Goal: Task Accomplishment & Management: Complete application form

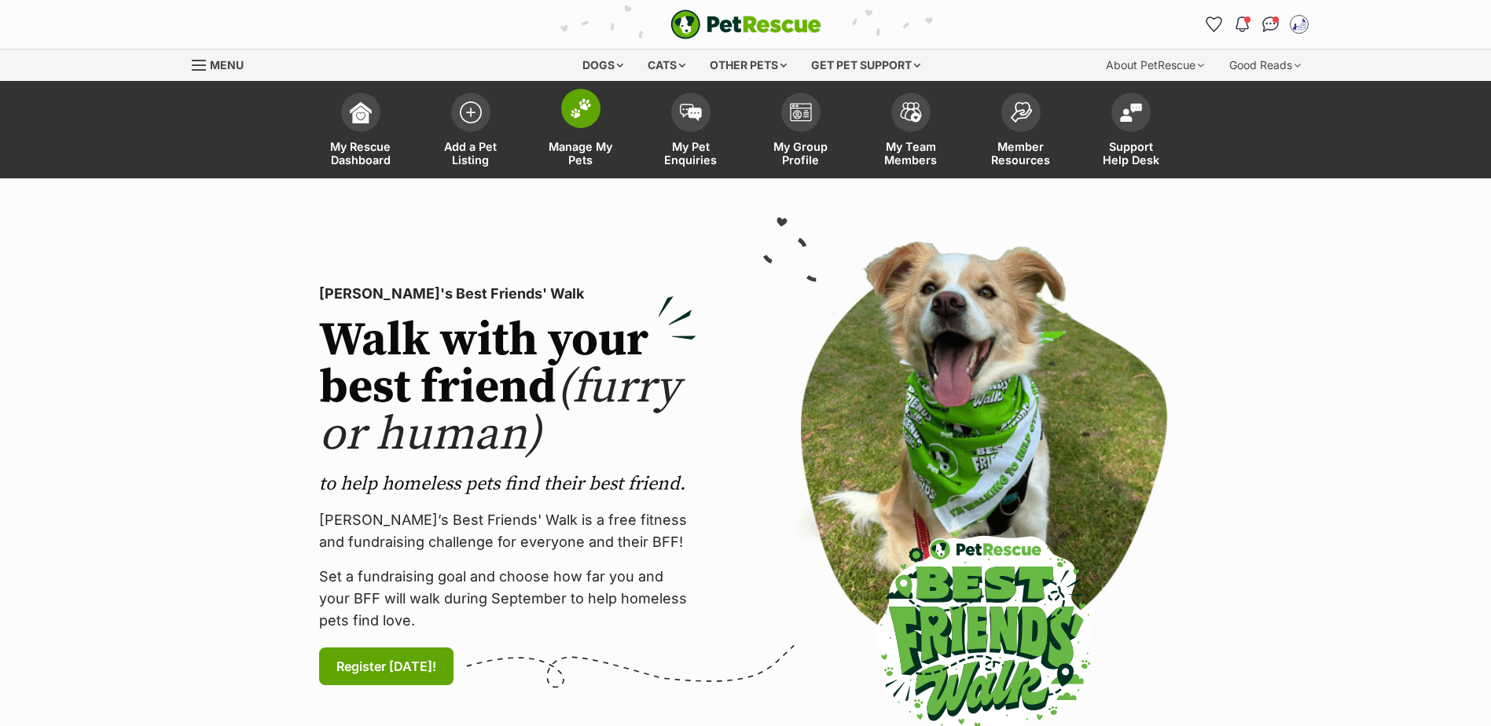
click at [577, 115] on img at bounding box center [581, 108] width 22 height 20
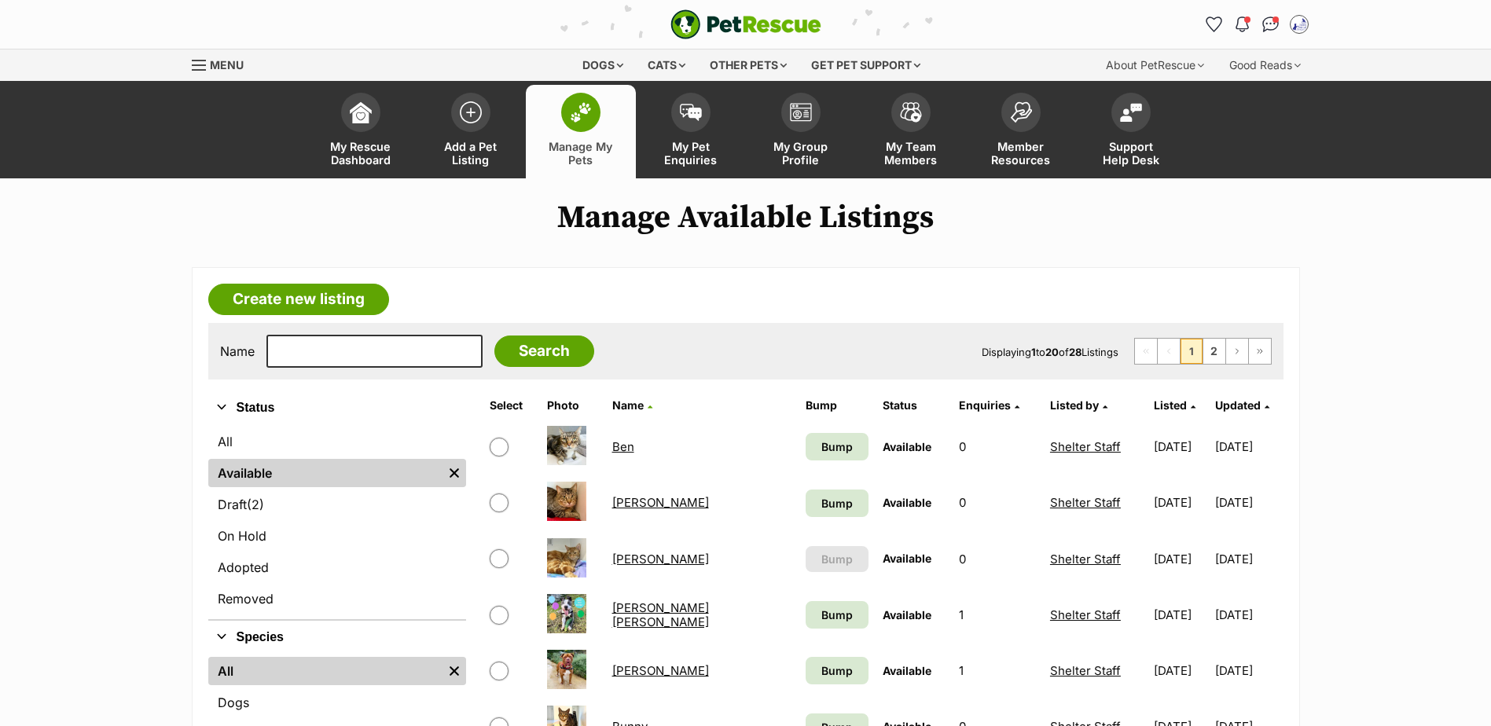
scroll to position [79, 0]
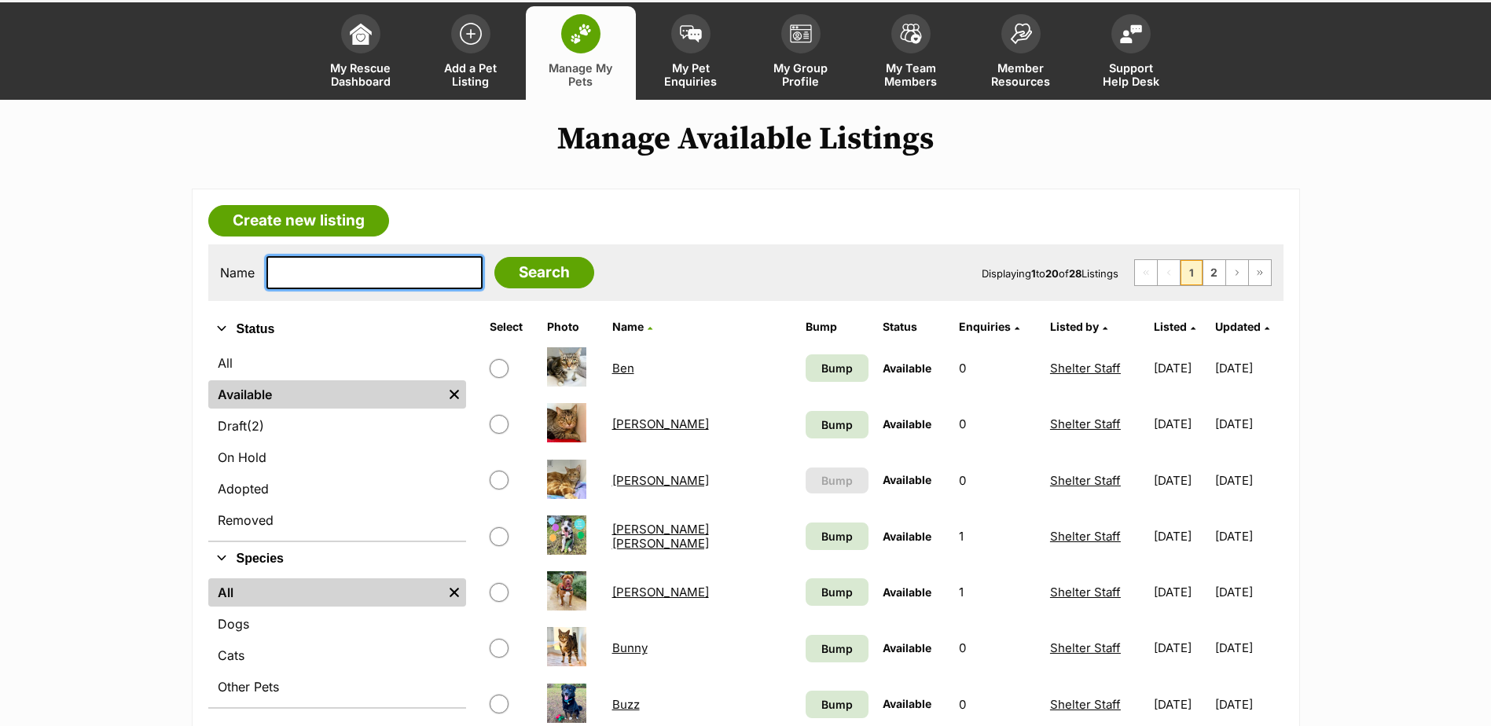
click at [332, 270] on input "text" at bounding box center [374, 272] width 216 height 33
type input "ladle"
click at [494, 257] on input "Search" at bounding box center [544, 272] width 100 height 31
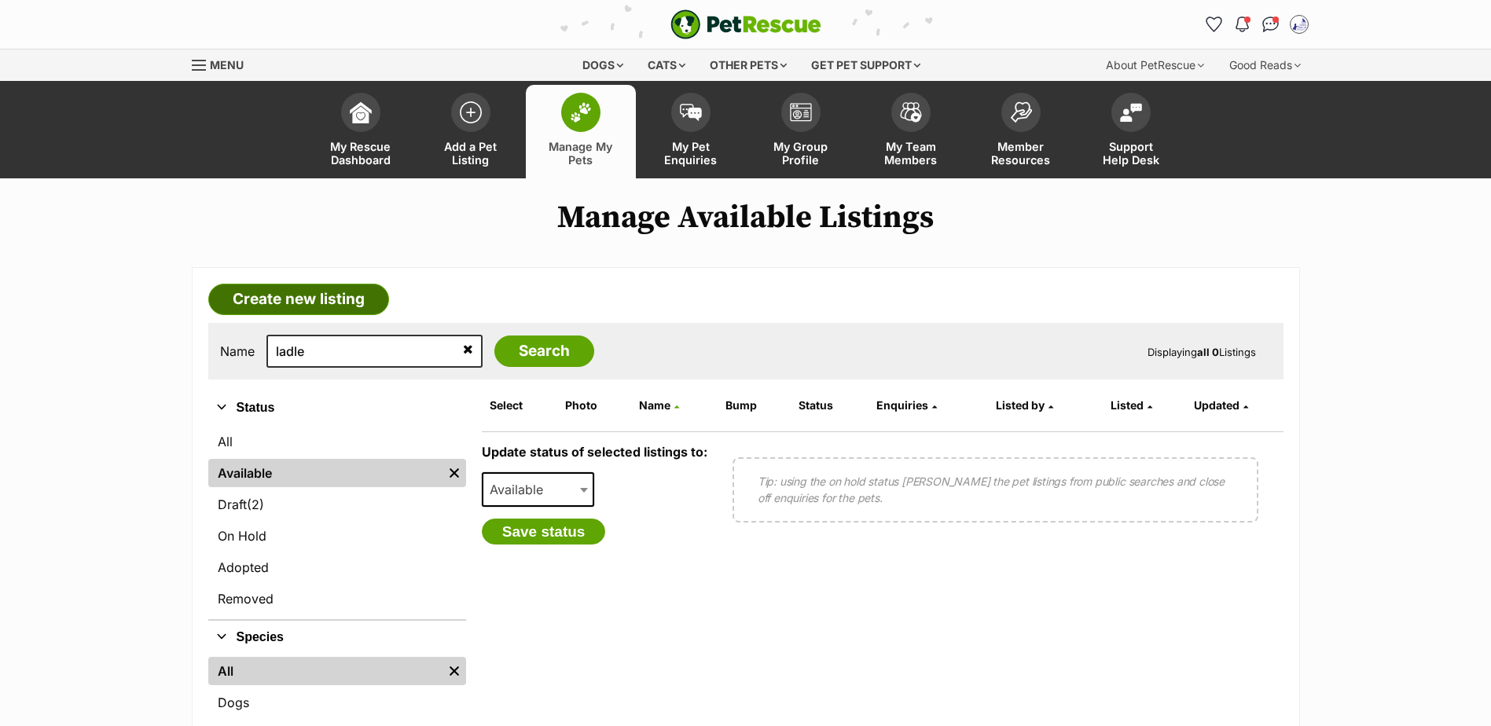
click at [279, 299] on link "Create new listing" at bounding box center [298, 299] width 181 height 31
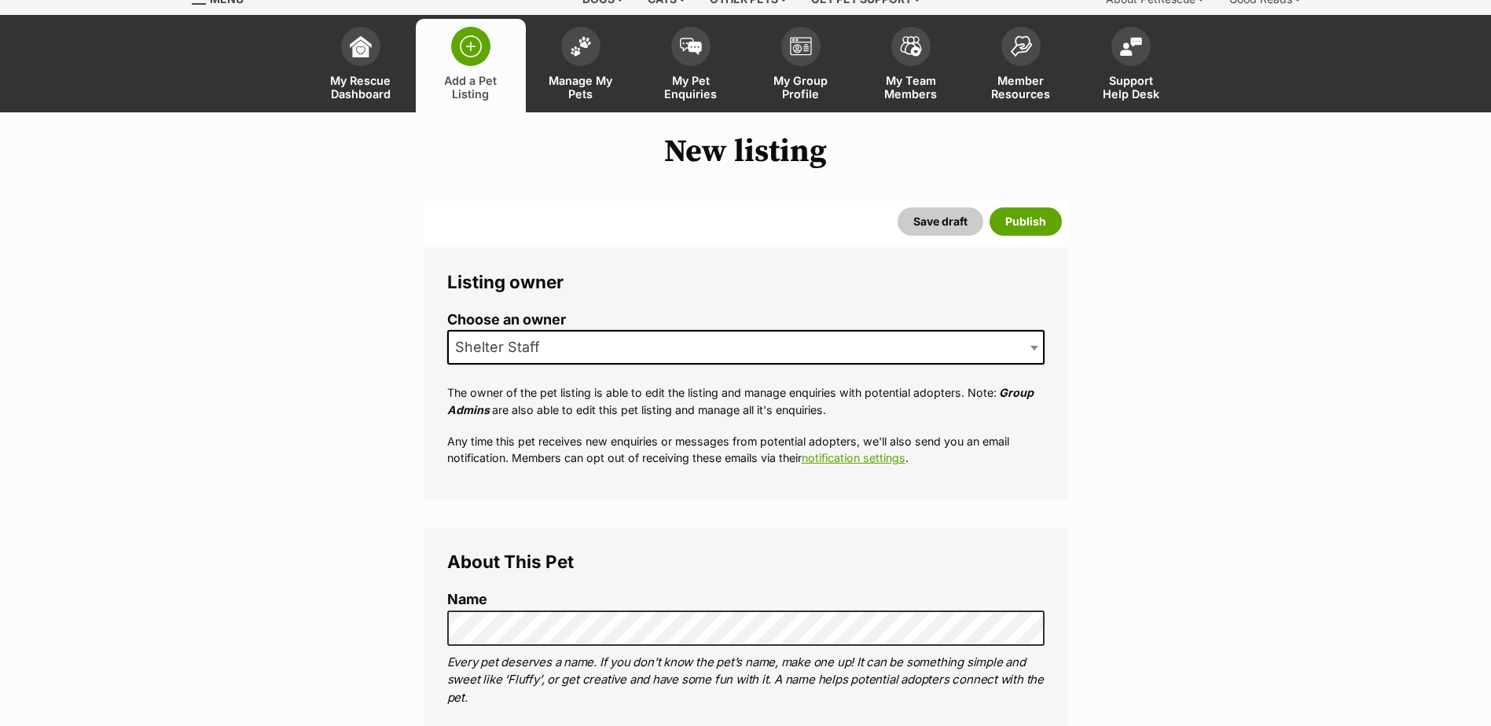
scroll to position [157, 0]
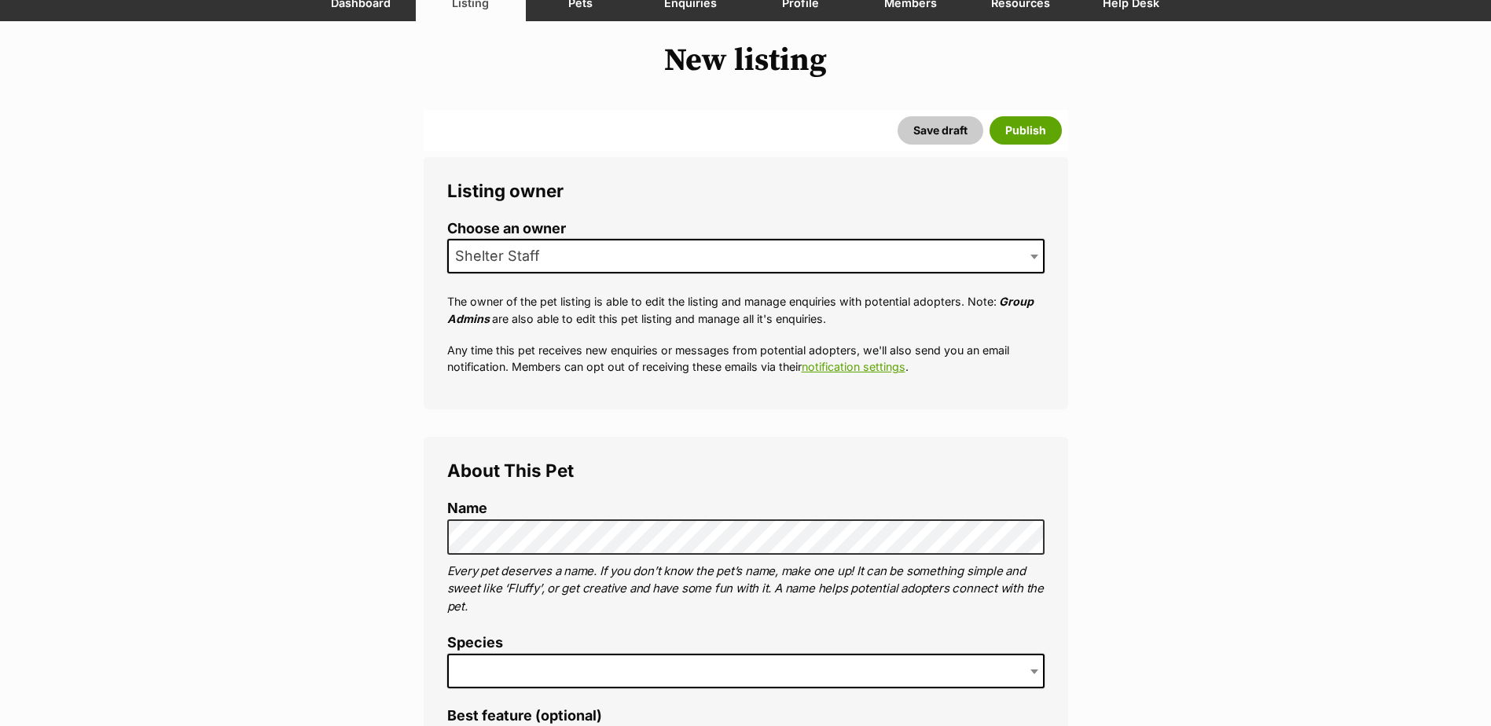
click at [531, 672] on span at bounding box center [745, 671] width 597 height 35
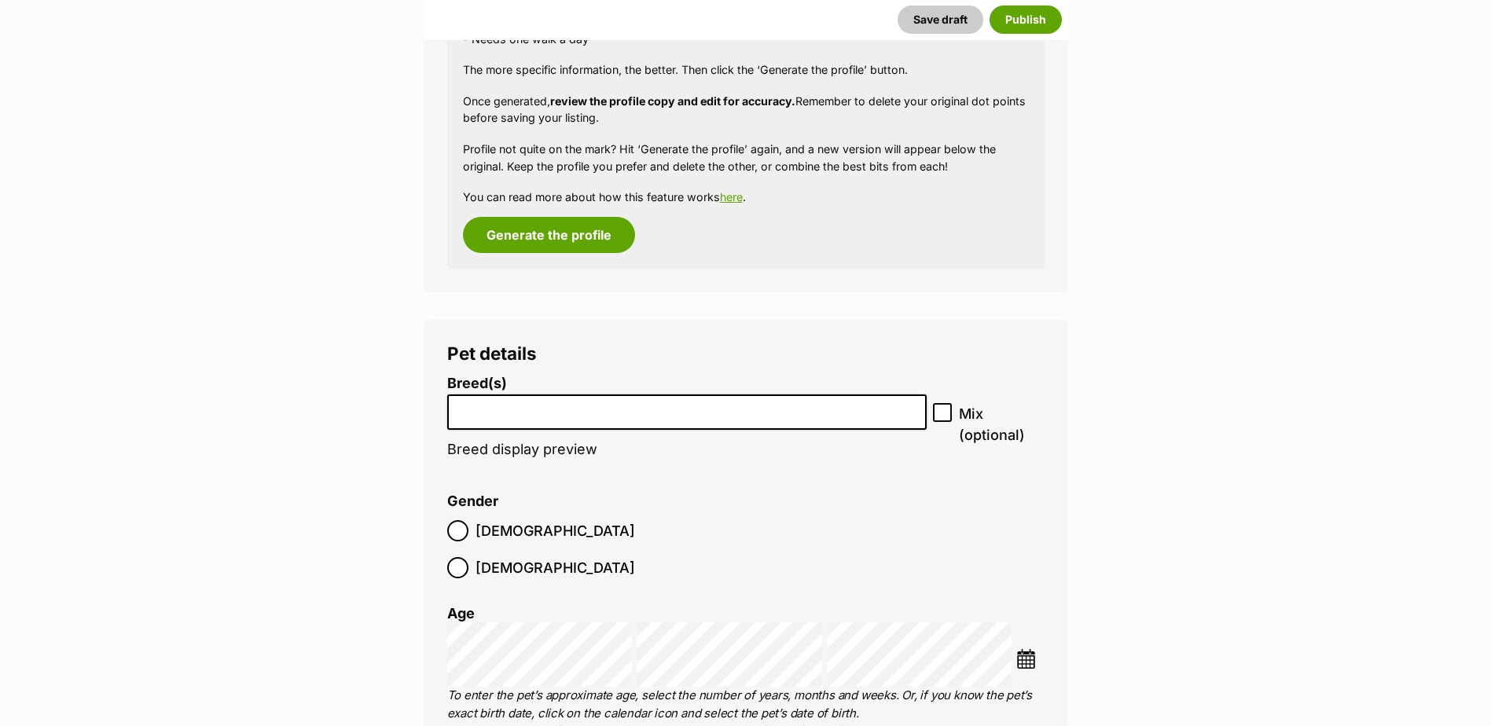
scroll to position [1689, 0]
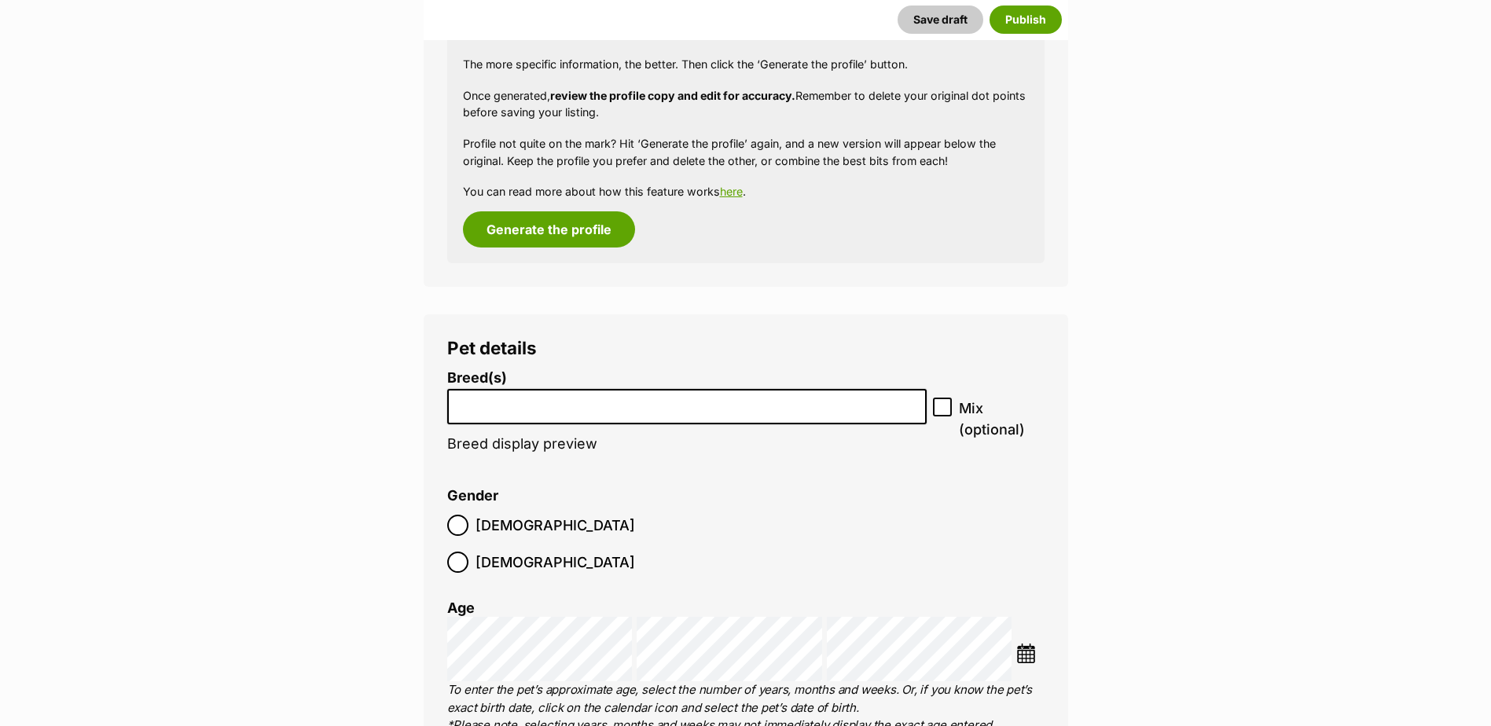
click at [678, 413] on li at bounding box center [687, 407] width 469 height 32
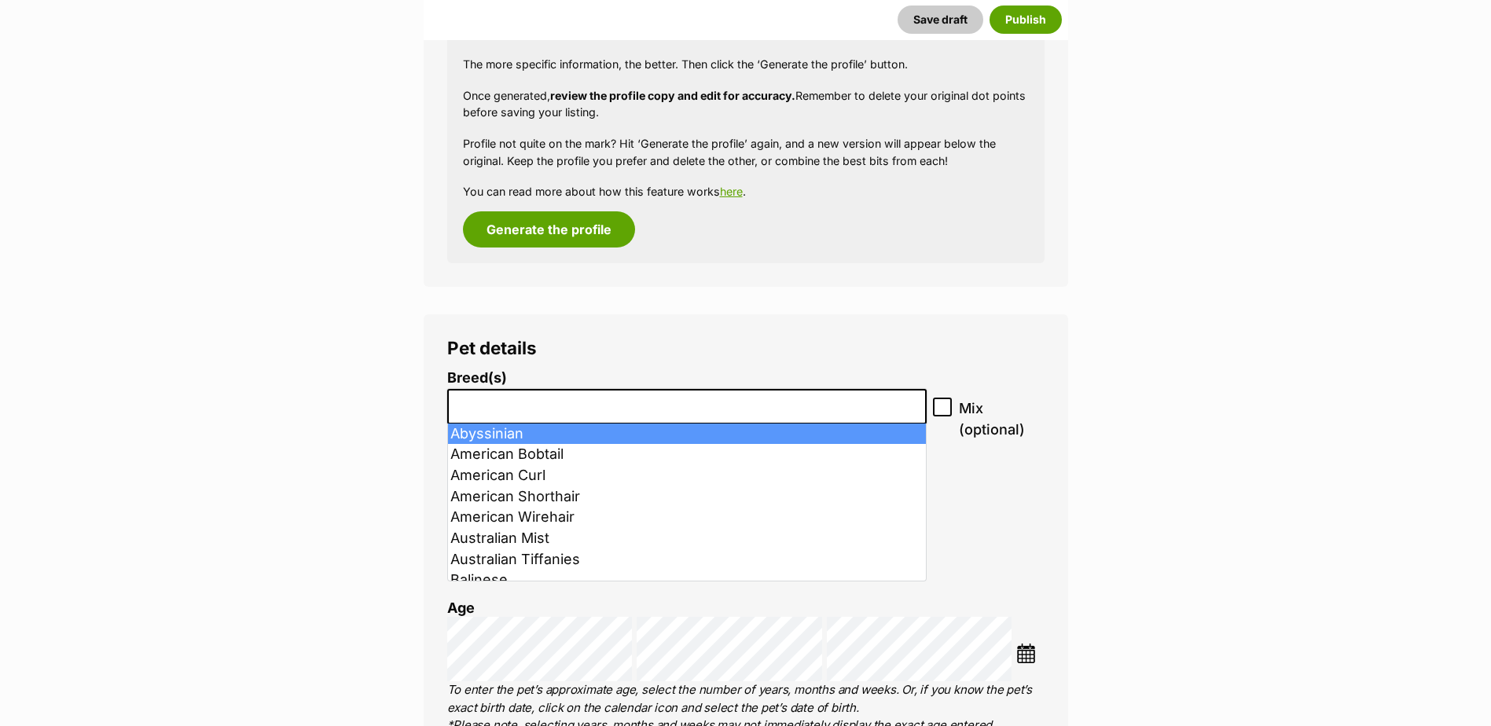
click at [510, 403] on input "search" at bounding box center [687, 402] width 469 height 17
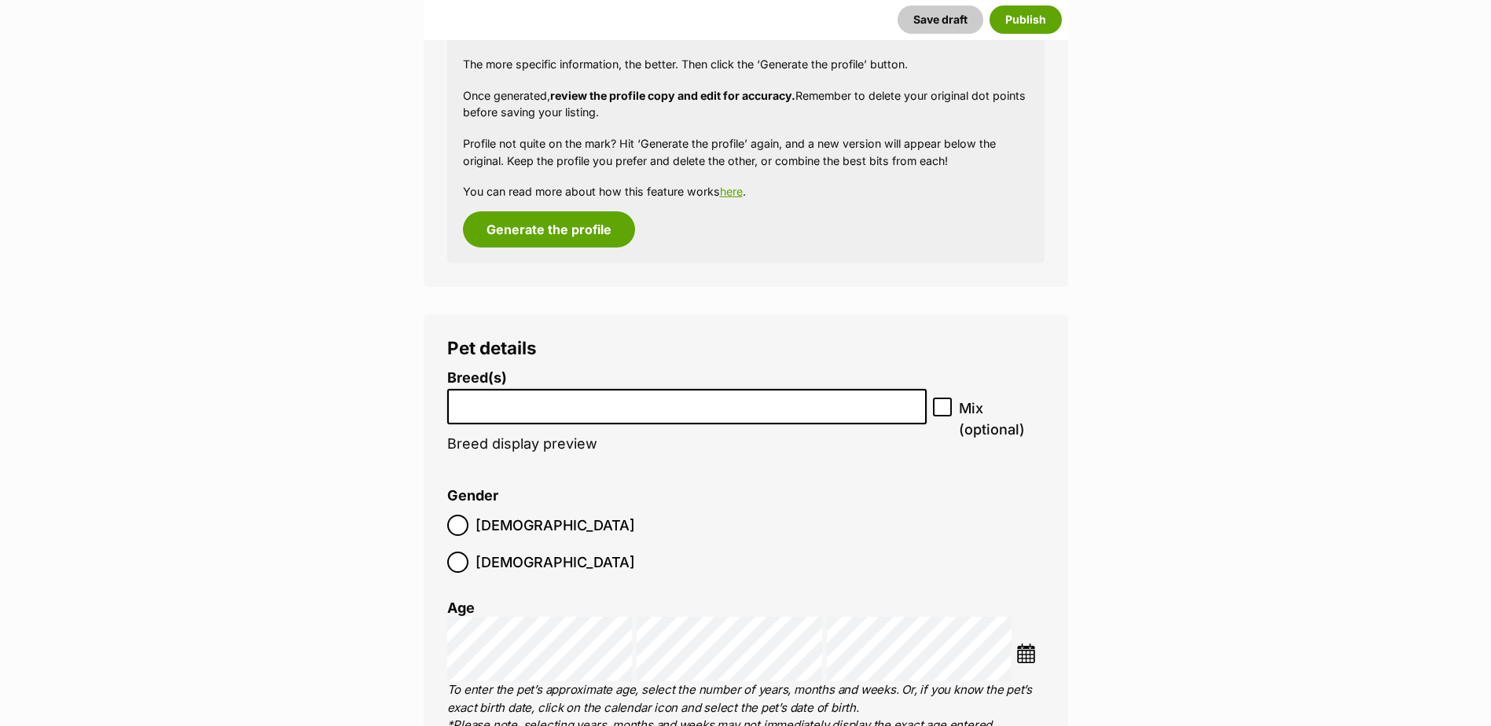
click at [509, 403] on input "search" at bounding box center [687, 402] width 469 height 17
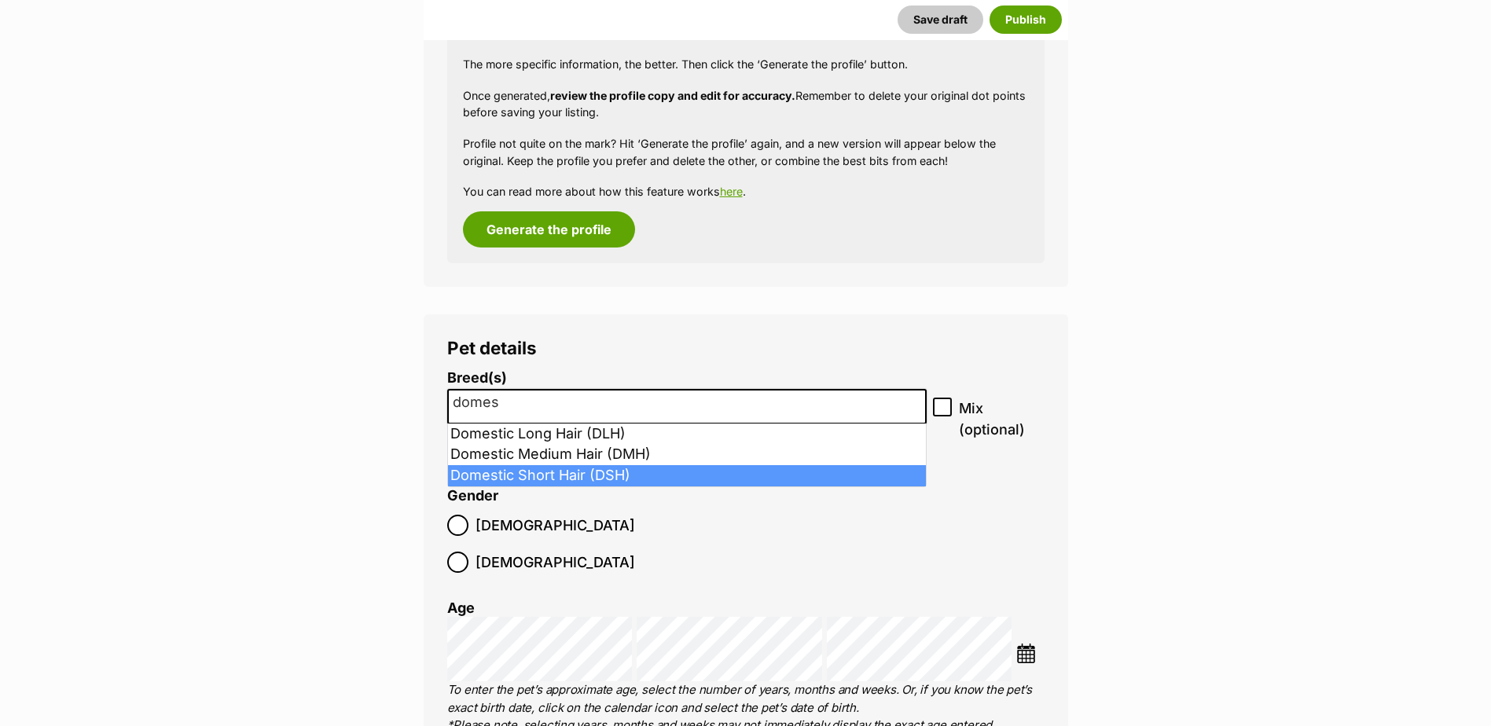
type input "domes"
select select "252102"
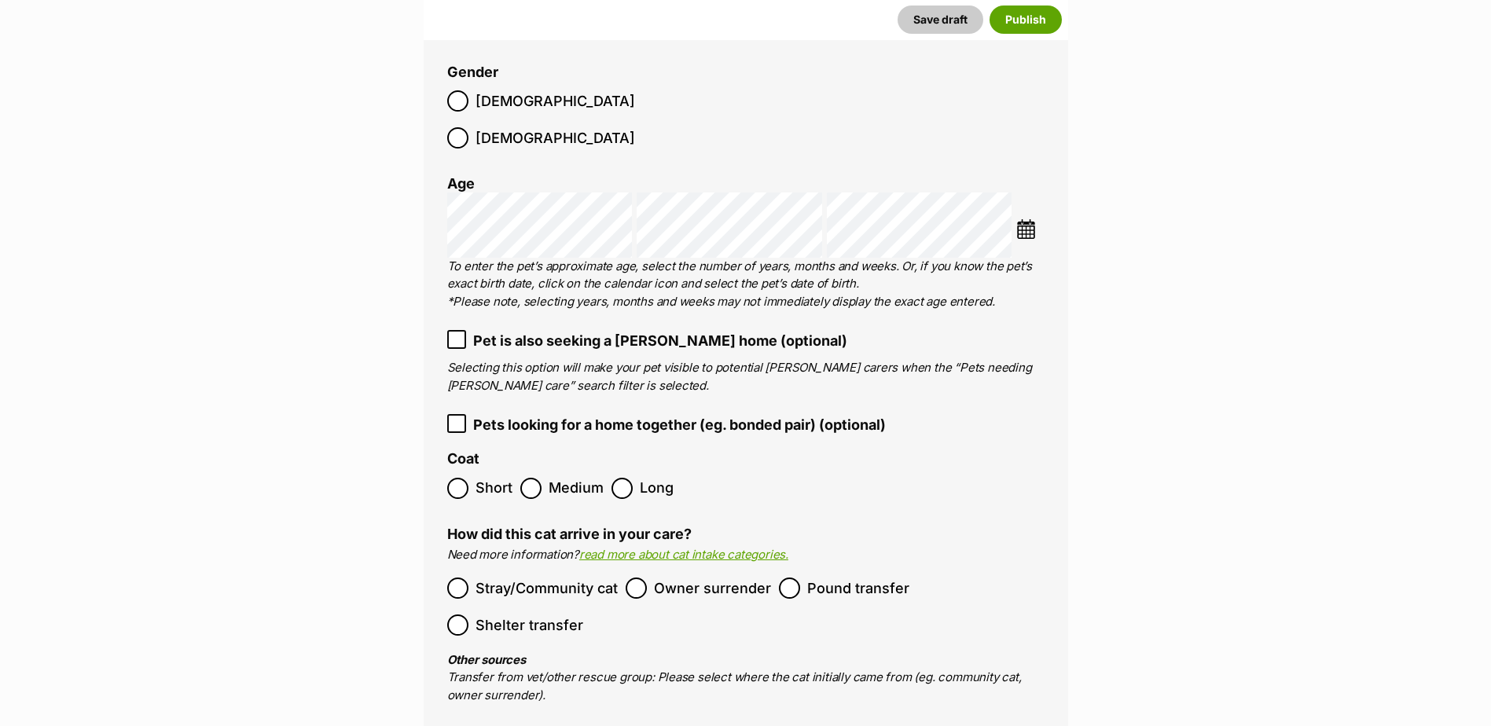
scroll to position [2160, 0]
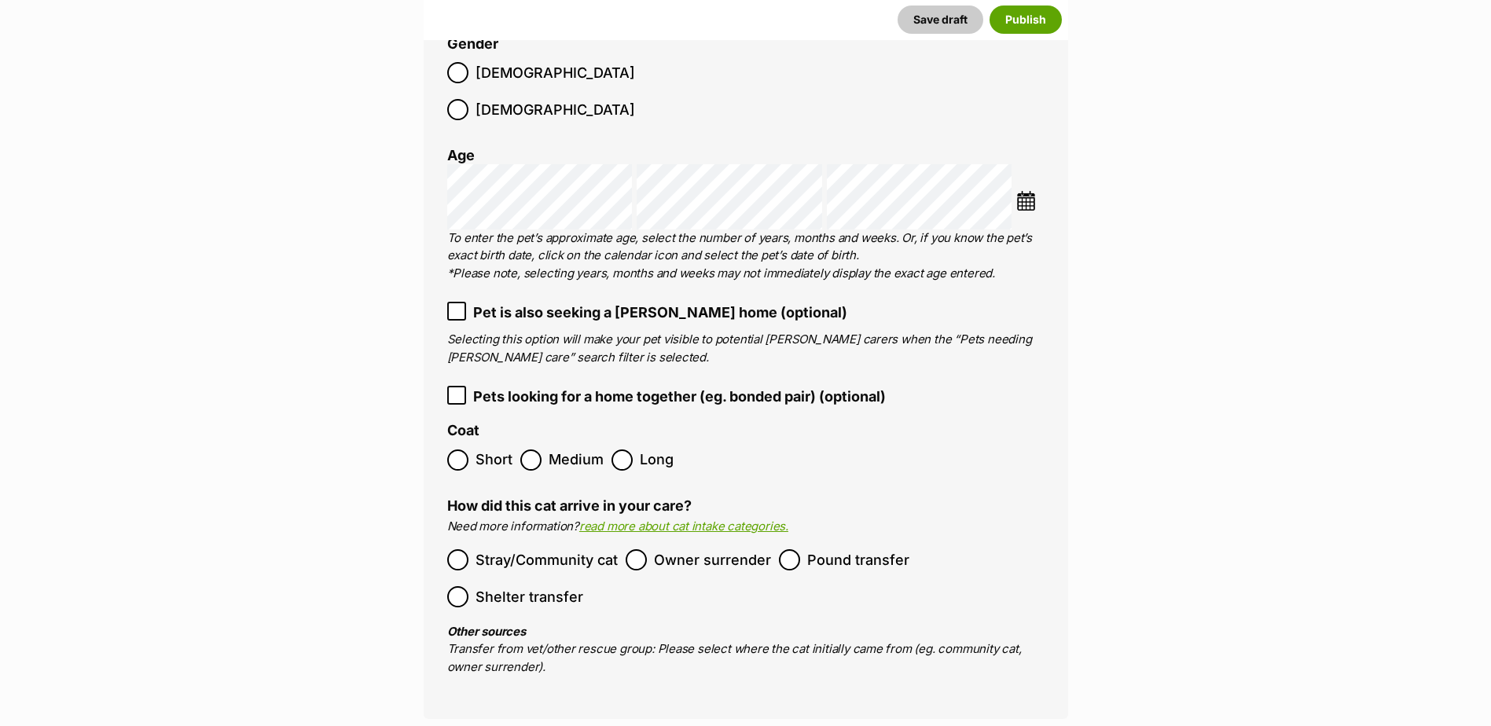
click at [468, 449] on label "Short" at bounding box center [479, 459] width 65 height 21
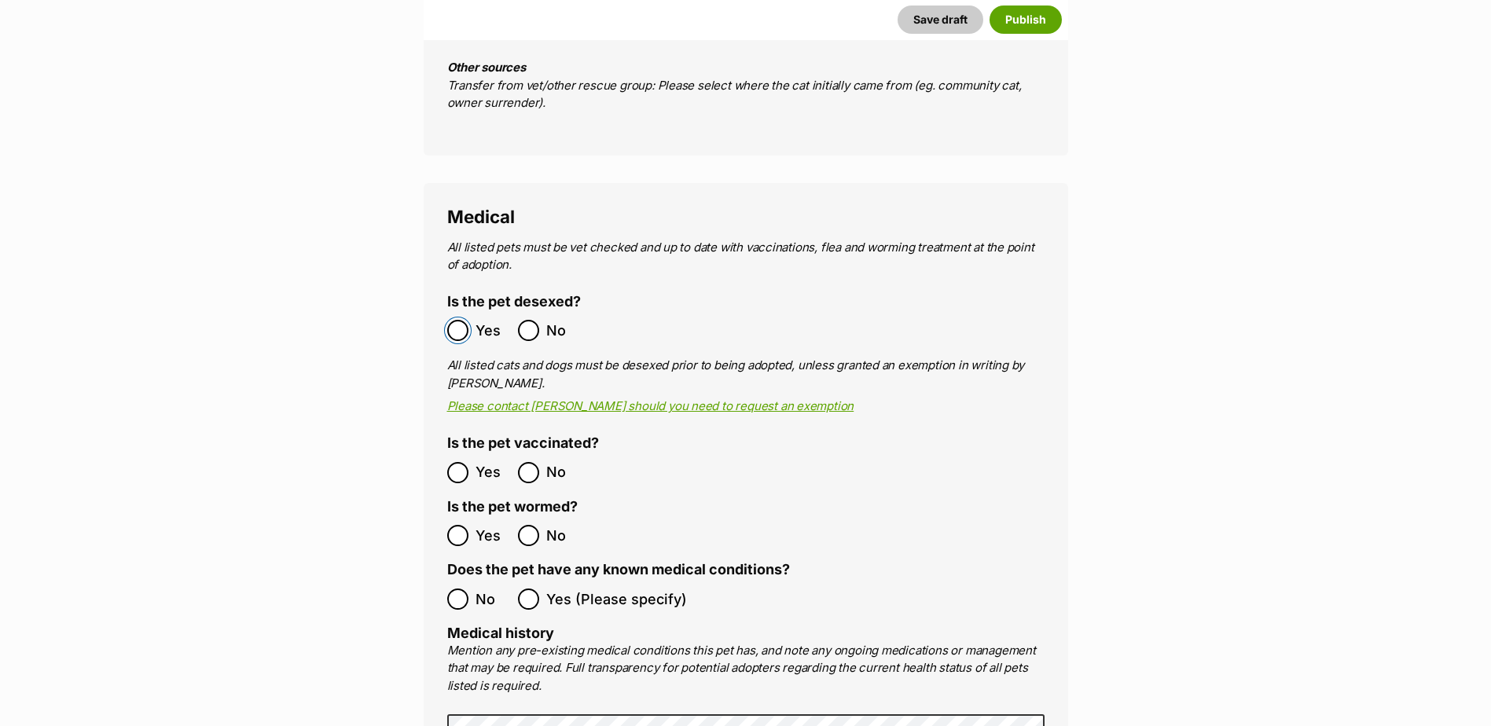
scroll to position [2867, 0]
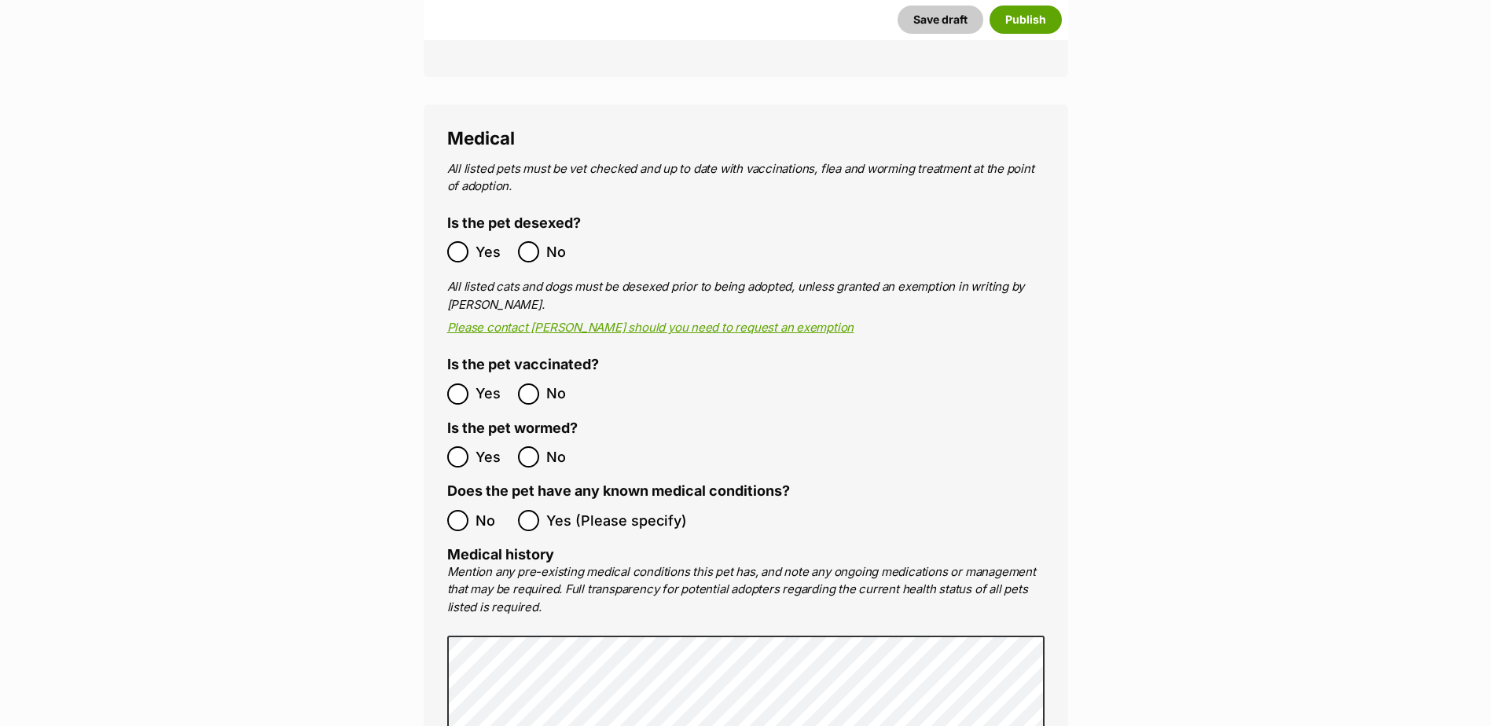
click at [472, 510] on label "No" at bounding box center [478, 520] width 63 height 21
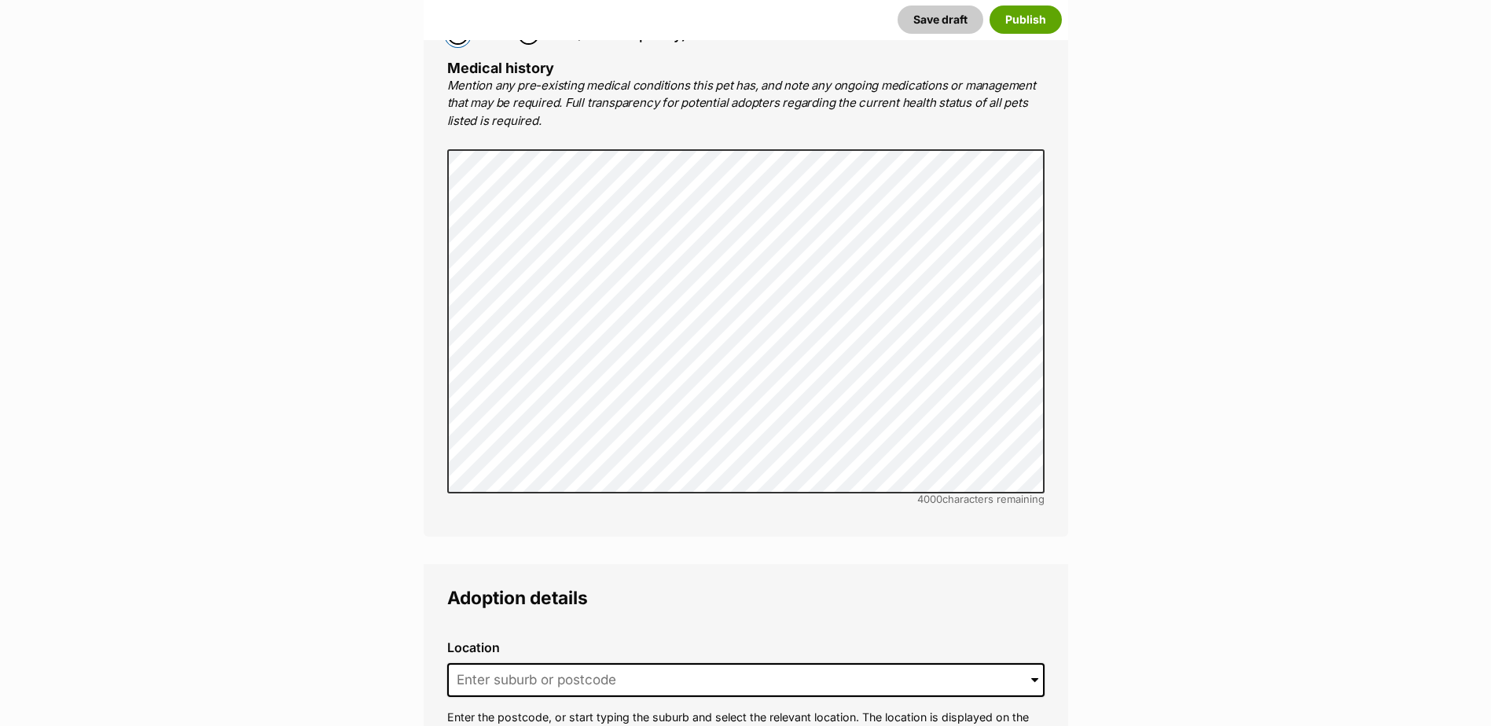
scroll to position [3575, 0]
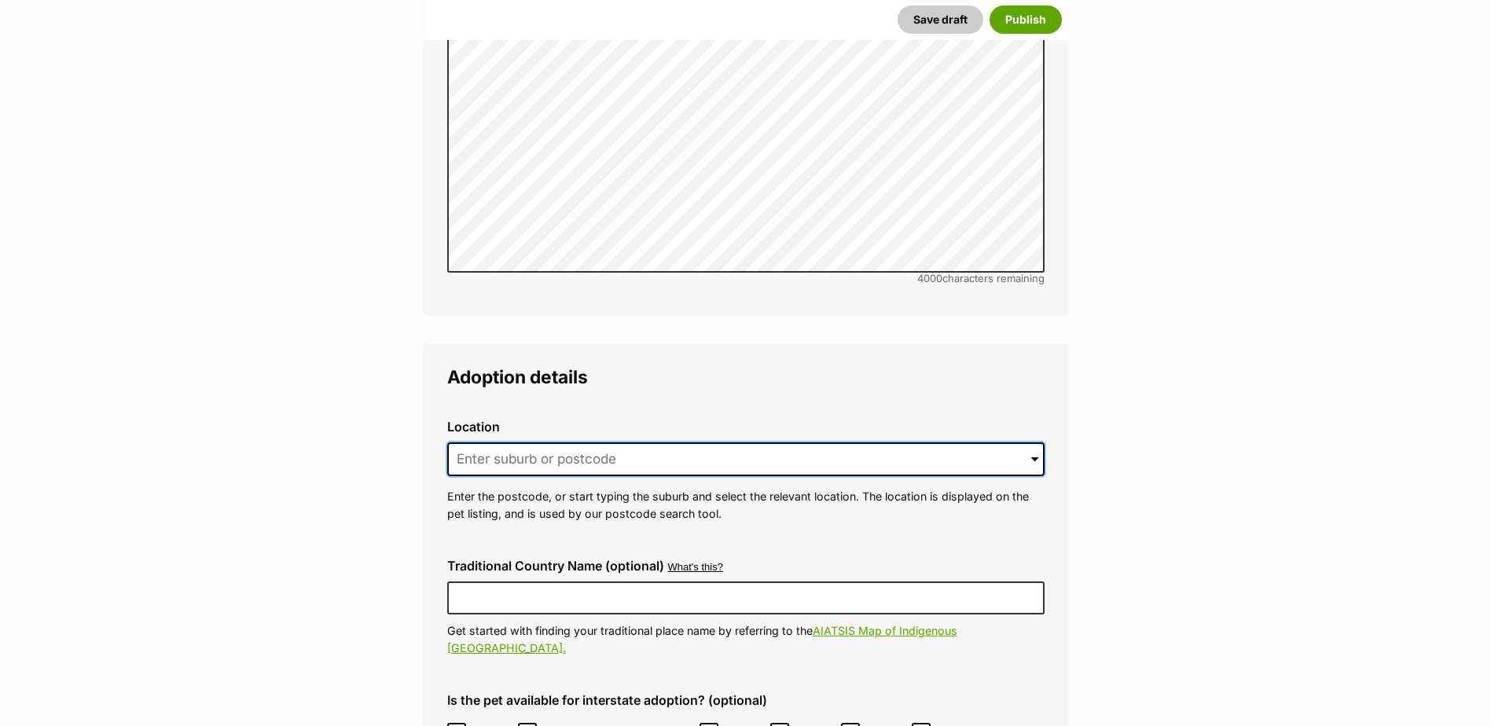
click at [710, 442] on input at bounding box center [745, 459] width 597 height 35
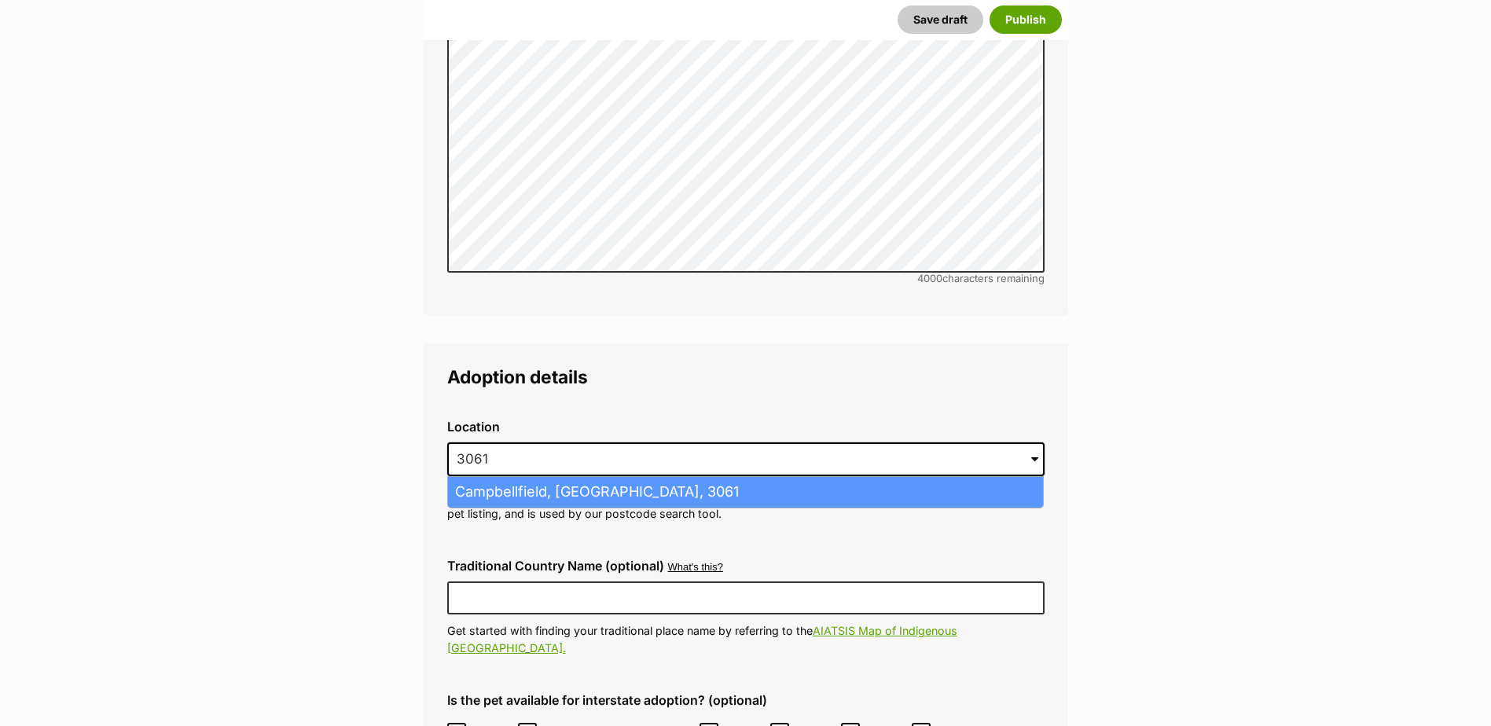
click at [628, 477] on li "Campbellfield, Victoria, 3061" at bounding box center [745, 492] width 595 height 31
type input "Campbellfield, Victoria, 3061"
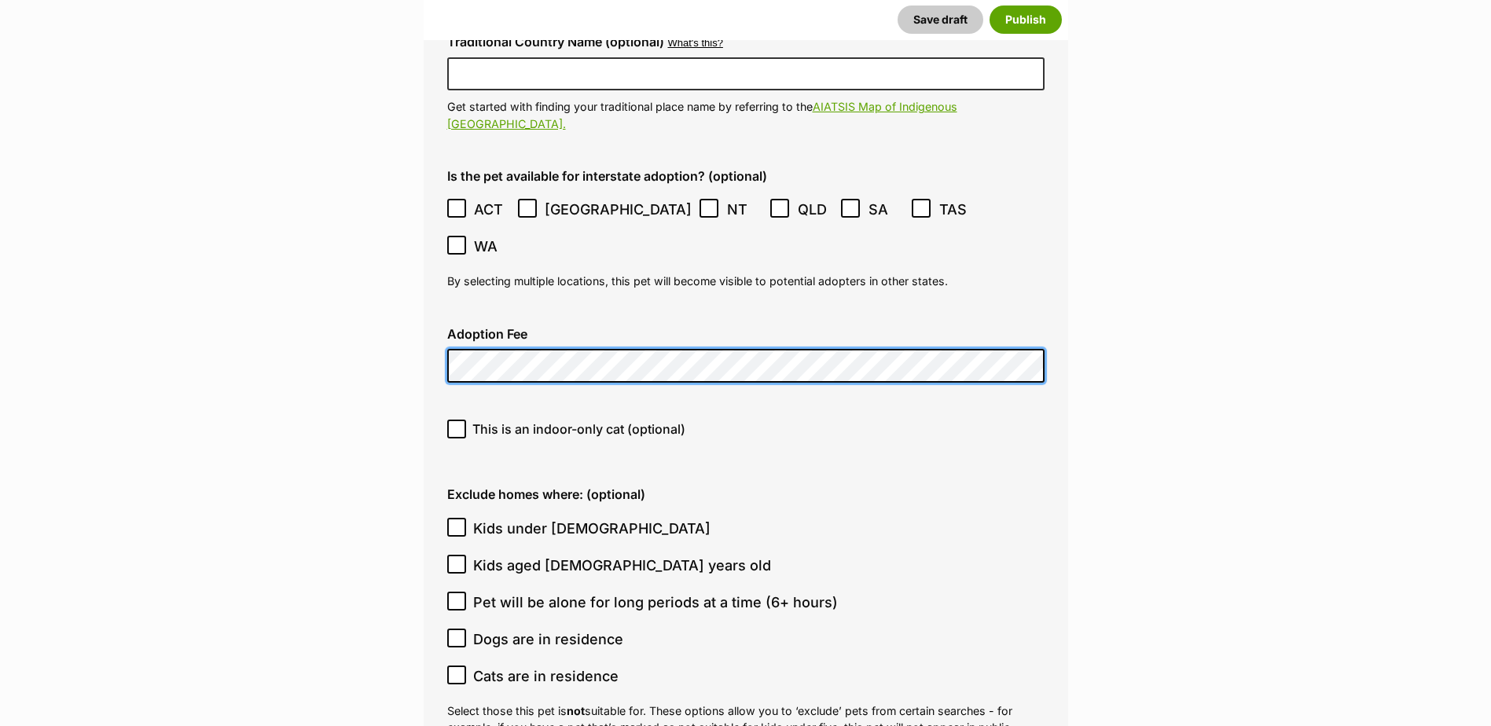
scroll to position [4125, 0]
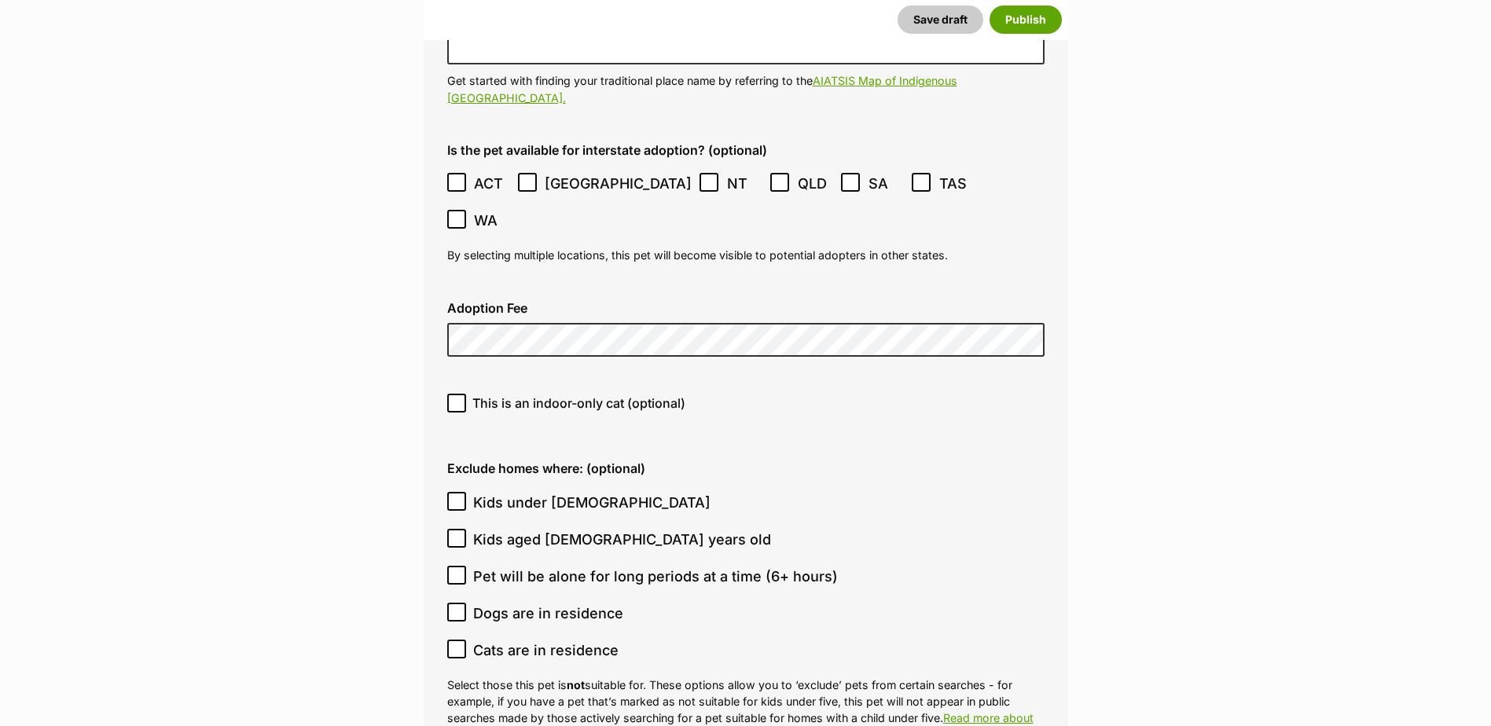
click at [455, 398] on icon at bounding box center [456, 403] width 11 height 11
click at [455, 394] on input "This is an indoor-only cat (optional)" at bounding box center [456, 403] width 19 height 19
checkbox input "true"
click at [456, 496] on icon at bounding box center [456, 501] width 11 height 11
click at [456, 492] on input "Kids under 5 years old" at bounding box center [456, 501] width 19 height 19
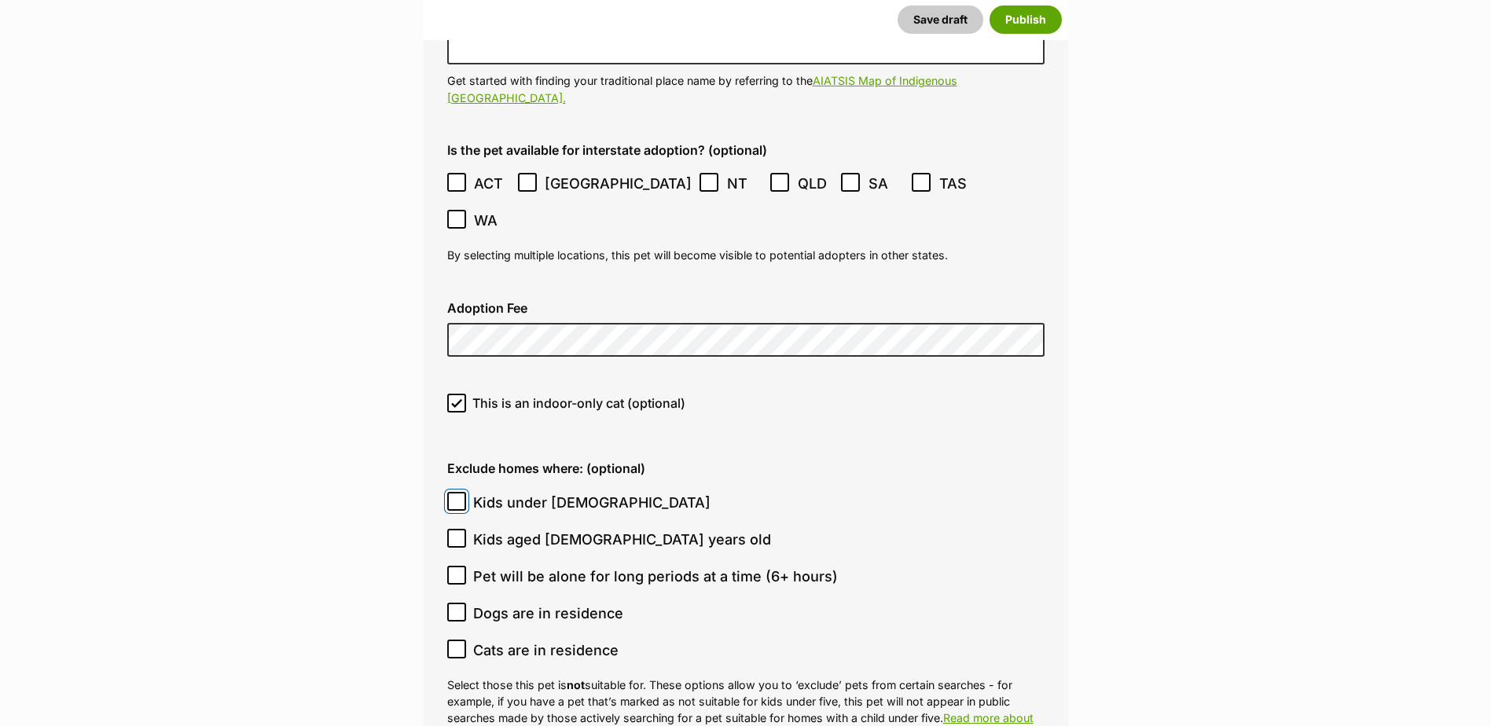
checkbox input "true"
click at [458, 533] on icon at bounding box center [456, 538] width 11 height 11
click at [458, 529] on input "Kids aged 6-12 years old" at bounding box center [456, 538] width 19 height 19
checkbox input "true"
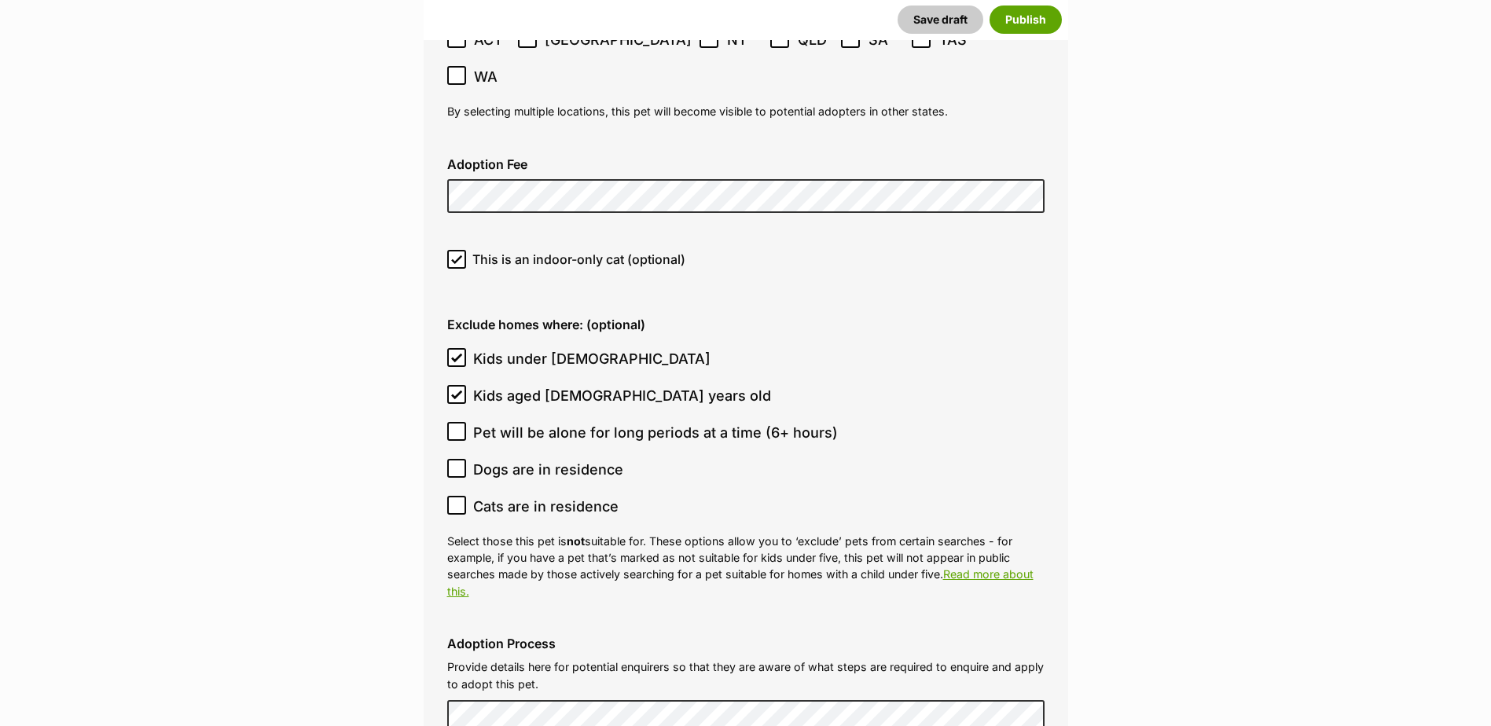
scroll to position [4361, 0]
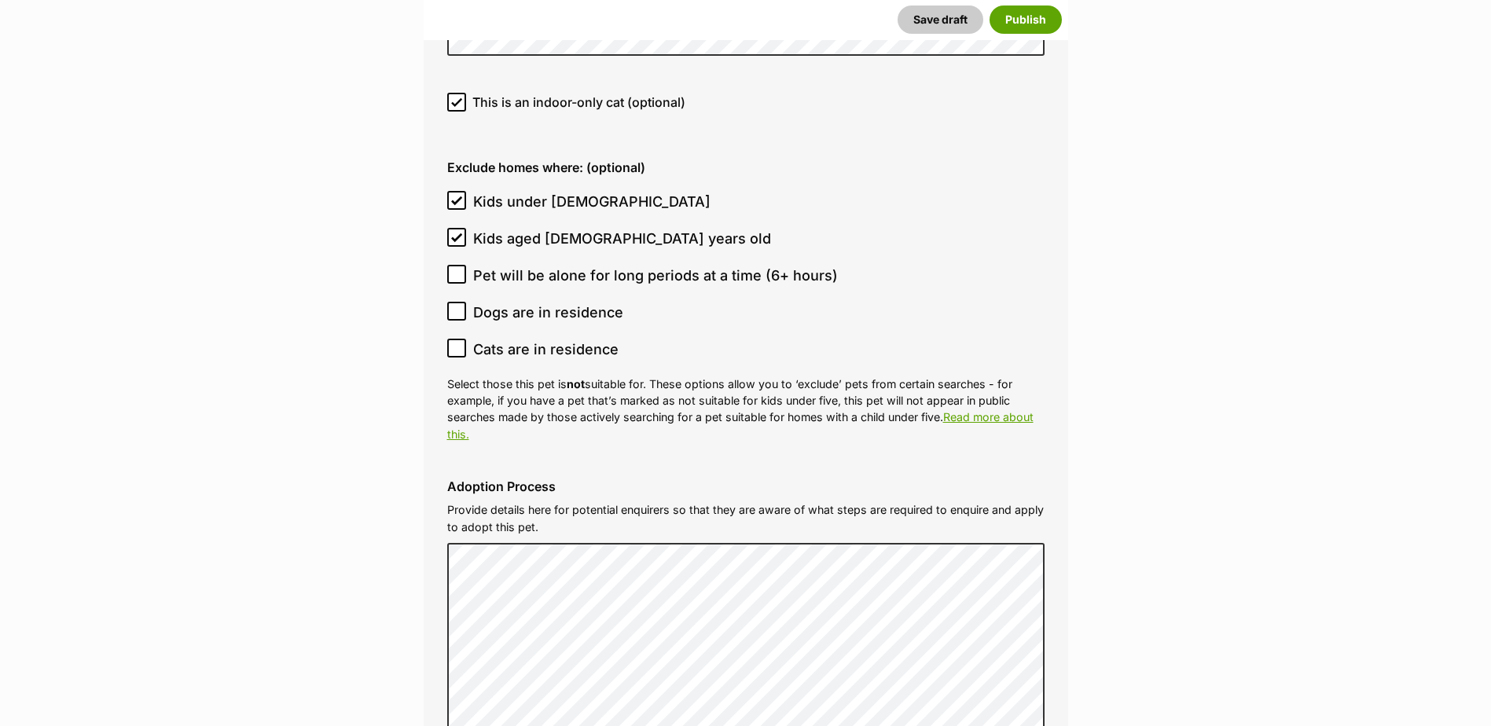
click at [461, 306] on icon at bounding box center [456, 311] width 11 height 11
click at [461, 302] on input "Dogs are in residence" at bounding box center [456, 311] width 19 height 19
checkbox input "true"
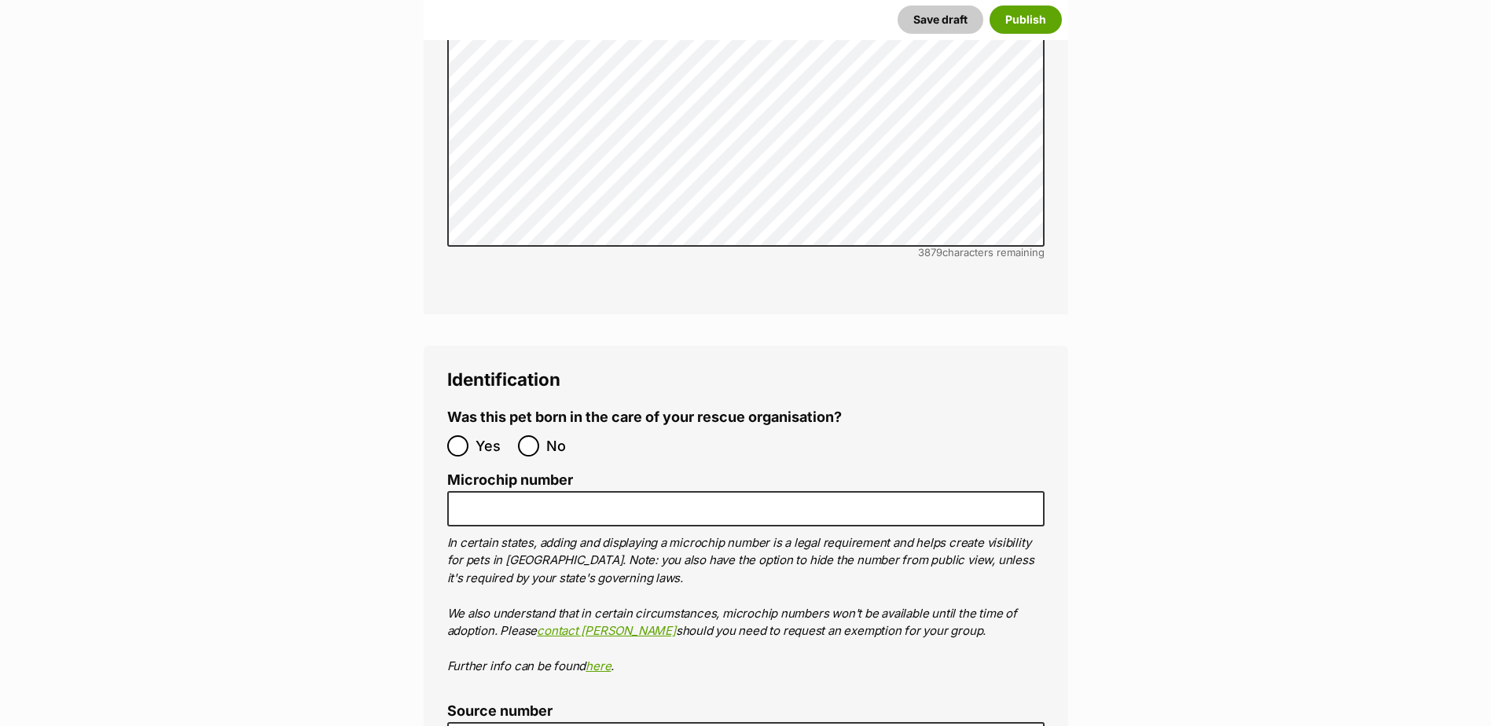
scroll to position [5068, 0]
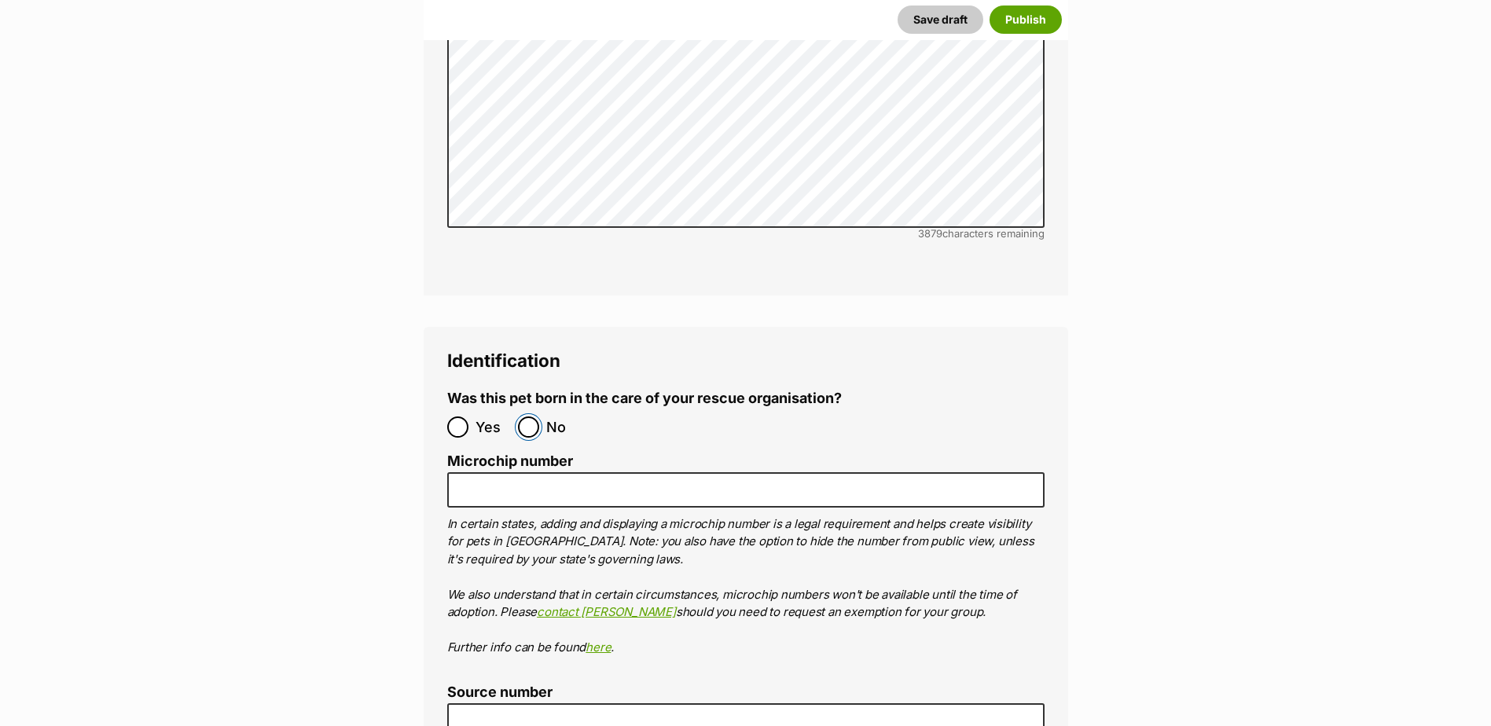
click at [534, 416] on input "No" at bounding box center [528, 426] width 21 height 21
radio input "true"
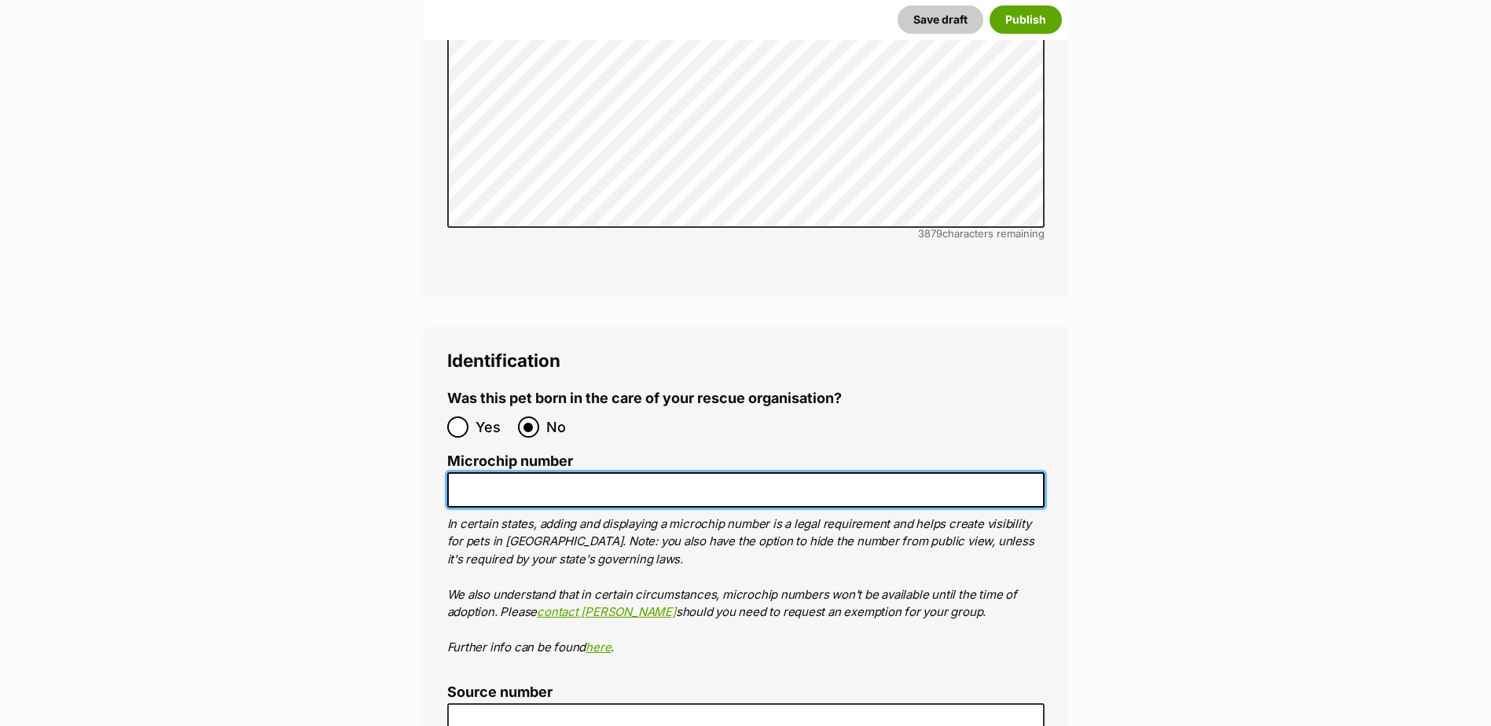
click at [543, 472] on input "Microchip number" at bounding box center [745, 489] width 597 height 35
paste input "953010006429410"
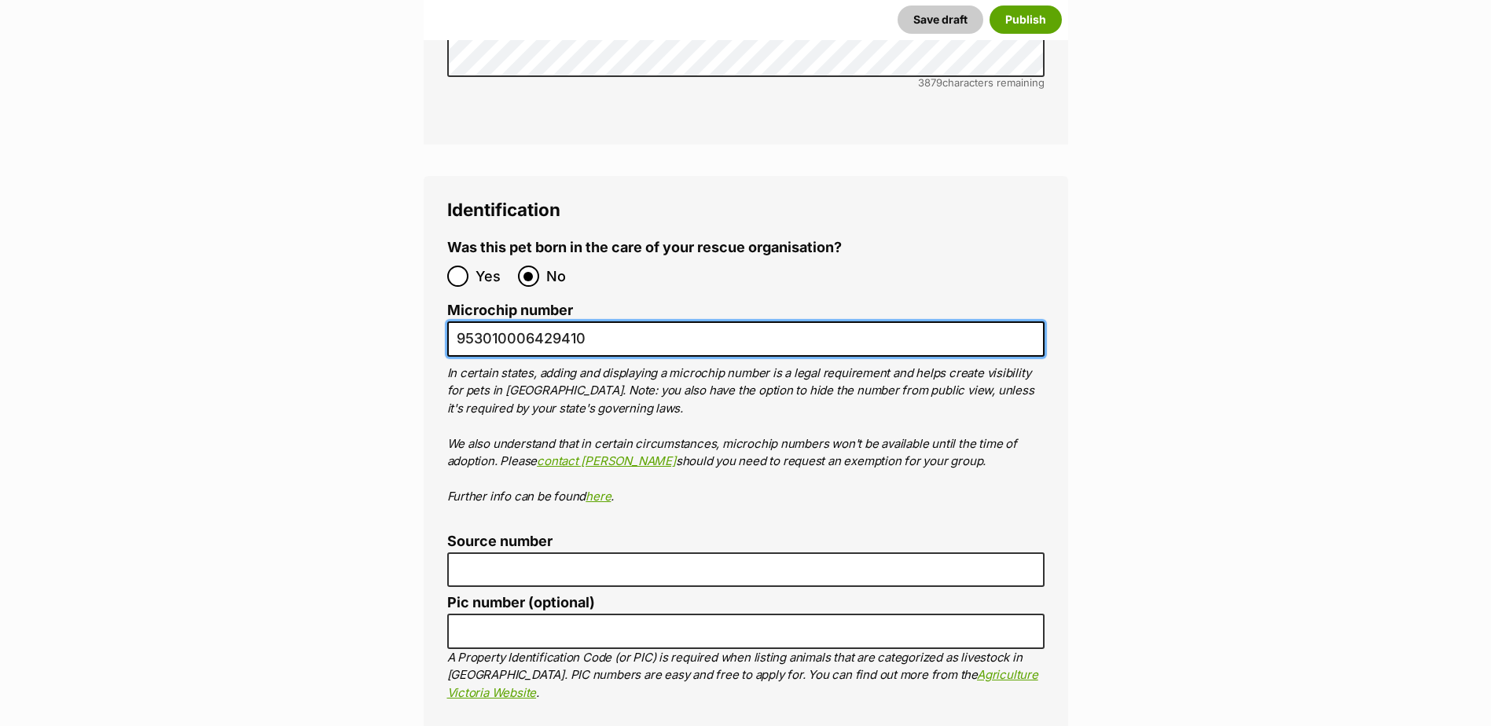
scroll to position [5225, 0]
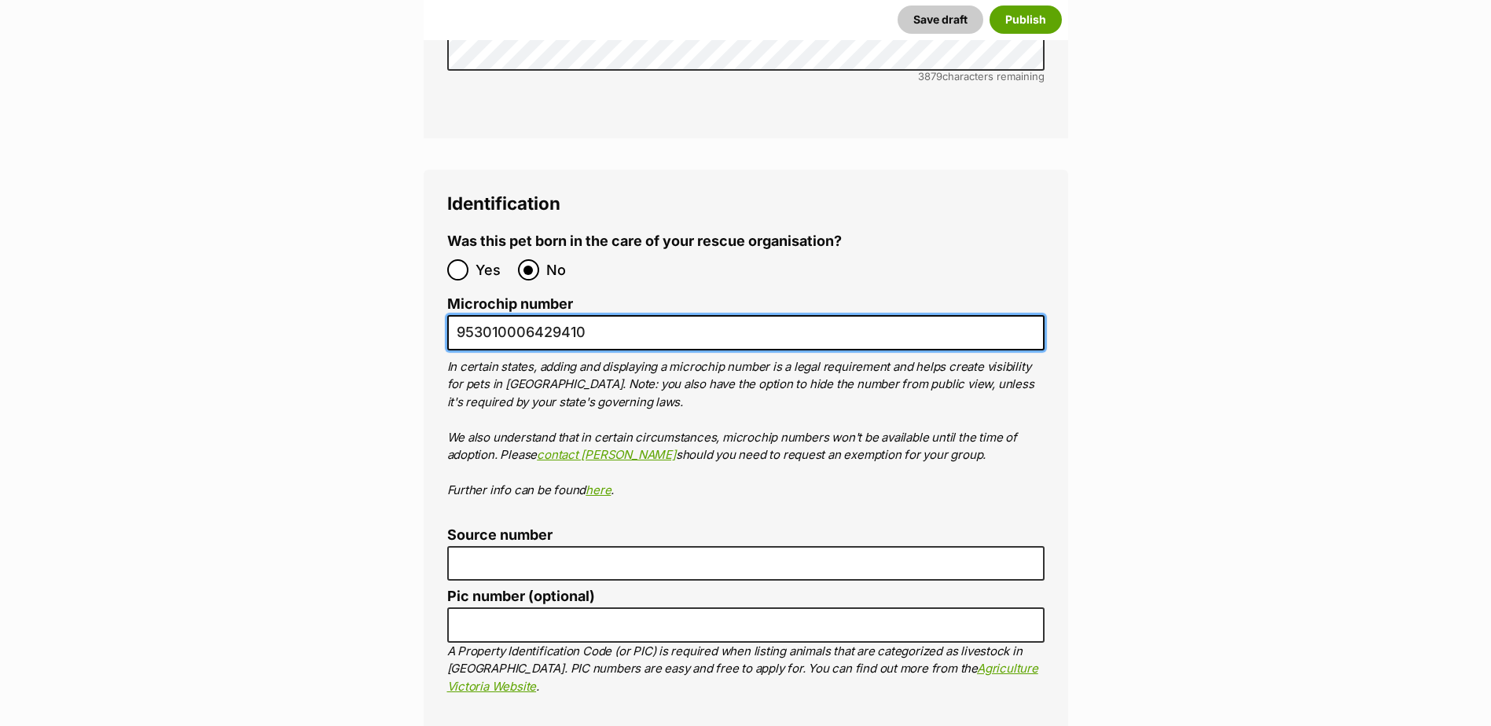
type input "953010006429410"
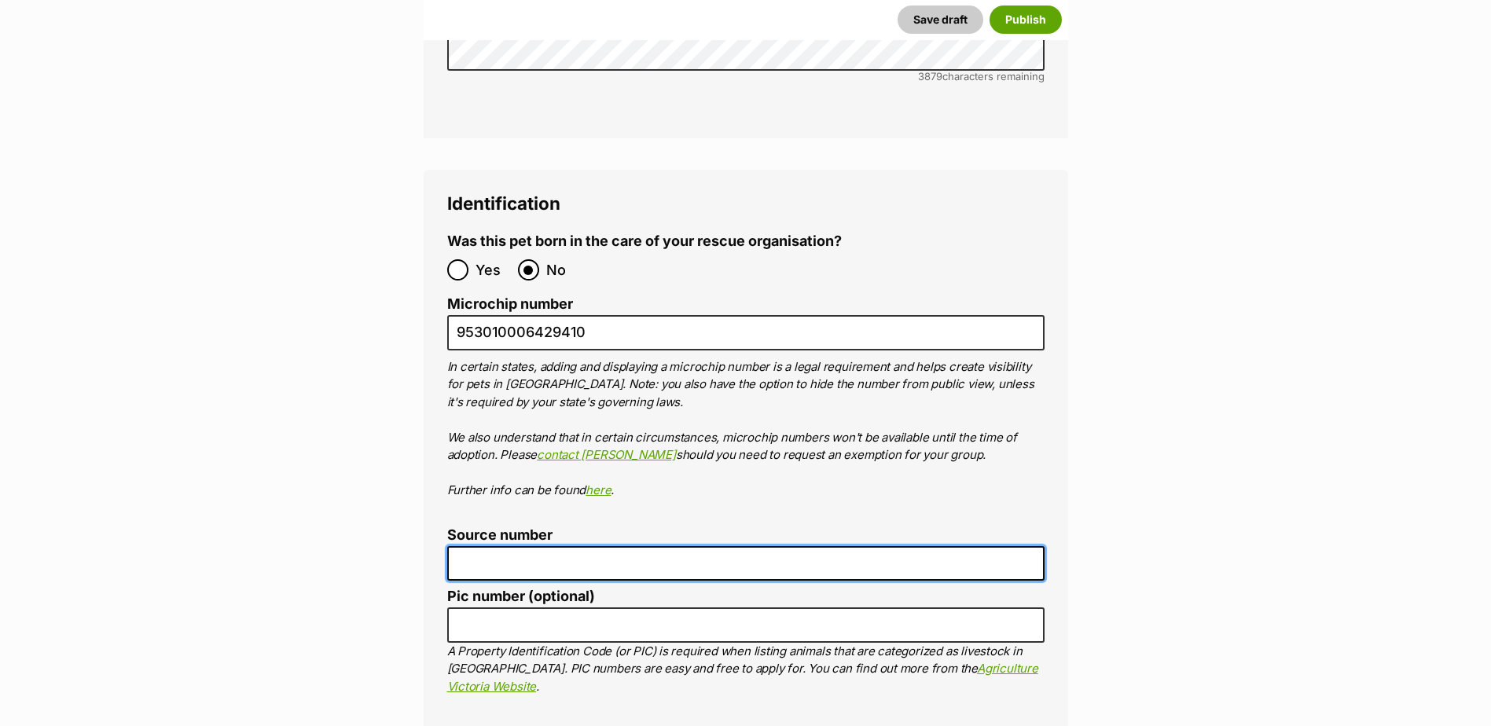
click at [575, 546] on input "Source number" at bounding box center [745, 563] width 597 height 35
type input "FC201464"
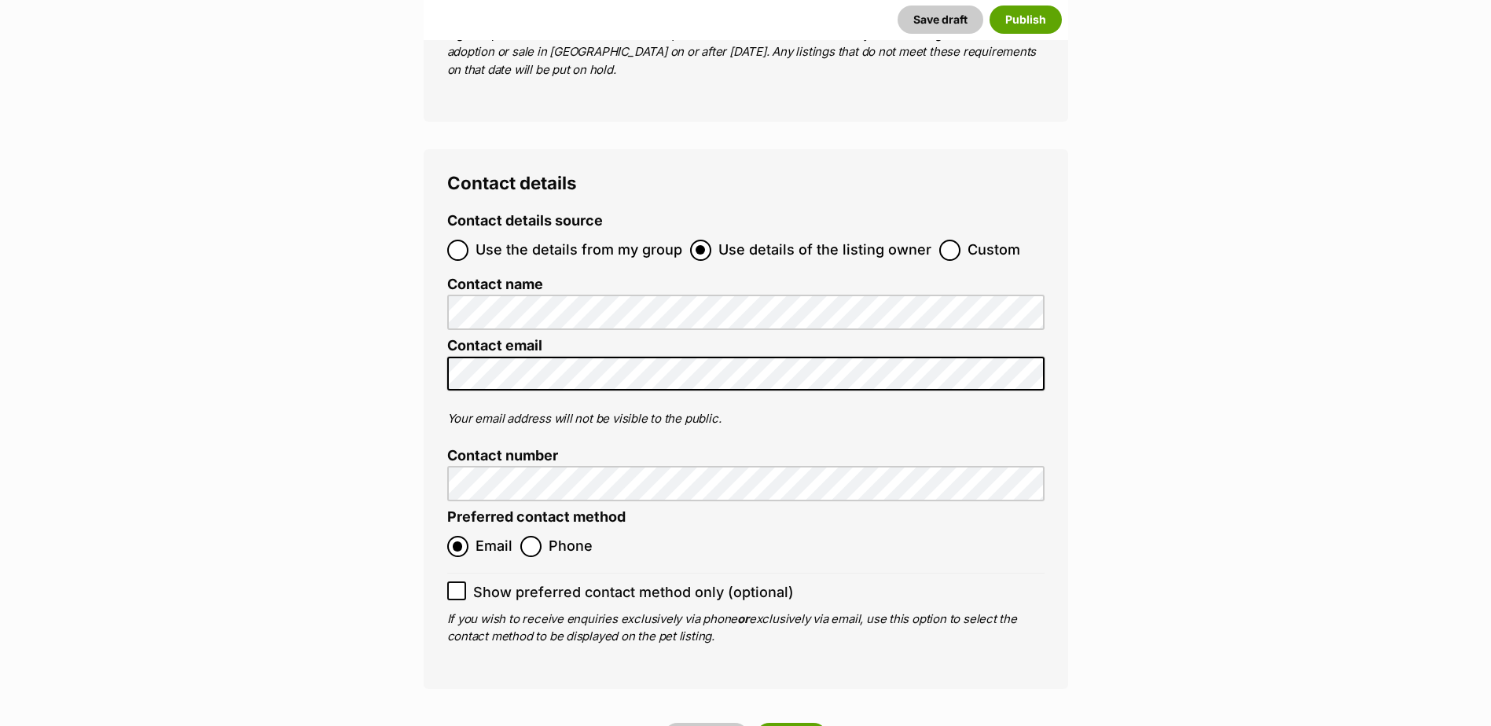
scroll to position [6089, 0]
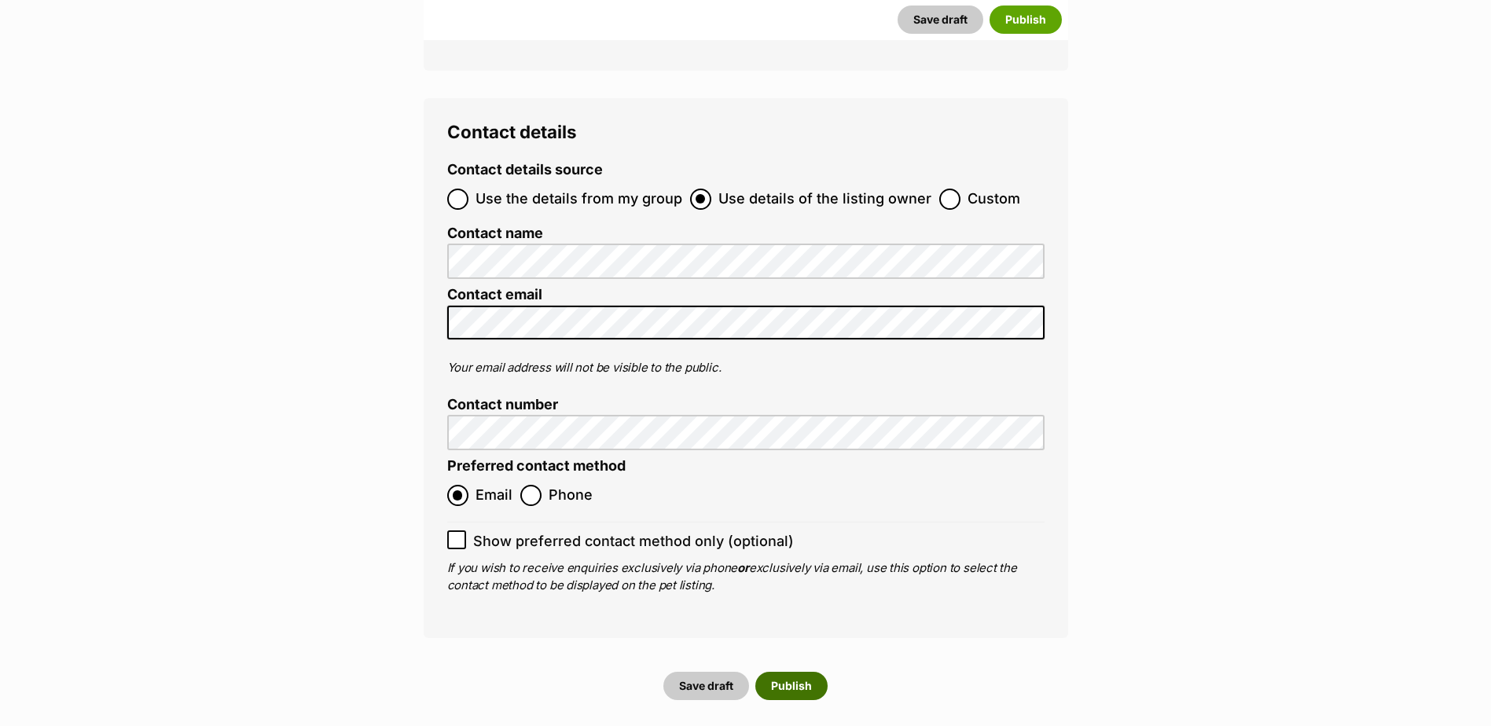
click at [776, 672] on button "Publish" at bounding box center [791, 686] width 72 height 28
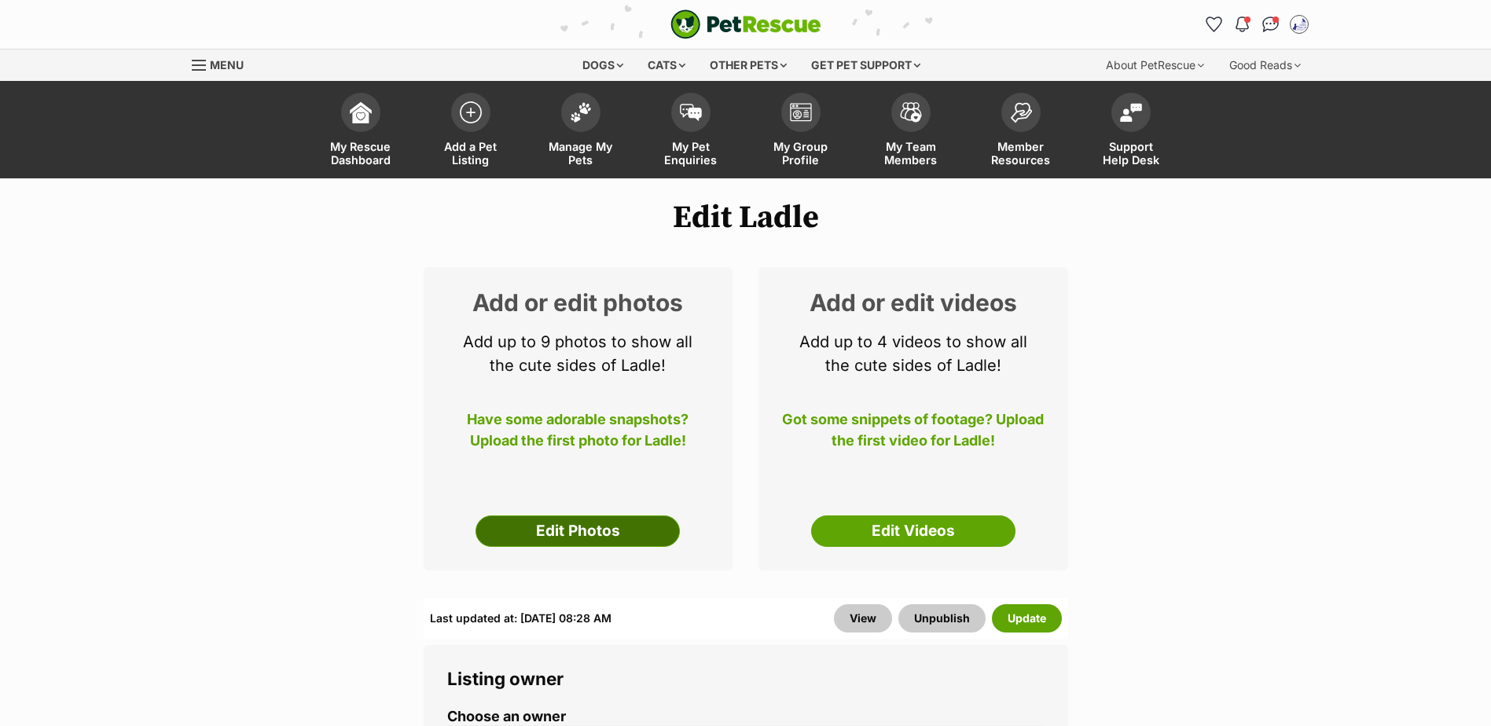
click at [602, 533] on link "Edit Photos" at bounding box center [577, 531] width 204 height 31
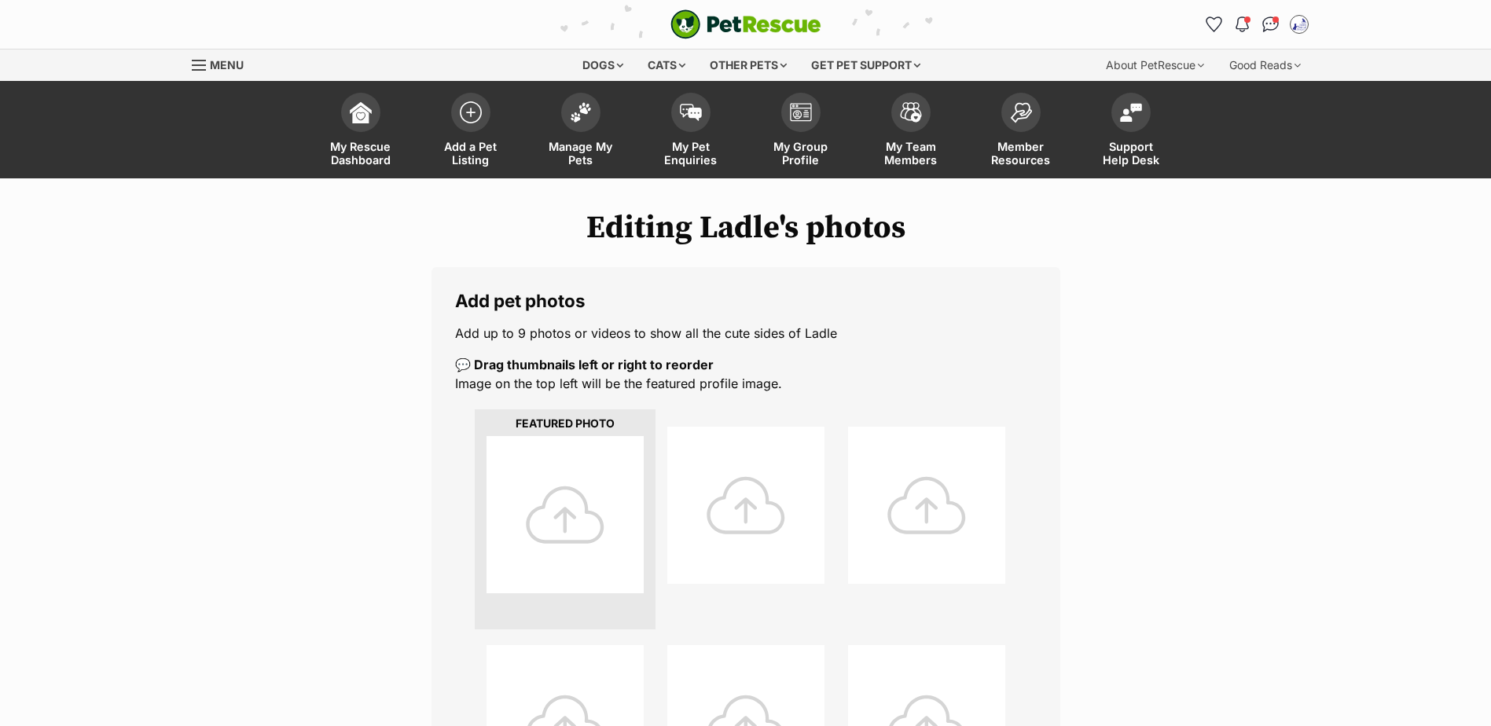
click at [557, 516] on div at bounding box center [564, 514] width 157 height 157
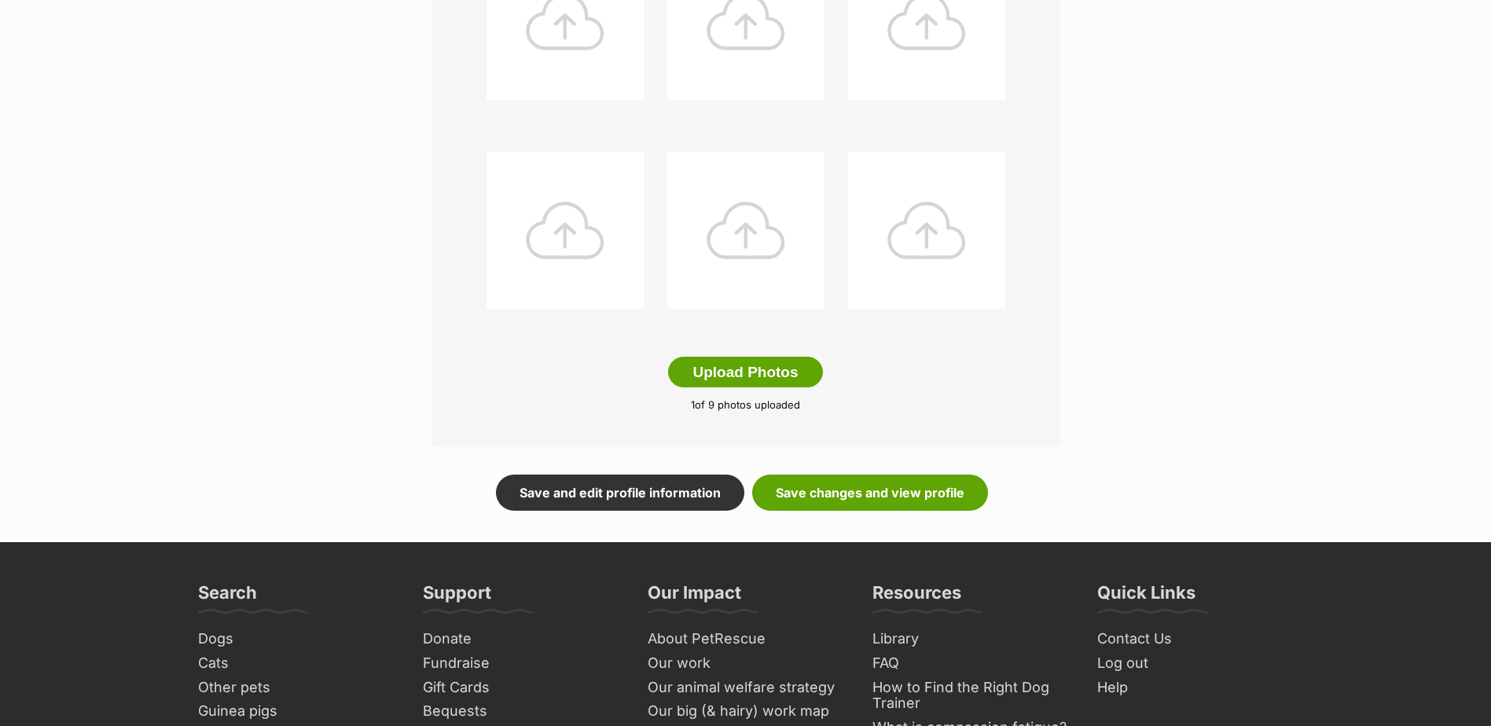
scroll to position [707, 0]
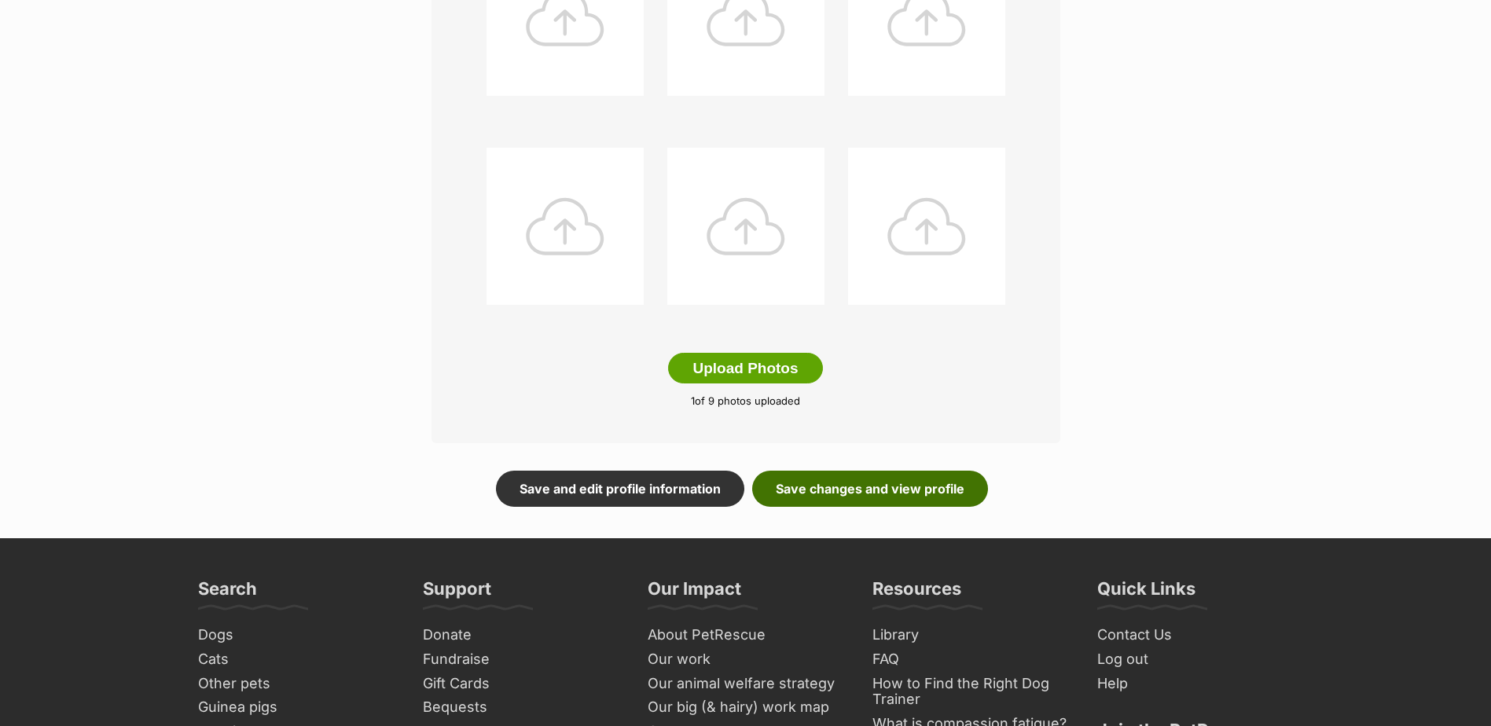
click at [873, 502] on link "Save changes and view profile" at bounding box center [870, 489] width 236 height 36
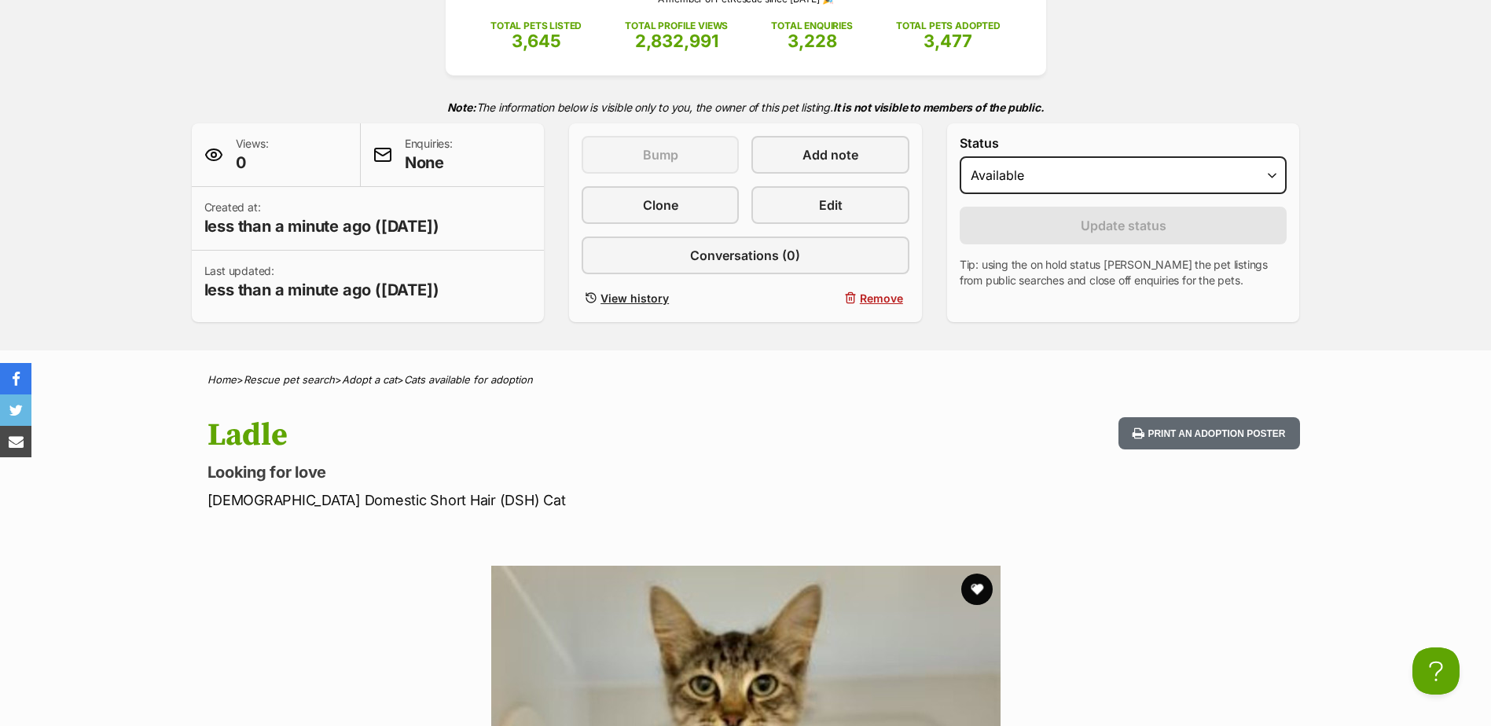
scroll to position [157, 0]
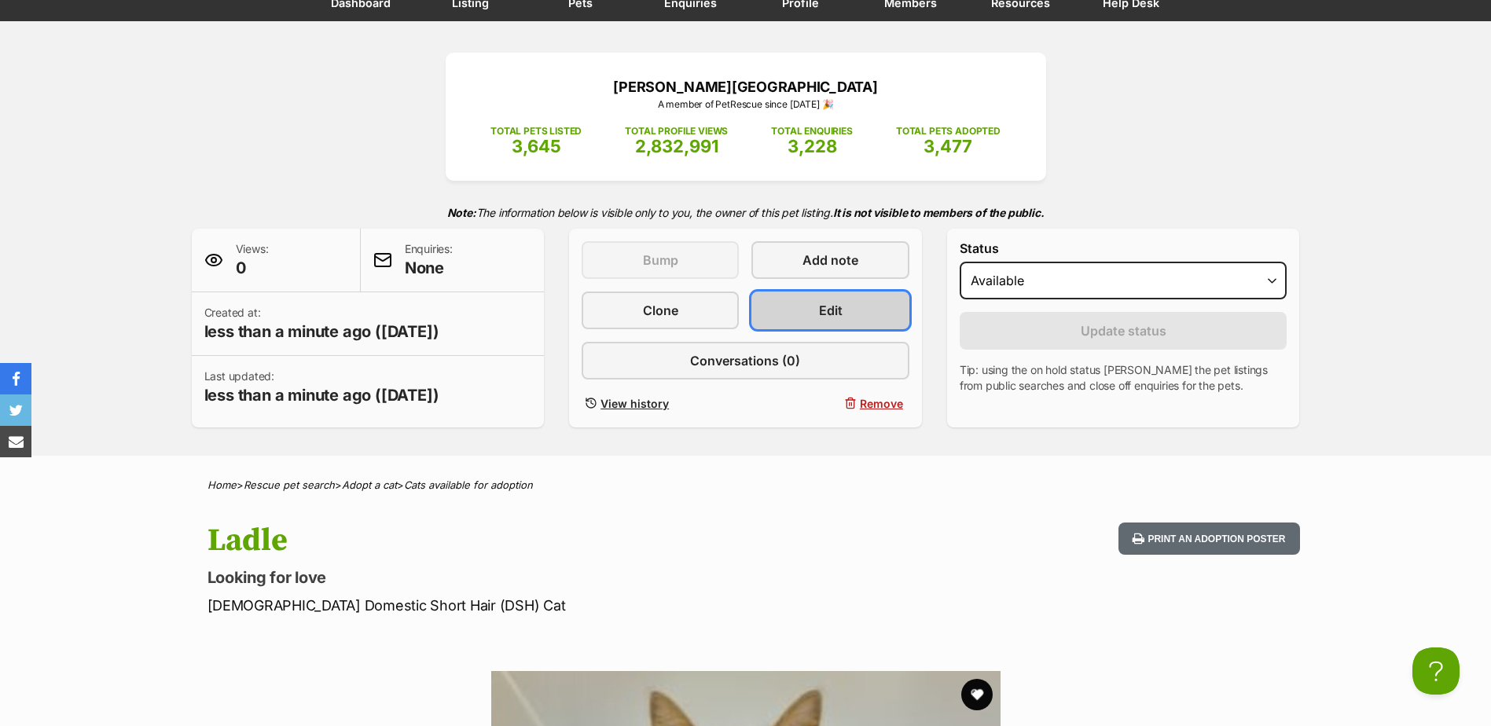
click at [831, 321] on link "Edit" at bounding box center [829, 311] width 157 height 38
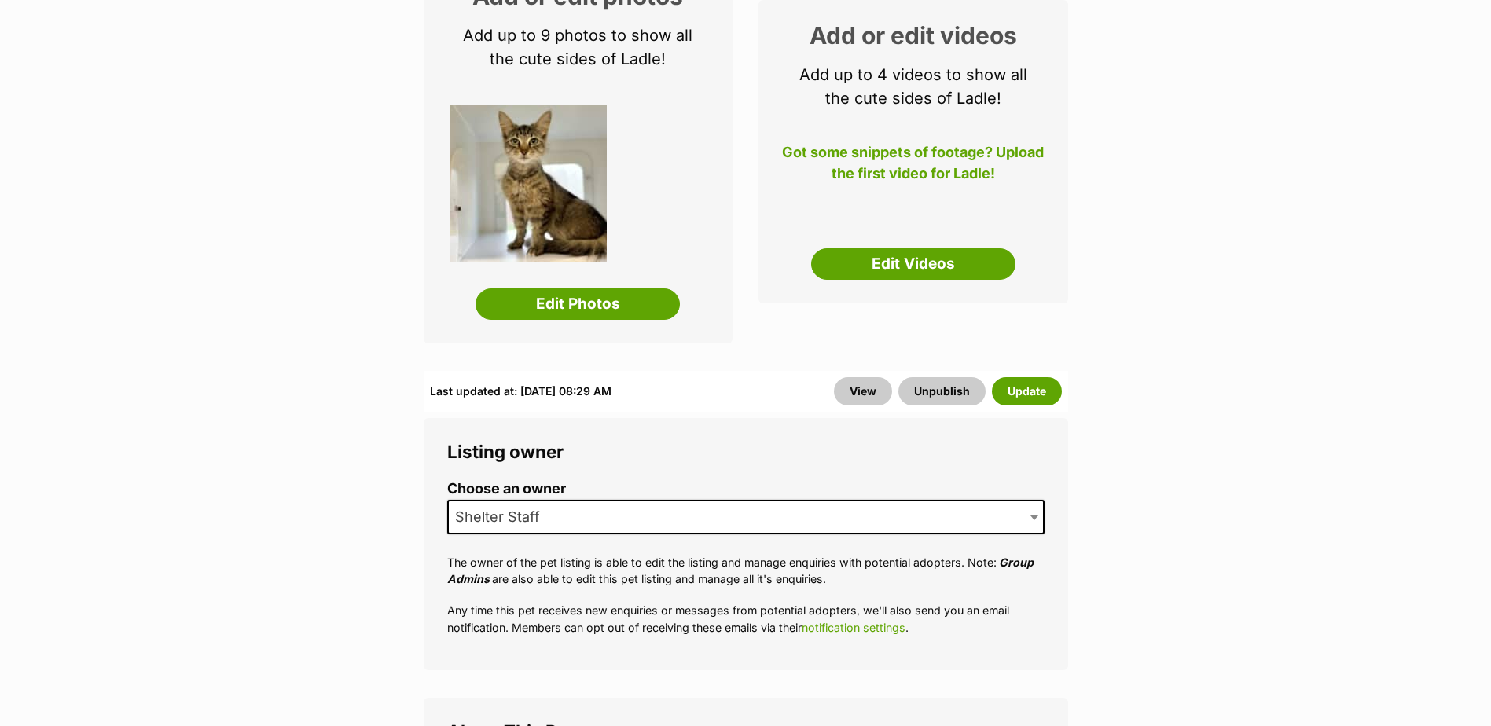
scroll to position [157, 0]
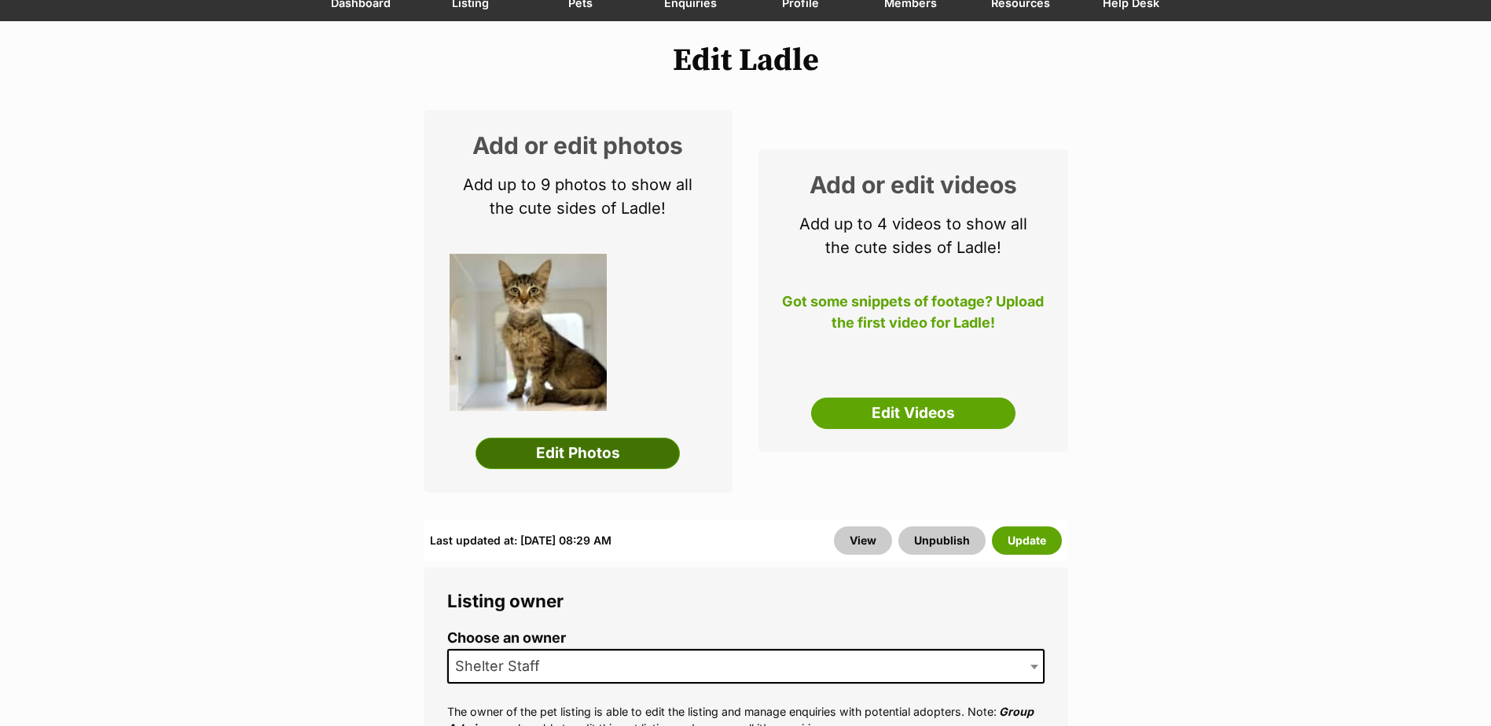
click at [569, 458] on link "Edit Photos" at bounding box center [577, 453] width 204 height 31
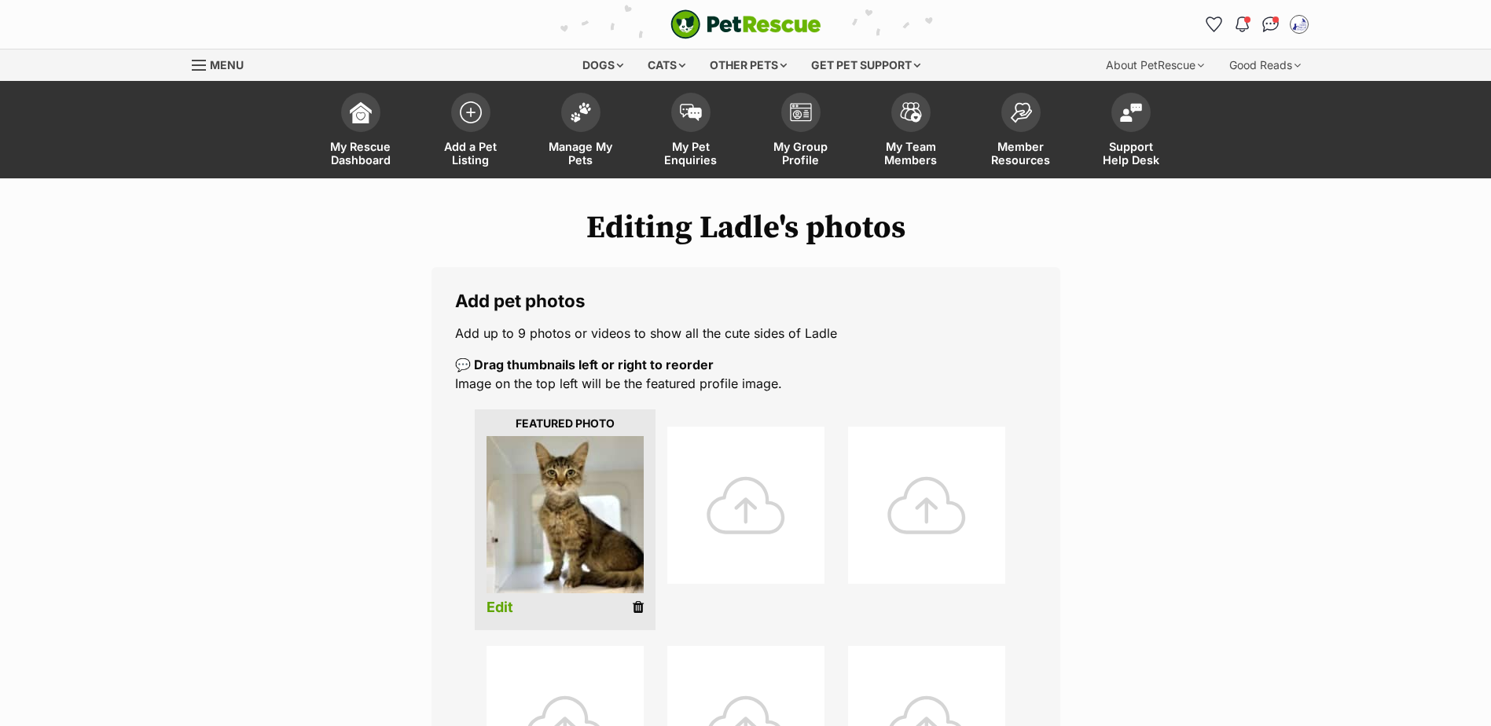
click at [637, 611] on icon at bounding box center [638, 607] width 11 height 14
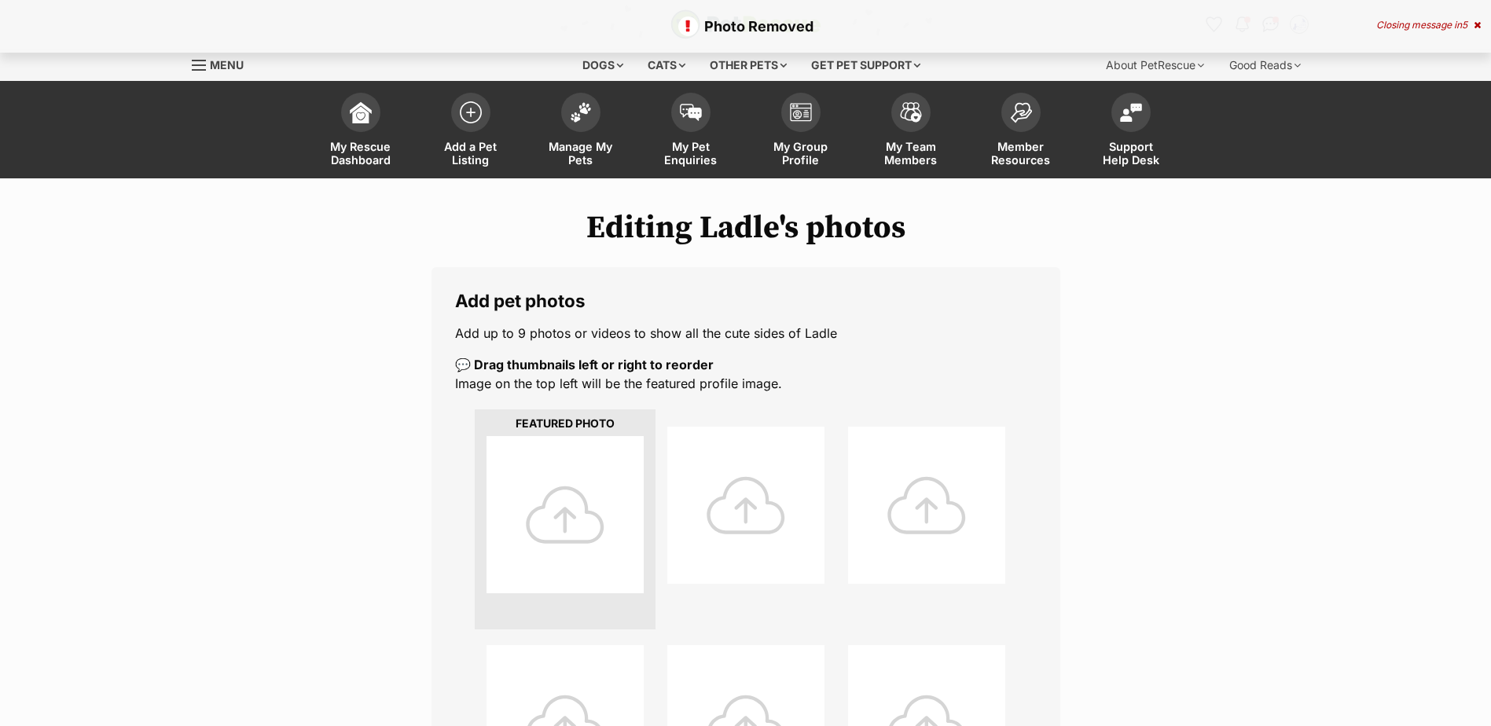
click at [570, 529] on div at bounding box center [564, 514] width 157 height 157
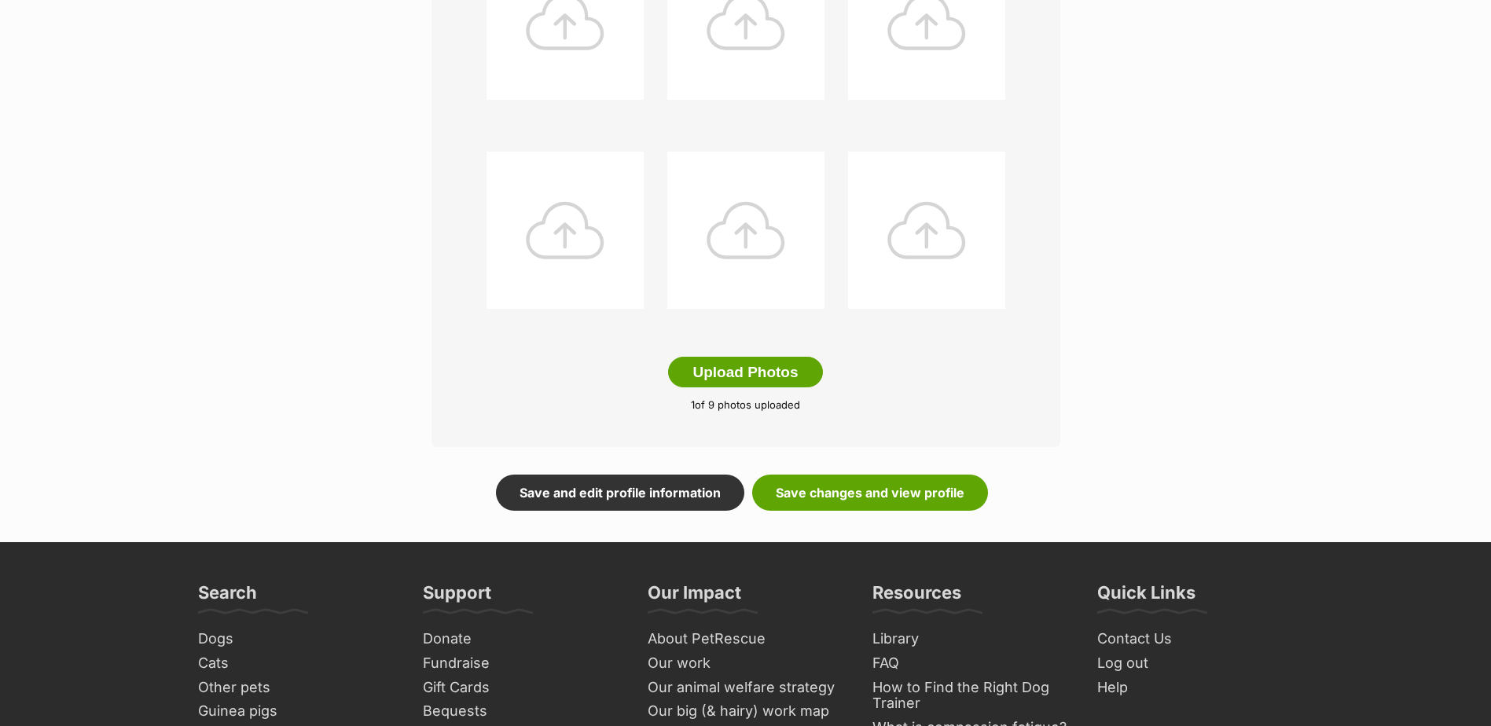
scroll to position [707, 0]
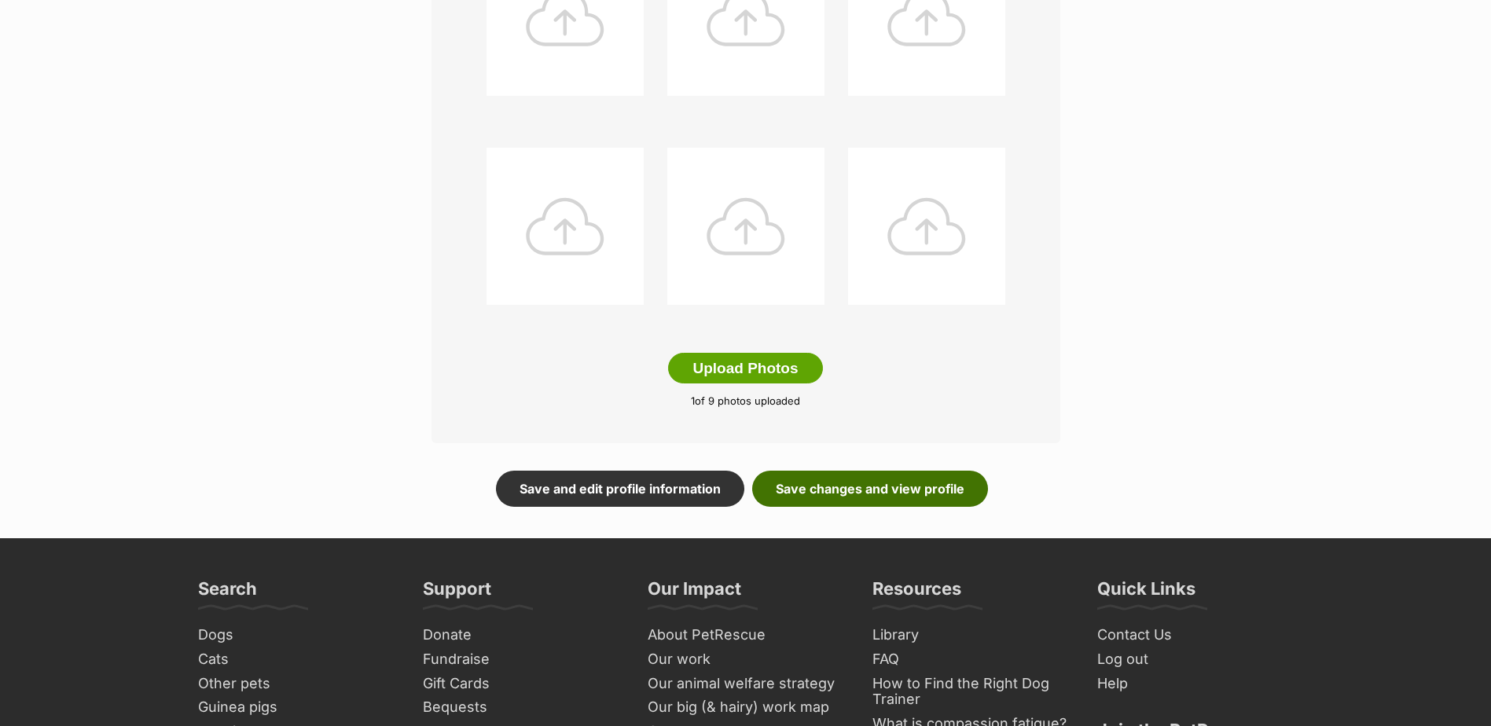
click at [879, 486] on link "Save changes and view profile" at bounding box center [870, 489] width 236 height 36
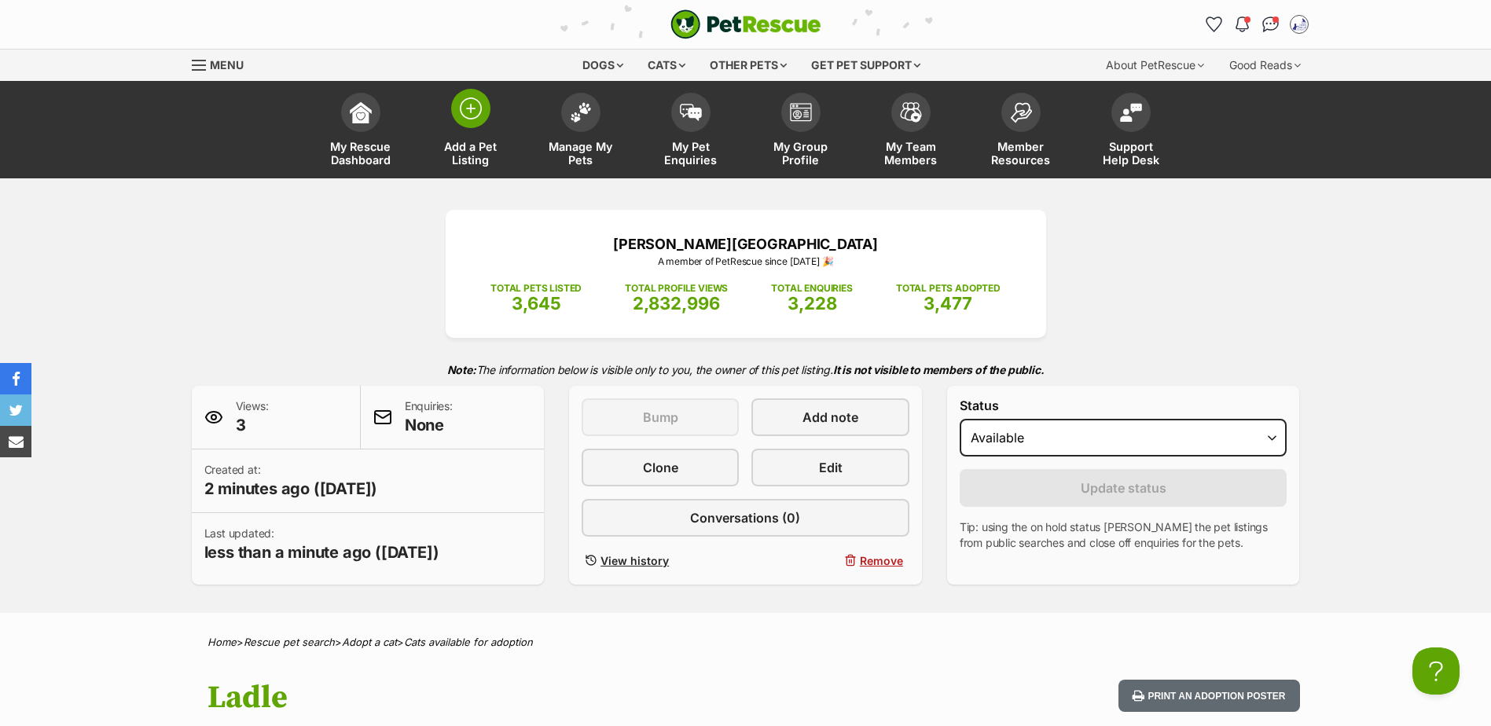
click at [465, 117] on img at bounding box center [471, 108] width 22 height 22
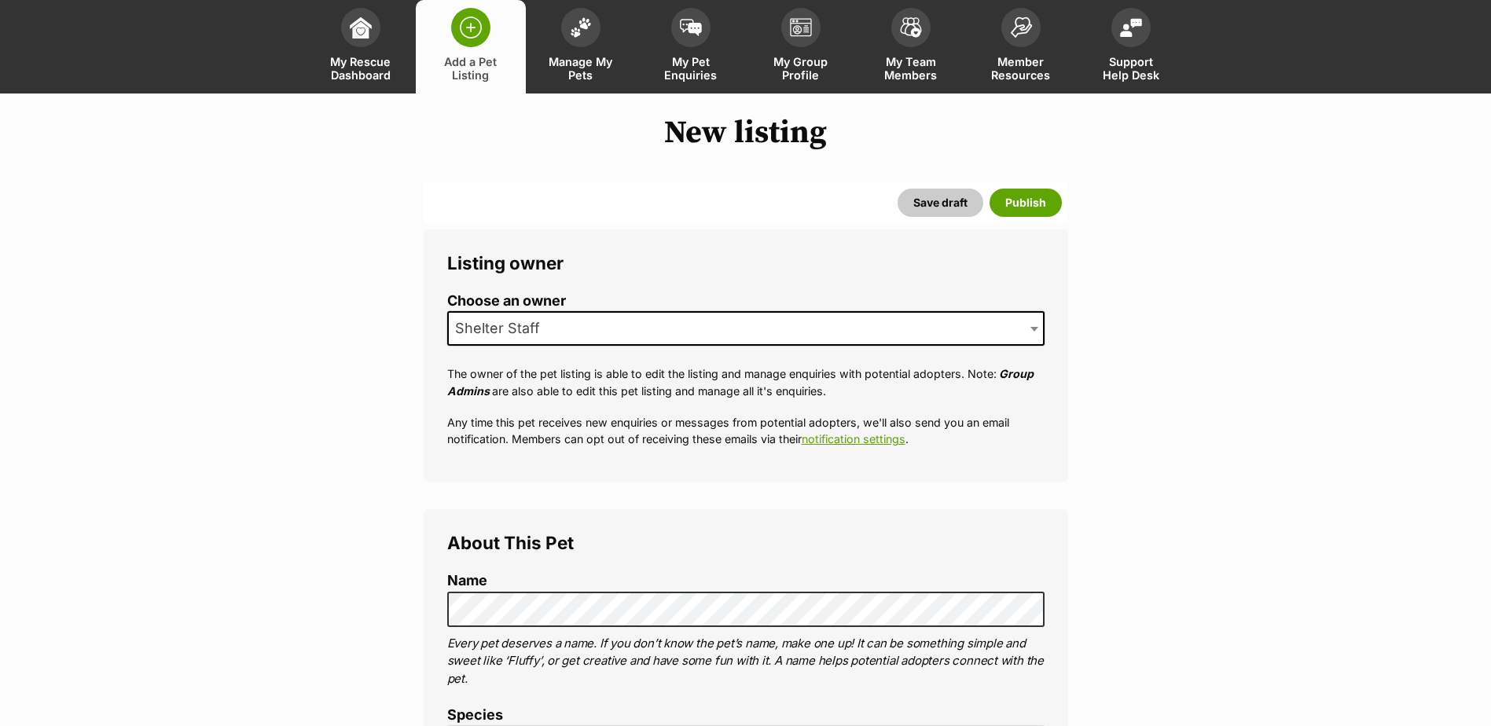
scroll to position [157, 0]
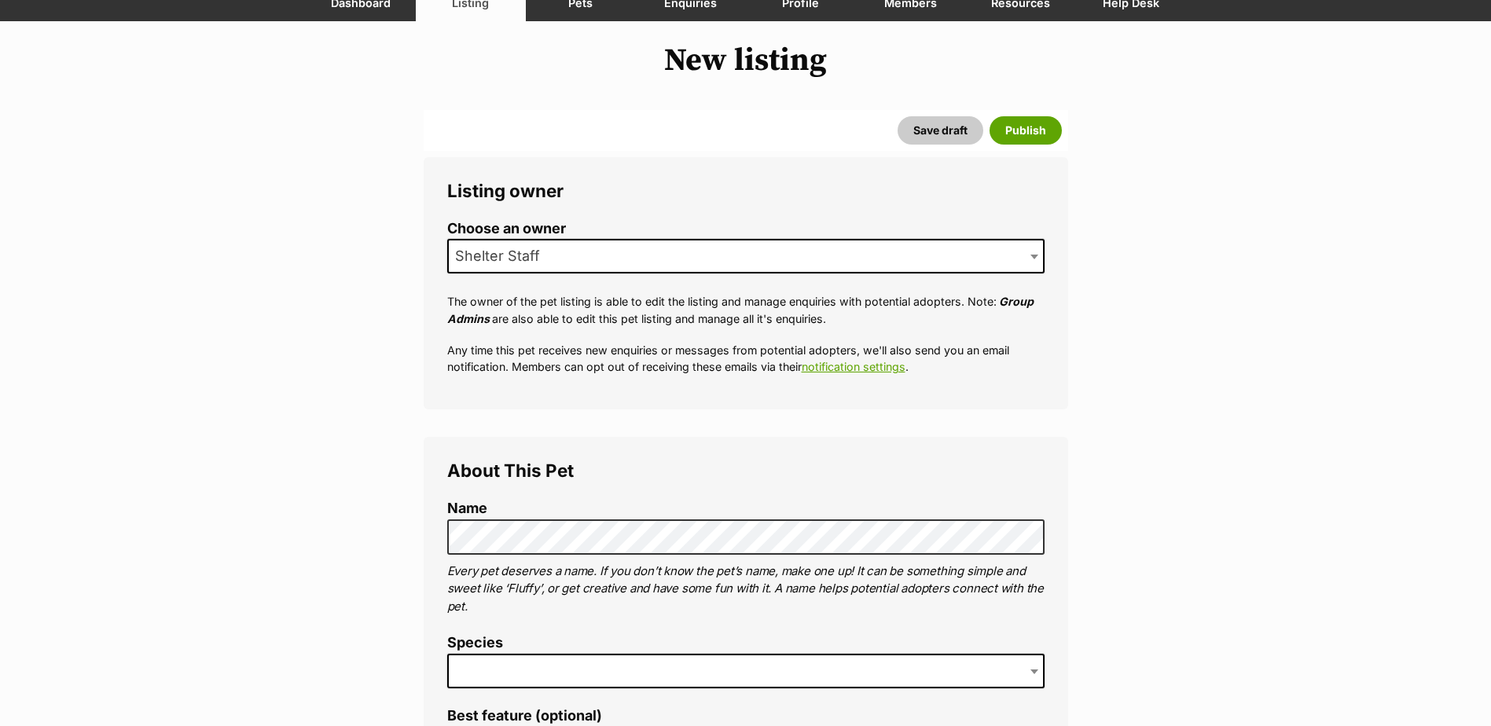
click at [615, 669] on span at bounding box center [745, 671] width 597 height 35
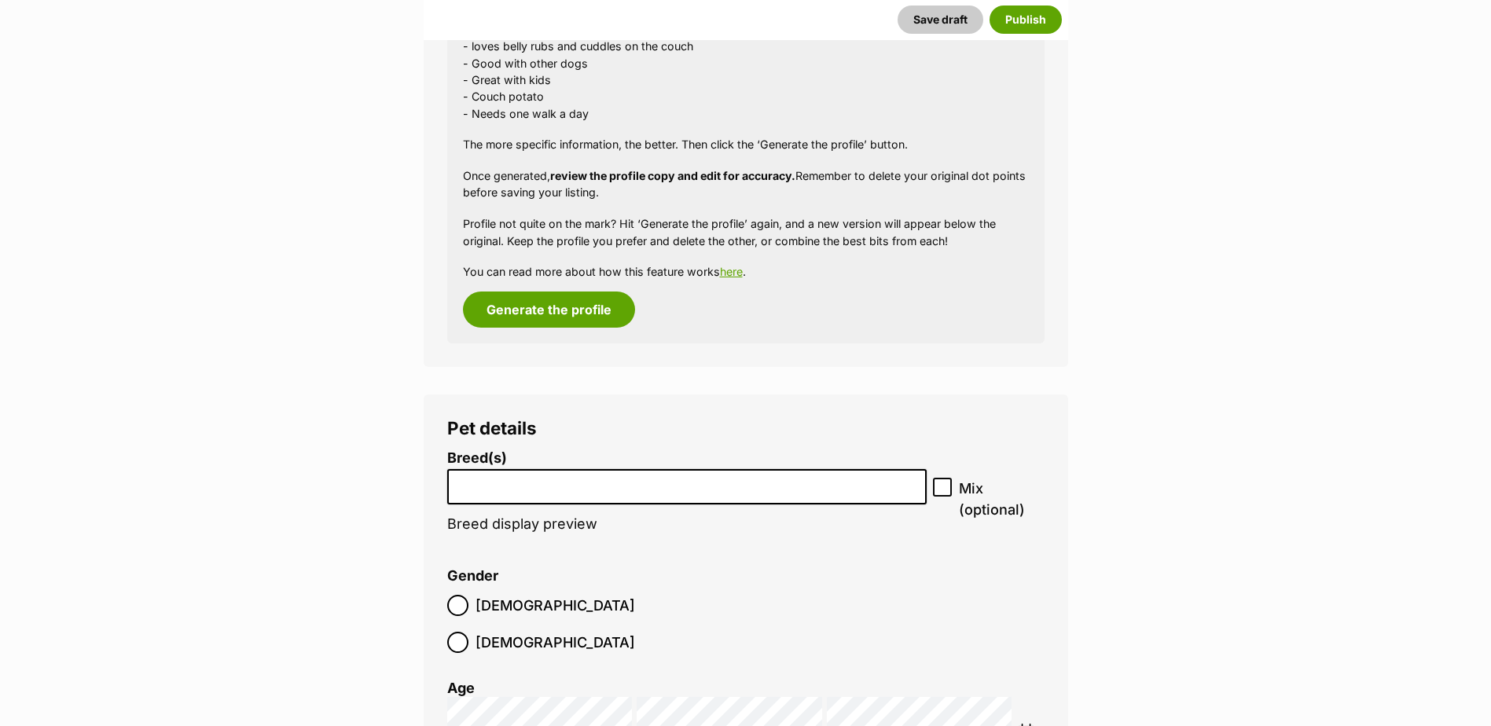
scroll to position [1572, 0]
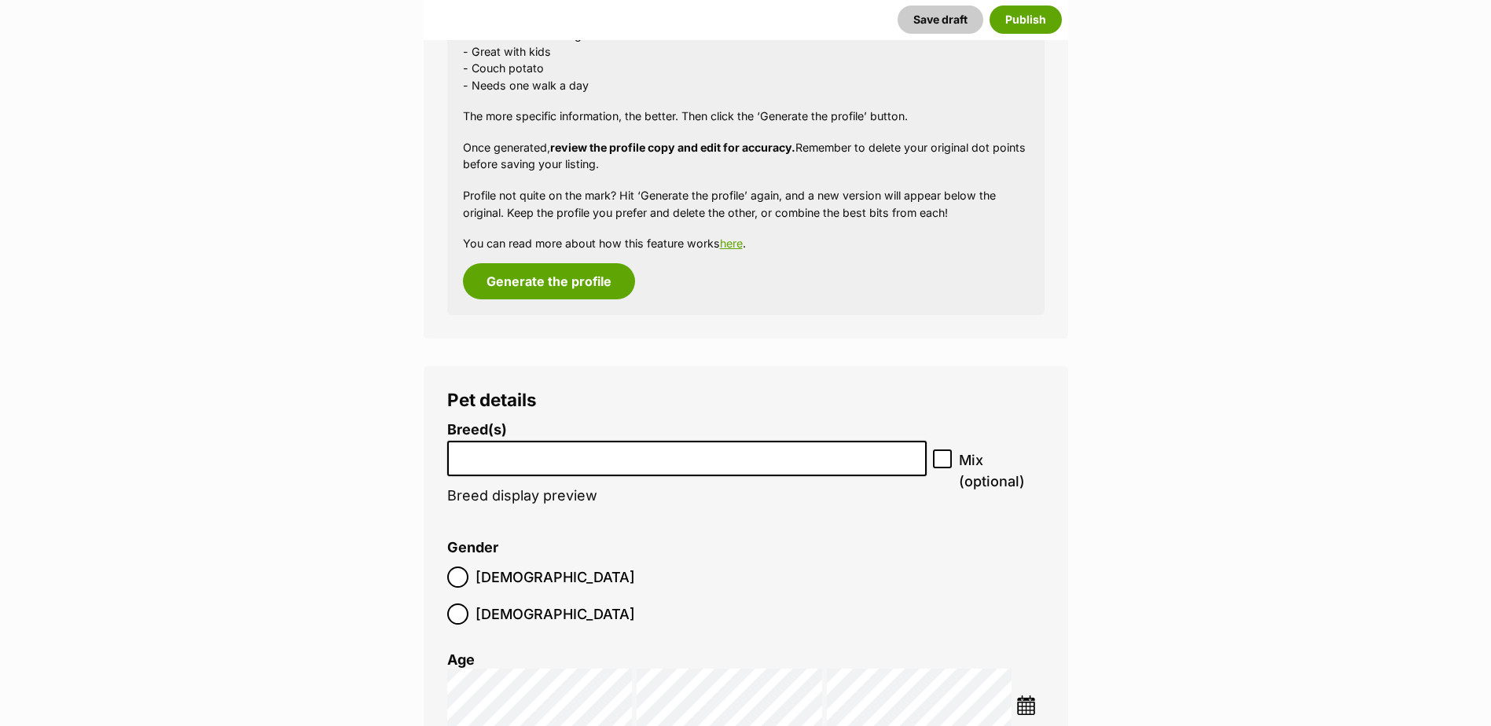
click at [579, 468] on li at bounding box center [687, 458] width 469 height 32
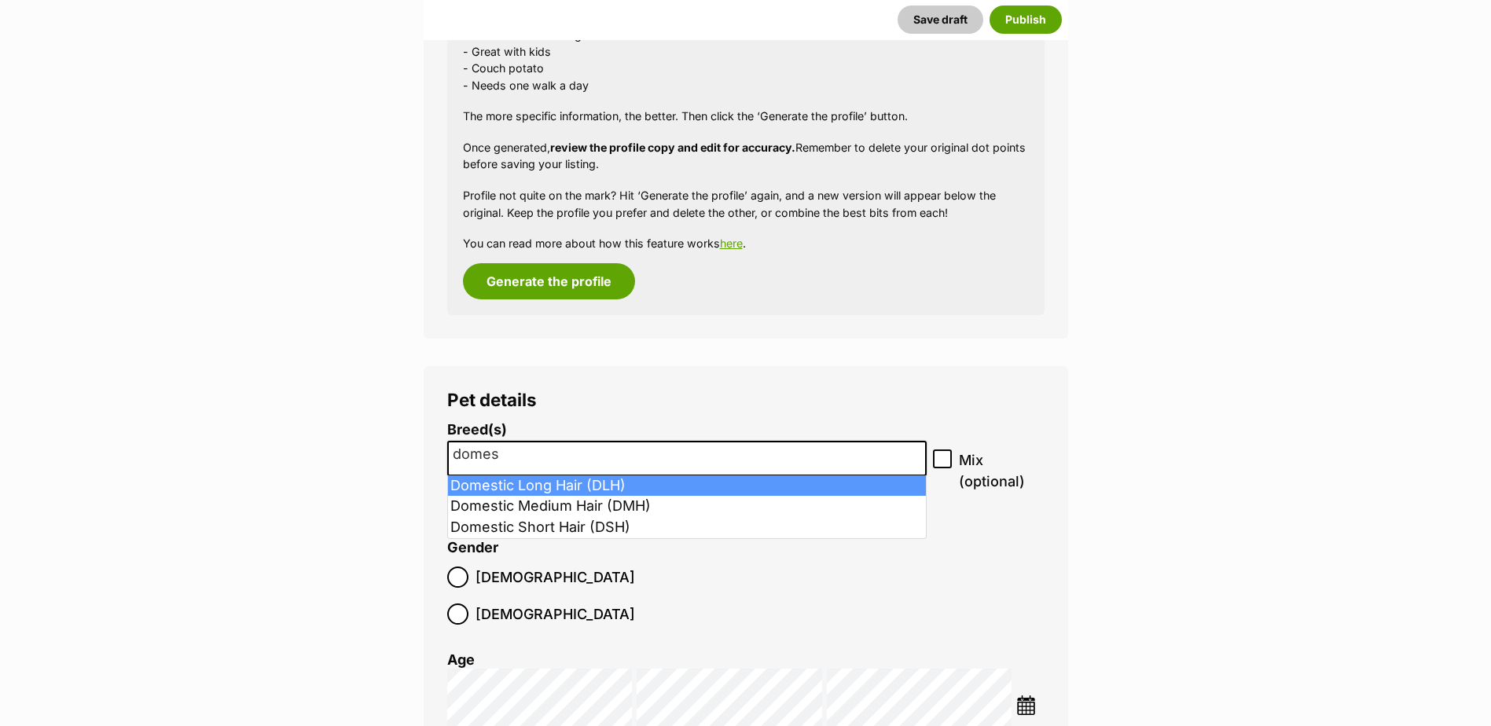
type input "domes"
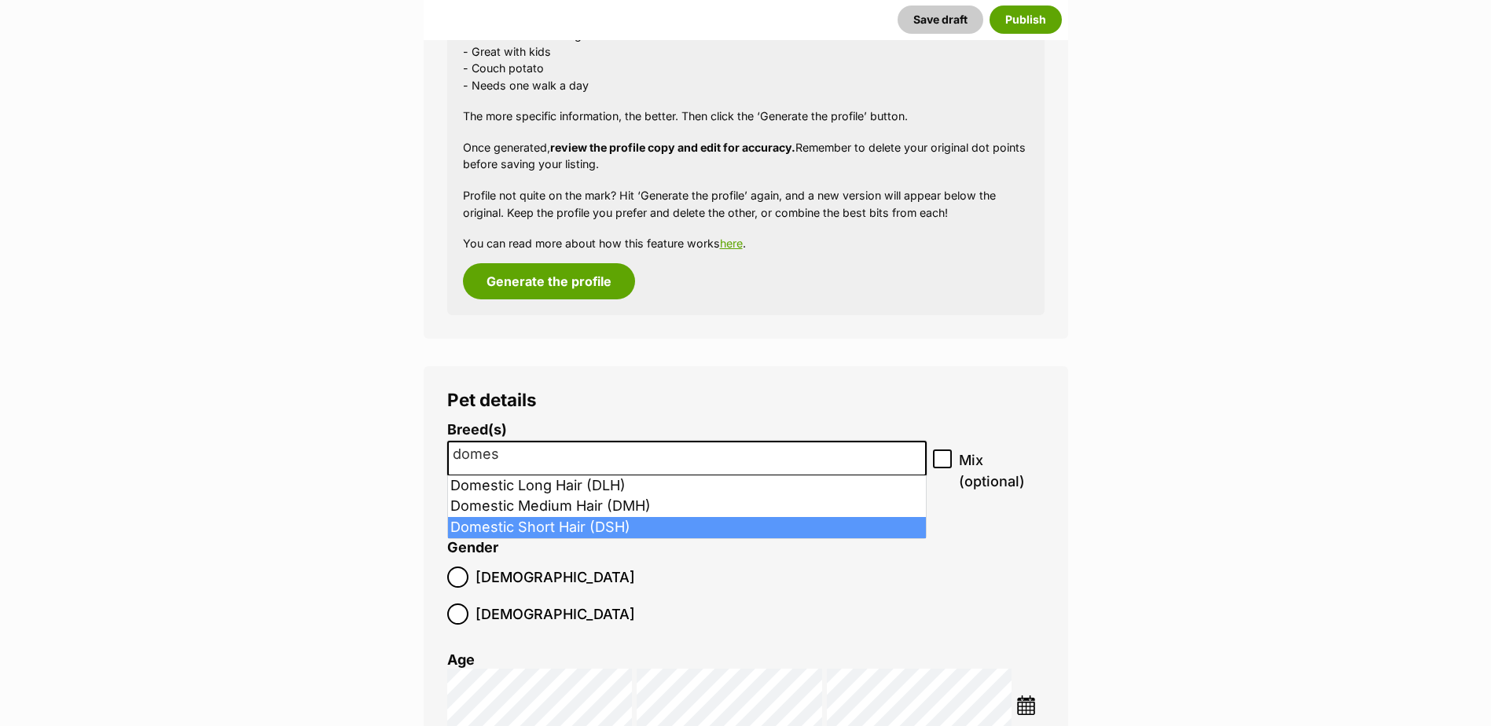
select select "252102"
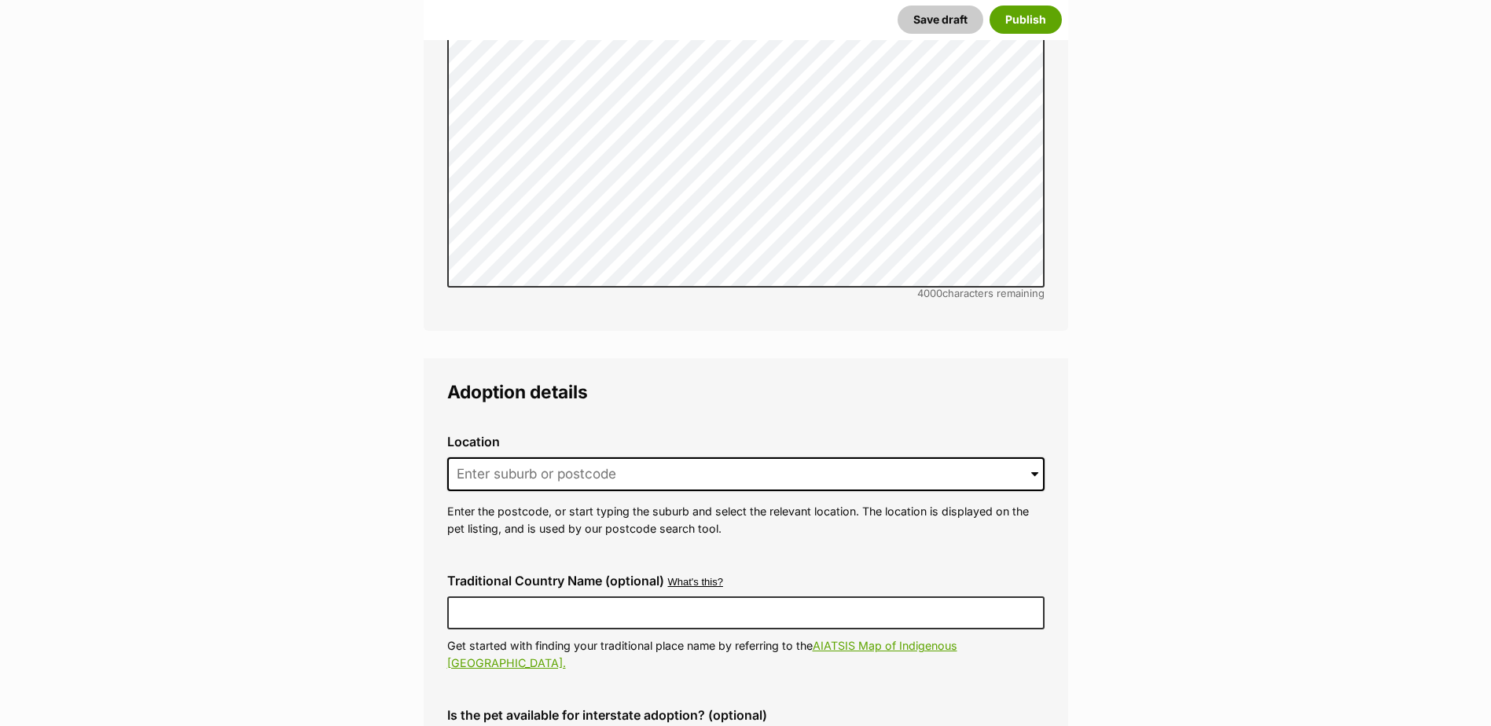
scroll to position [3536, 0]
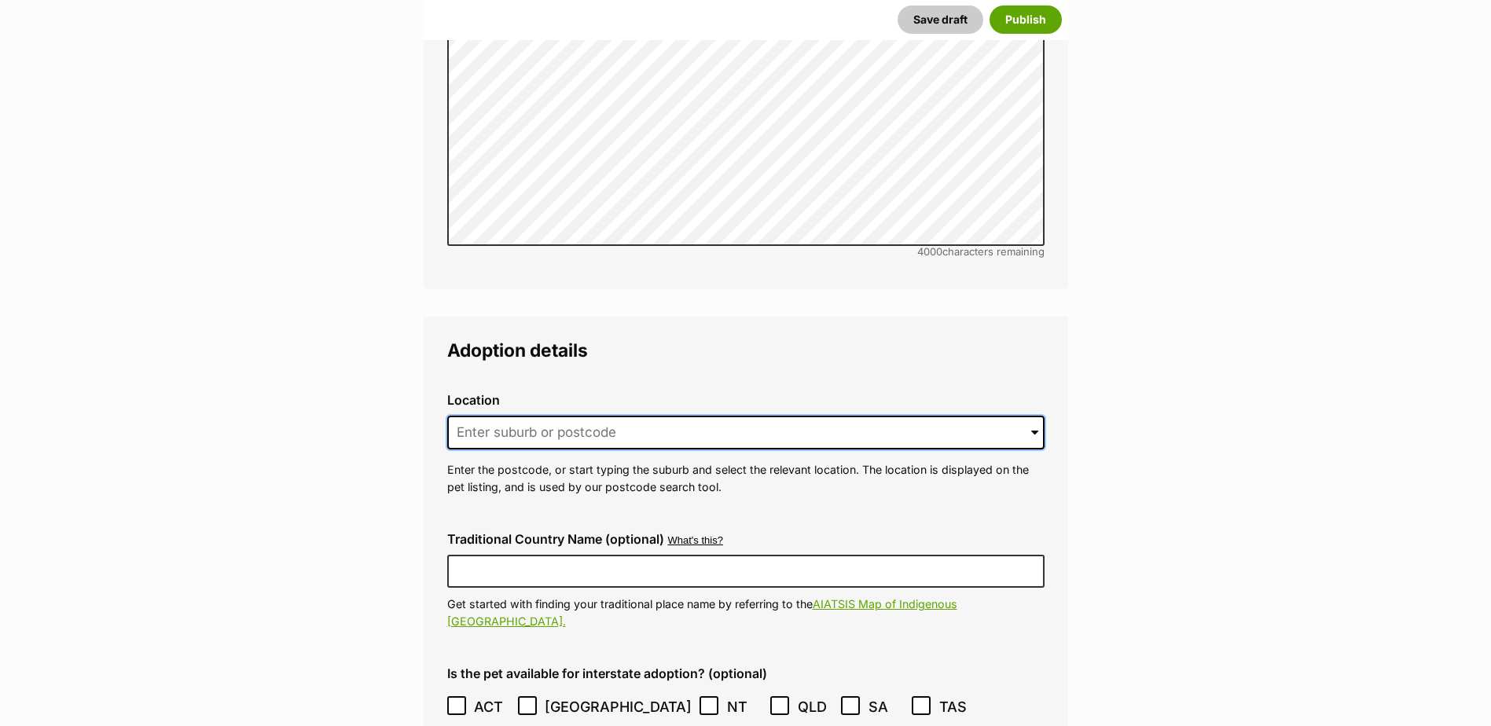
click at [695, 416] on input at bounding box center [745, 433] width 597 height 35
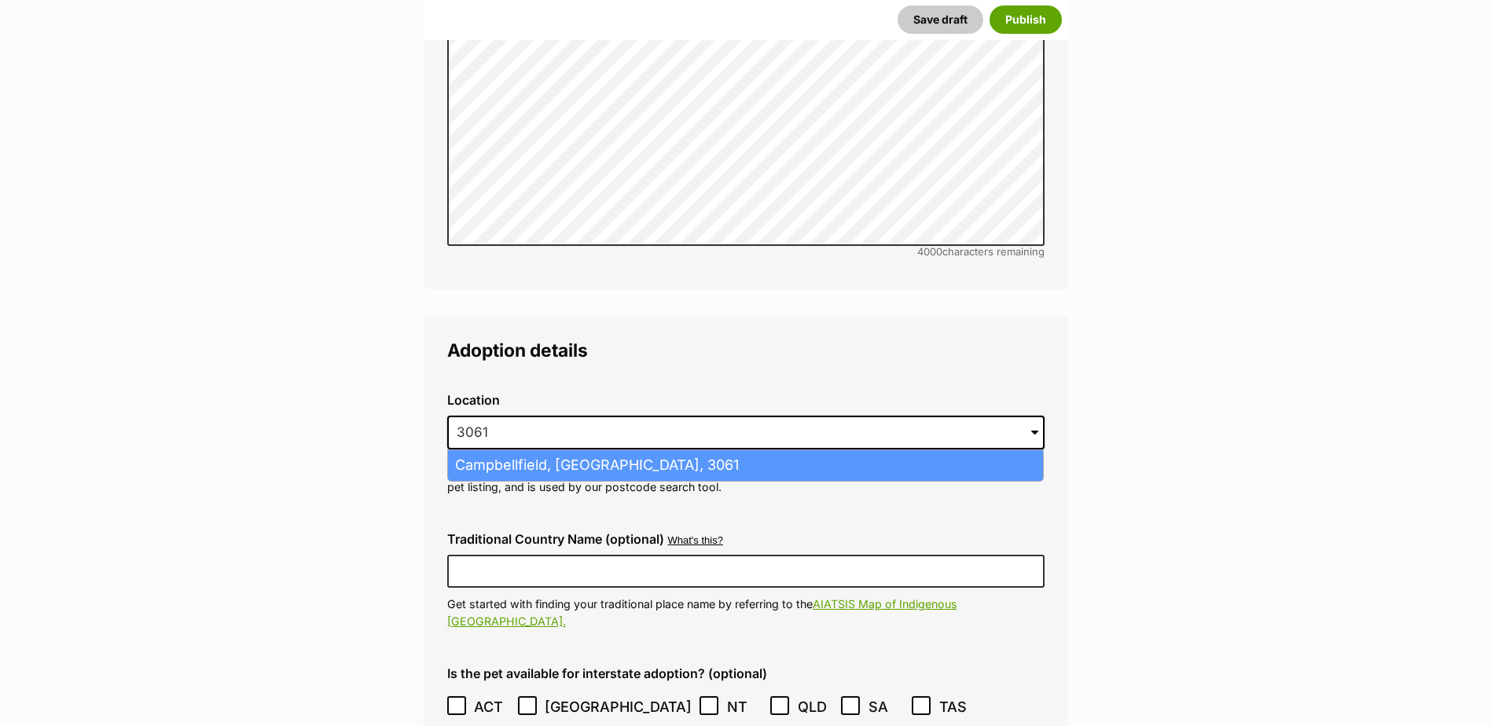
click at [648, 450] on li "Campbellfield, Victoria, 3061" at bounding box center [745, 465] width 595 height 31
type input "Campbellfield, [GEOGRAPHIC_DATA], 3061"
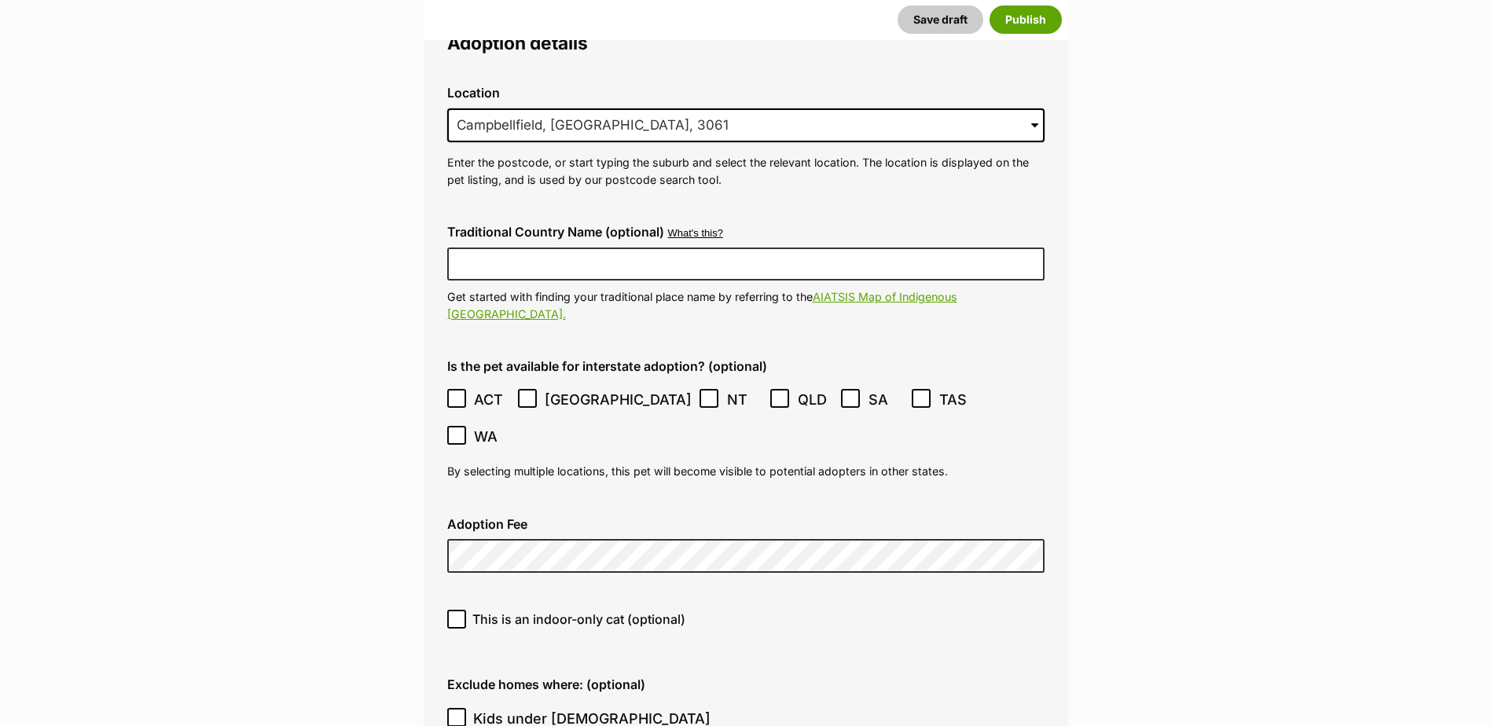
scroll to position [3851, 0]
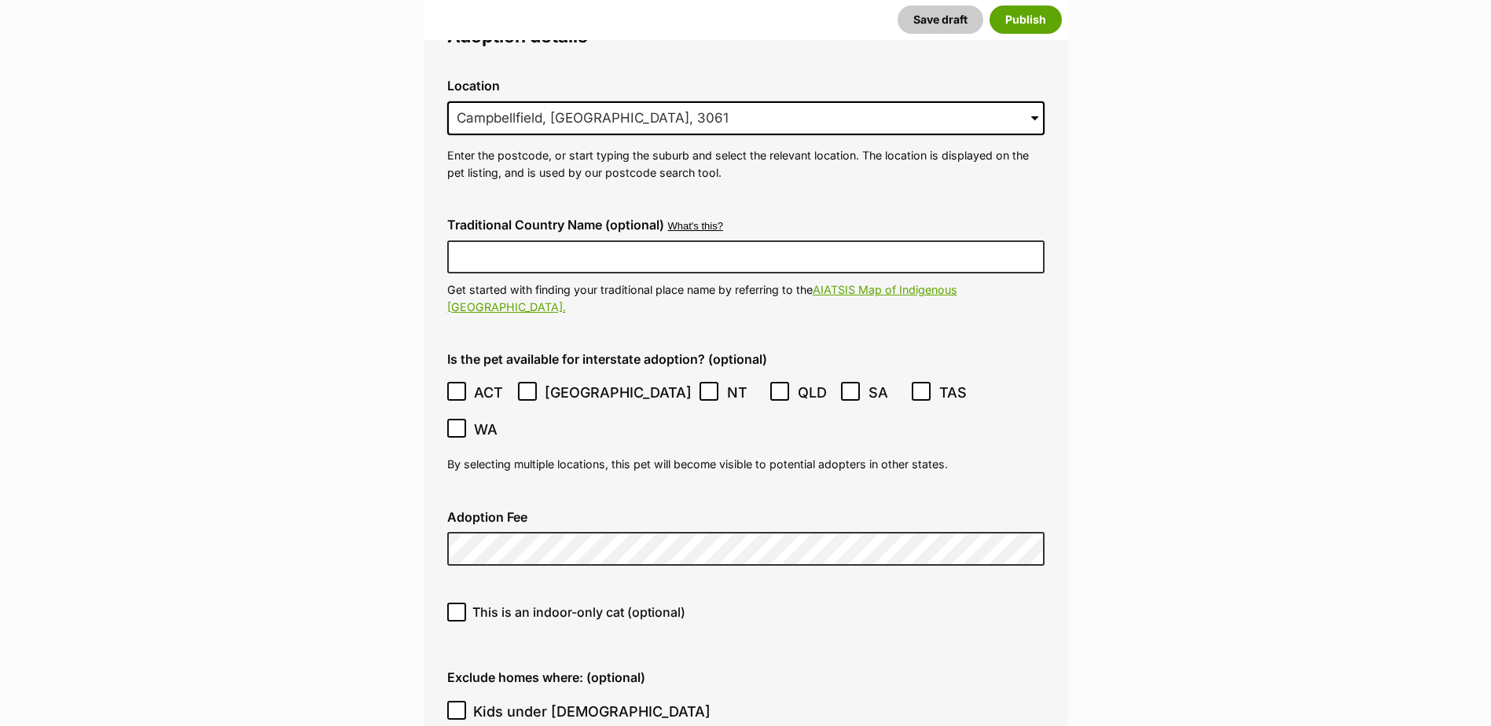
click at [460, 607] on icon at bounding box center [456, 612] width 11 height 11
click at [460, 603] on input "This is an indoor-only cat (optional)" at bounding box center [456, 612] width 19 height 19
checkbox input "true"
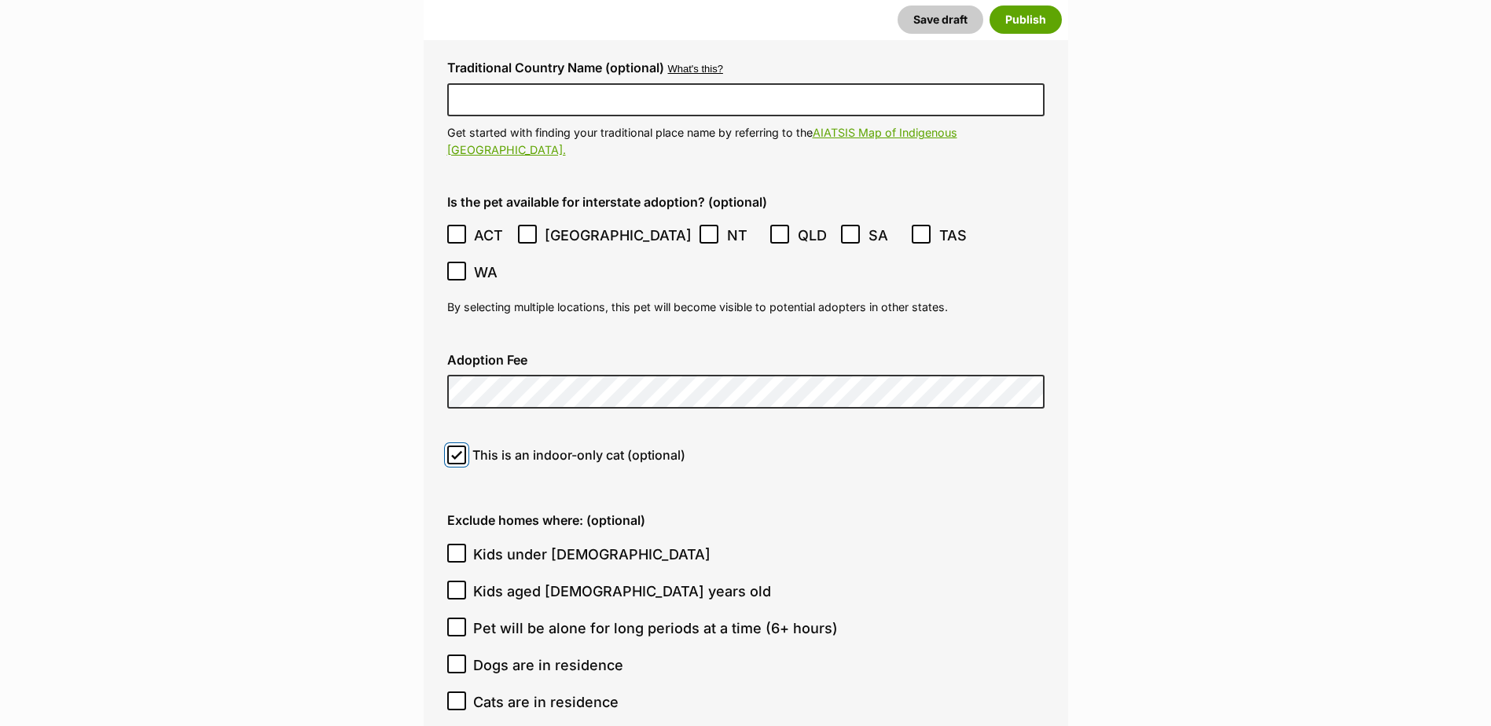
scroll to position [4086, 0]
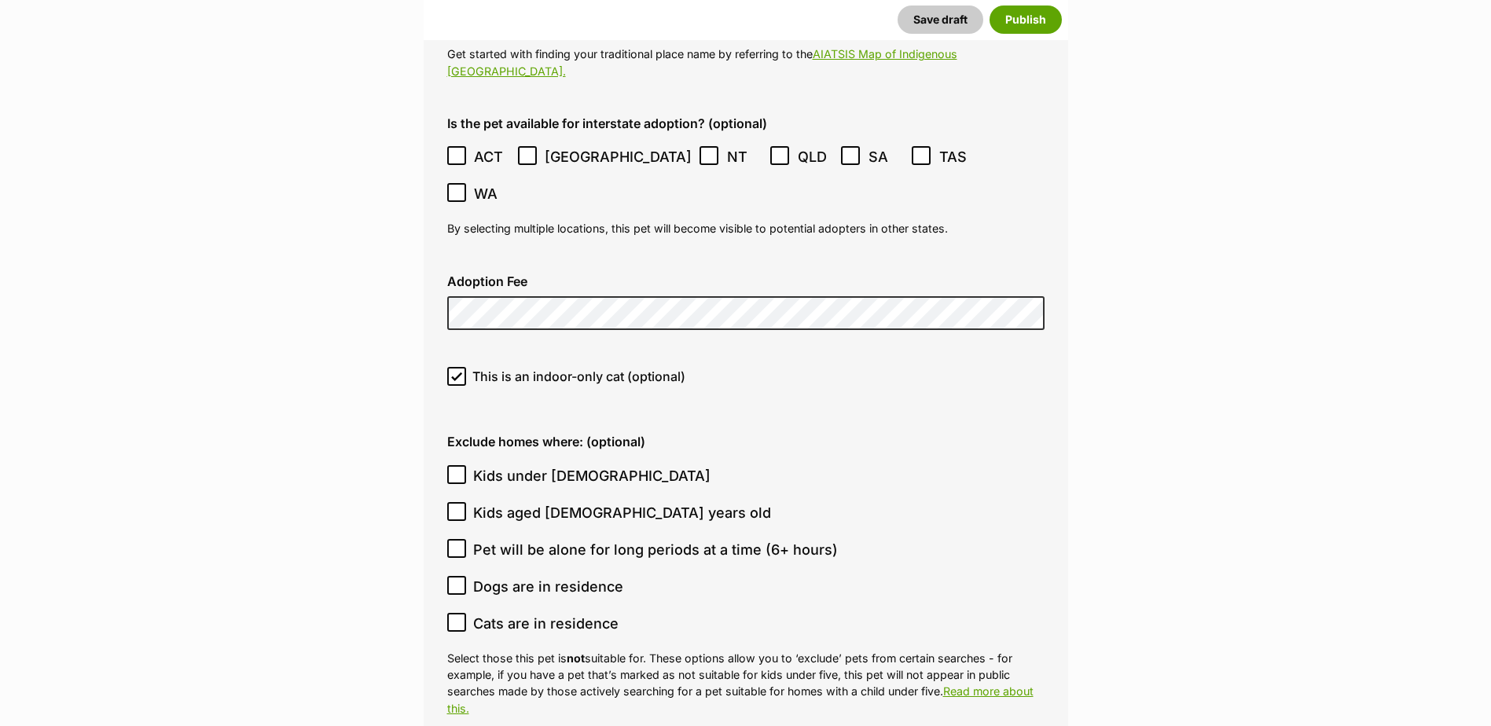
click at [459, 580] on icon at bounding box center [456, 585] width 11 height 11
click at [459, 576] on input "Dogs are in residence" at bounding box center [456, 585] width 19 height 19
checkbox input "true"
click at [458, 617] on icon at bounding box center [456, 622] width 11 height 11
click at [458, 613] on input "Cats are in residence" at bounding box center [456, 622] width 19 height 19
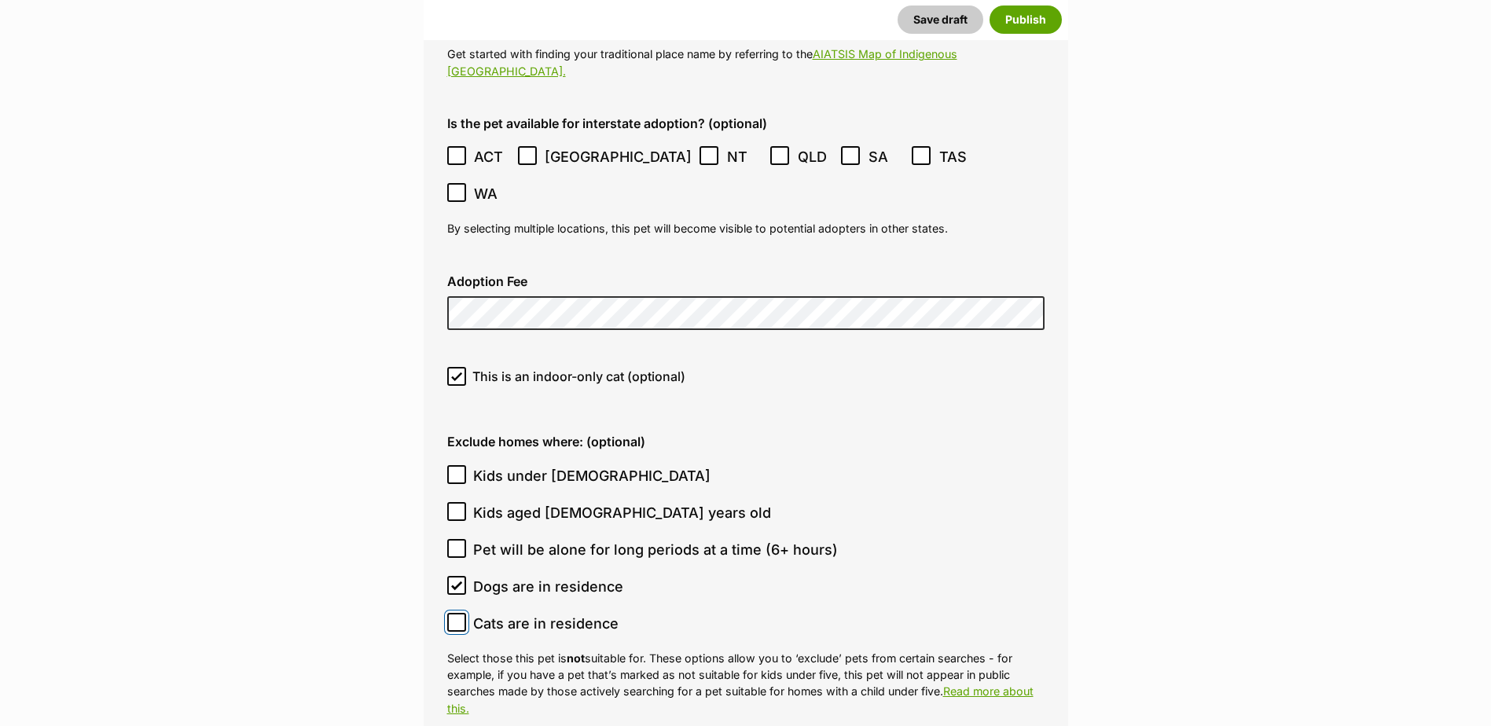
checkbox input "true"
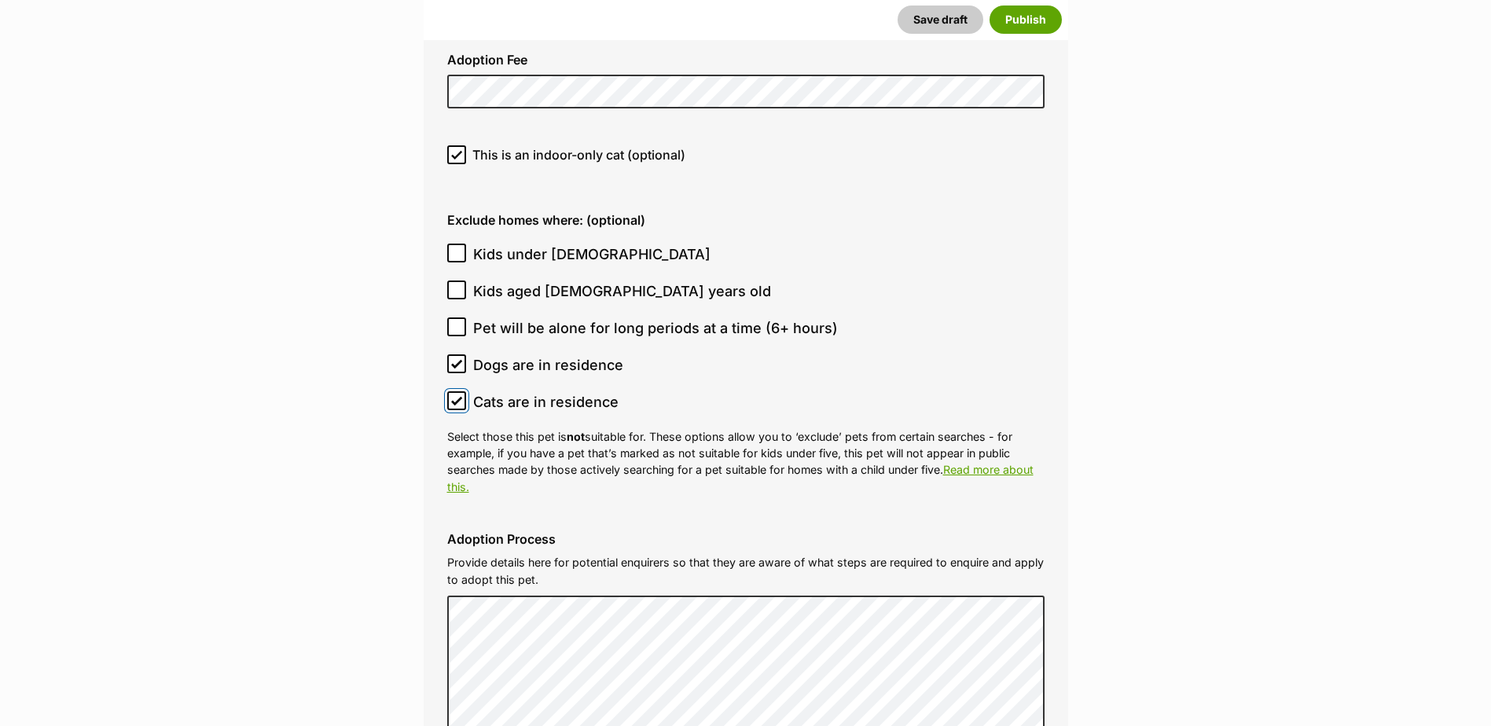
scroll to position [4322, 0]
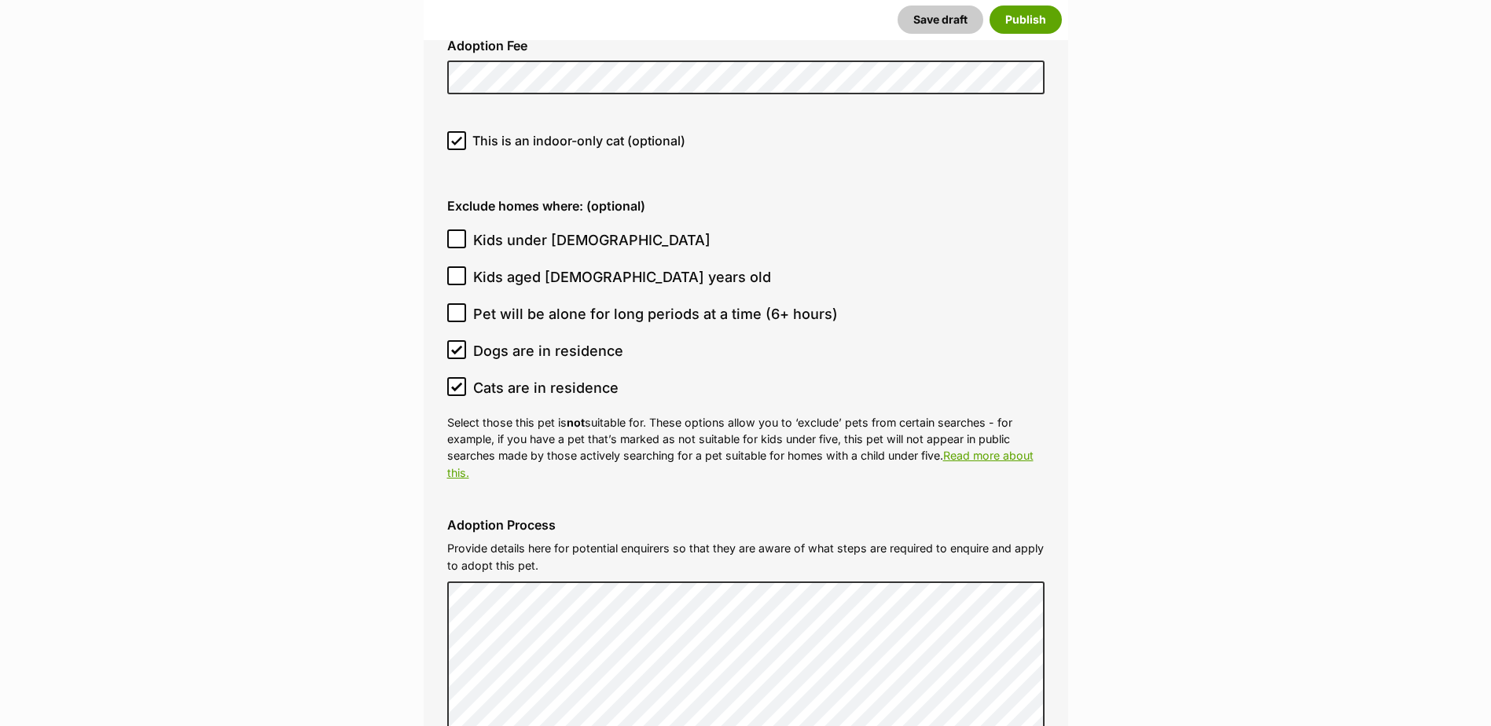
click at [455, 233] on icon at bounding box center [456, 238] width 11 height 11
click at [455, 229] on input "Kids under 5 years old" at bounding box center [456, 238] width 19 height 19
checkbox input "true"
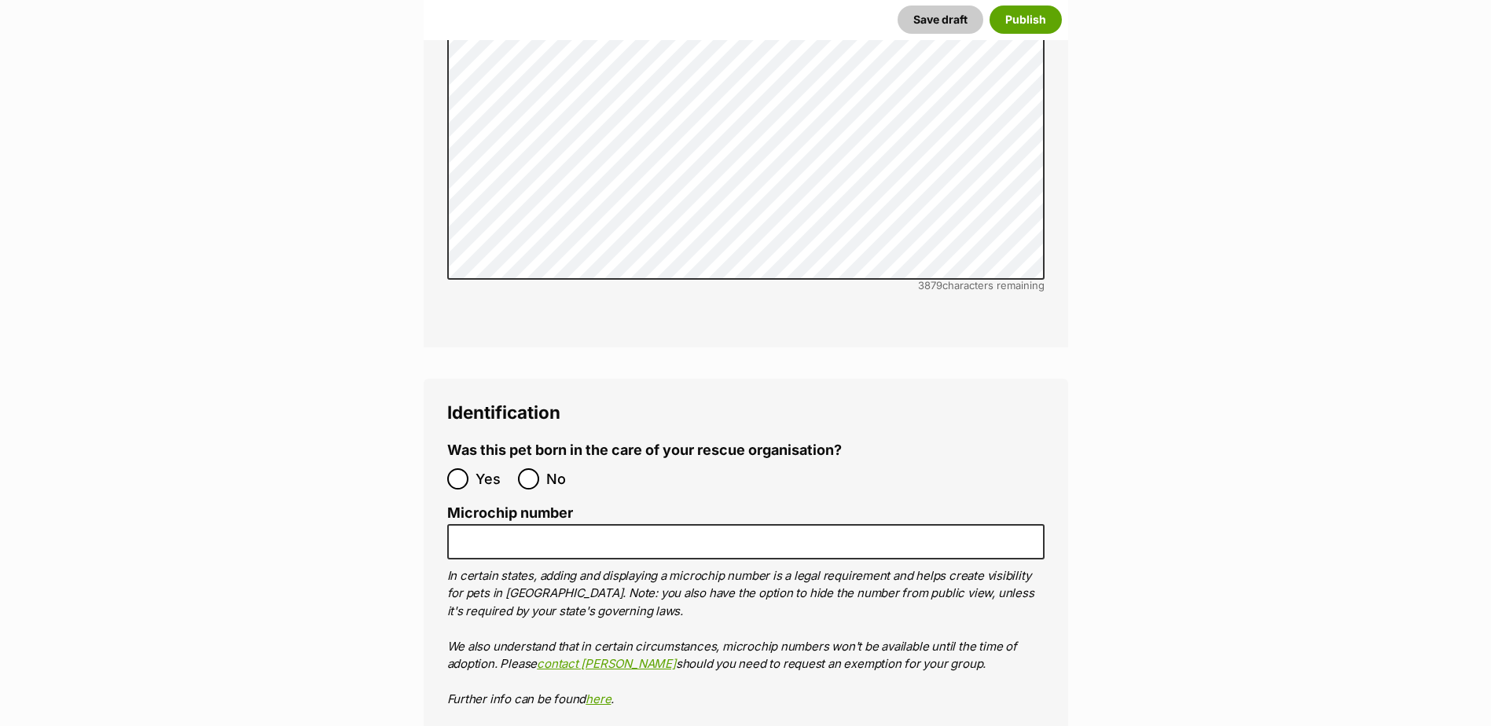
scroll to position [5029, 0]
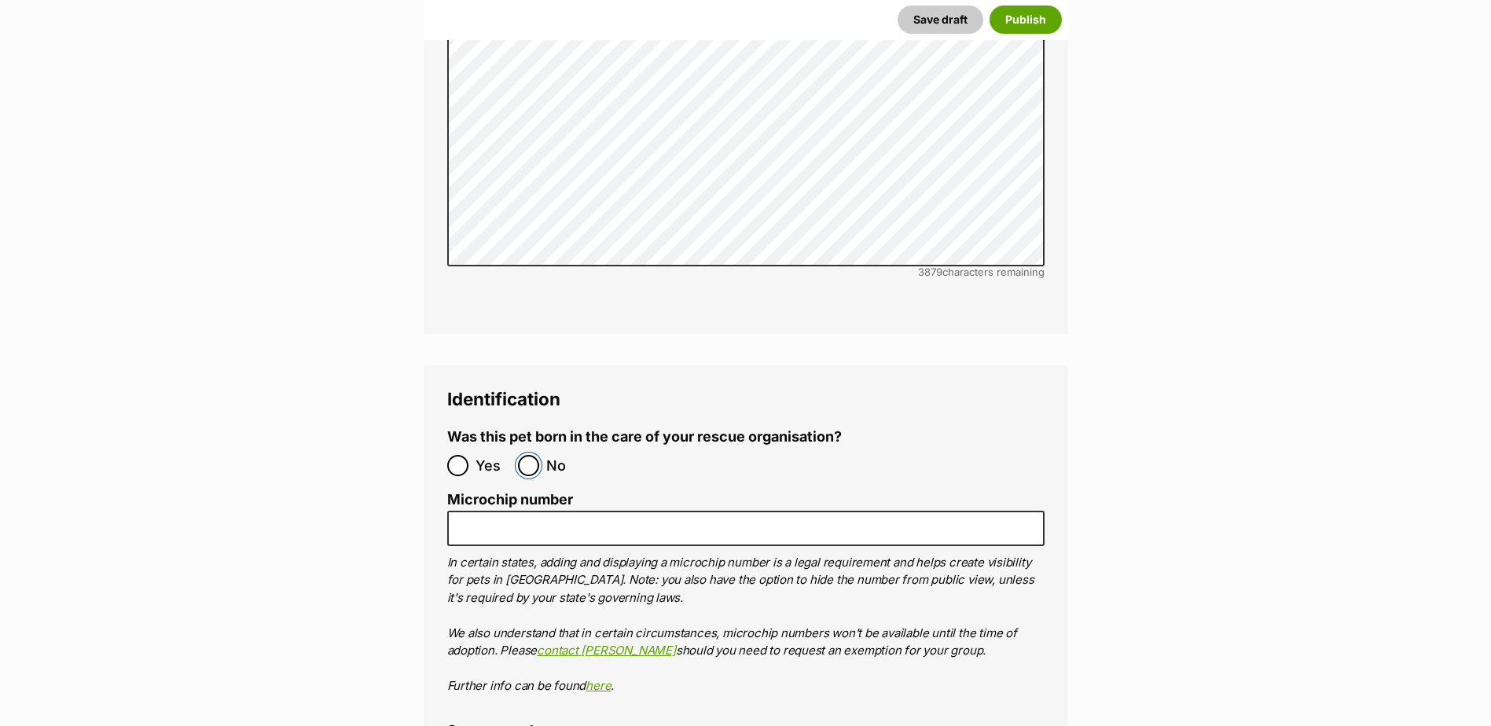
click at [519, 455] on input "No" at bounding box center [528, 465] width 21 height 21
radio input "true"
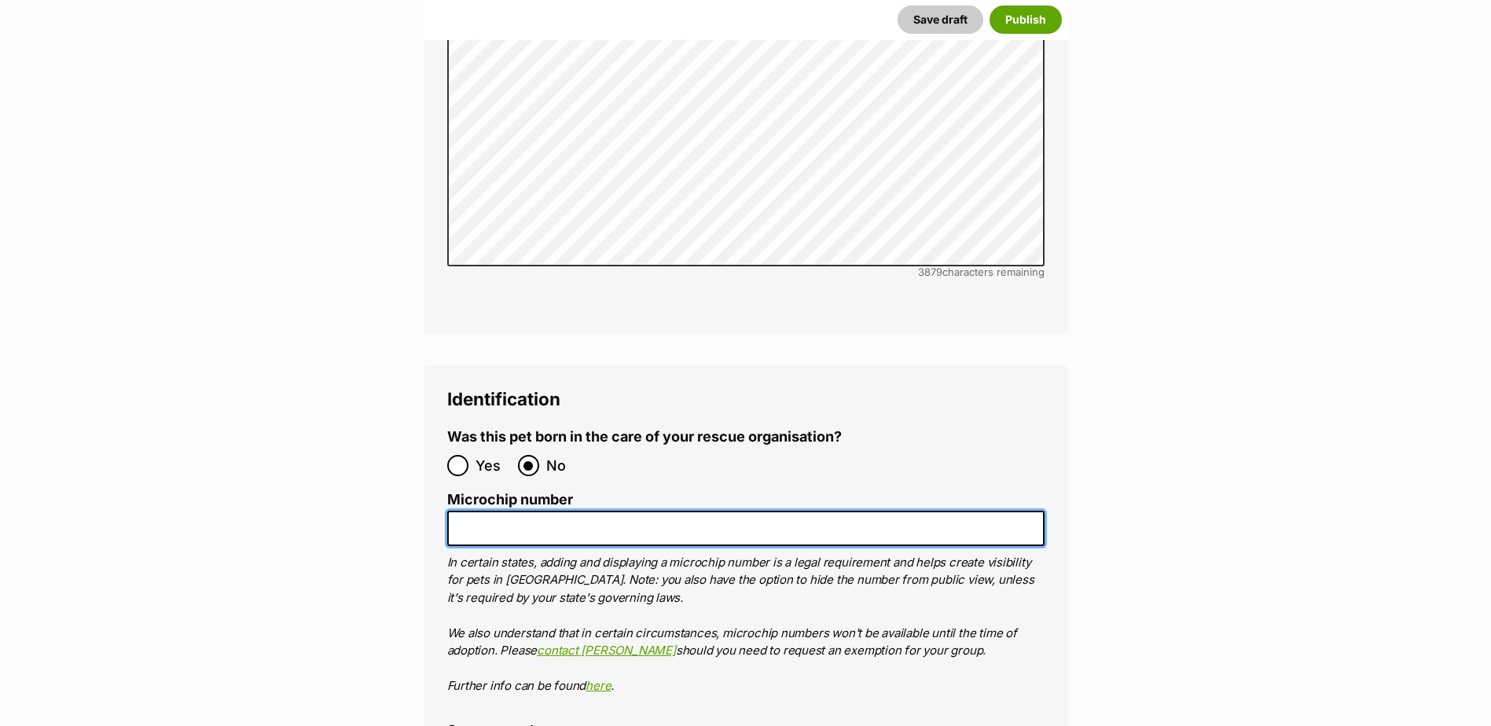
click at [486, 511] on input "Microchip number" at bounding box center [745, 528] width 597 height 35
paste input "956000018888028"
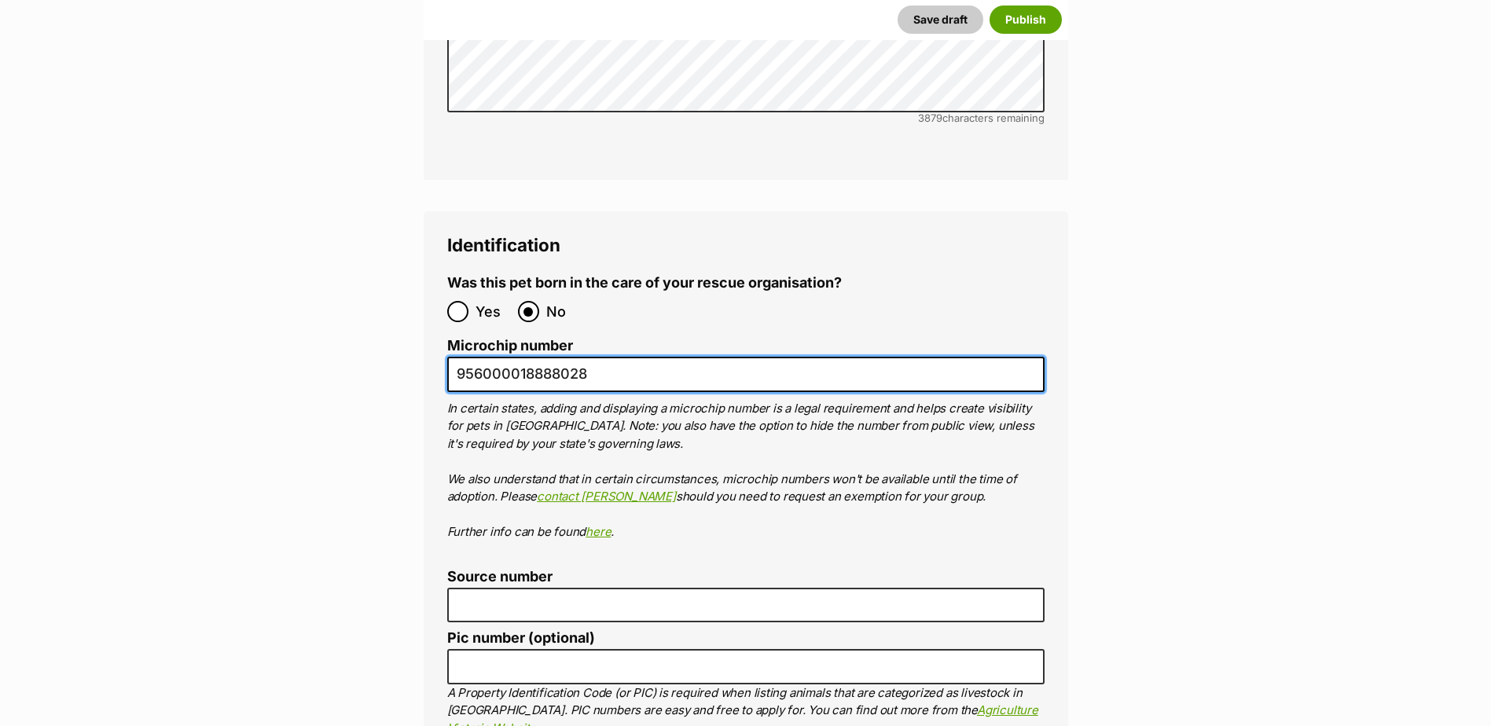
scroll to position [5186, 0]
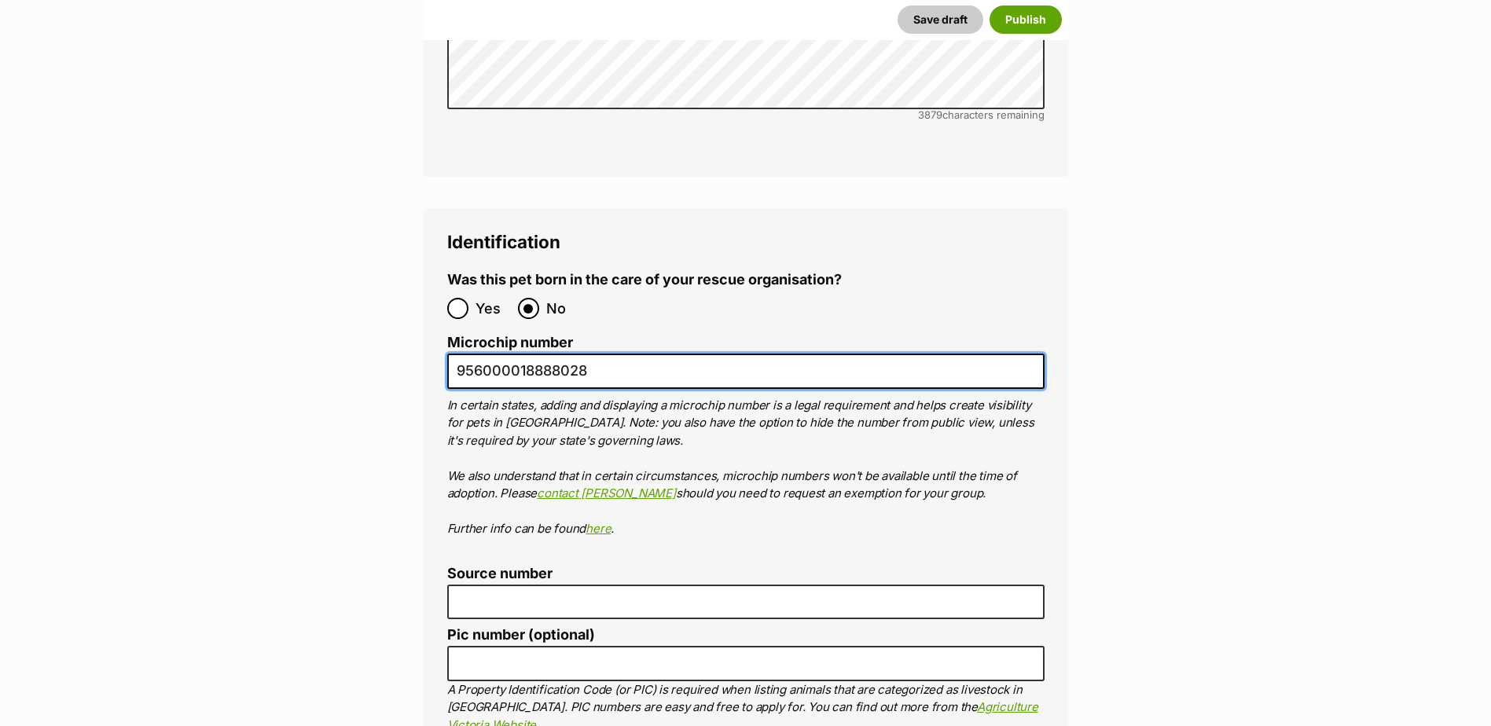
type input "956000018888028"
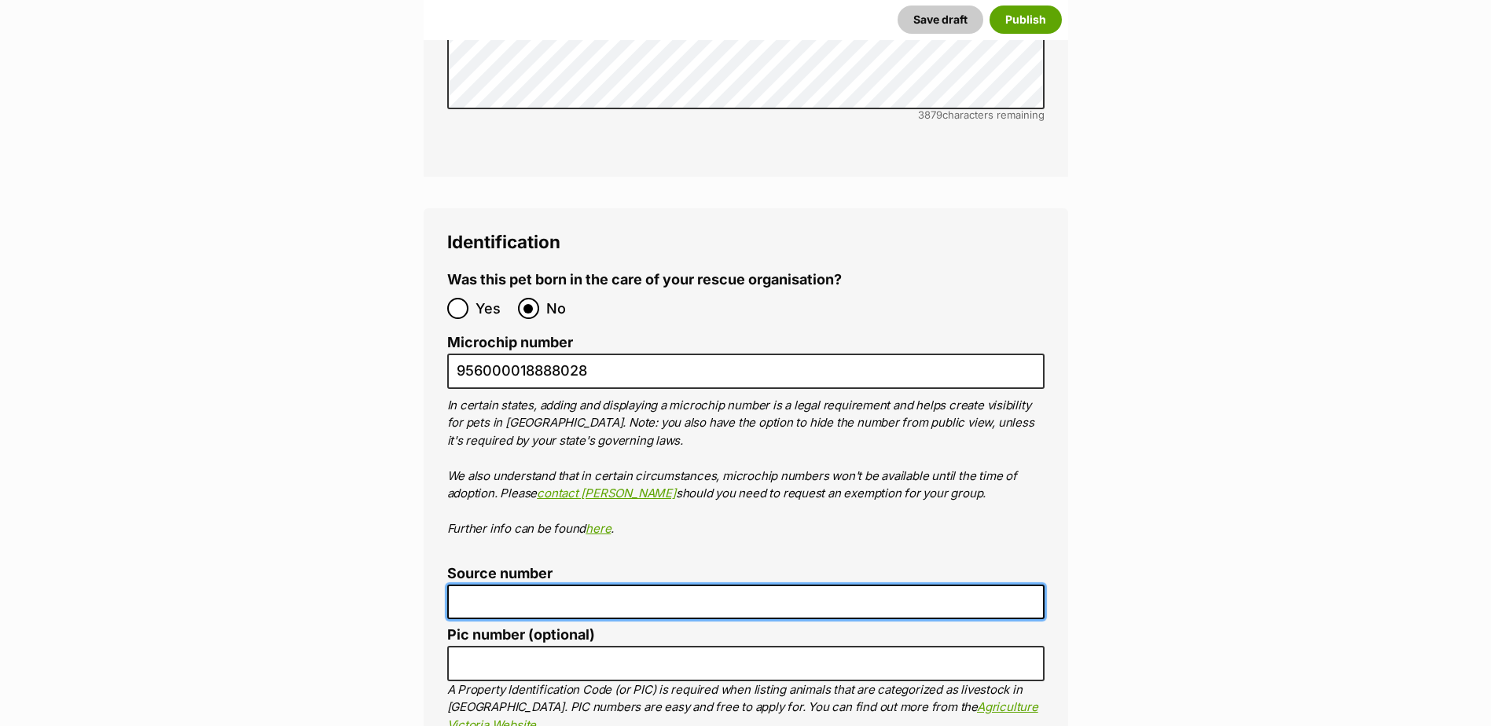
click at [578, 585] on input "Source number" at bounding box center [745, 602] width 597 height 35
type input "FC201464"
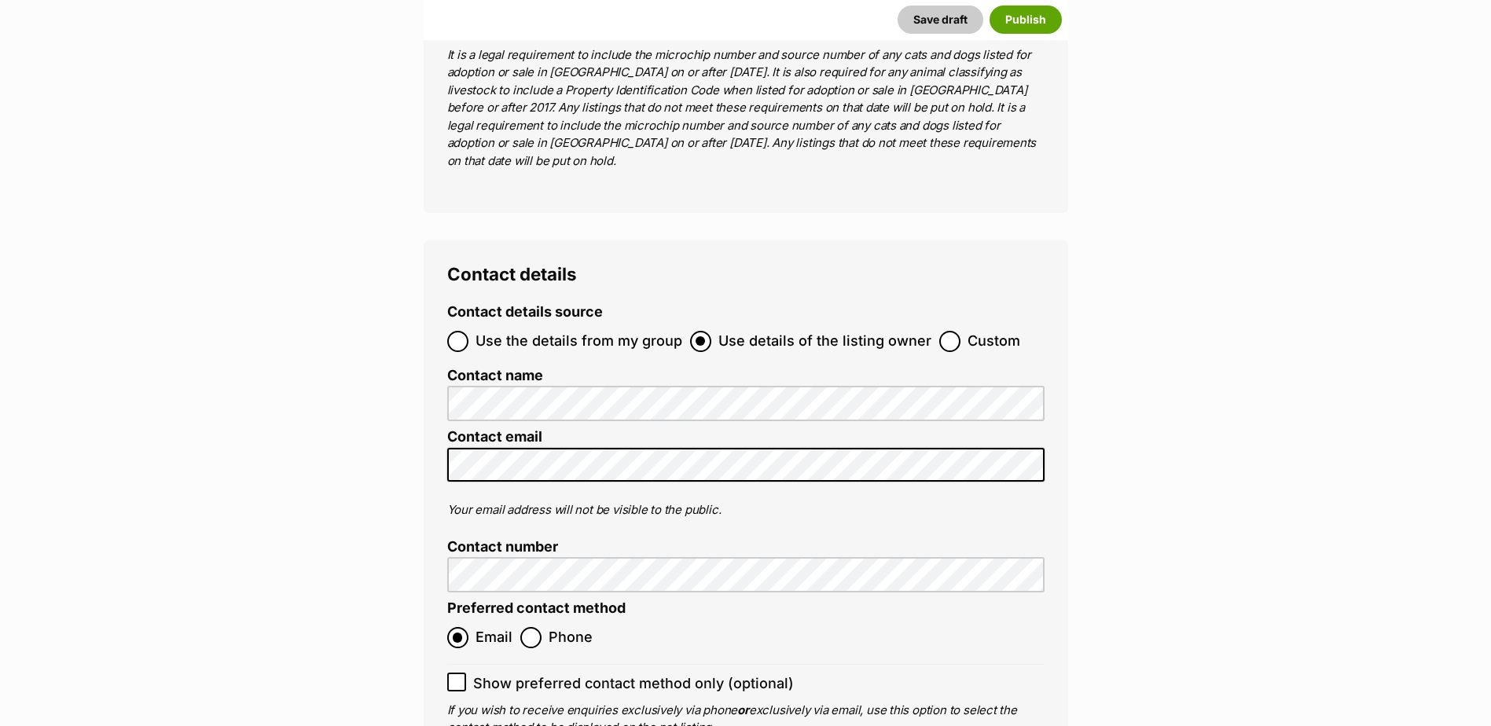
scroll to position [6051, 0]
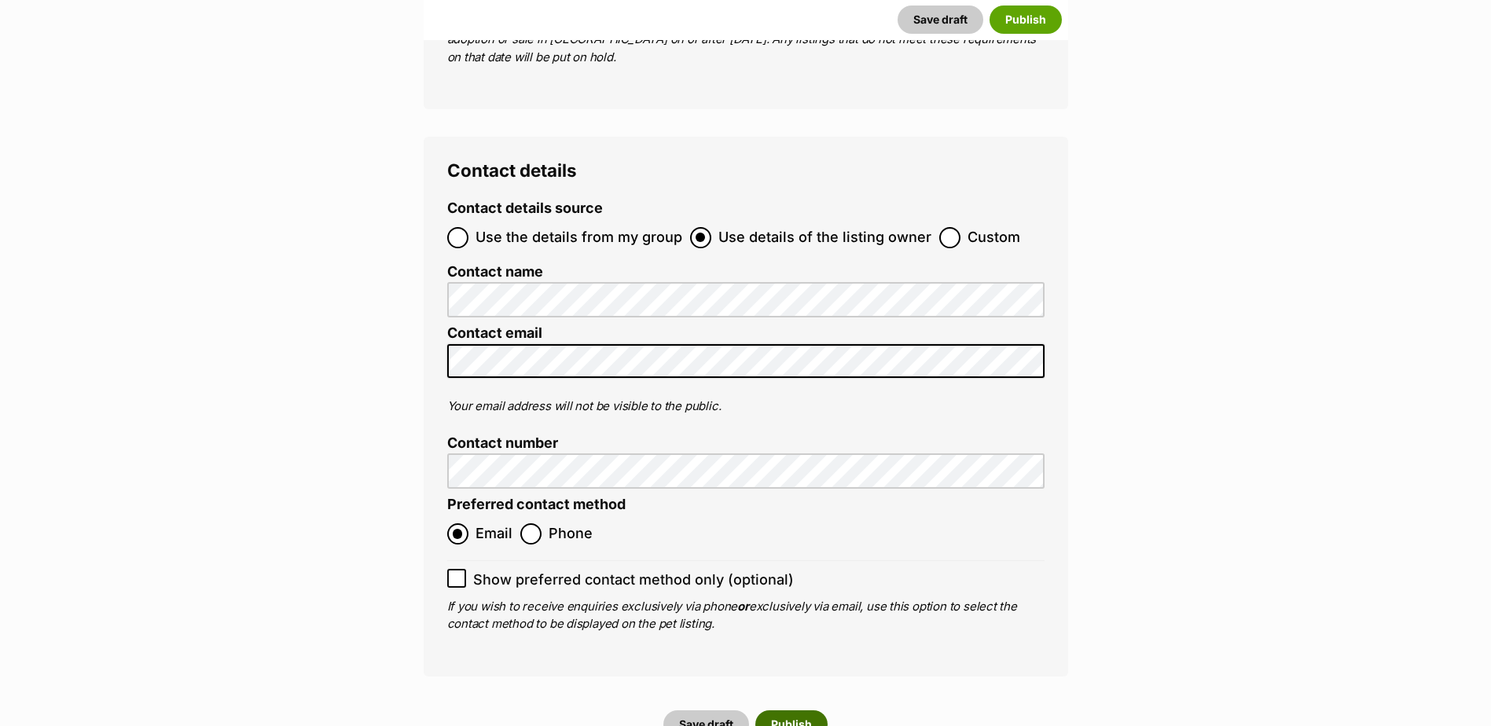
click at [784, 710] on button "Publish" at bounding box center [791, 724] width 72 height 28
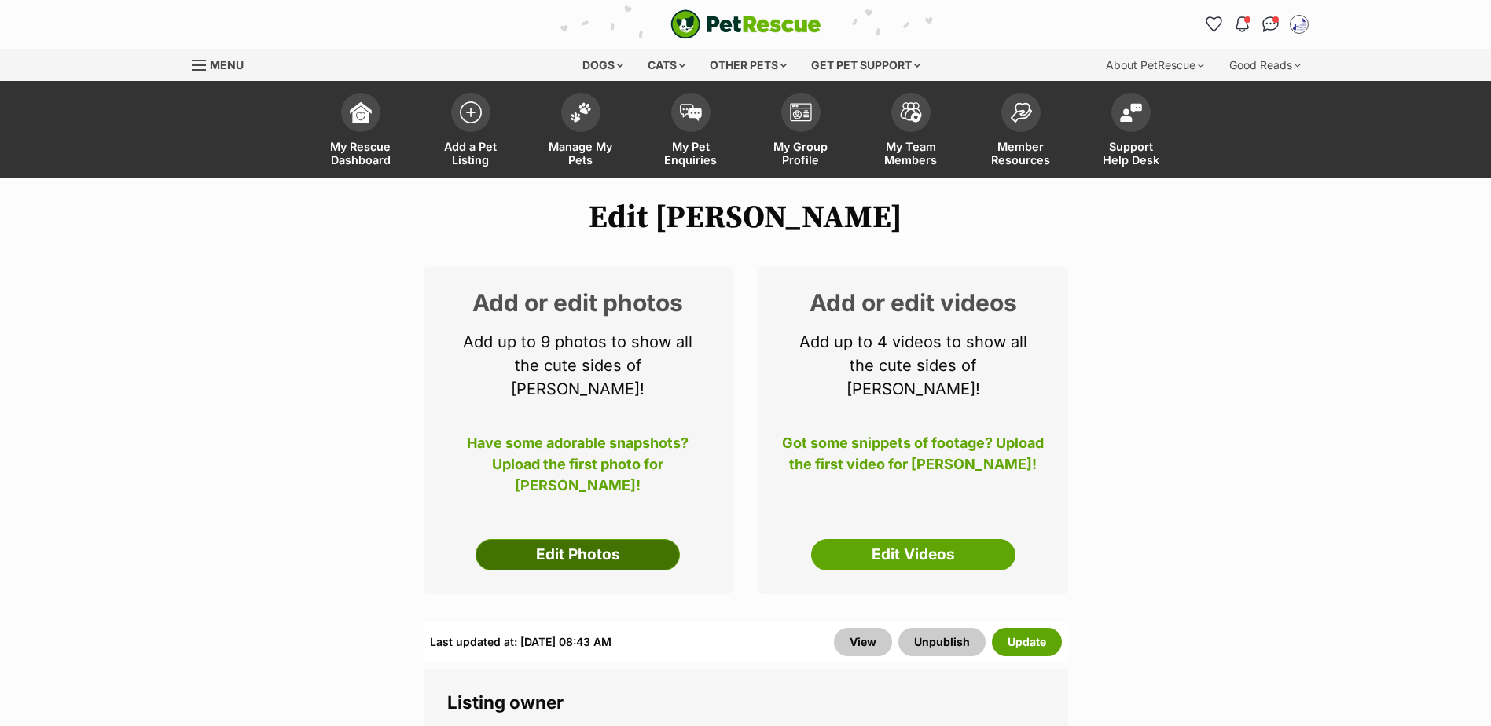
click at [571, 539] on link "Edit Photos" at bounding box center [577, 554] width 204 height 31
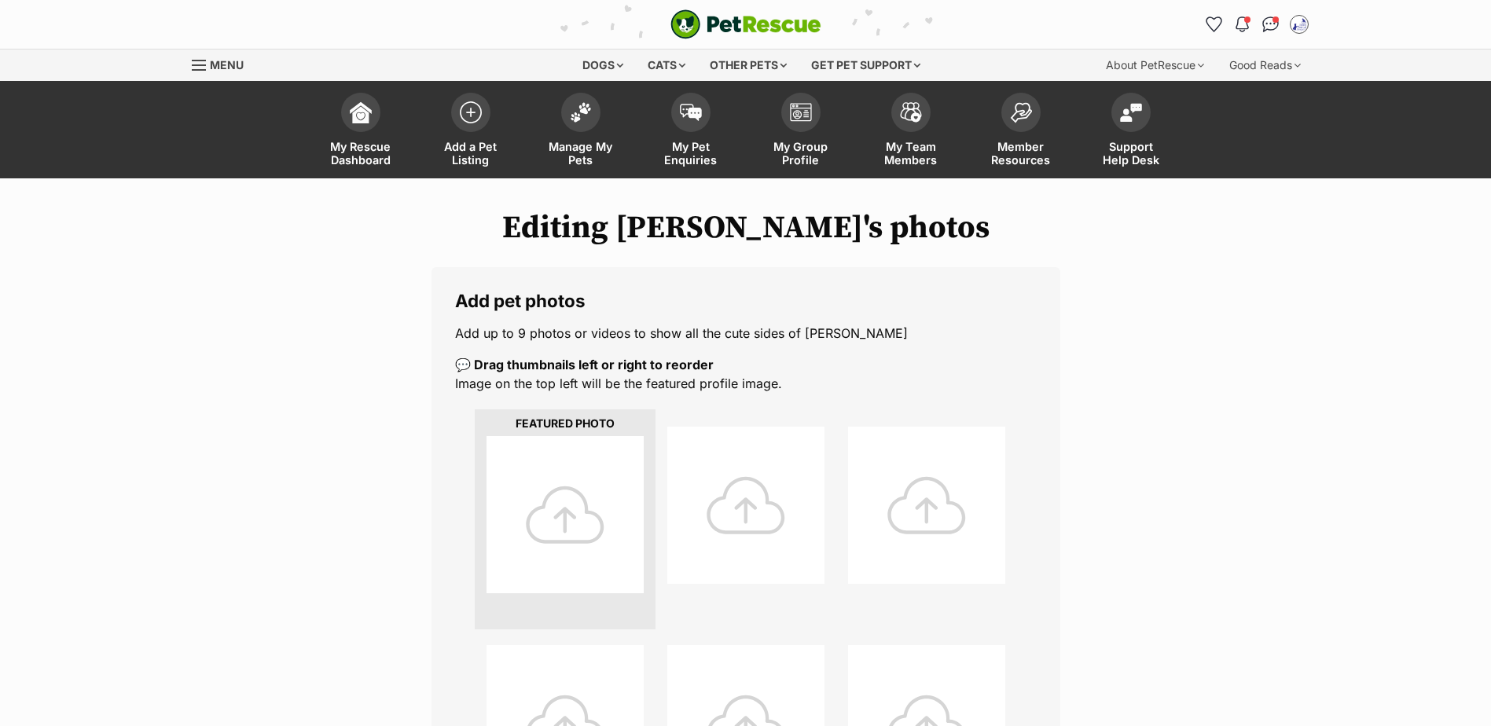
click at [571, 526] on div at bounding box center [564, 514] width 157 height 157
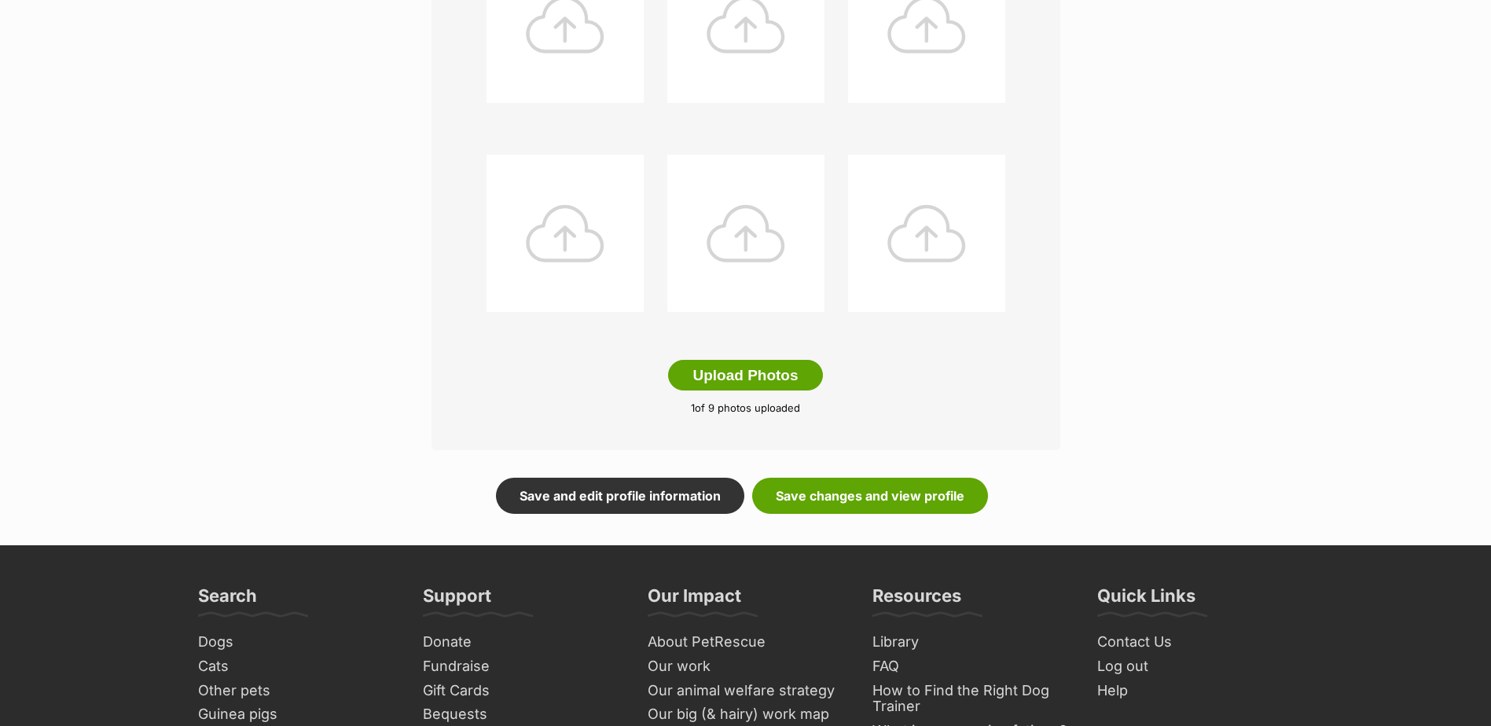
scroll to position [707, 0]
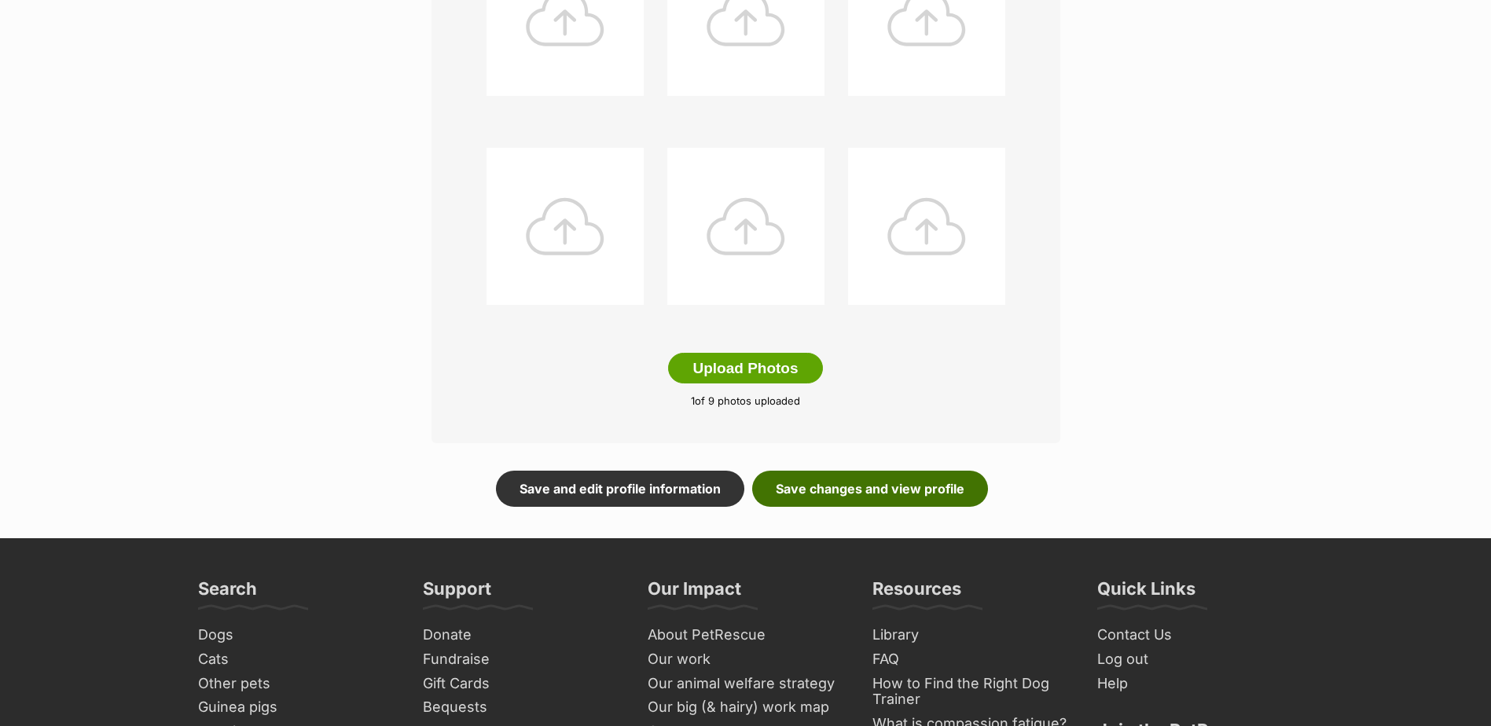
click at [870, 501] on link "Save changes and view profile" at bounding box center [870, 489] width 236 height 36
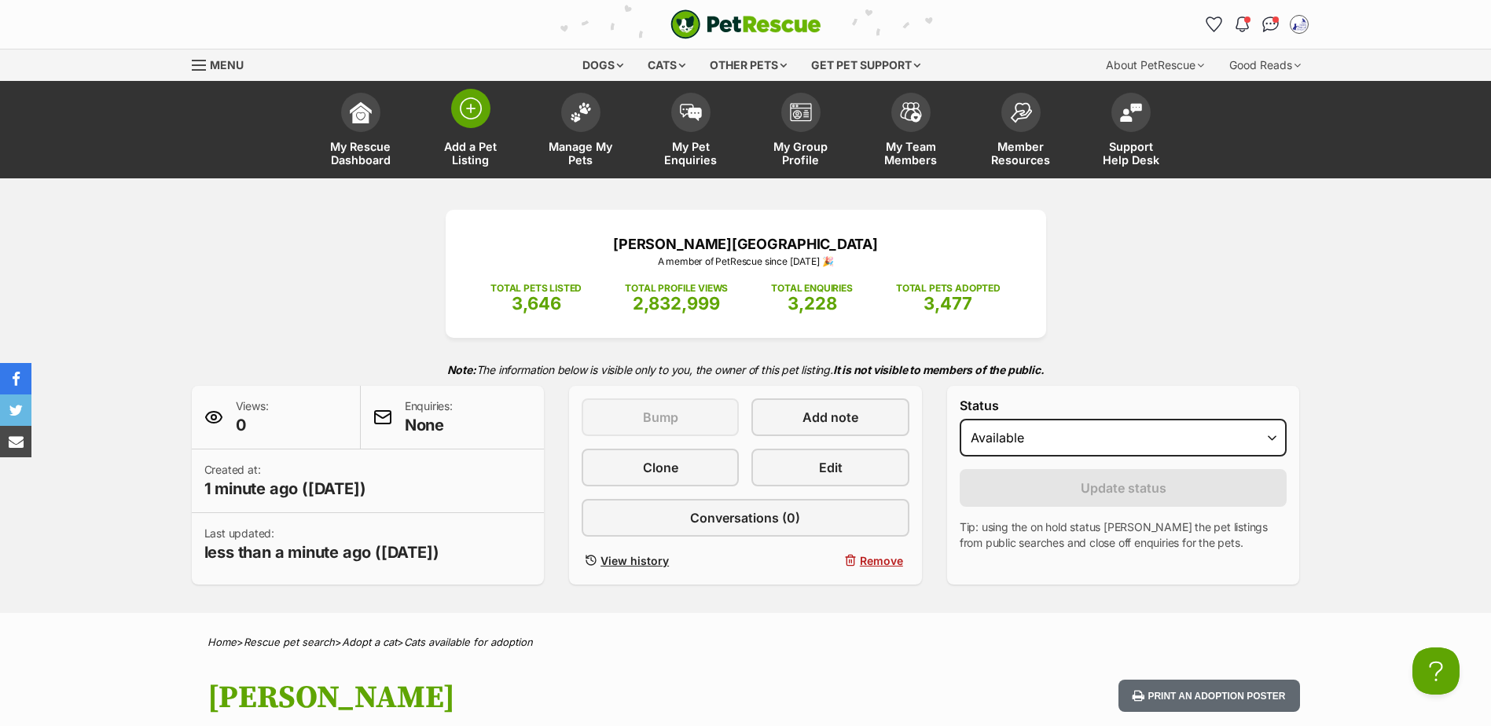
click at [461, 107] on img at bounding box center [471, 108] width 22 height 22
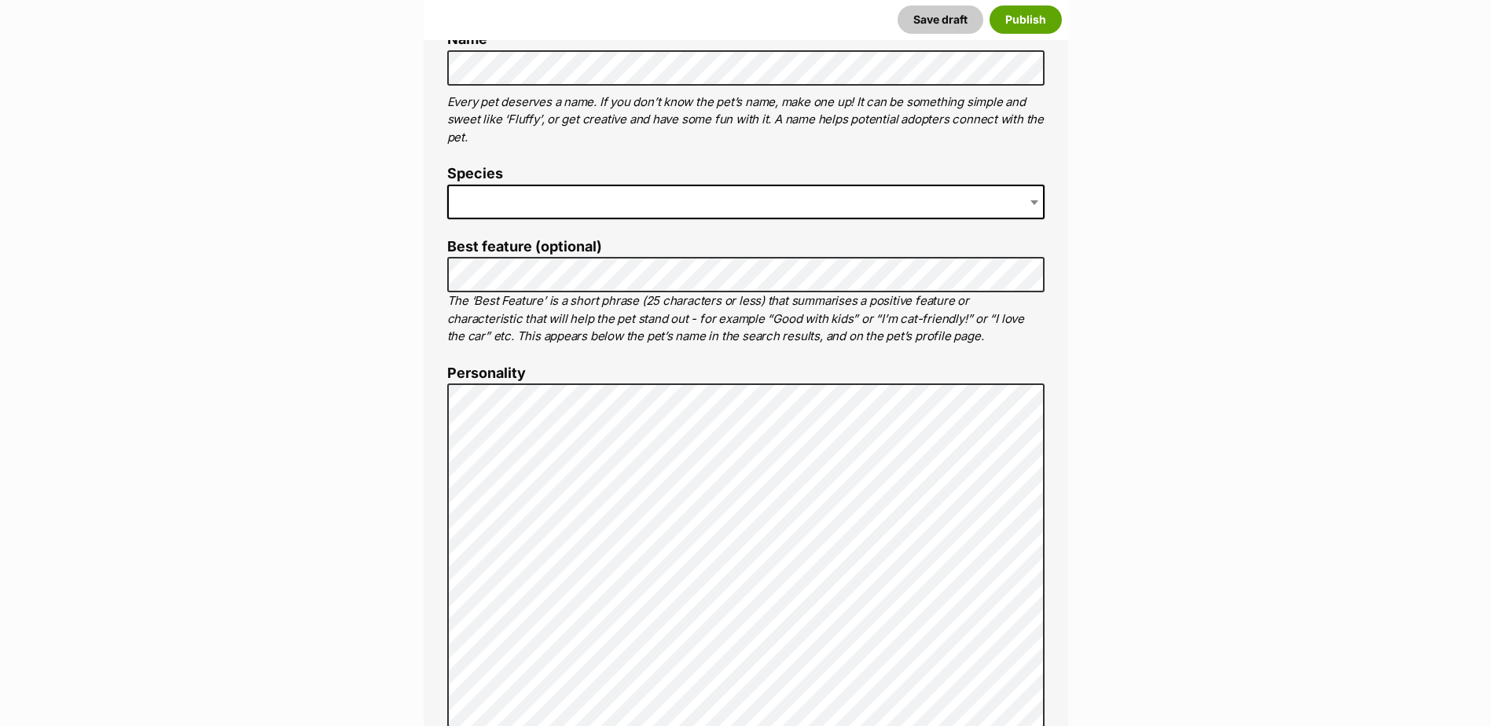
scroll to position [550, 0]
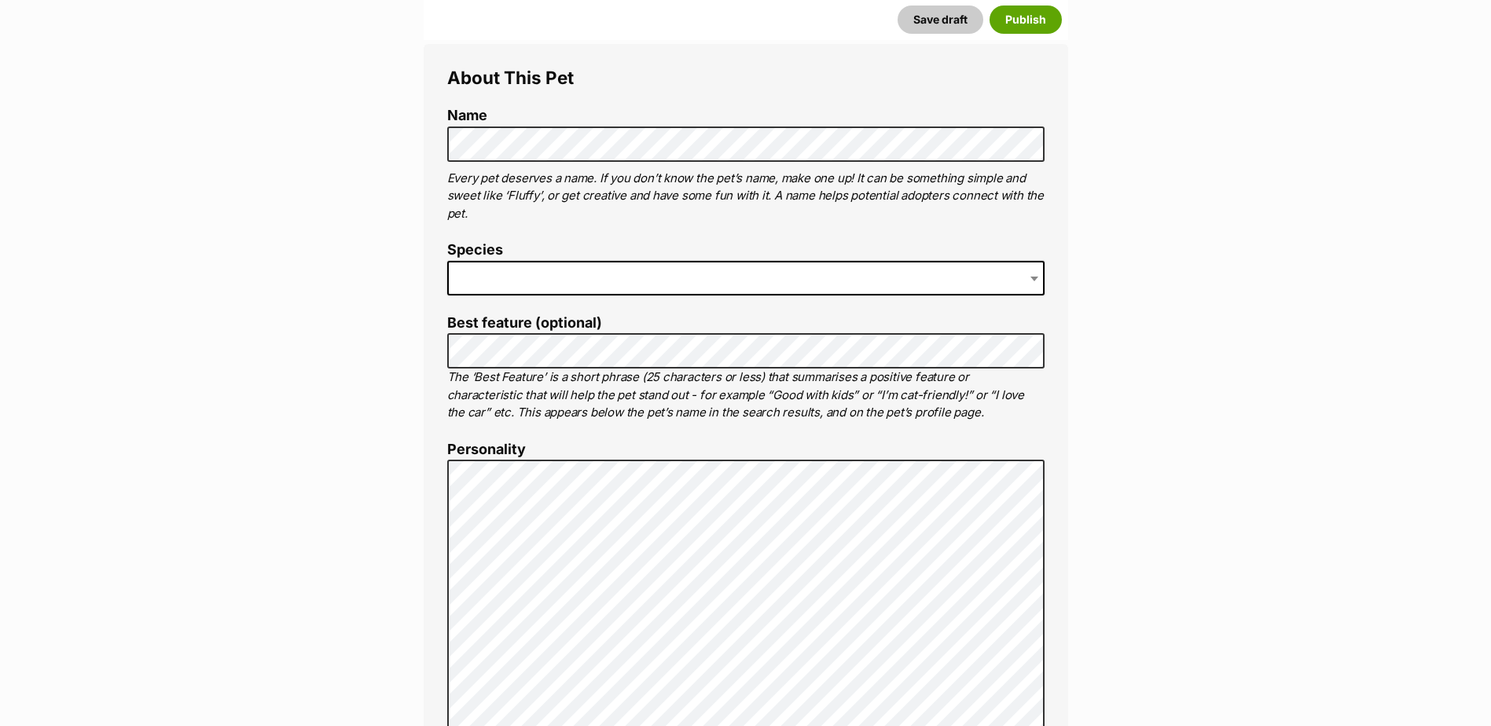
click at [567, 284] on span at bounding box center [745, 278] width 597 height 35
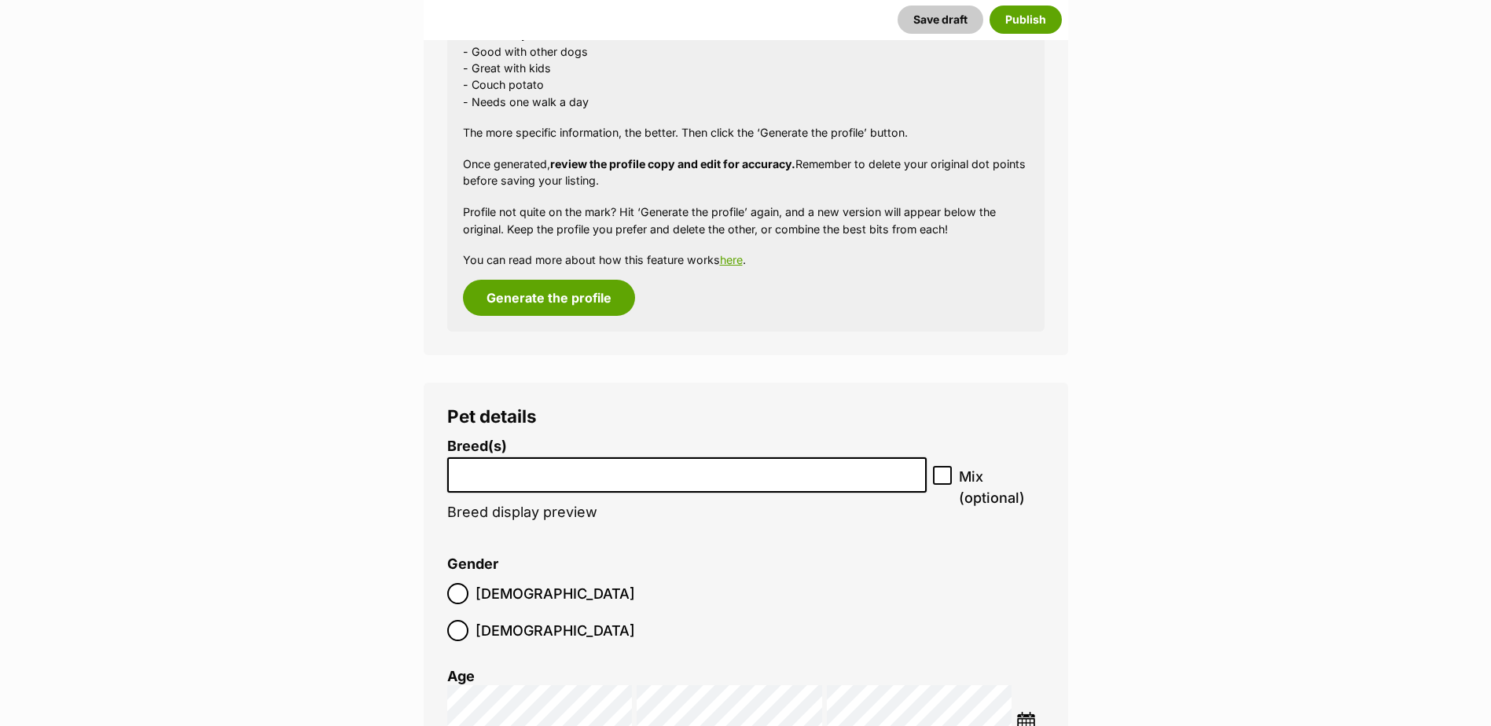
scroll to position [1650, 0]
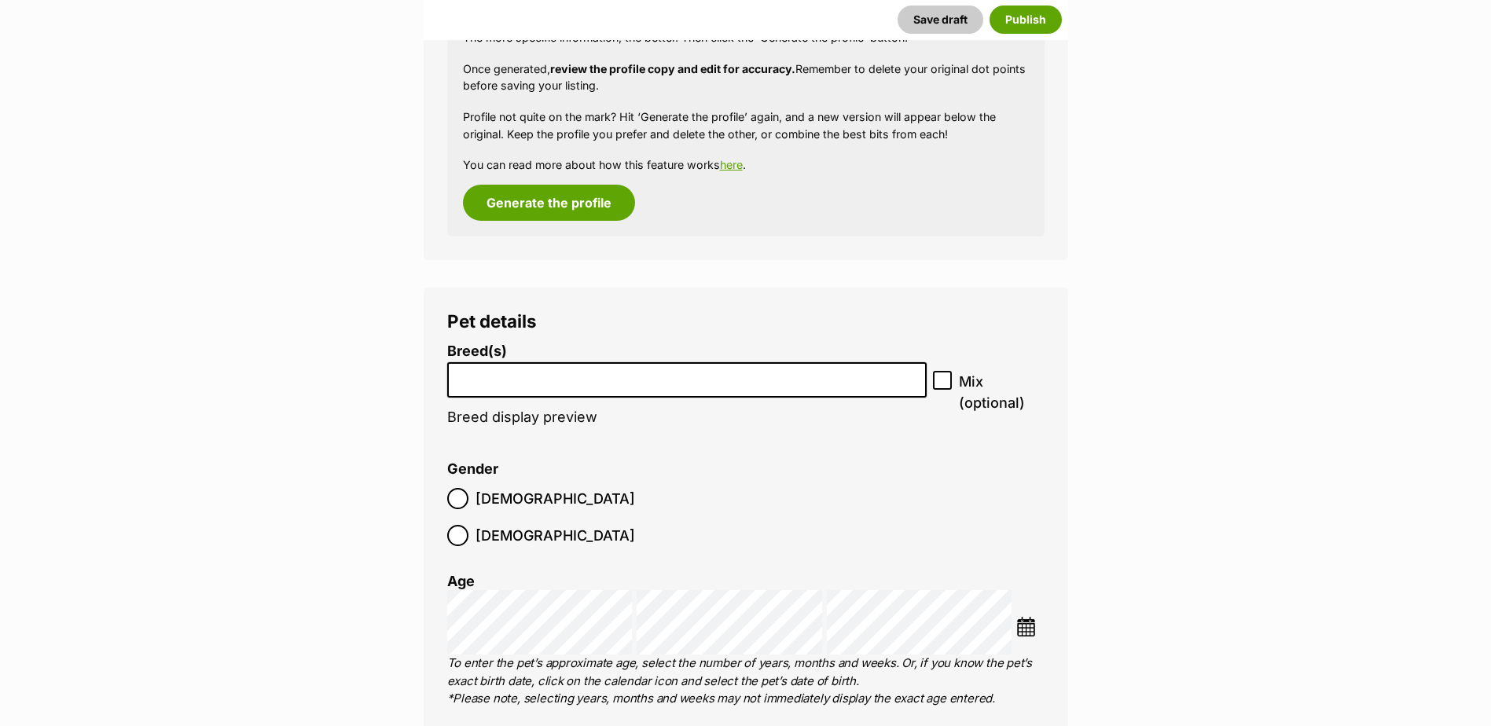
click at [527, 381] on input "search" at bounding box center [687, 376] width 469 height 17
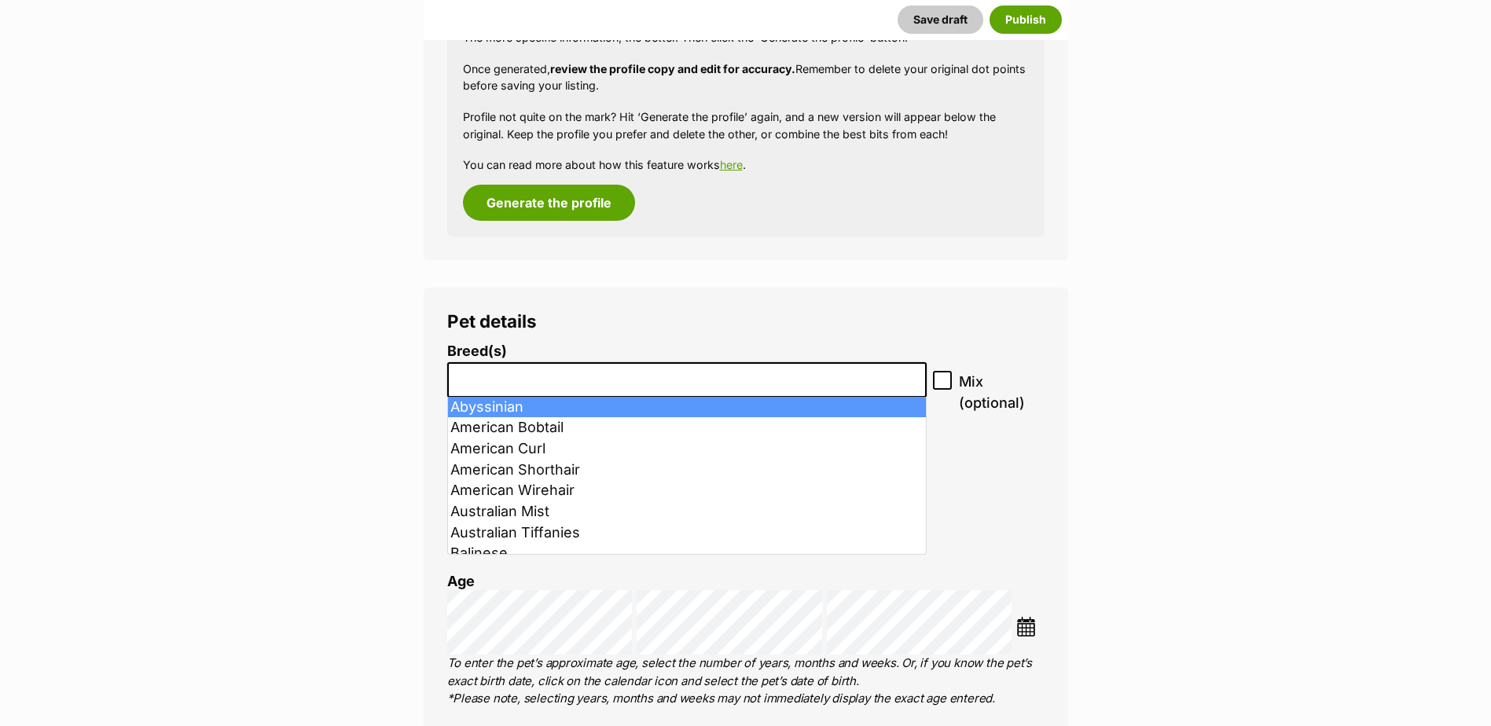
click at [639, 385] on li at bounding box center [687, 380] width 469 height 32
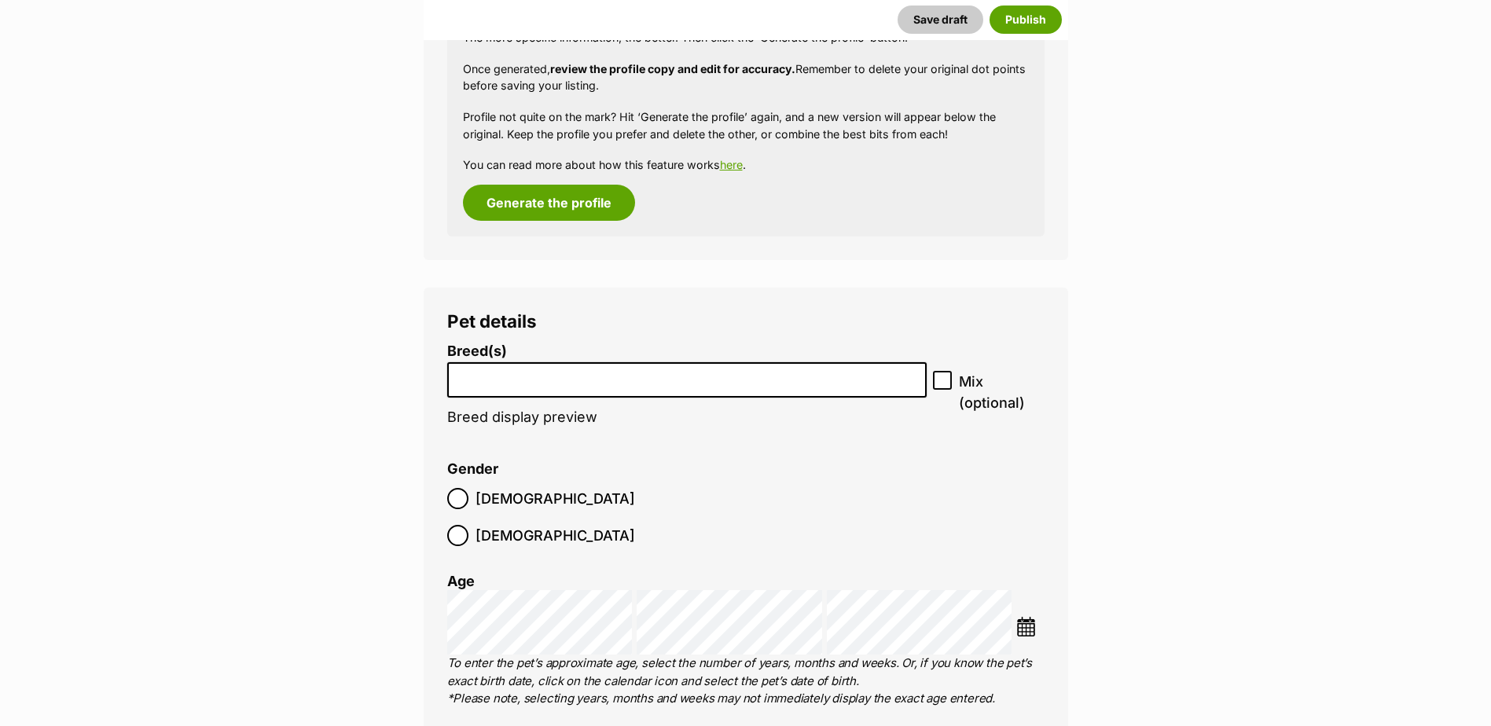
click at [632, 381] on input "search" at bounding box center [687, 376] width 469 height 17
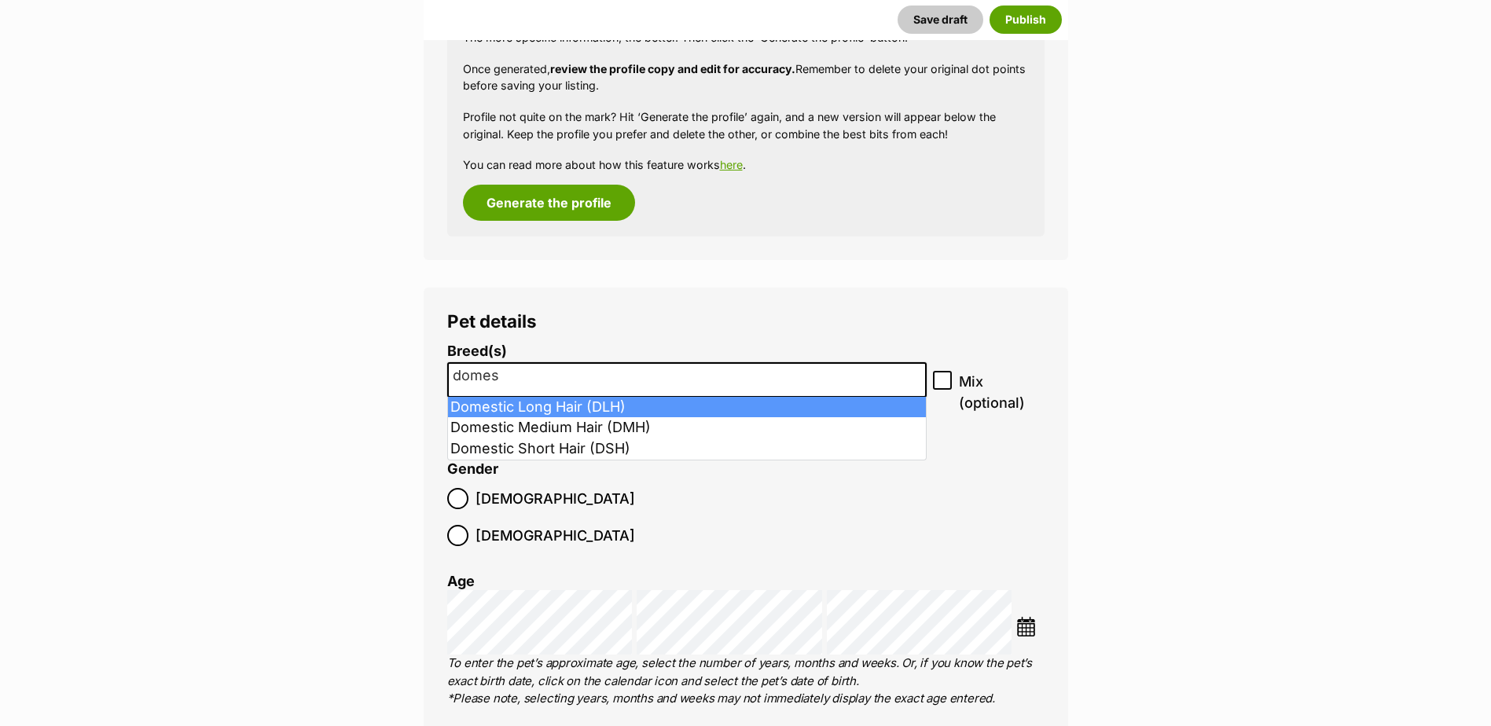
type input "domes"
select select "252100"
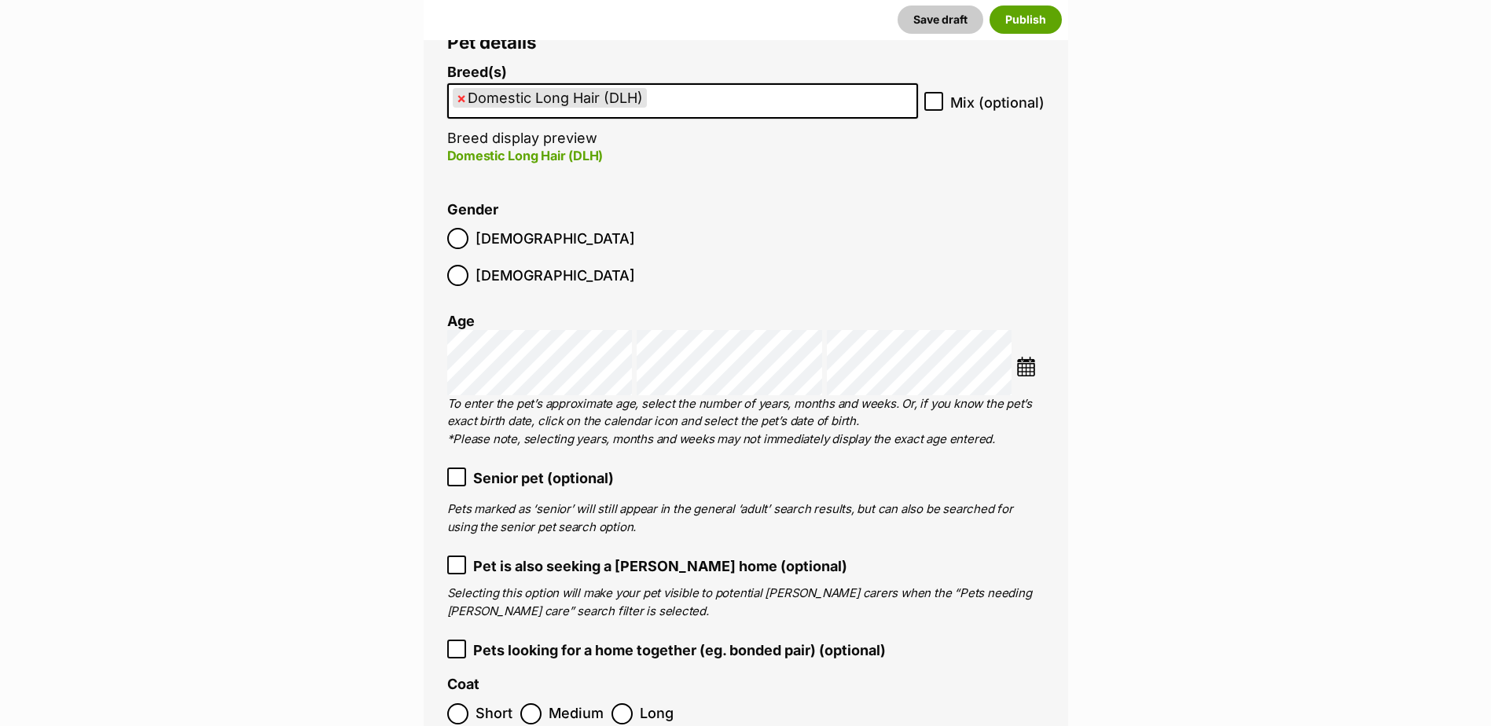
scroll to position [1965, 0]
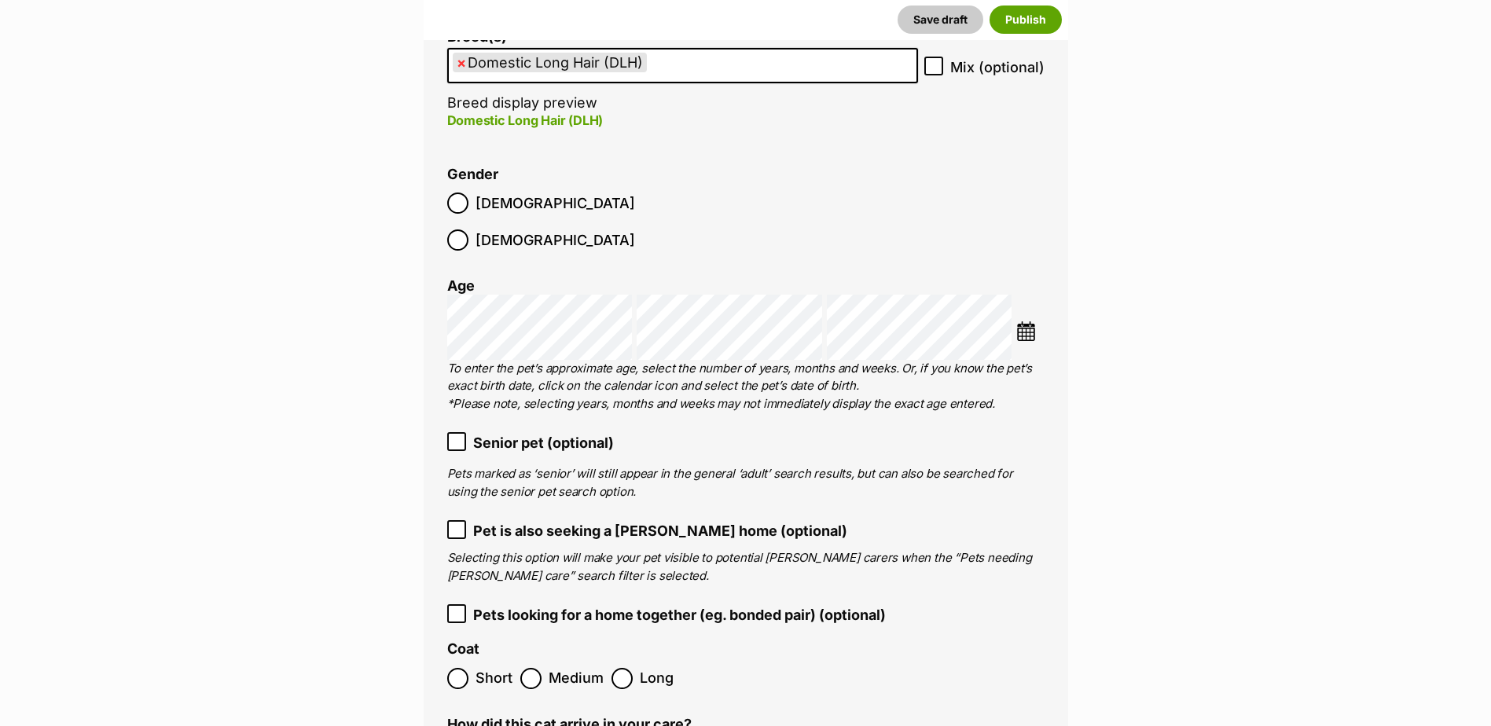
click at [456, 438] on icon at bounding box center [456, 441] width 9 height 7
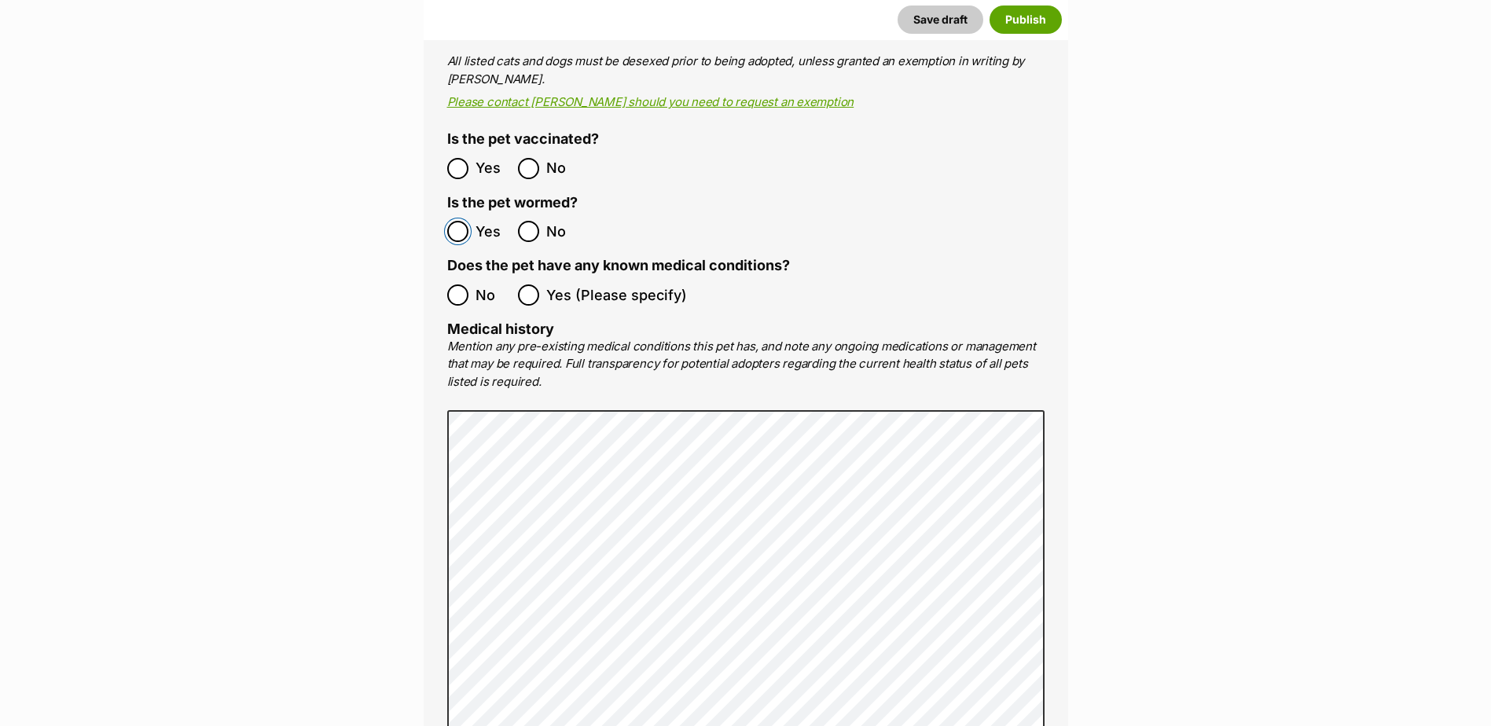
scroll to position [3143, 0]
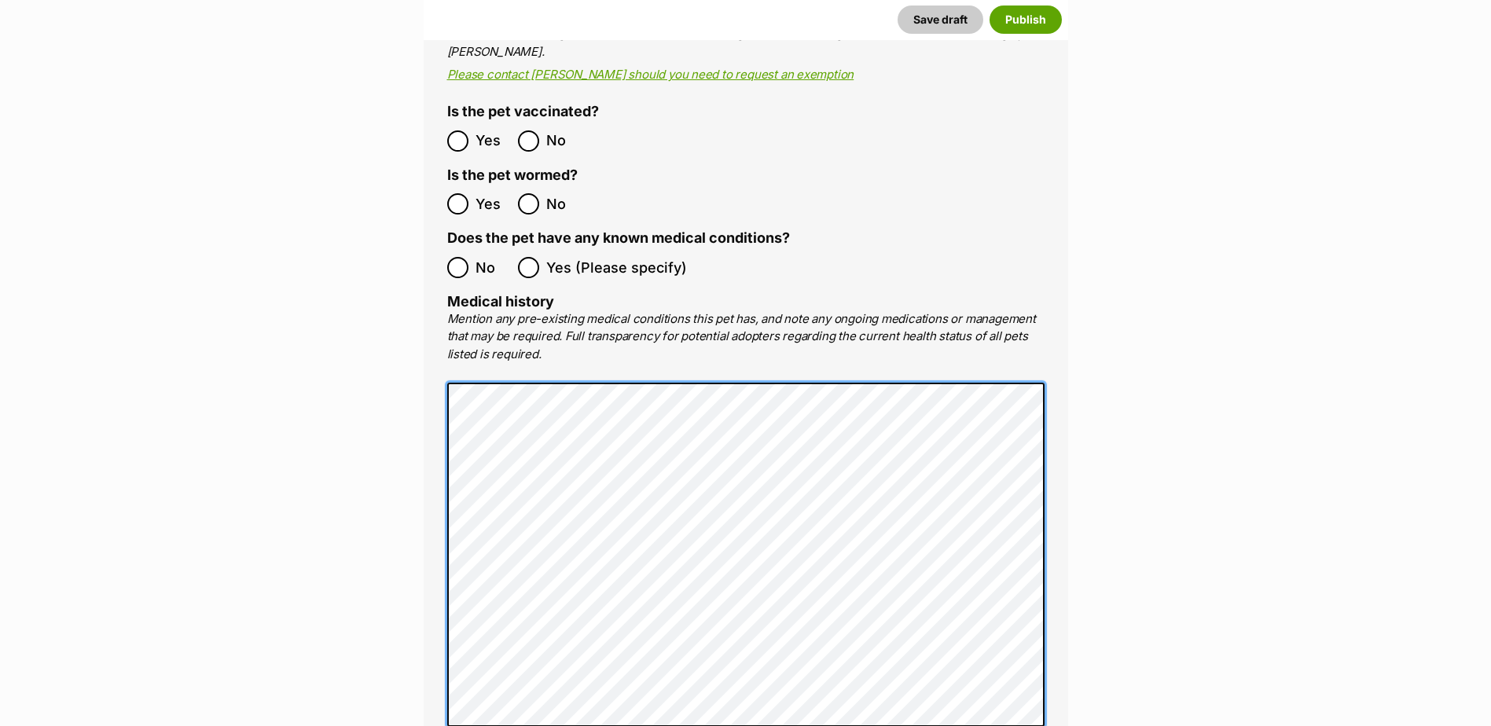
click at [445, 347] on div "Medical All listed pets must be vet checked and up to date with vaccinations, f…" at bounding box center [746, 310] width 644 height 919
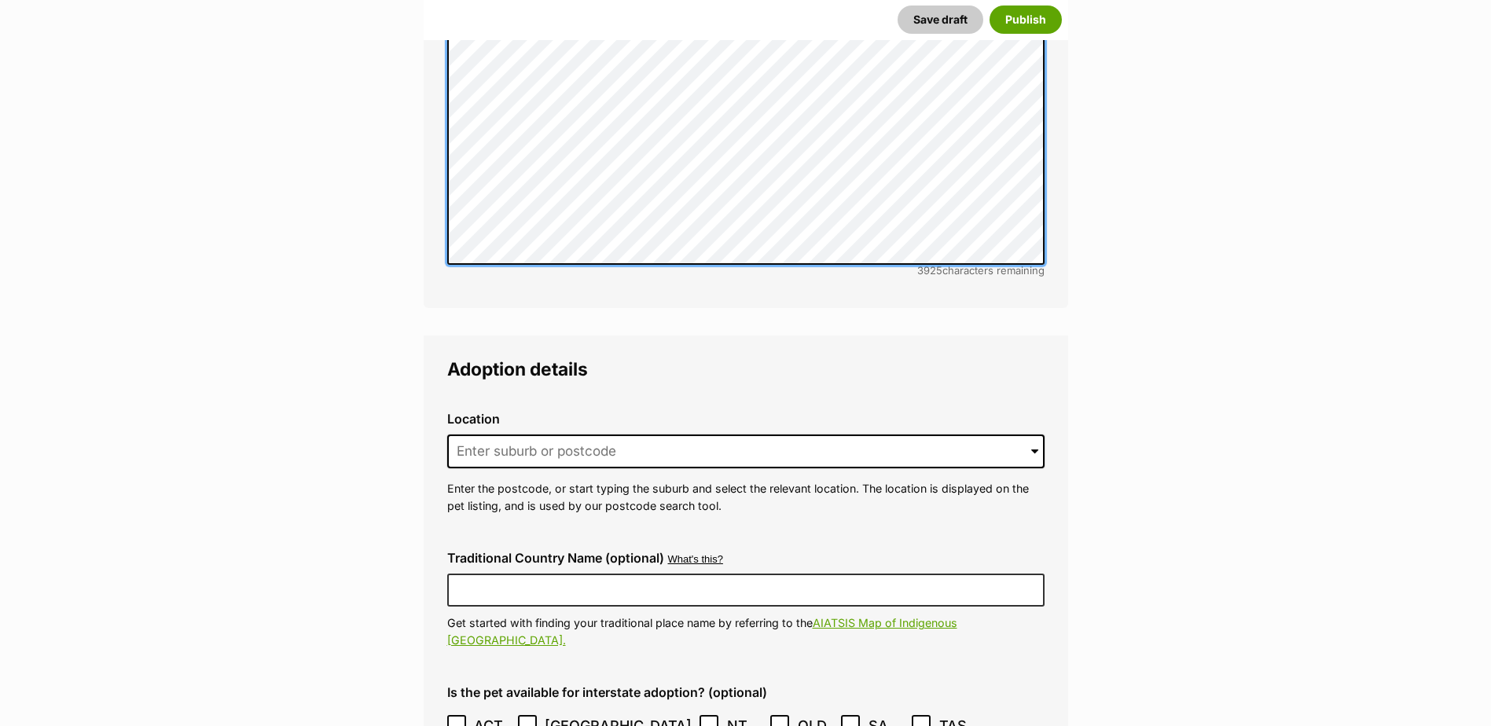
scroll to position [3615, 0]
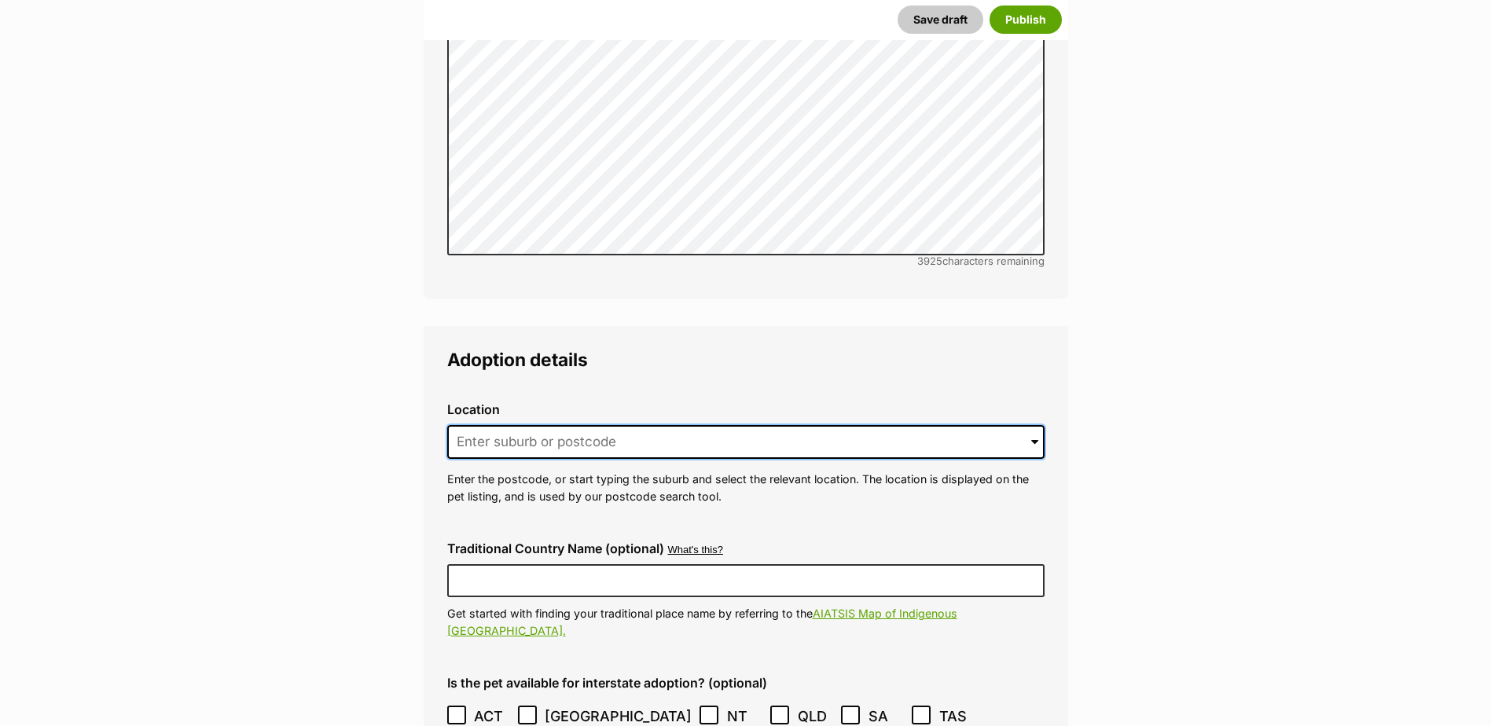
click at [584, 425] on input at bounding box center [745, 442] width 597 height 35
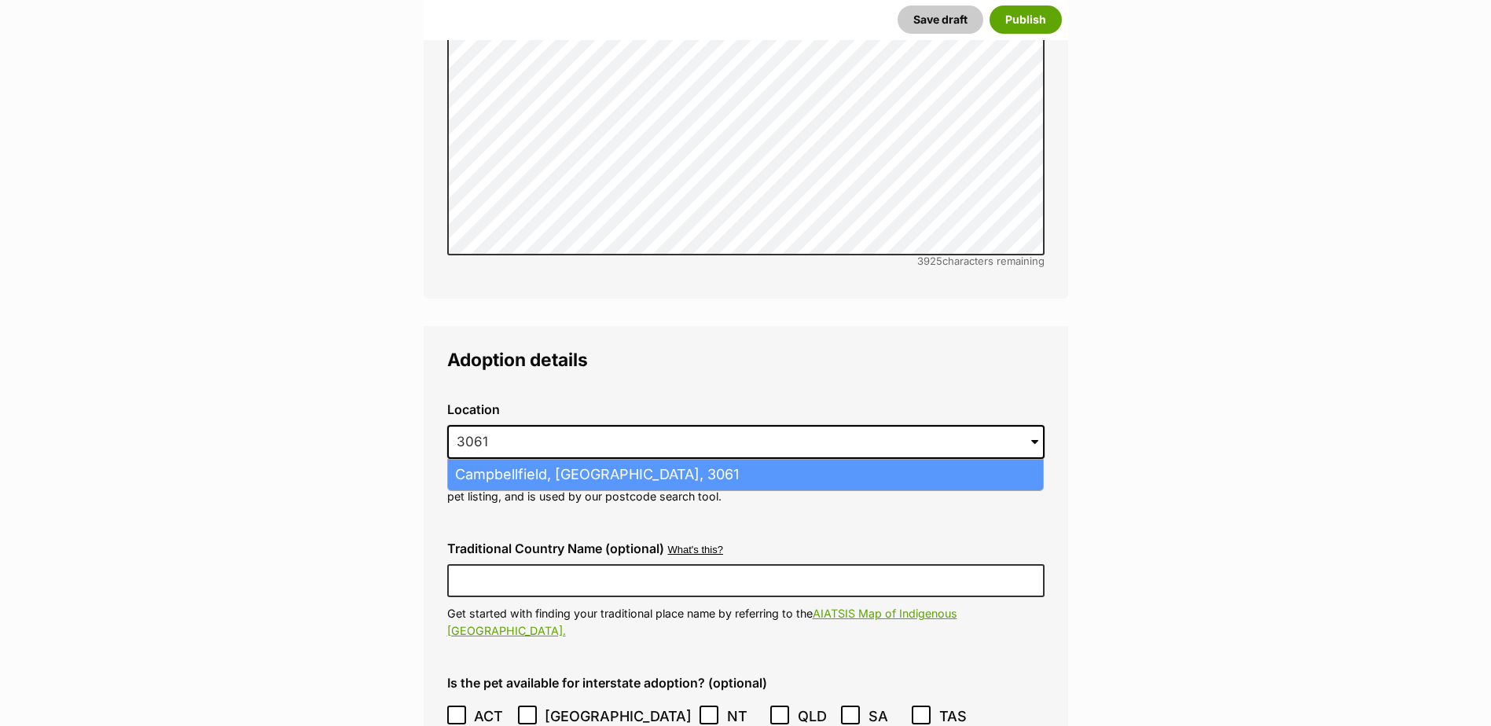
click at [566, 460] on li "Campbellfield, Victoria, 3061" at bounding box center [745, 475] width 595 height 31
type input "Campbellfield, Victoria, 3061"
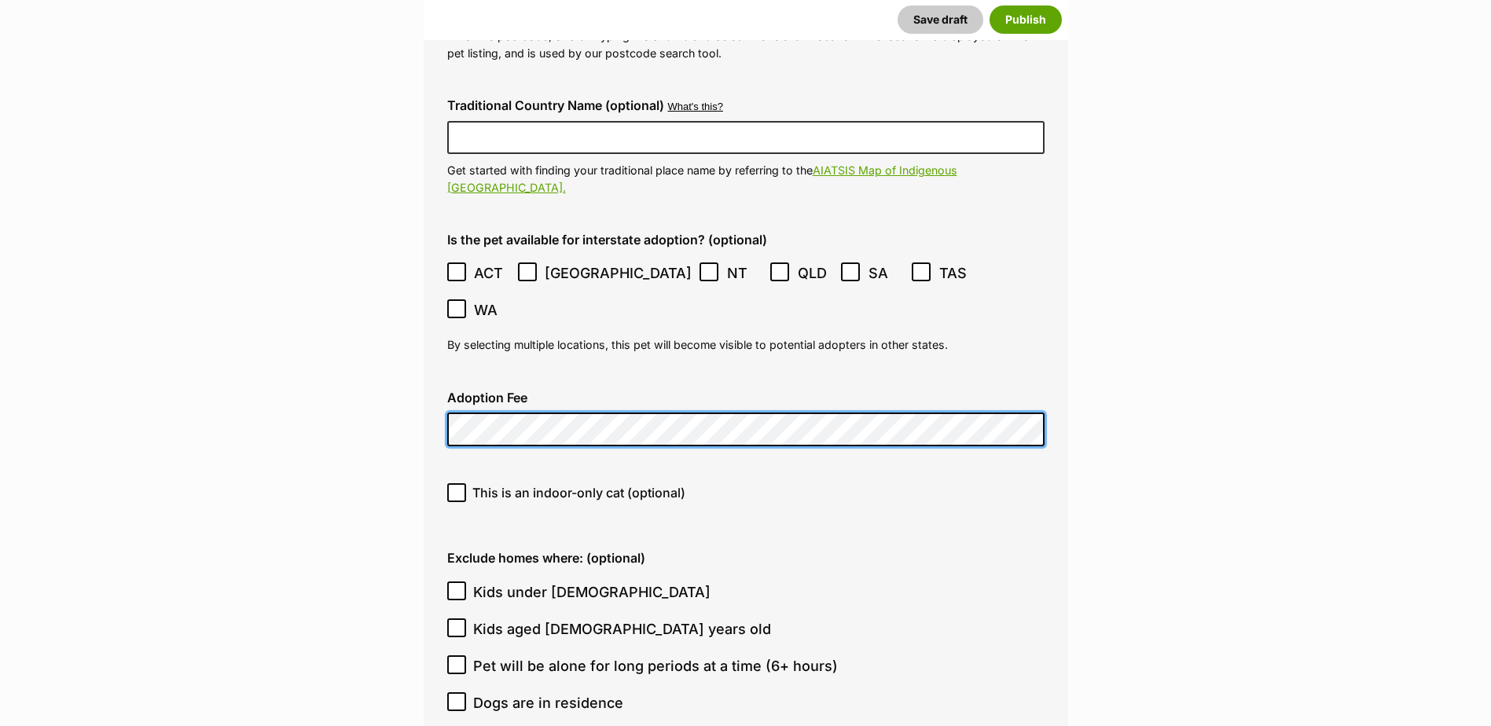
scroll to position [4086, 0]
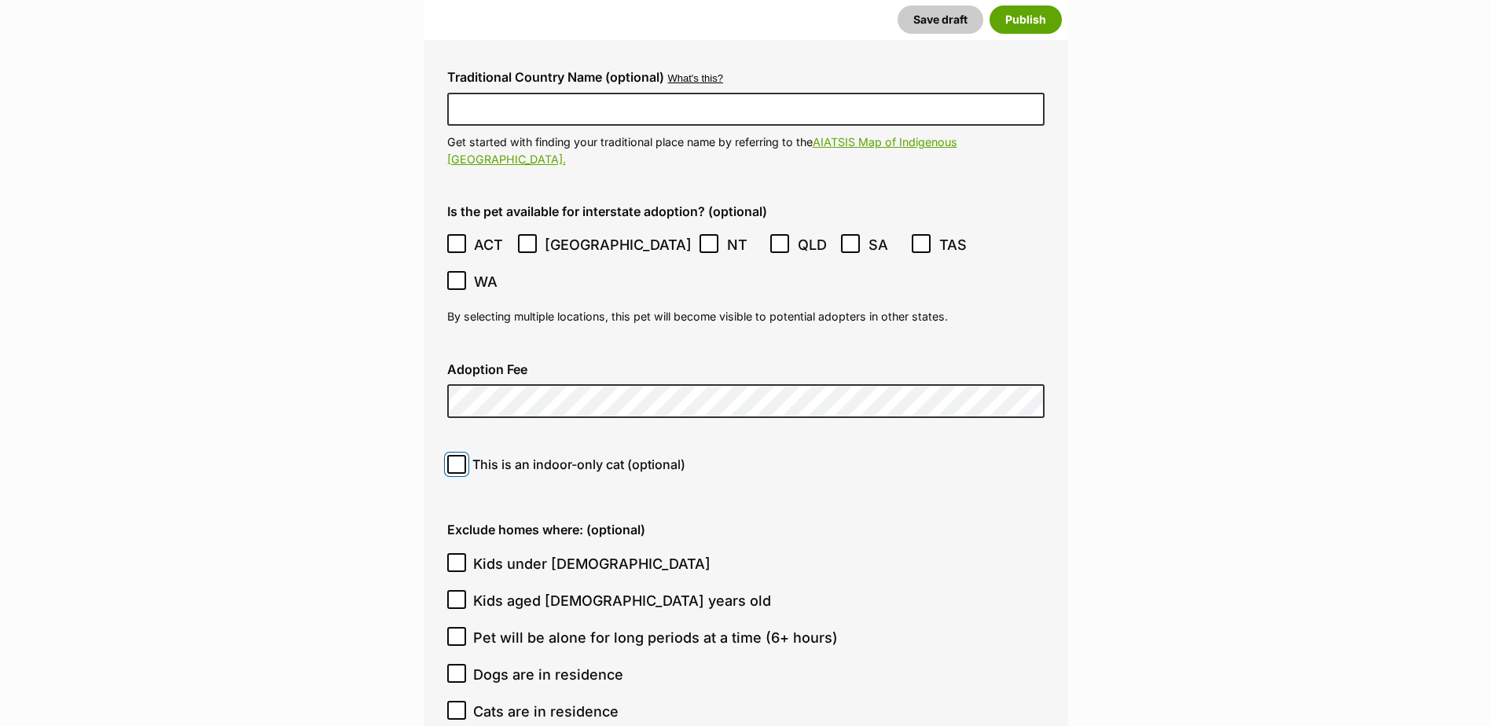
click at [464, 455] on input "This is an indoor-only cat (optional)" at bounding box center [456, 464] width 19 height 19
checkbox input "true"
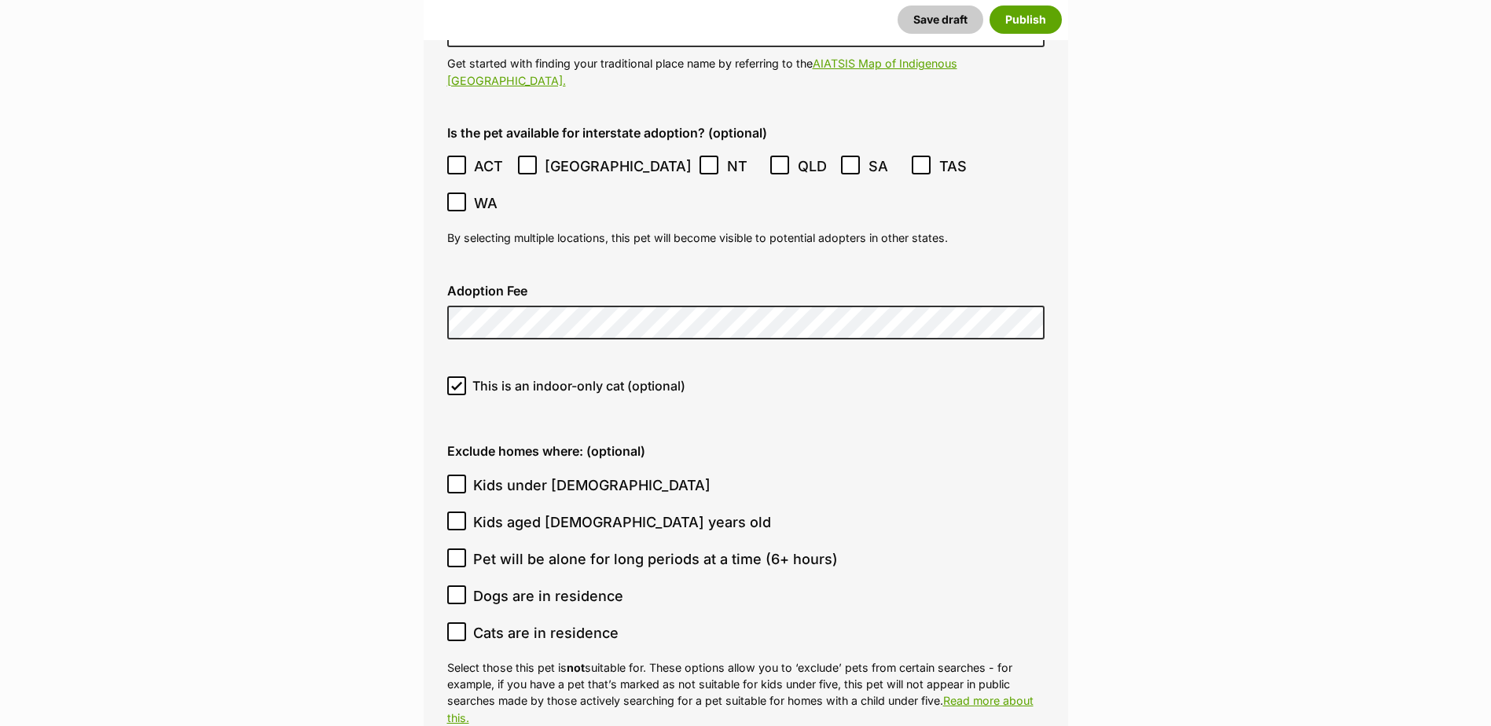
scroll to position [4243, 0]
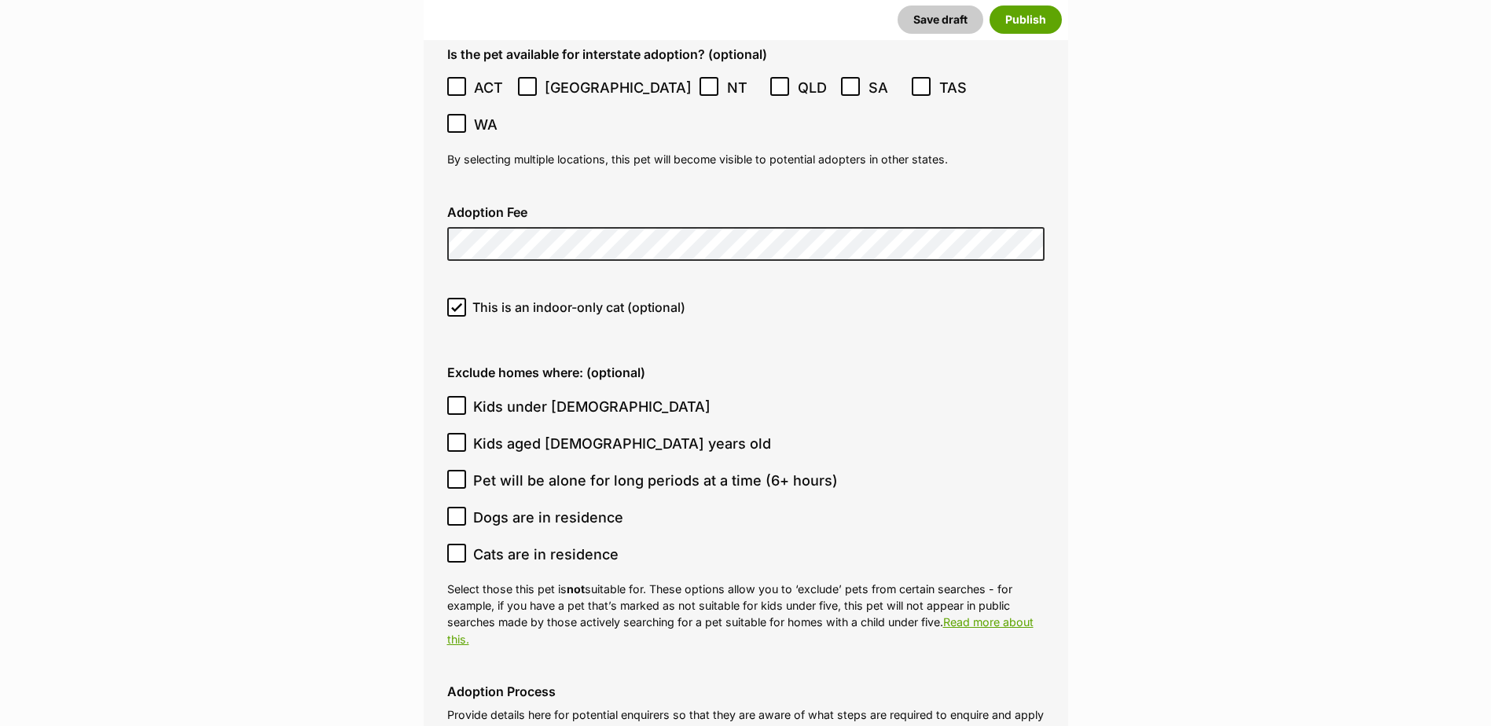
click at [457, 400] on icon at bounding box center [456, 405] width 11 height 11
click at [457, 396] on input "Kids under 5 years old" at bounding box center [456, 405] width 19 height 19
checkbox input "true"
click at [461, 437] on icon at bounding box center [456, 442] width 11 height 11
click at [461, 433] on input "Kids aged 6-12 years old" at bounding box center [456, 442] width 19 height 19
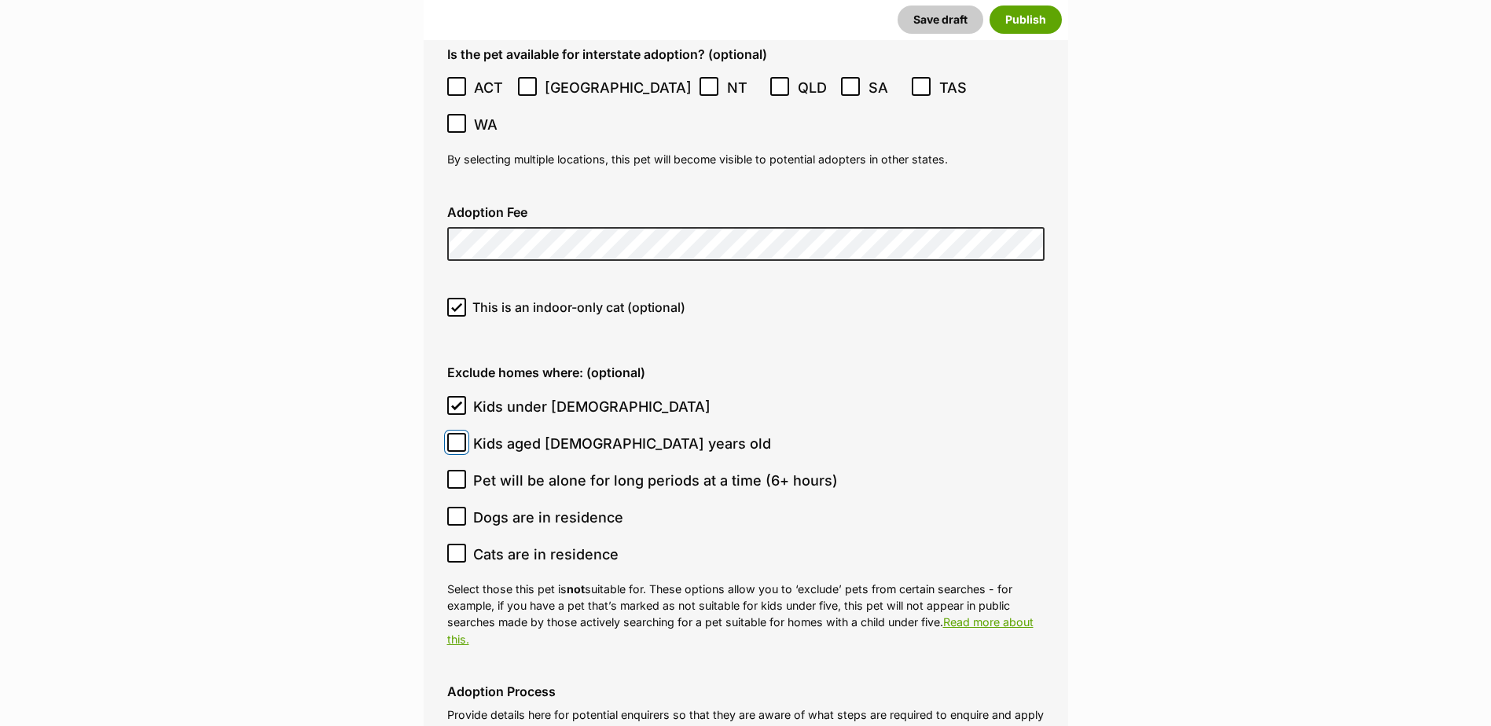
checkbox input "true"
click at [459, 511] on icon at bounding box center [456, 516] width 11 height 11
click at [459, 507] on input "Dogs are in residence" at bounding box center [456, 516] width 19 height 19
checkbox input "true"
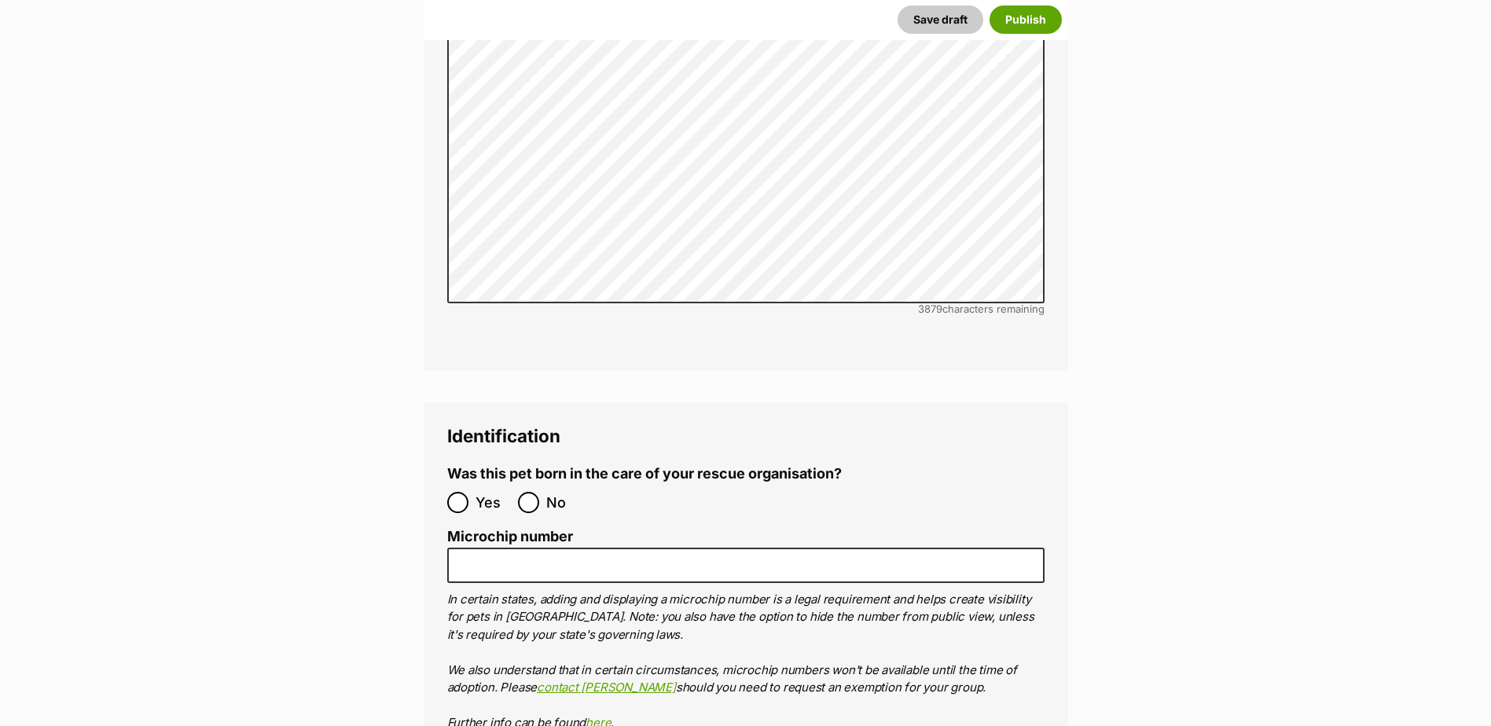
scroll to position [5108, 0]
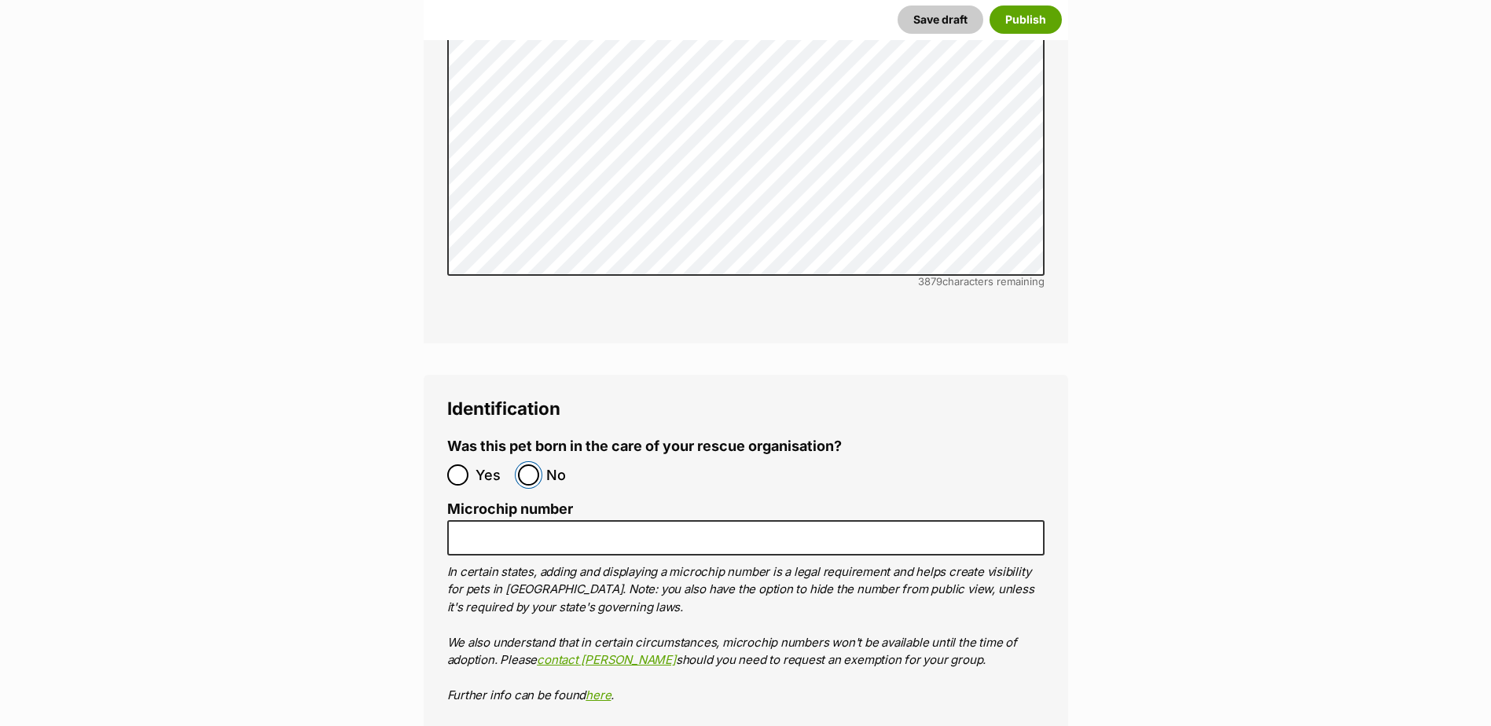
click at [528, 464] on input "No" at bounding box center [528, 474] width 21 height 21
radio input "true"
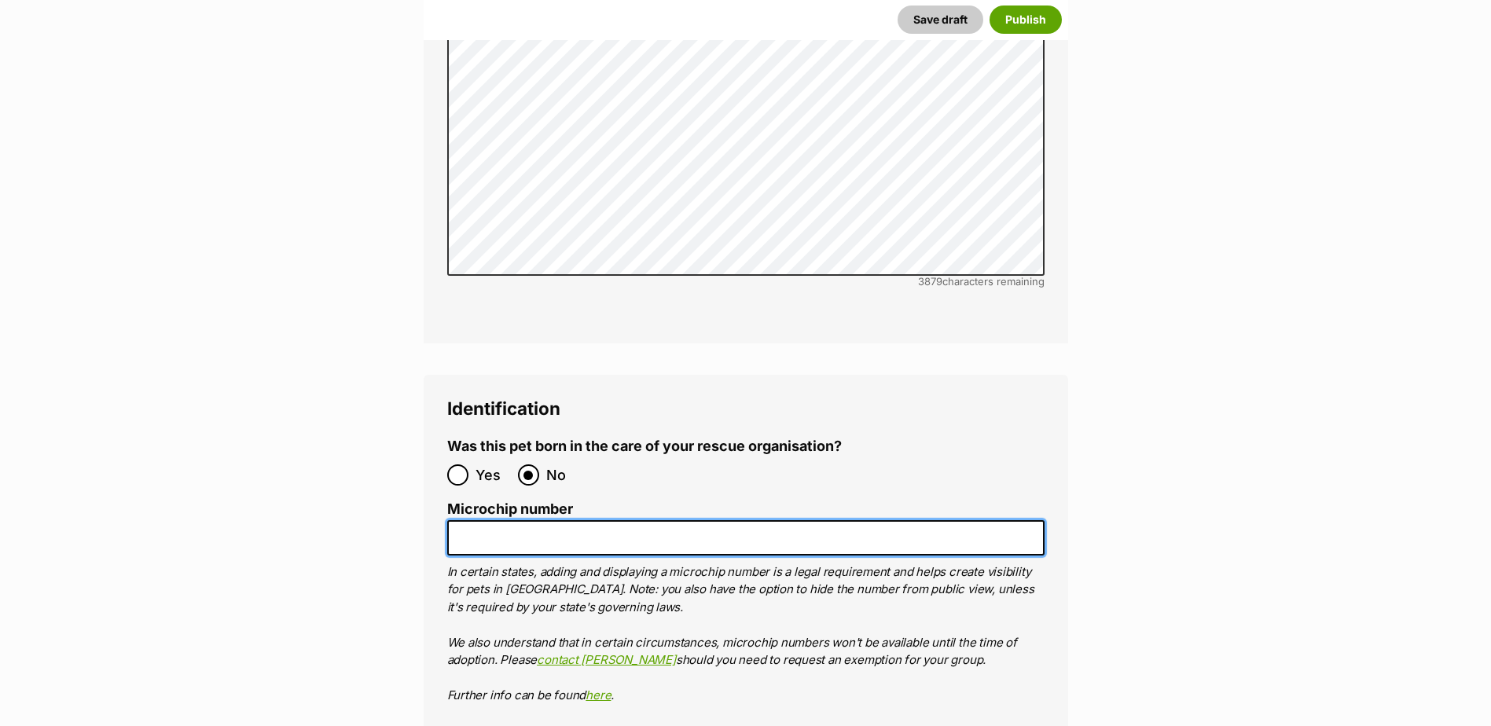
click at [695, 520] on input "Microchip number" at bounding box center [745, 537] width 597 height 35
paste input "956000018441833"
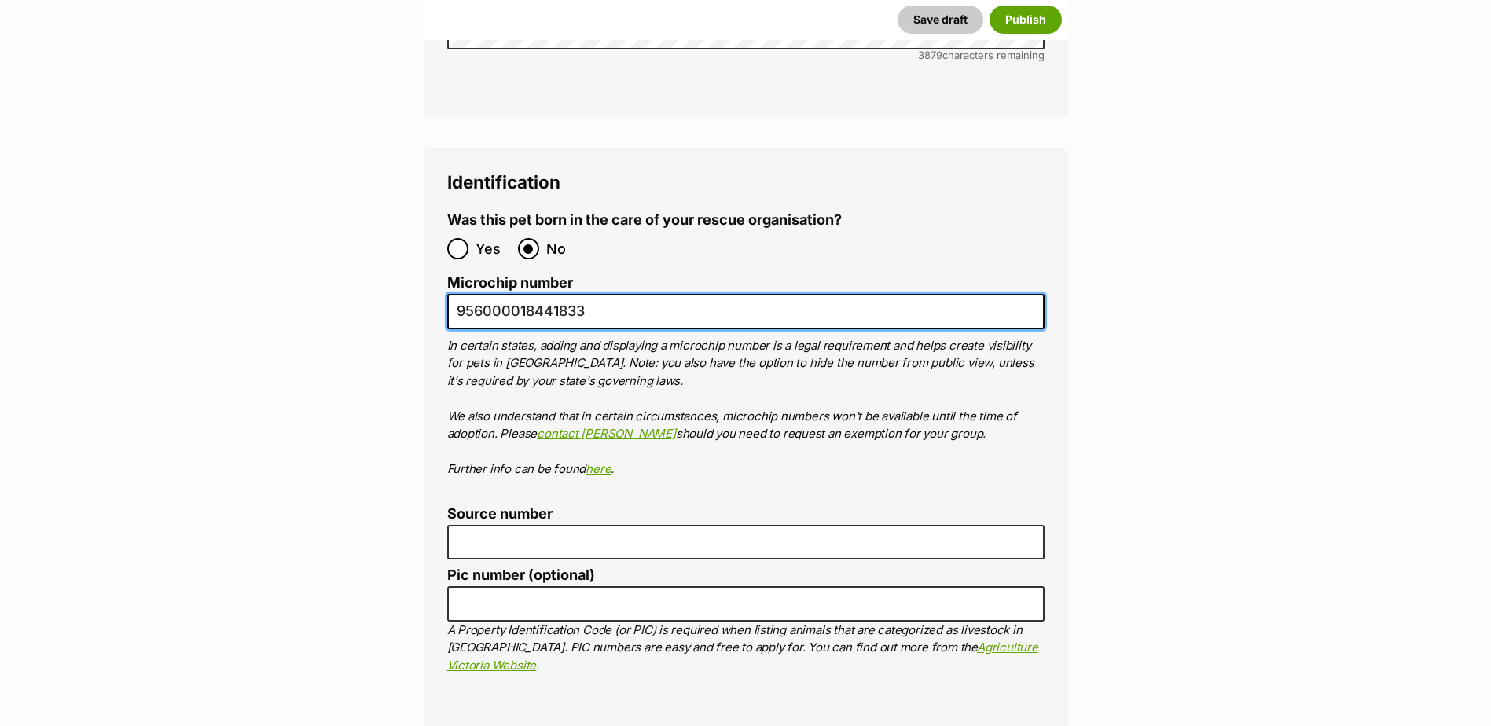
scroll to position [5344, 0]
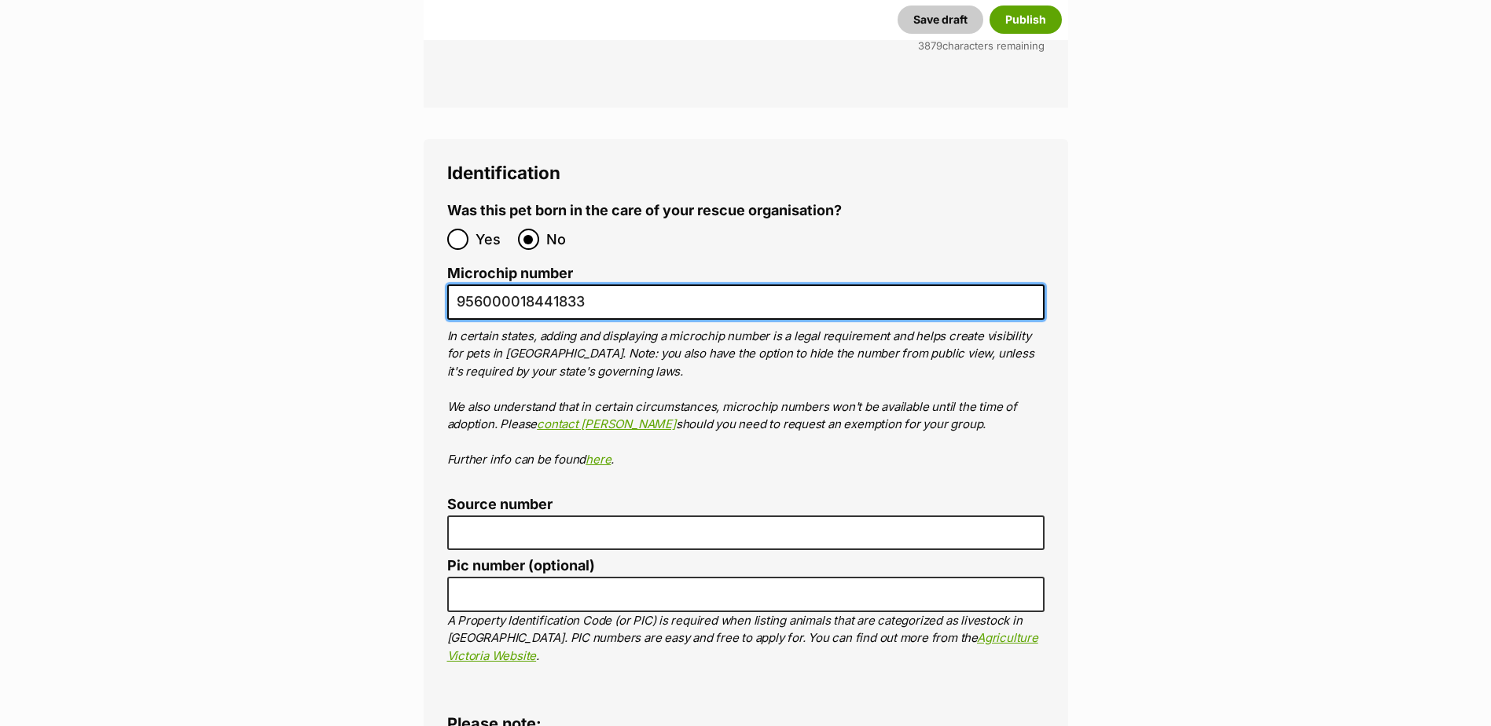
type input "956000018441833"
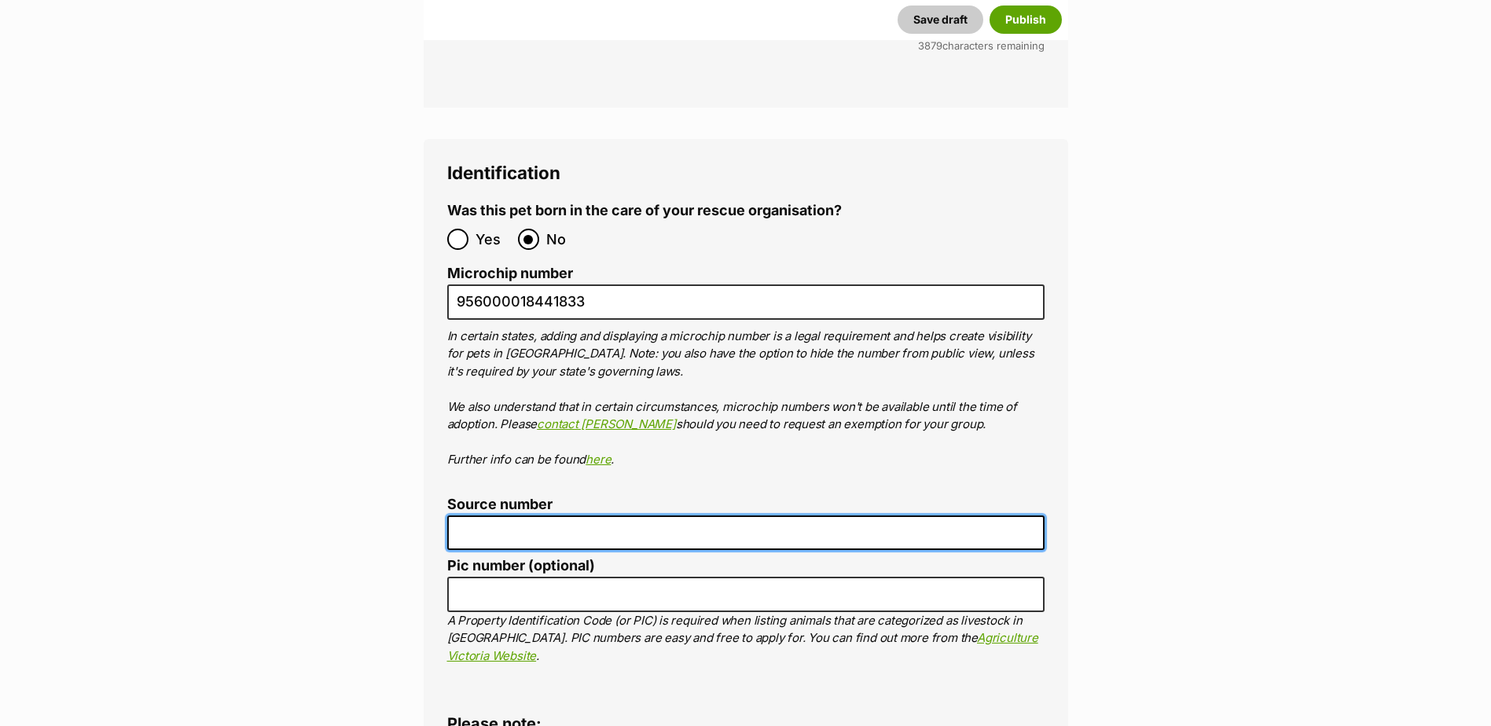
click at [662, 516] on input "Source number" at bounding box center [745, 533] width 597 height 35
type input "FC201464"
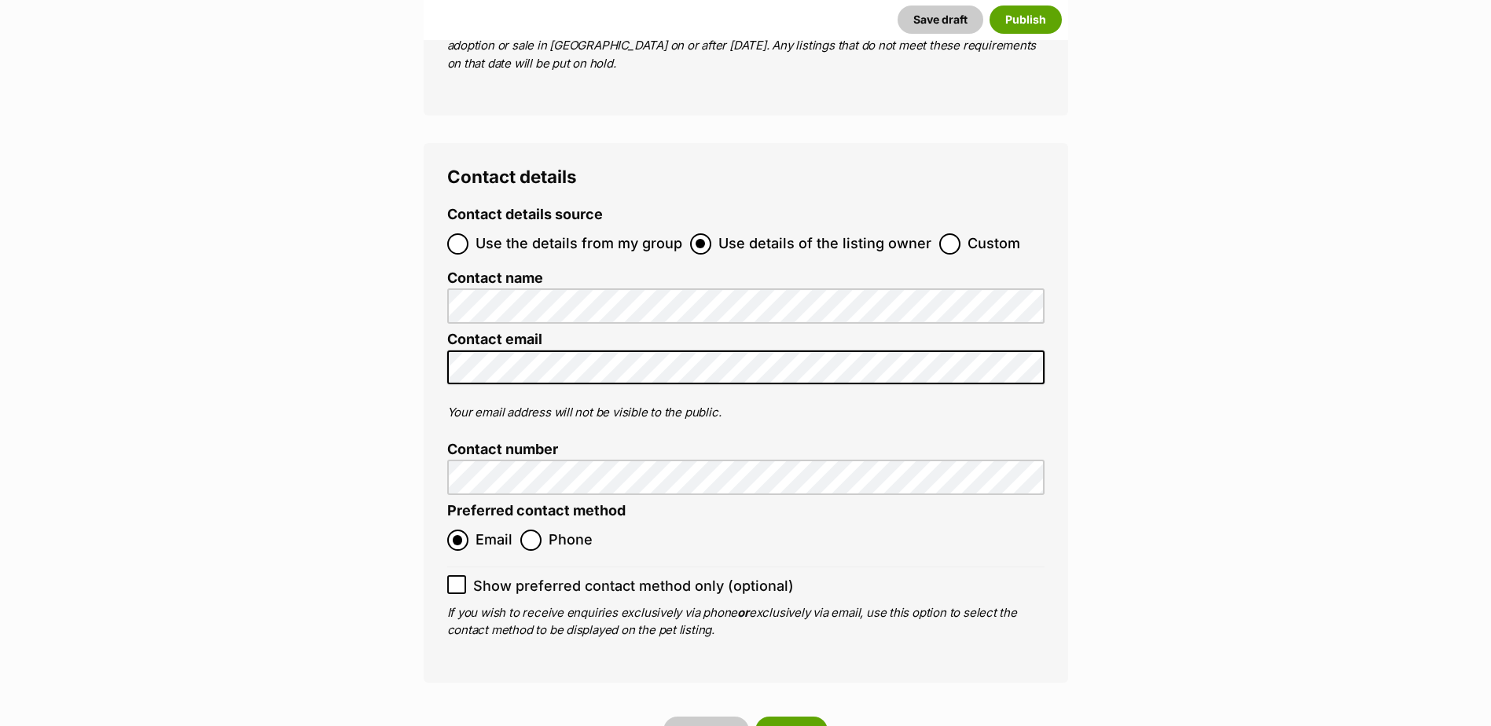
scroll to position [6208, 0]
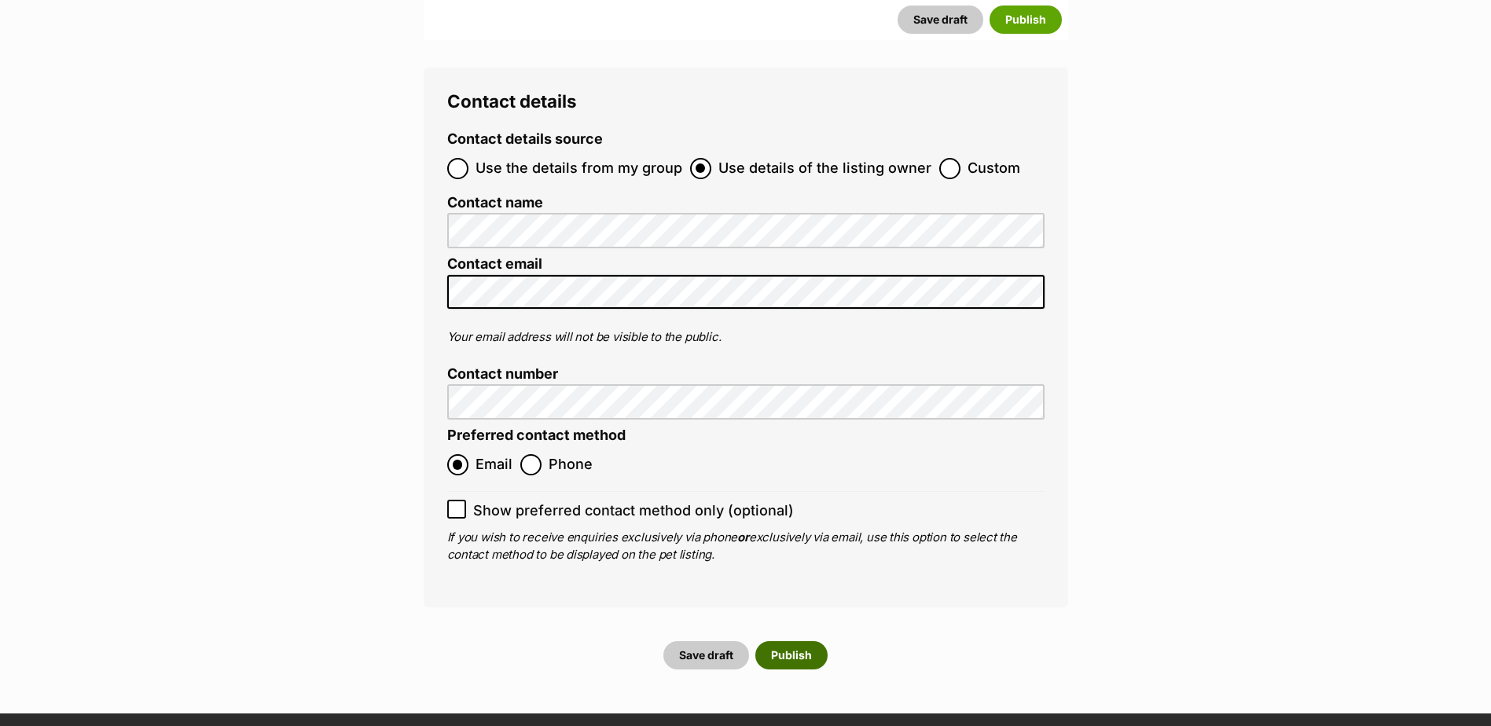
click at [792, 641] on button "Publish" at bounding box center [791, 655] width 72 height 28
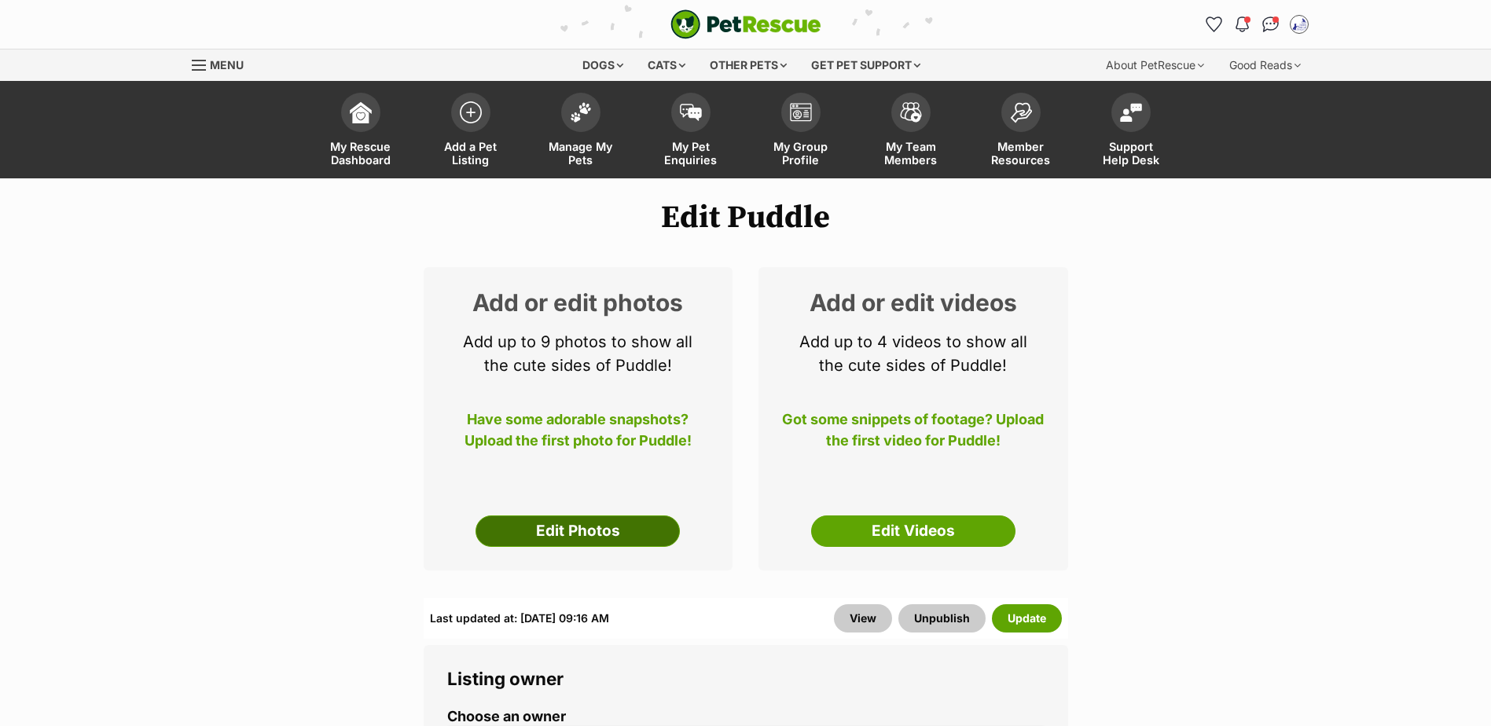
click at [556, 522] on link "Edit Photos" at bounding box center [577, 531] width 204 height 31
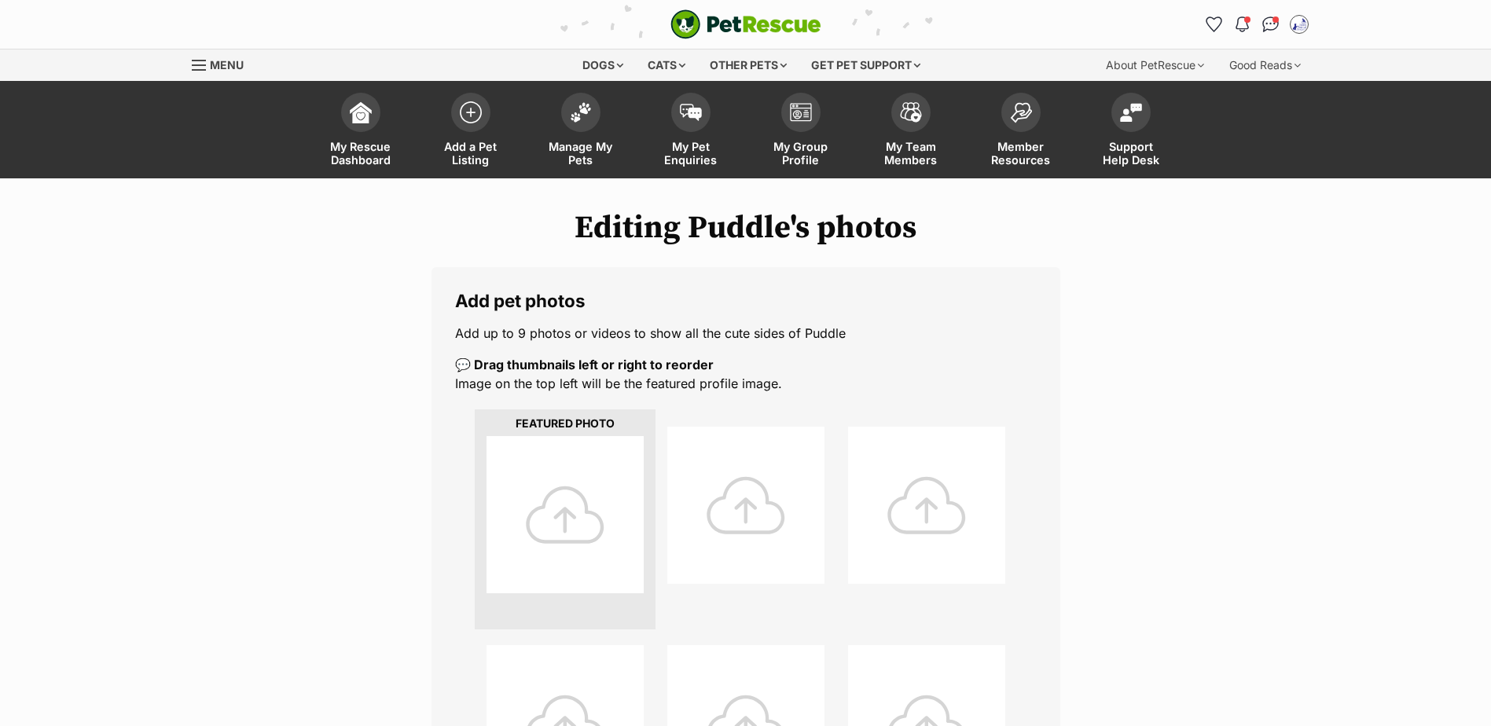
click at [571, 515] on div at bounding box center [564, 514] width 157 height 157
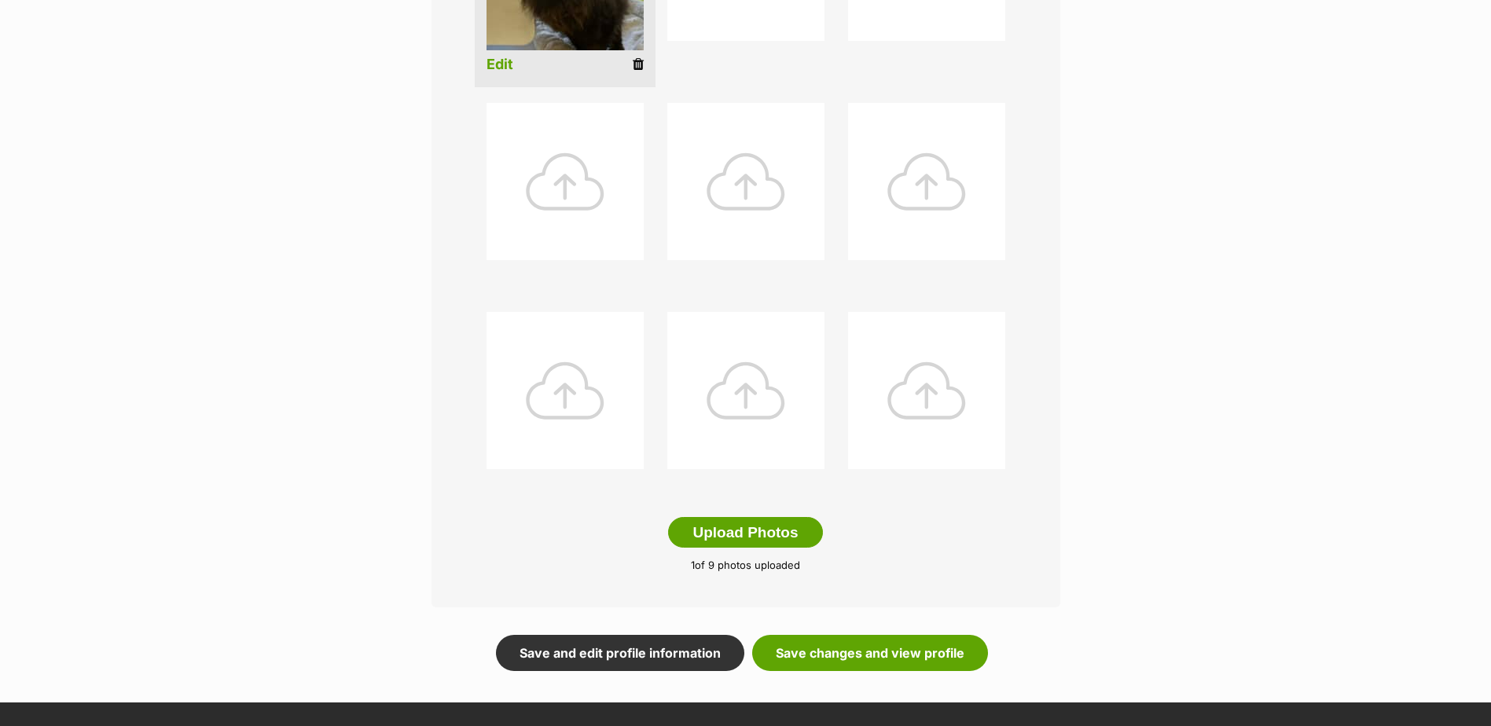
scroll to position [629, 0]
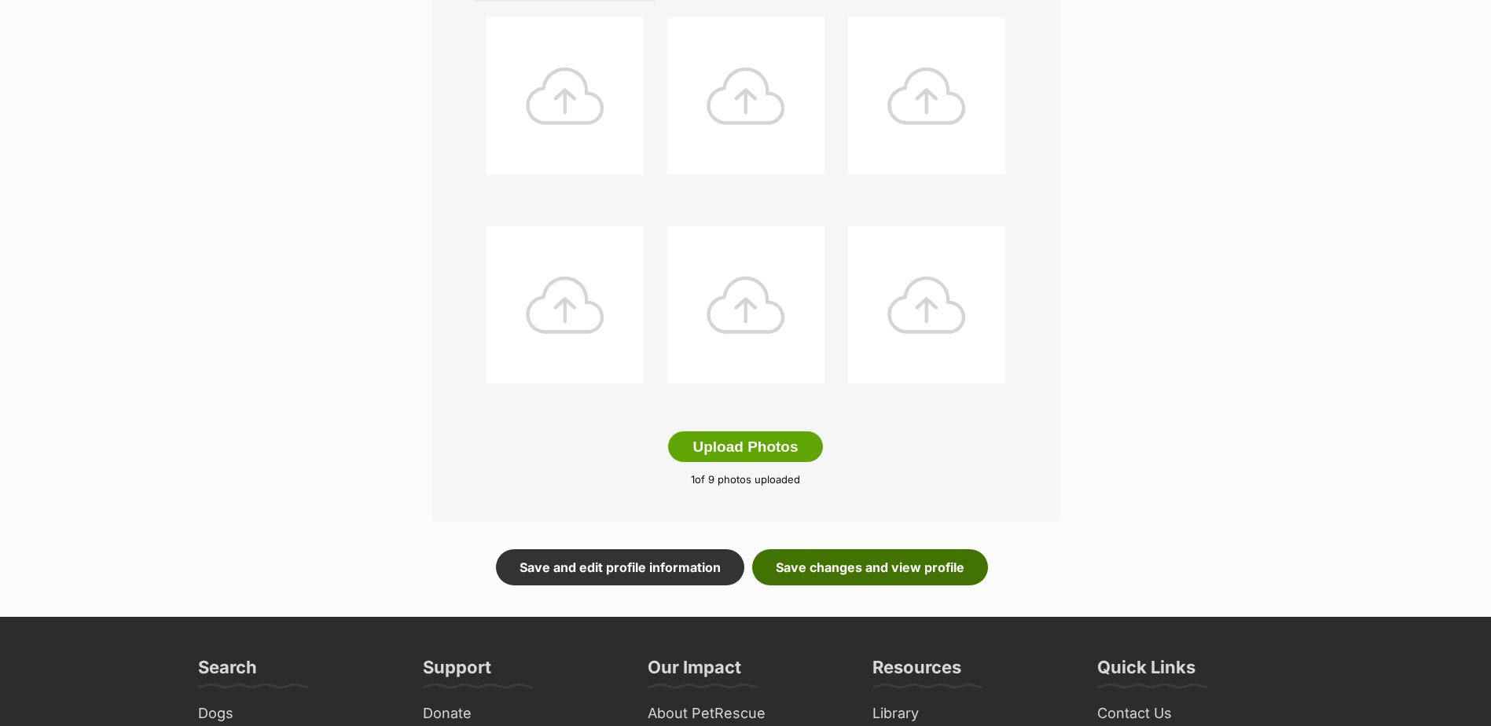
click at [936, 563] on link "Save changes and view profile" at bounding box center [870, 567] width 236 height 36
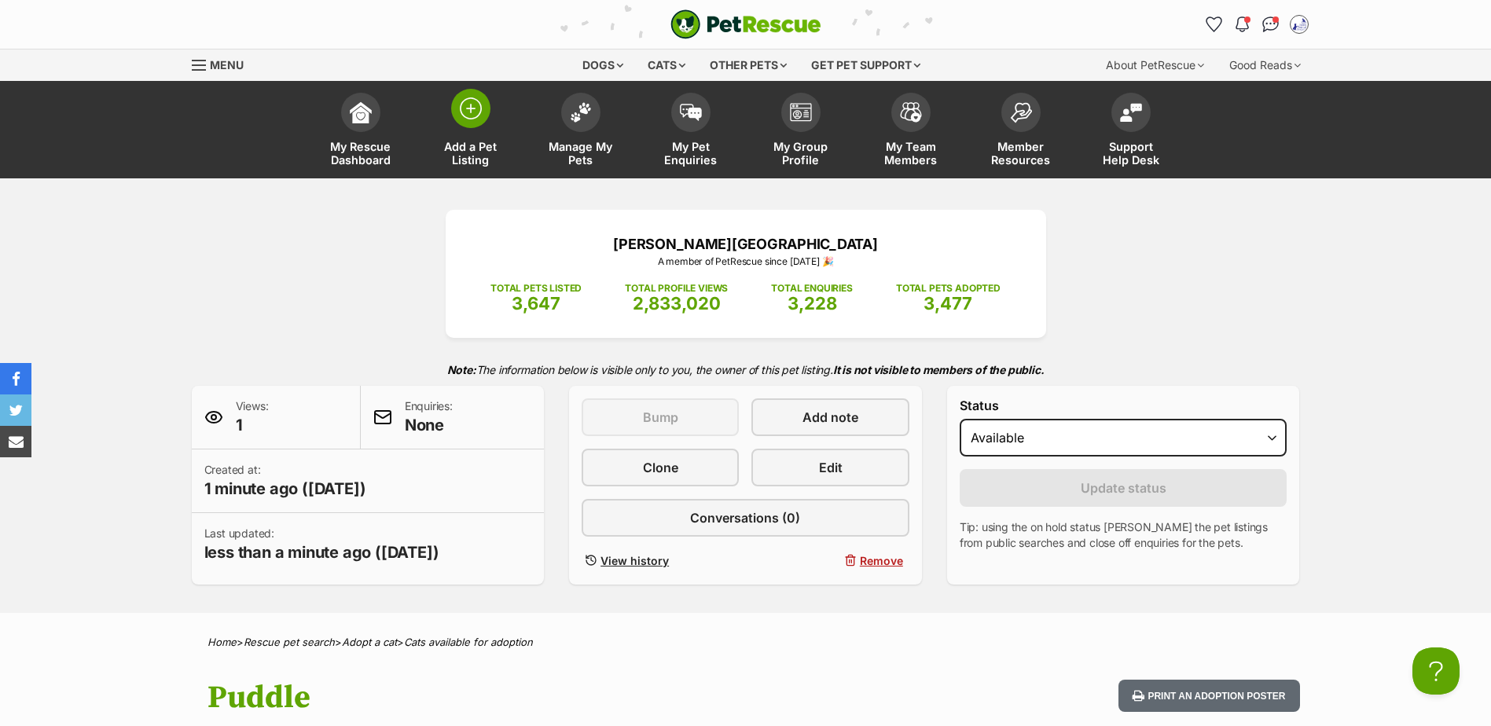
click at [471, 119] on img at bounding box center [471, 108] width 22 height 22
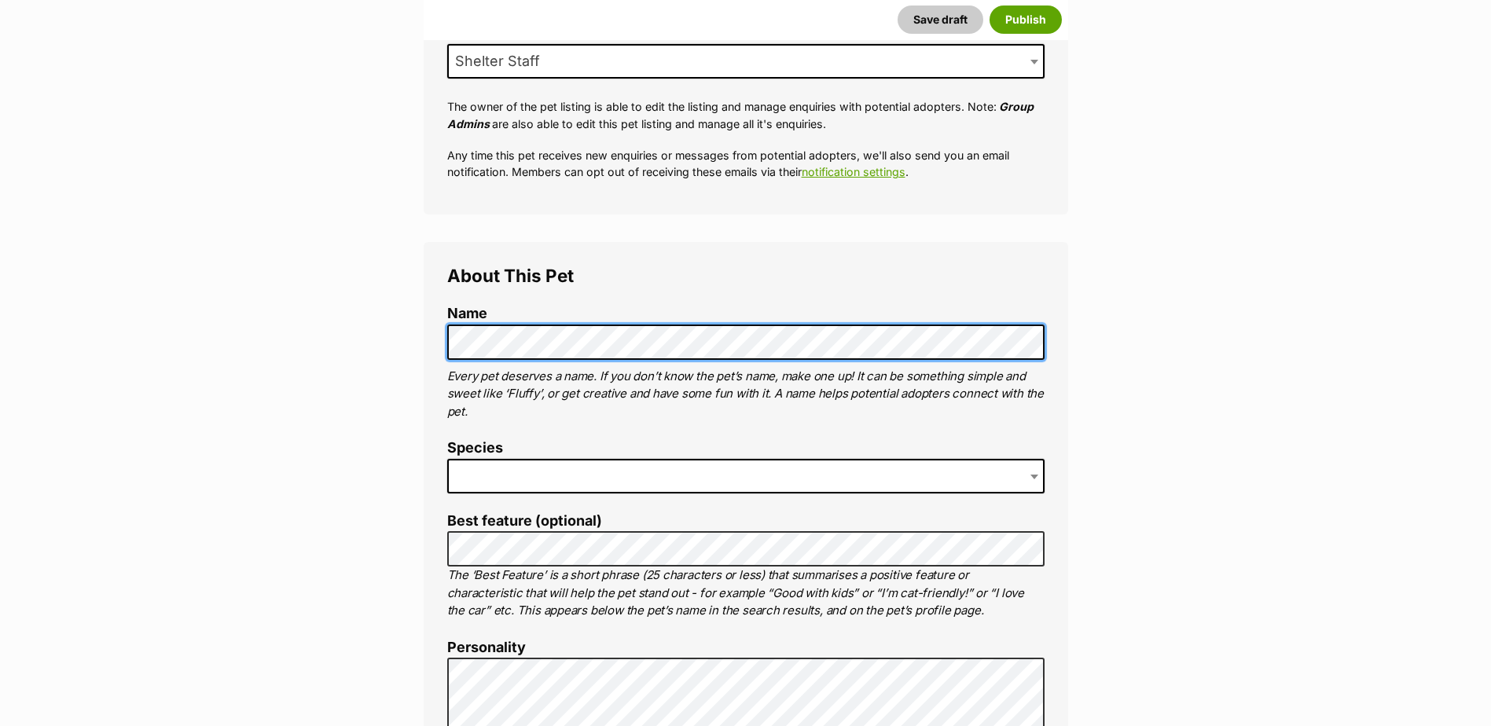
scroll to position [393, 0]
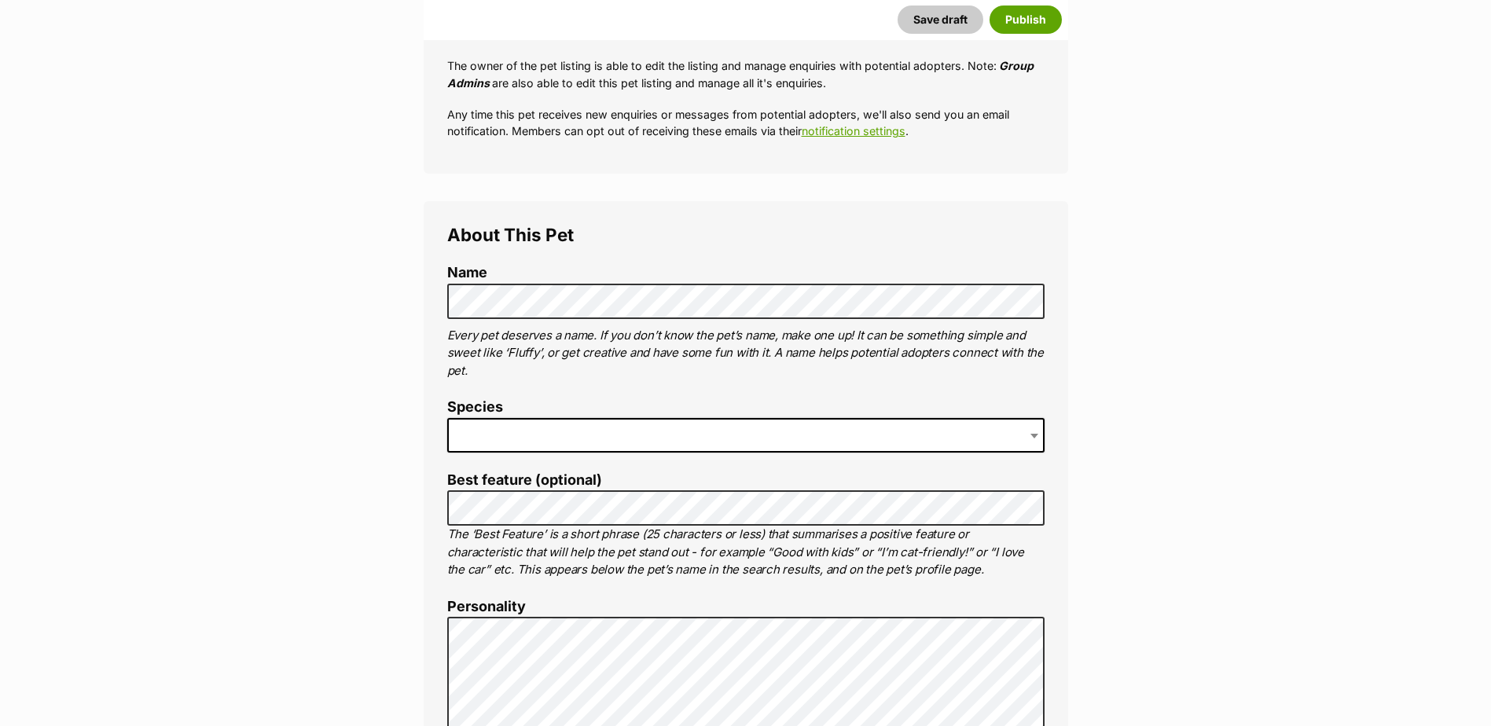
click at [597, 442] on span at bounding box center [745, 435] width 597 height 35
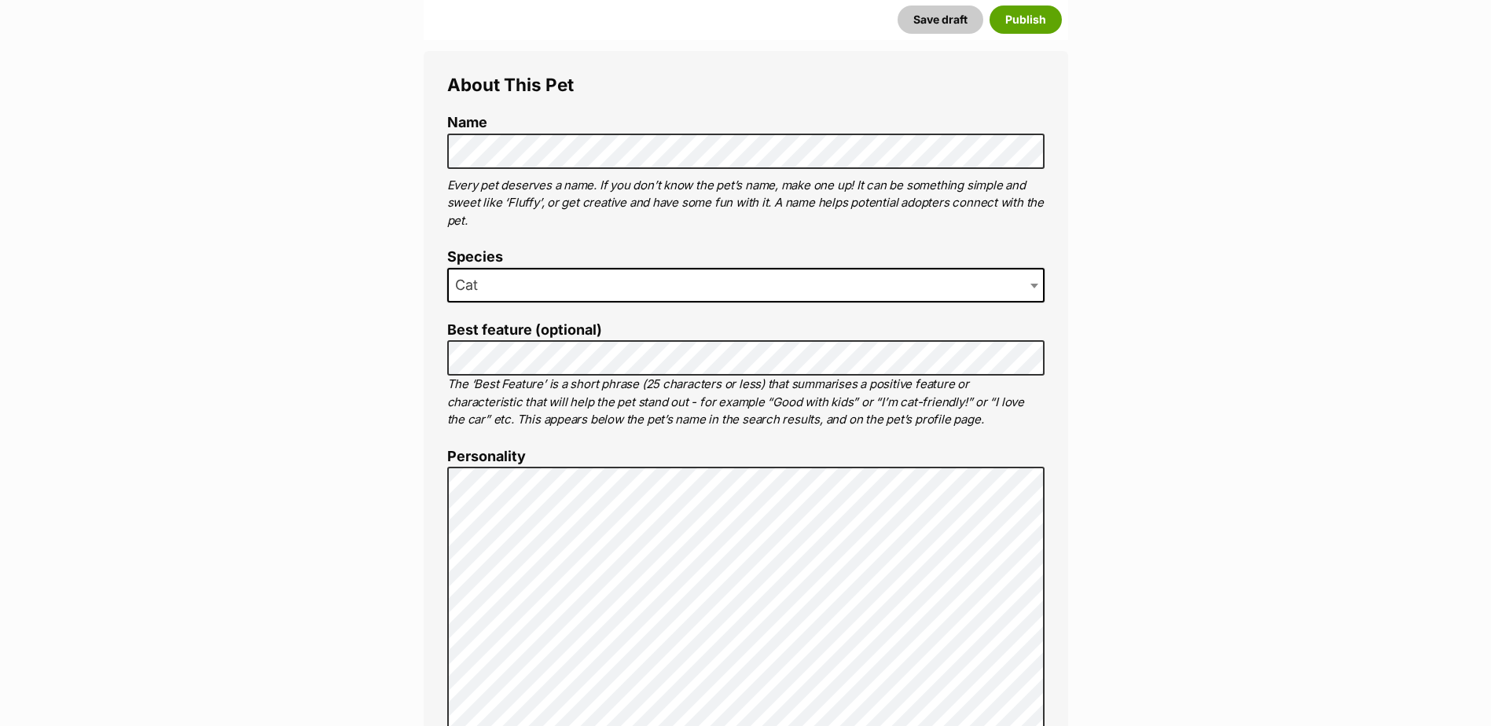
scroll to position [550, 0]
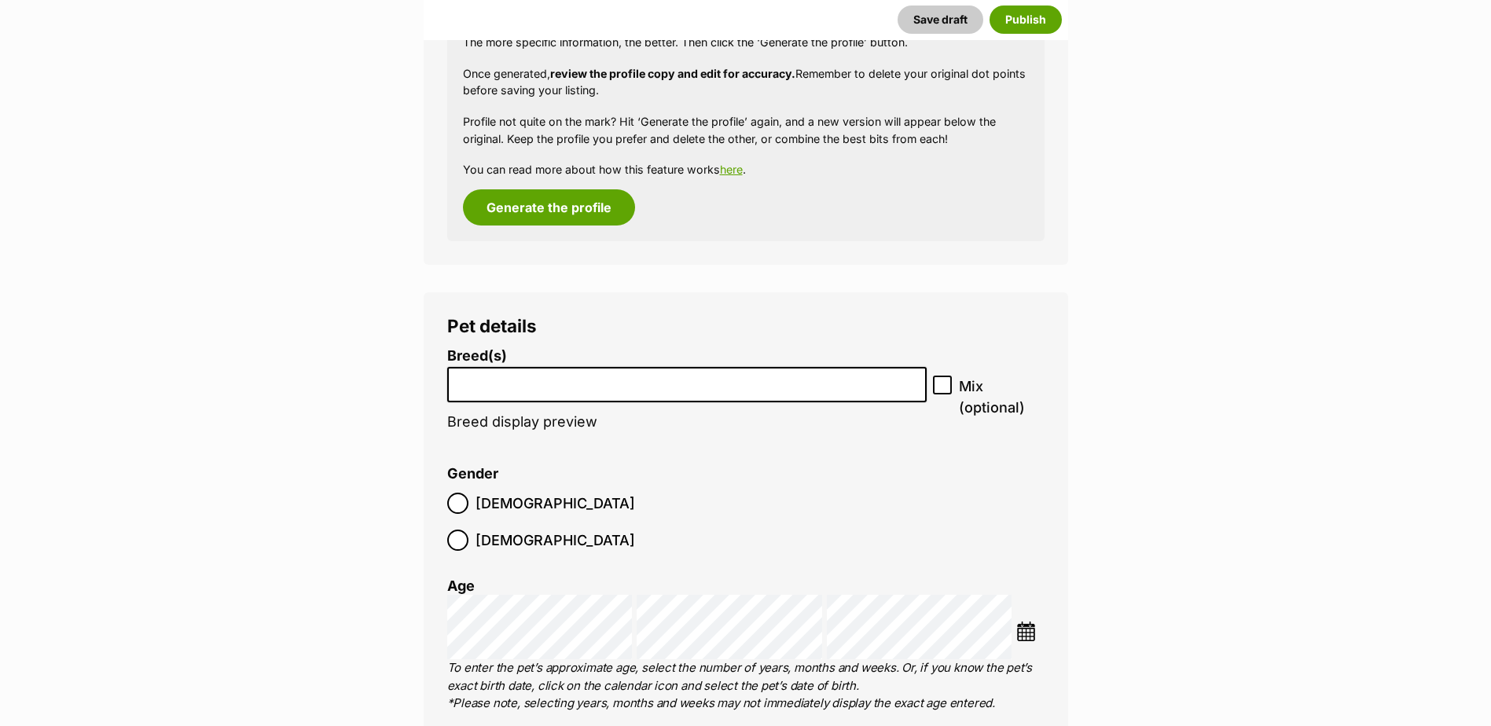
scroll to position [1670, 0]
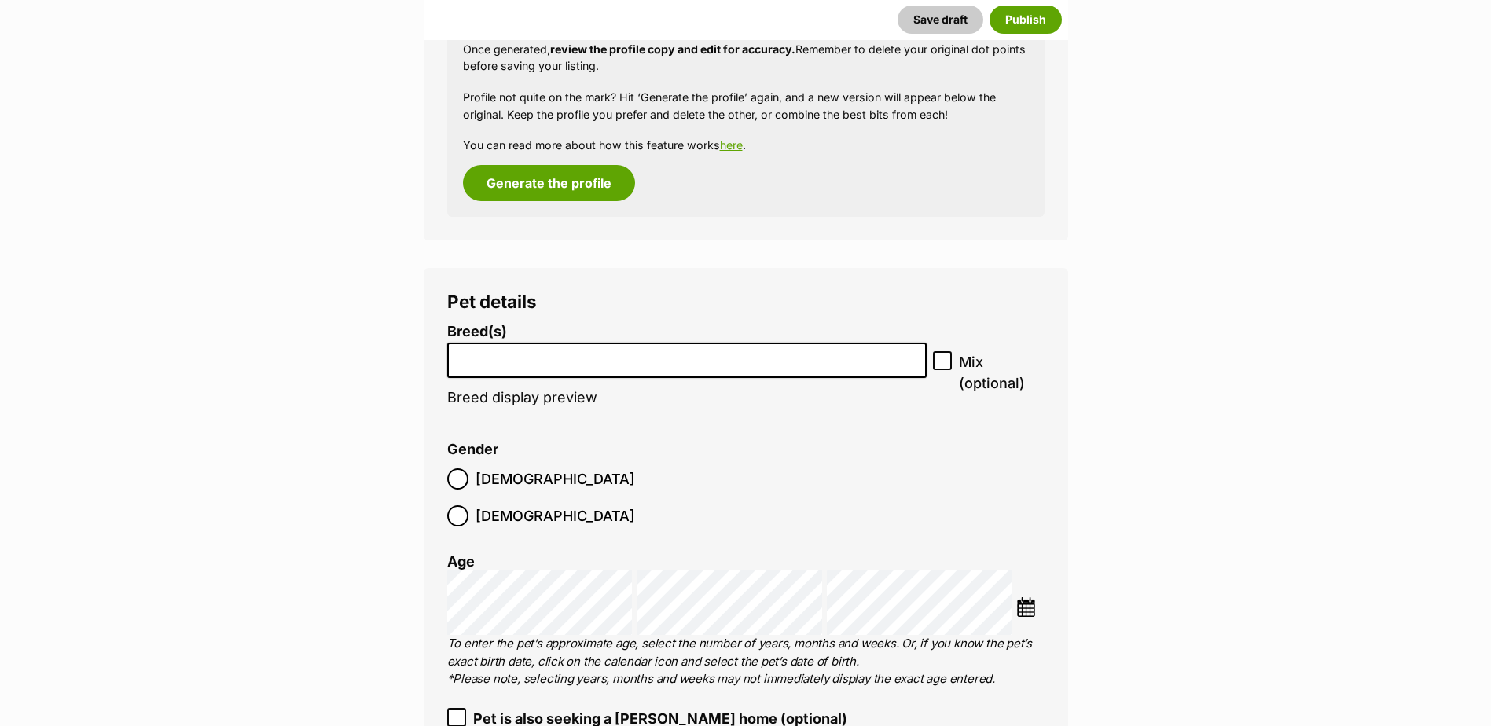
click at [681, 356] on input "search" at bounding box center [687, 356] width 469 height 17
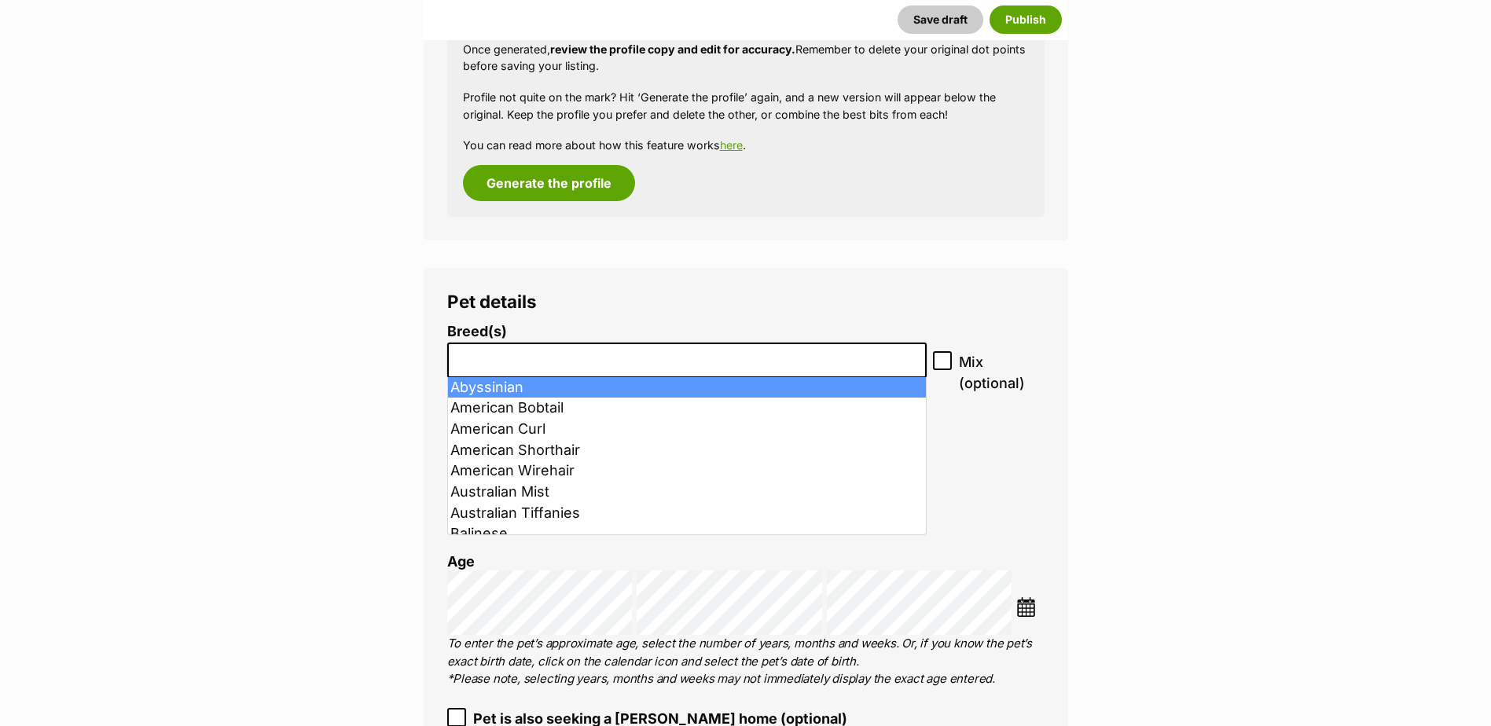
click at [556, 358] on input "search" at bounding box center [687, 356] width 469 height 17
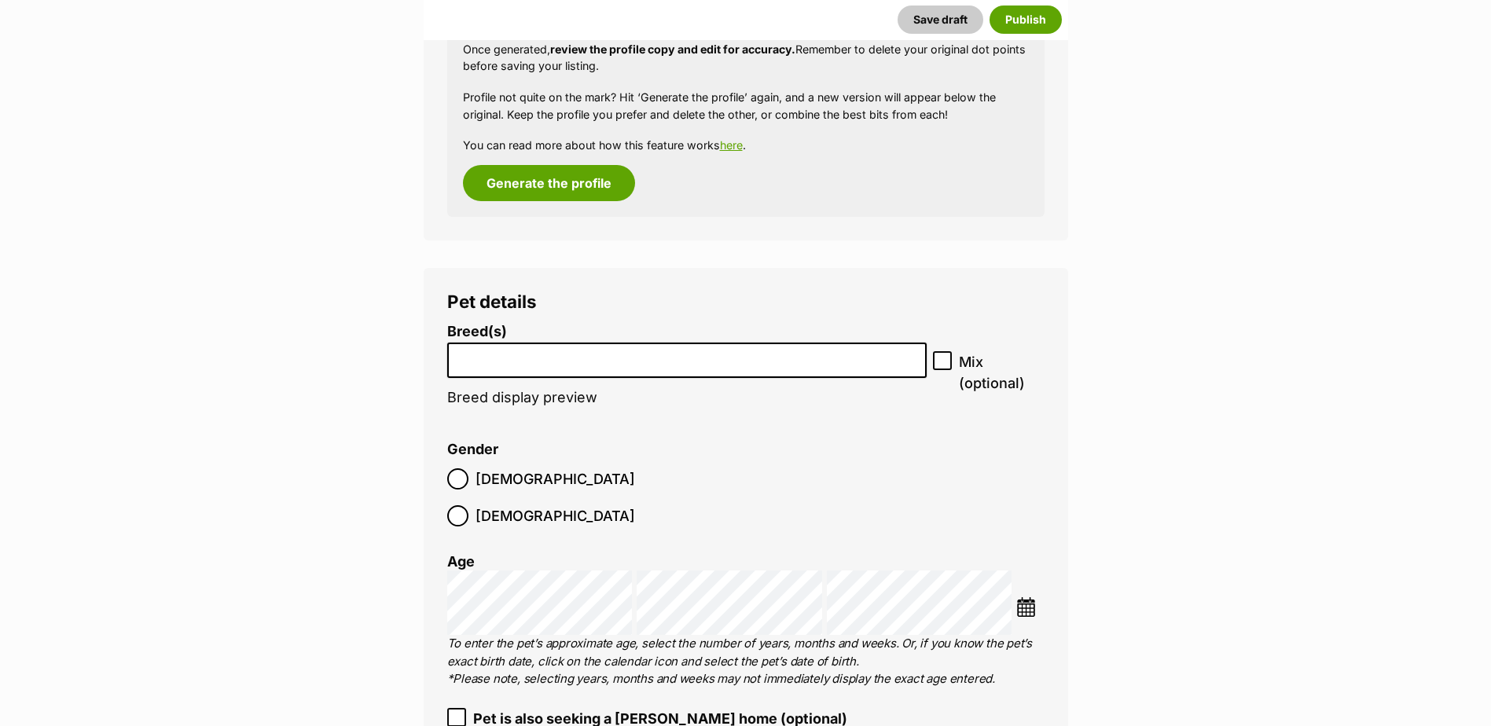
click at [556, 358] on input "search" at bounding box center [687, 356] width 469 height 17
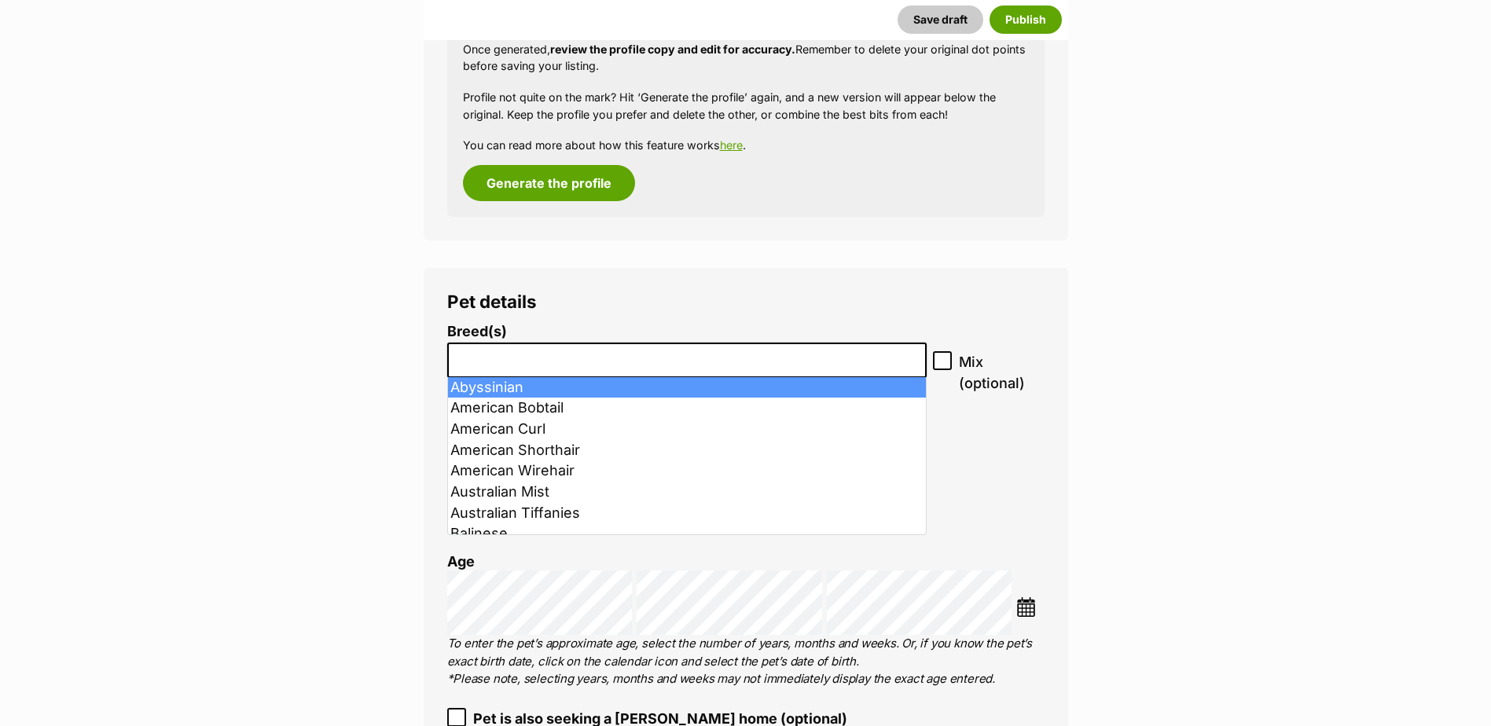
click at [571, 361] on input "search" at bounding box center [687, 356] width 469 height 17
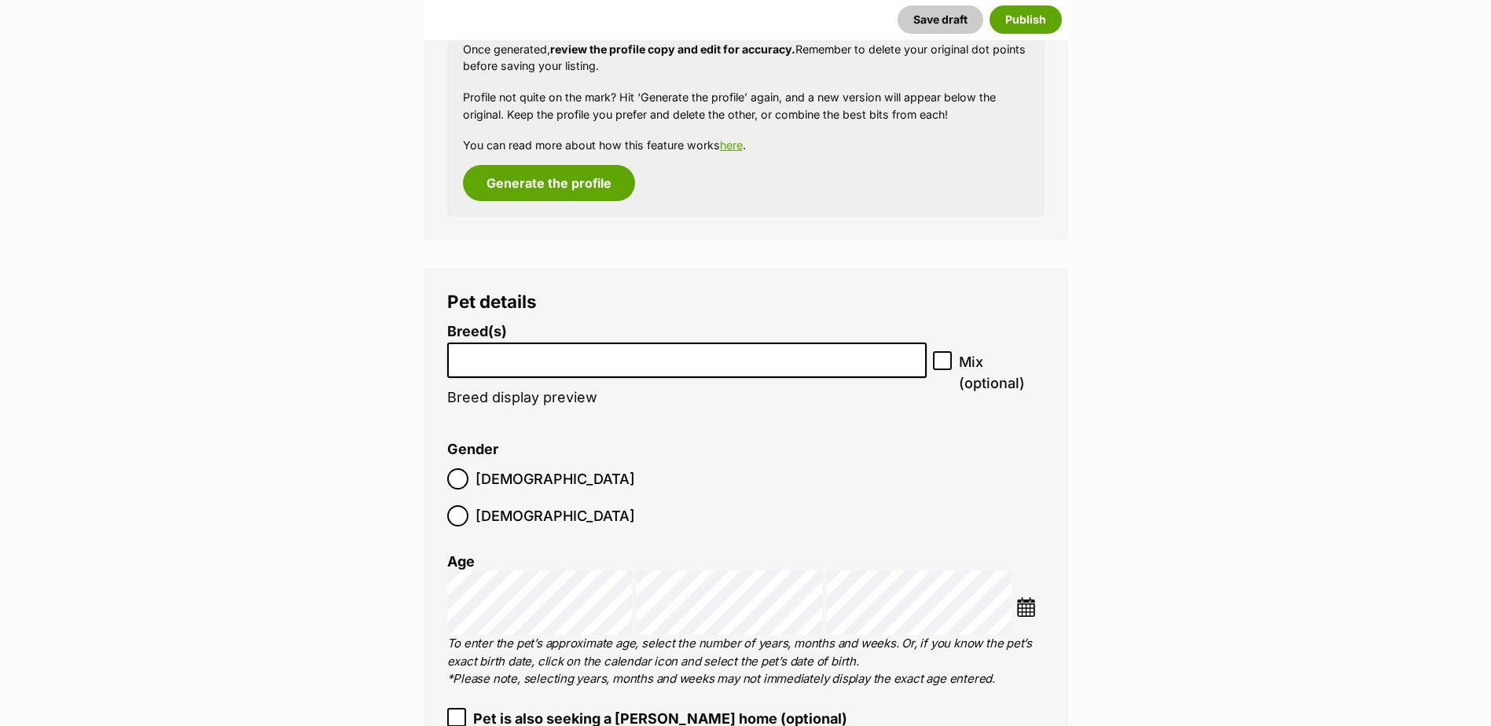
click at [571, 359] on input "search" at bounding box center [687, 356] width 469 height 17
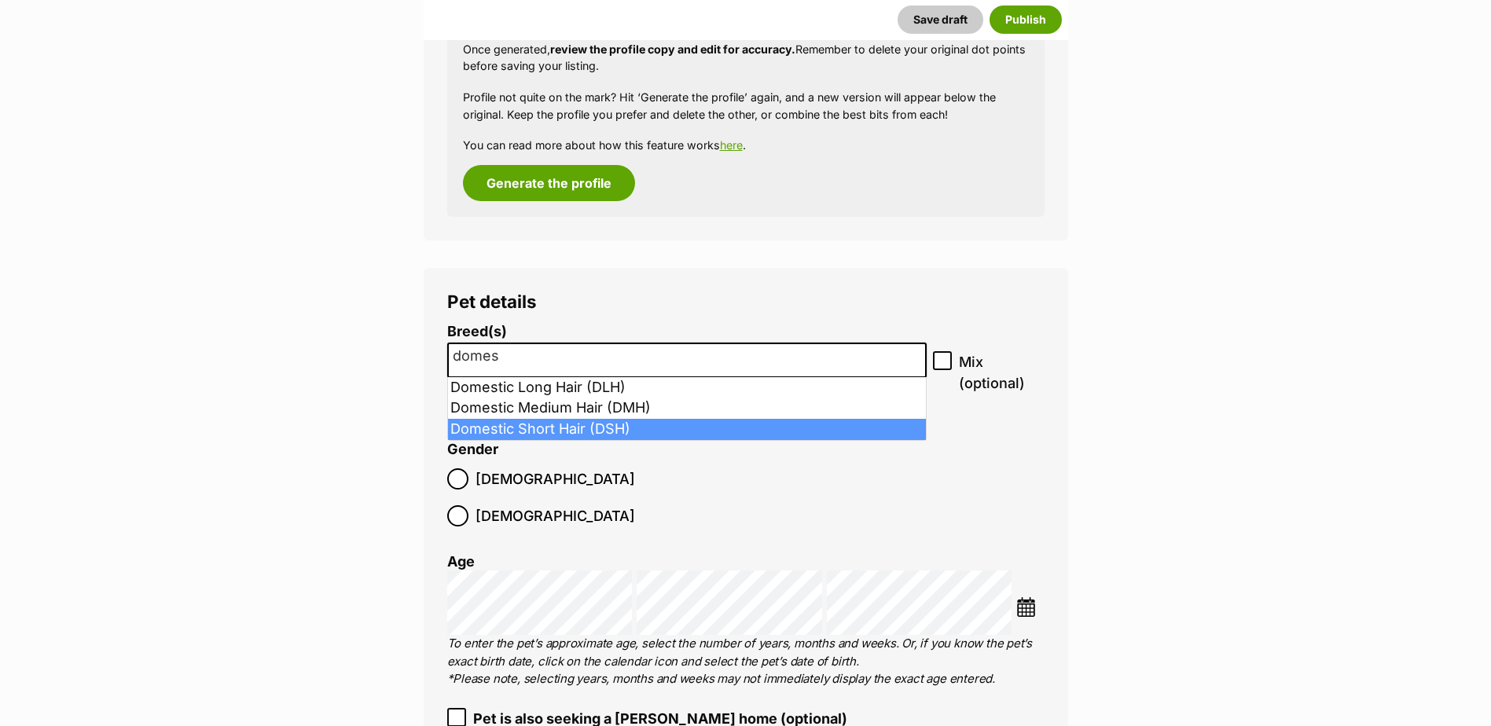
type input "domes"
select select "252102"
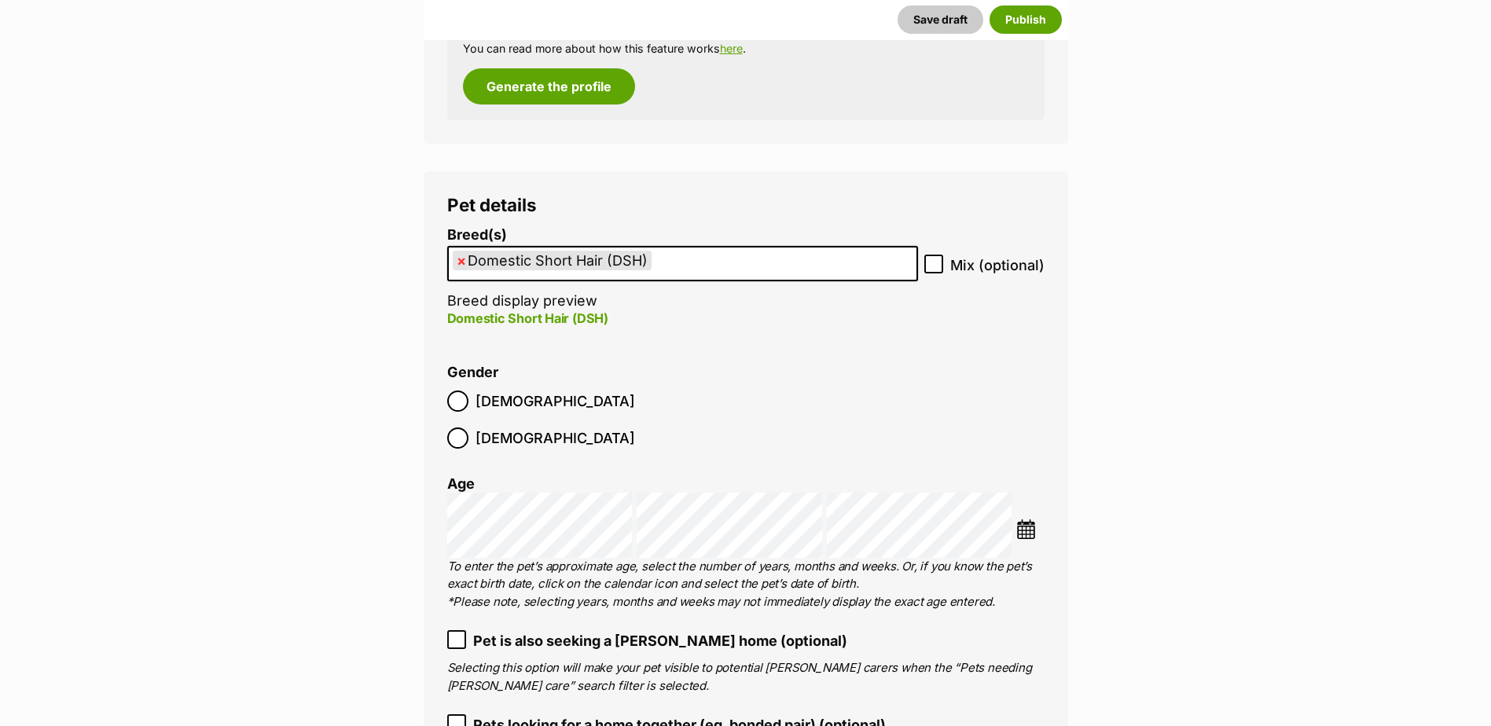
scroll to position [1827, 0]
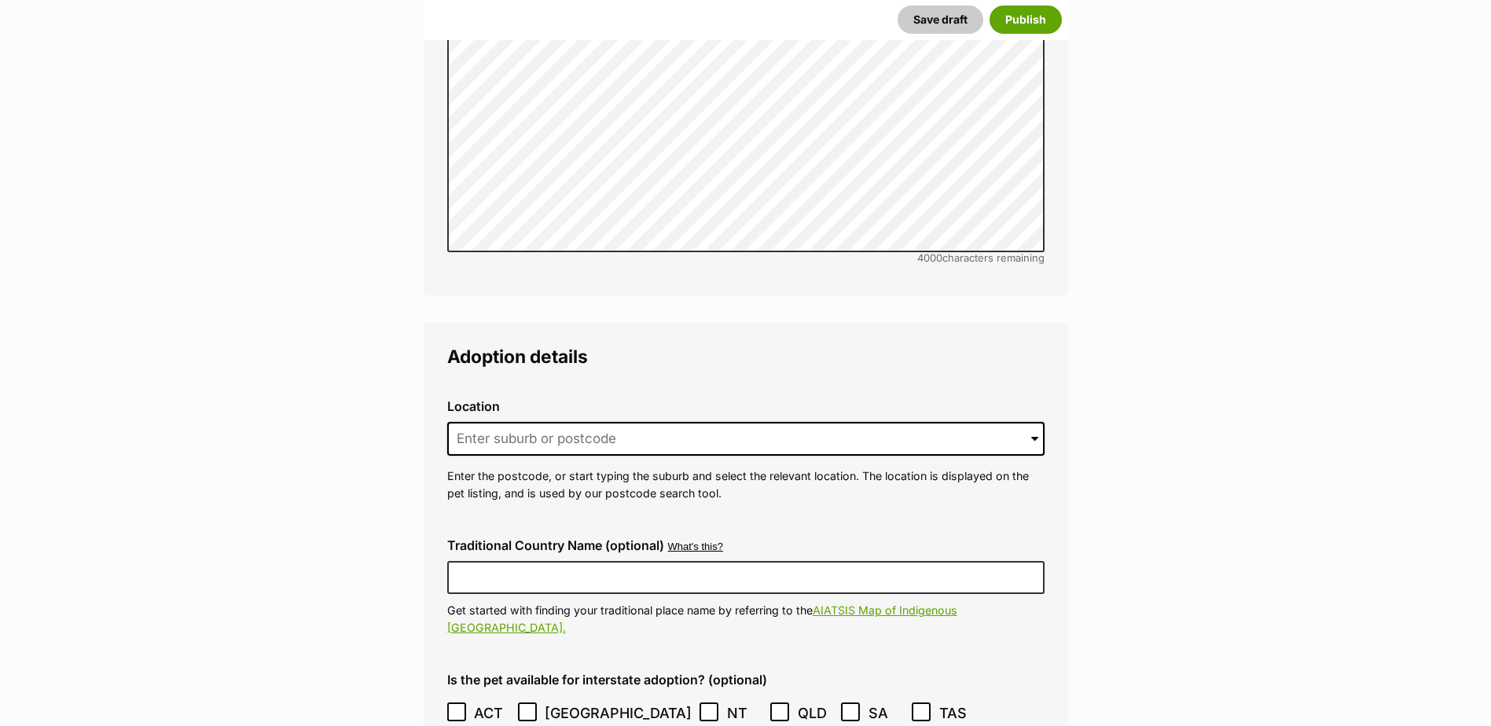
scroll to position [3556, 0]
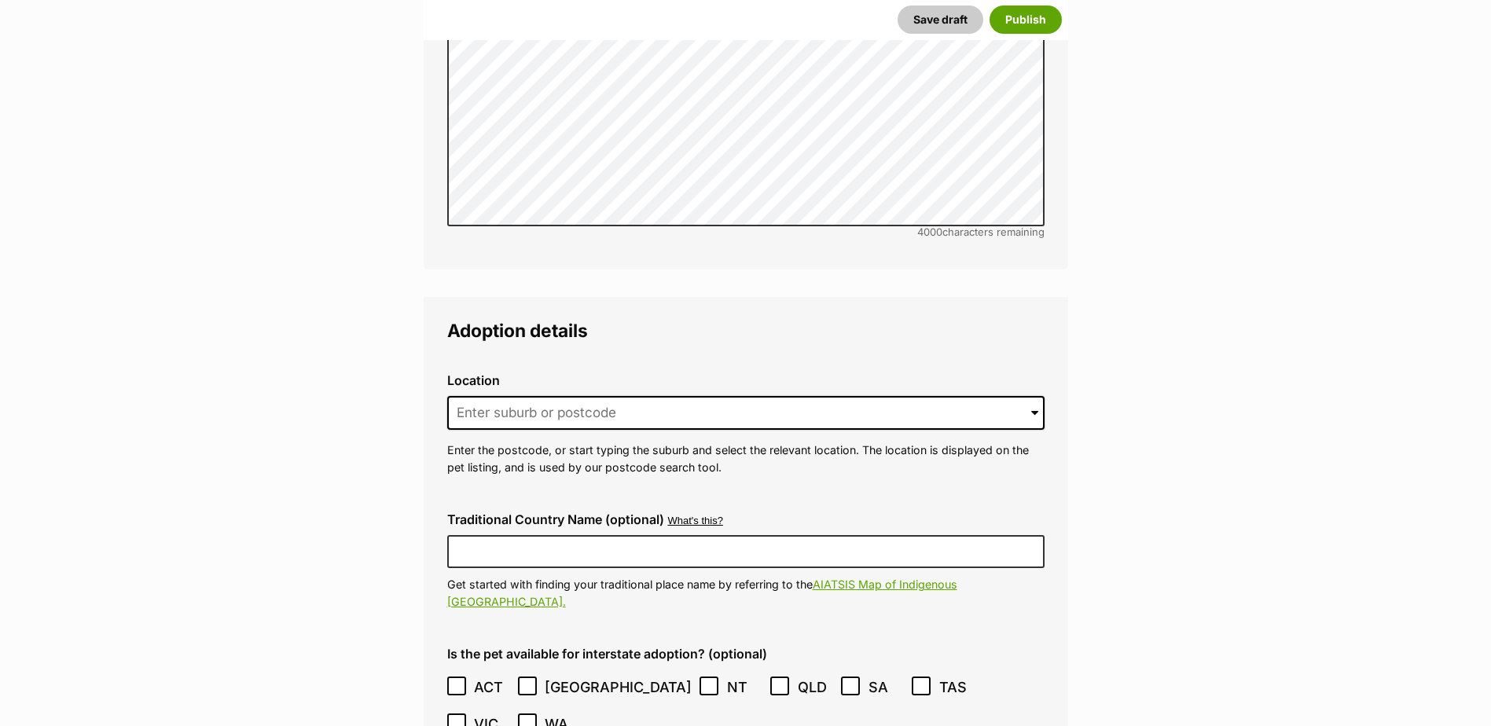
click at [596, 398] on div "Location 0 options available. Arrow down to browse or start typing to filter. E…" at bounding box center [746, 424] width 622 height 127
click at [595, 396] on input at bounding box center [745, 413] width 597 height 35
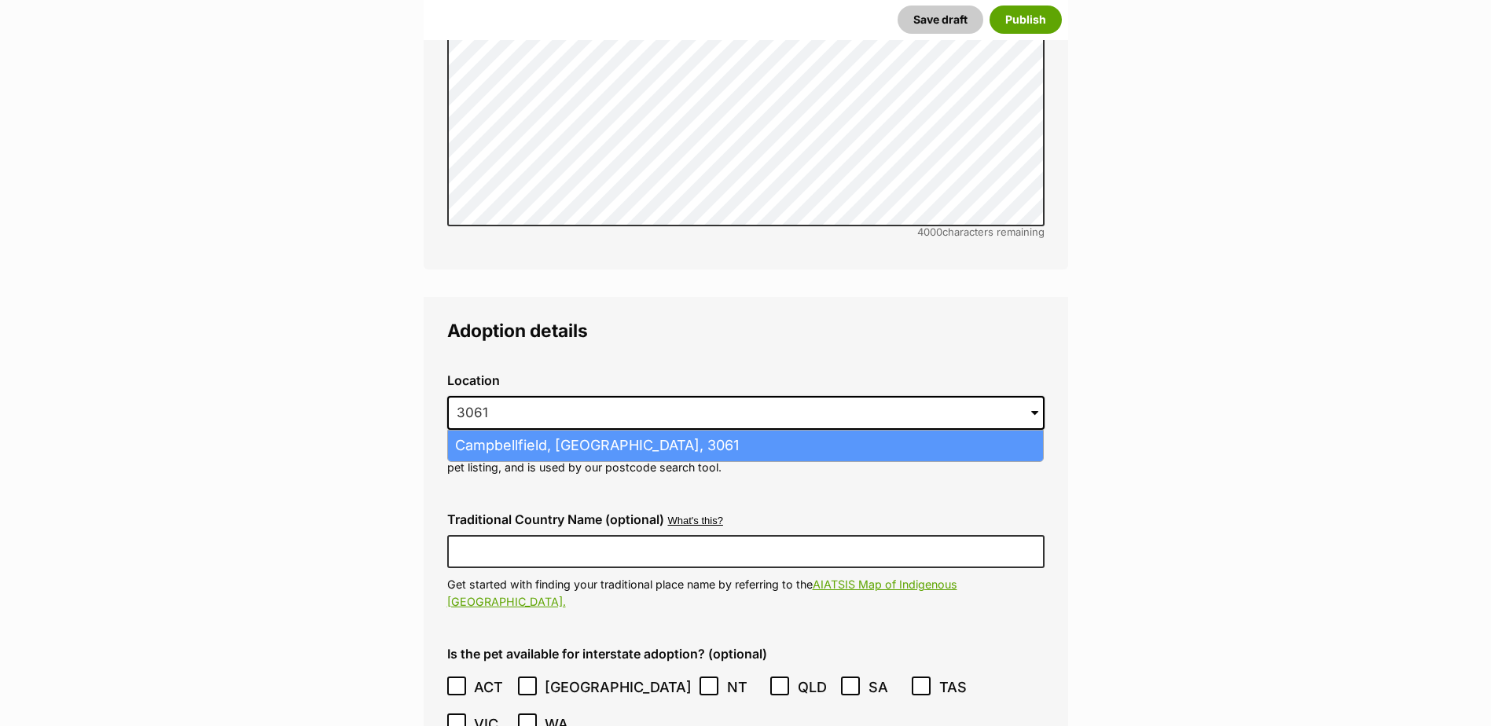
click at [593, 431] on li "Campbellfield, Victoria, 3061" at bounding box center [745, 446] width 595 height 31
type input "Campbellfield, Victoria, 3061"
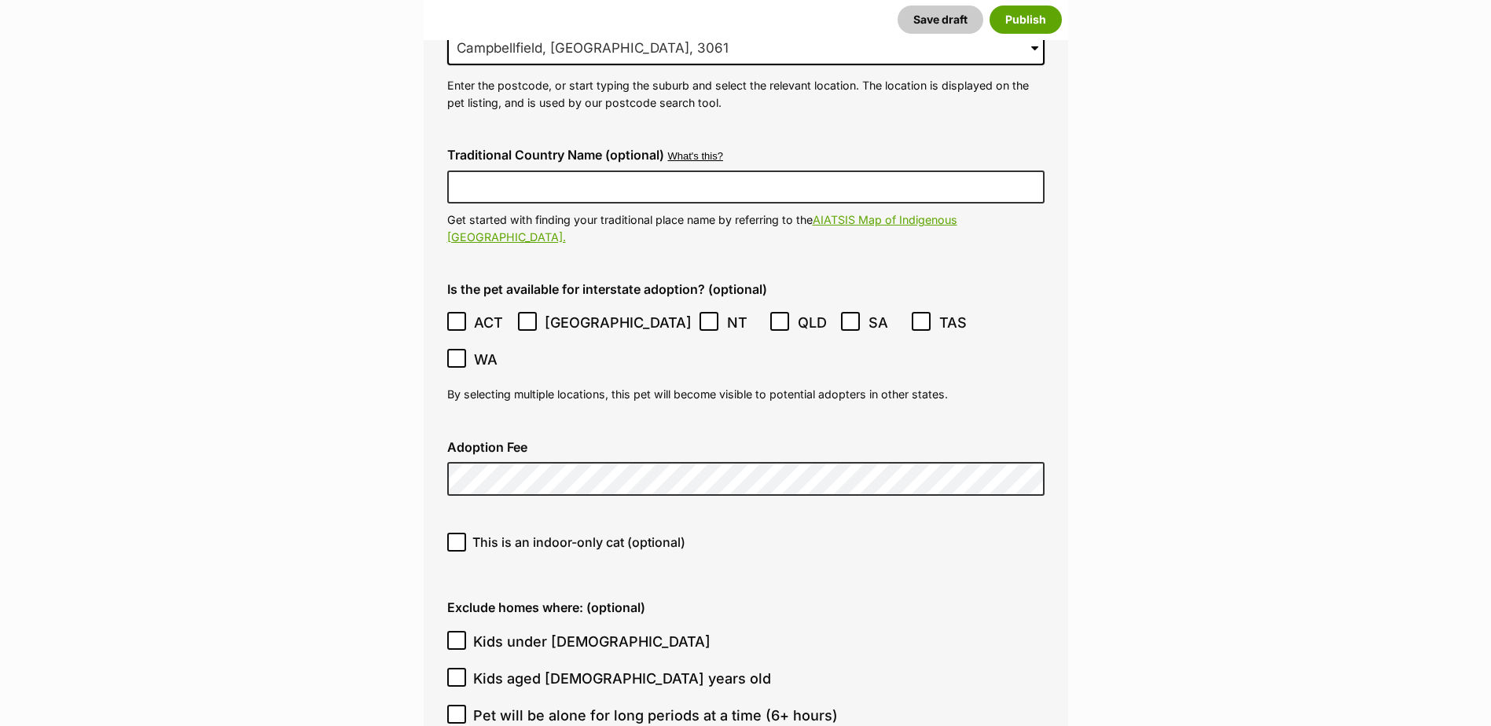
scroll to position [3949, 0]
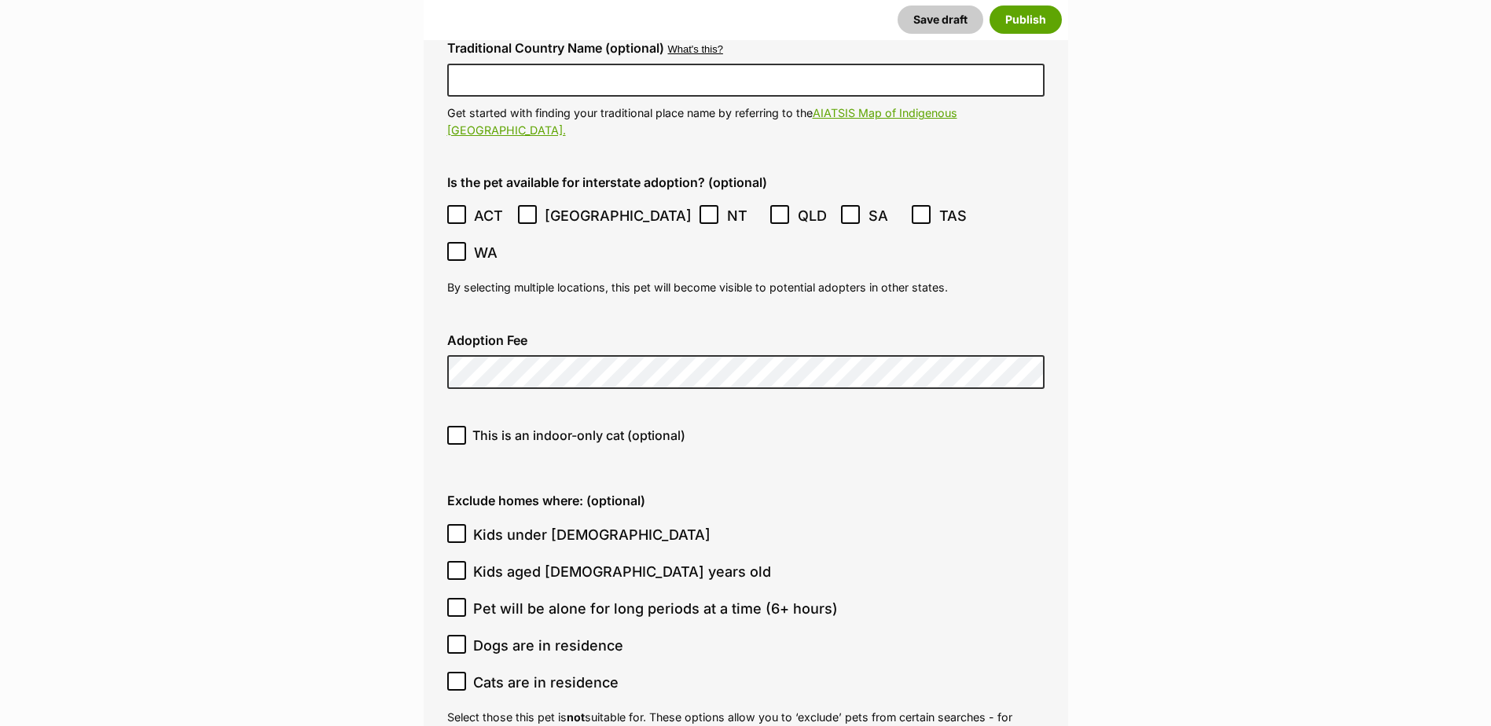
click at [458, 430] on icon at bounding box center [456, 435] width 11 height 11
click at [458, 426] on input "This is an indoor-only cat (optional)" at bounding box center [456, 435] width 19 height 19
checkbox input "true"
click at [454, 528] on icon at bounding box center [456, 533] width 11 height 11
click at [454, 524] on input "Kids under 5 years old" at bounding box center [456, 533] width 19 height 19
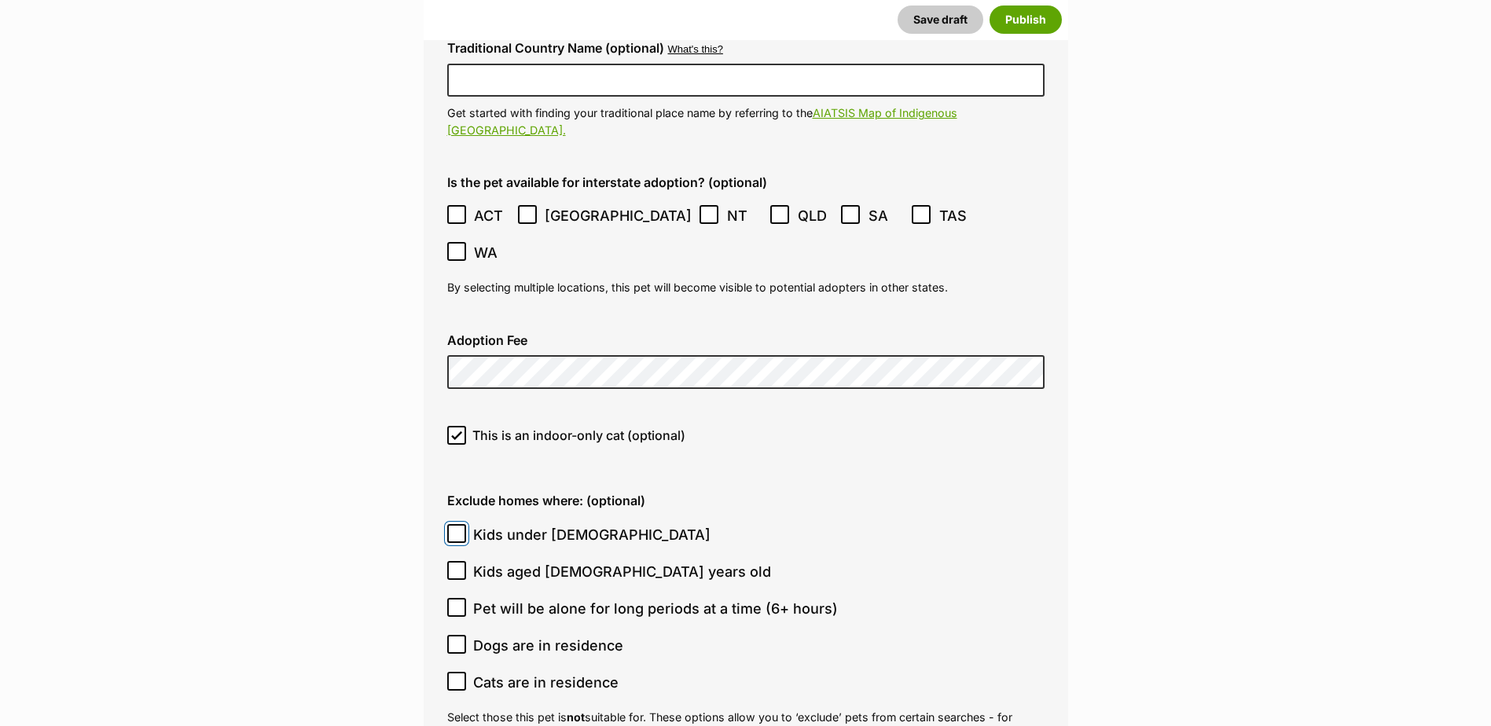
checkbox input "true"
click at [453, 567] on icon at bounding box center [456, 570] width 9 height 7
click at [453, 561] on input "Kids aged 6-12 years old" at bounding box center [456, 570] width 19 height 19
checkbox input "true"
click at [458, 639] on icon at bounding box center [456, 644] width 11 height 11
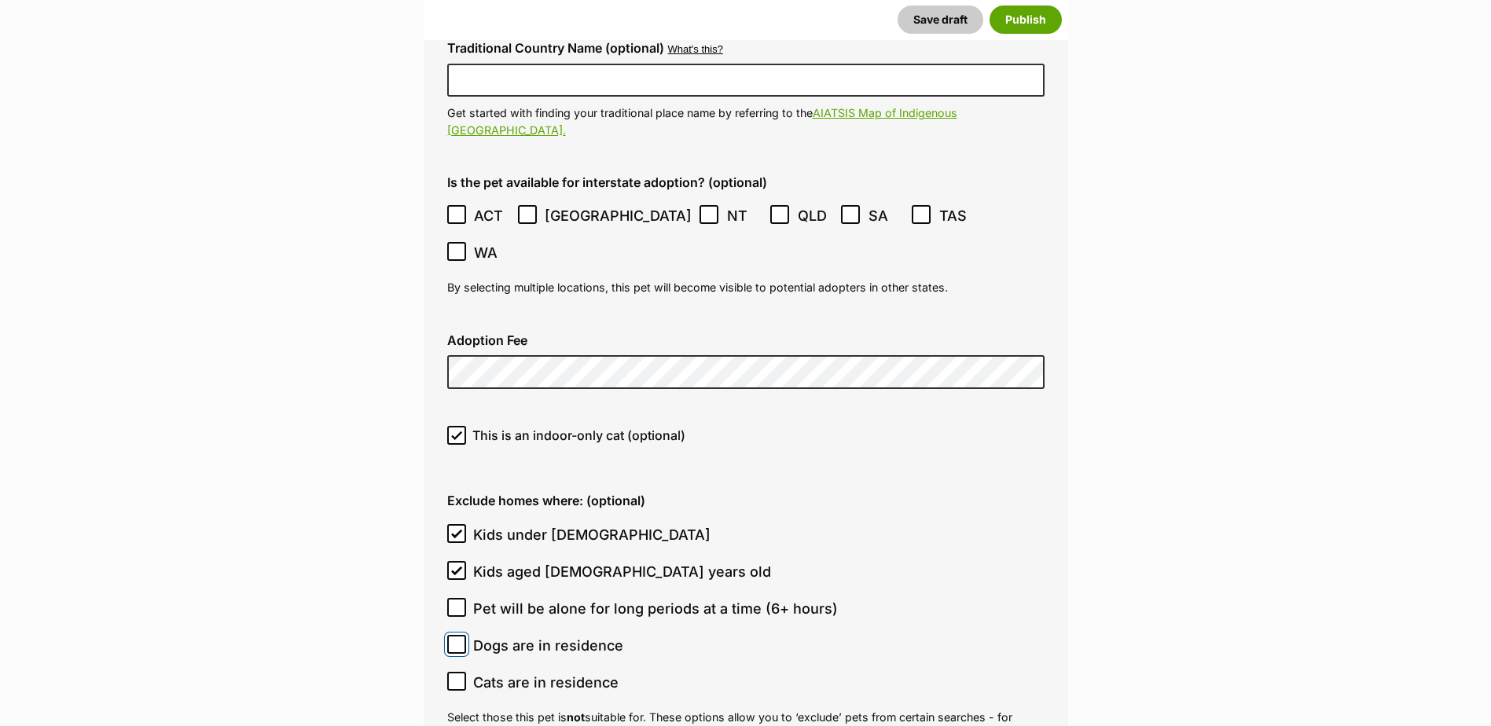
click at [458, 635] on input "Dogs are in residence" at bounding box center [456, 644] width 19 height 19
checkbox input "true"
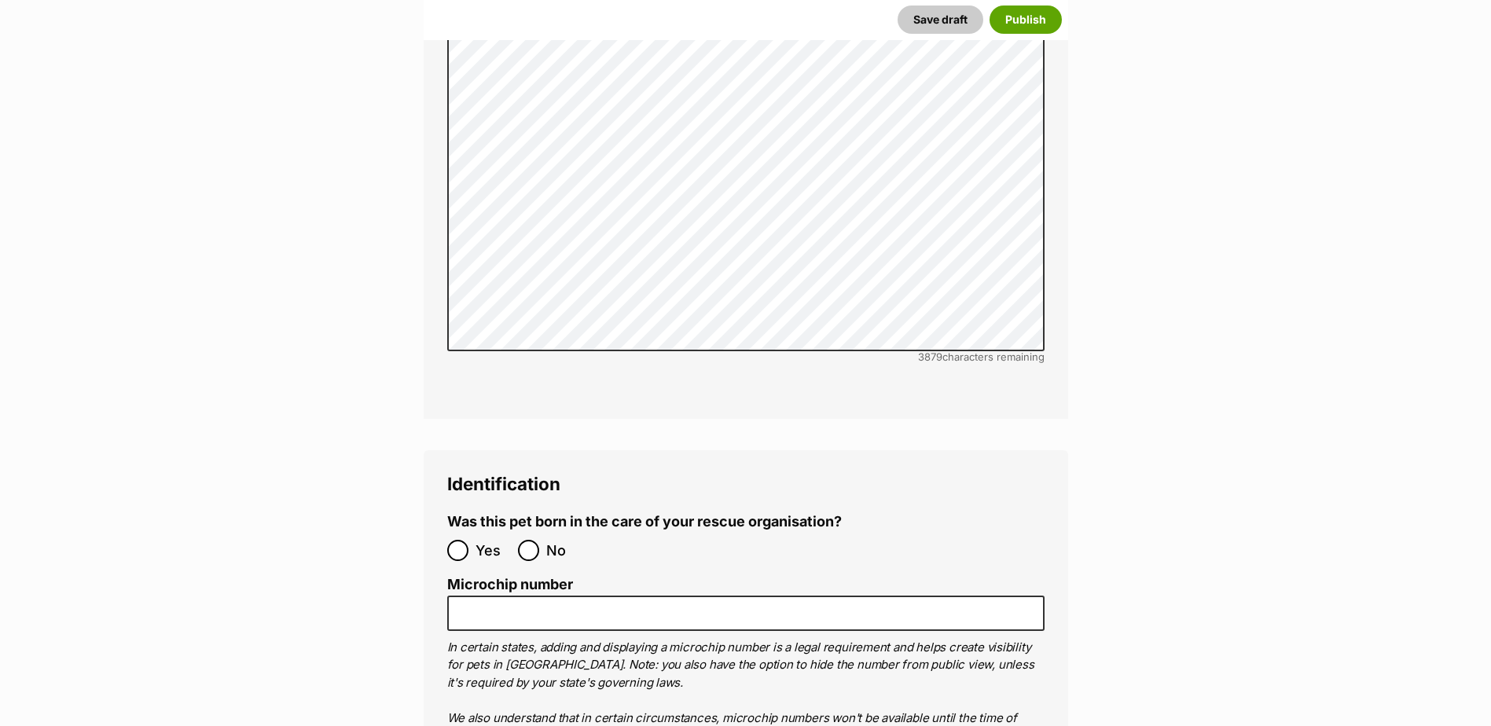
scroll to position [4970, 0]
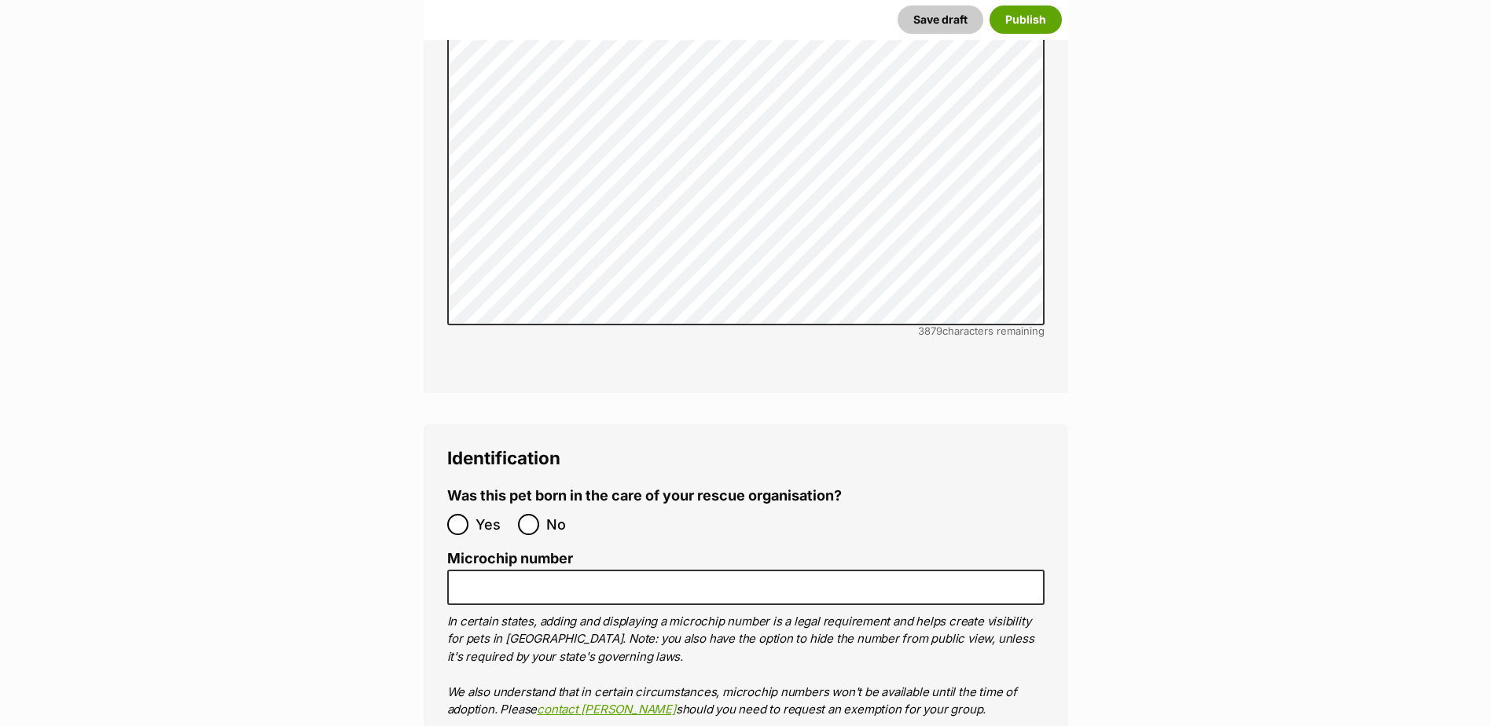
click at [536, 506] on ol "Yes No" at bounding box center [596, 524] width 299 height 37
click at [519, 514] on input "No" at bounding box center [528, 524] width 21 height 21
radio input "true"
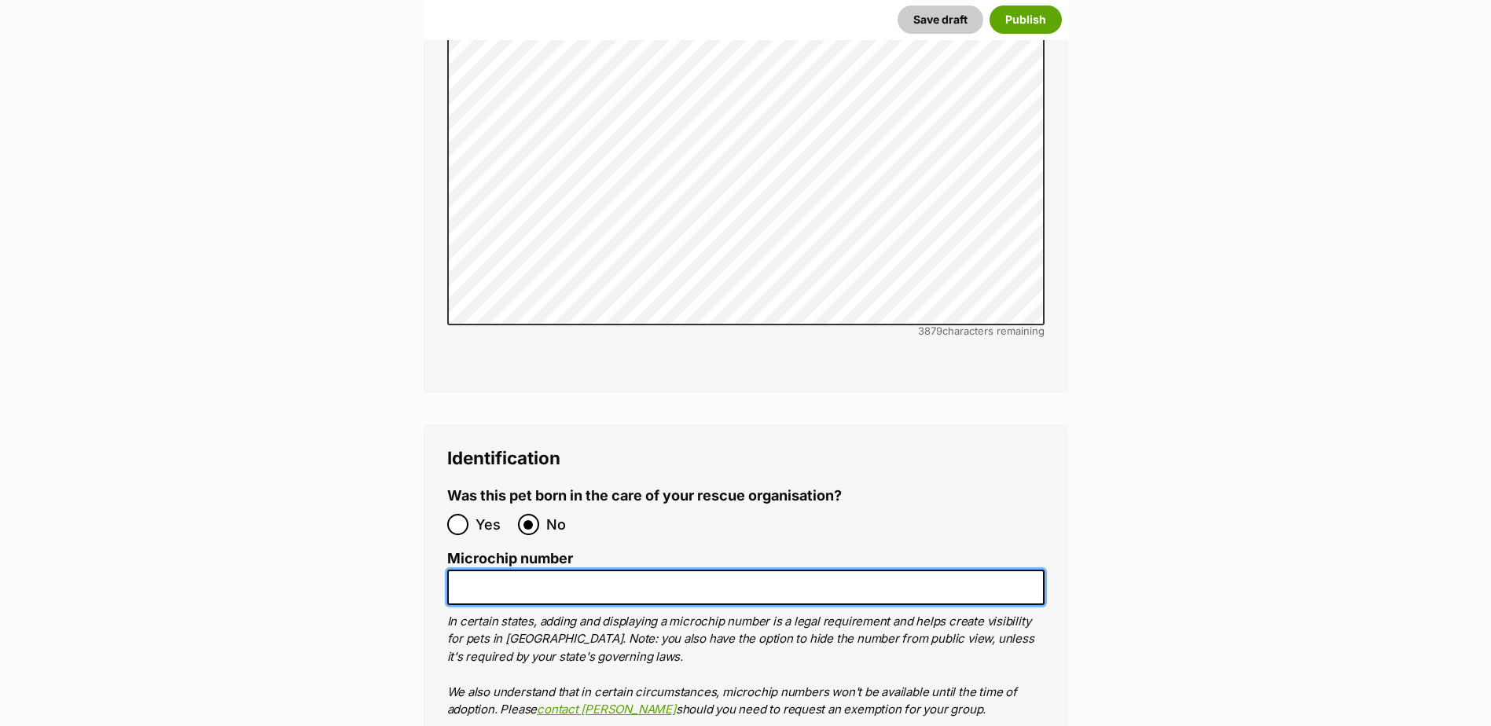
click at [549, 570] on input "Microchip number" at bounding box center [745, 587] width 597 height 35
paste input "956000017242132"
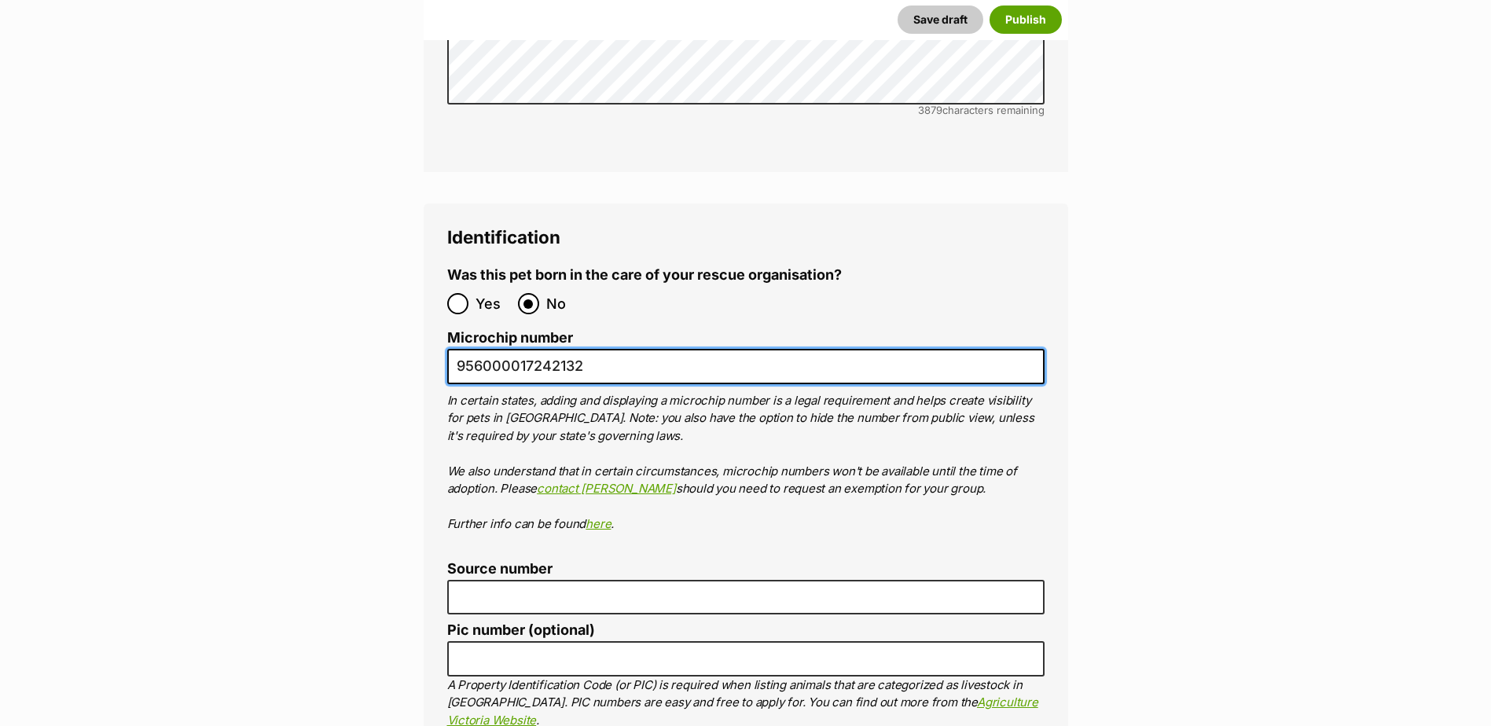
scroll to position [5206, 0]
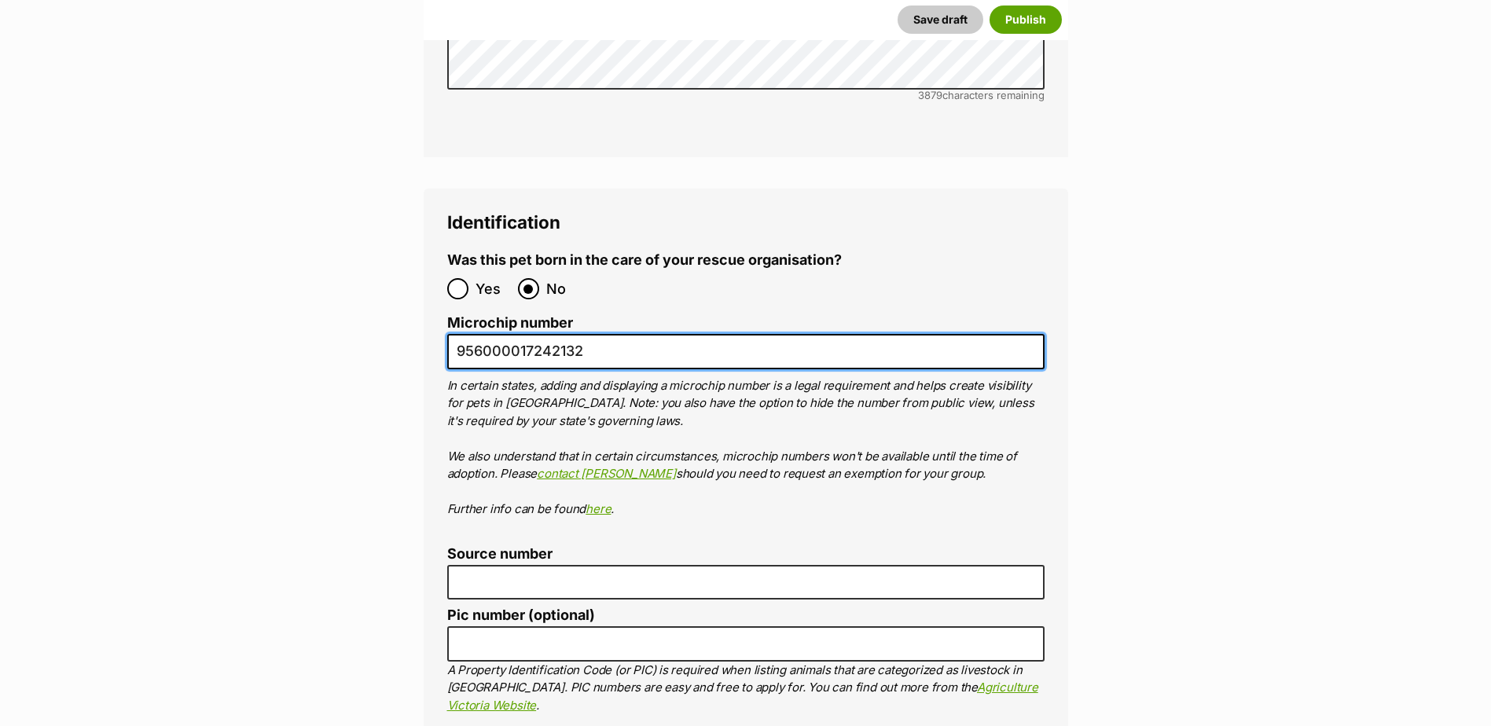
type input "956000017242132"
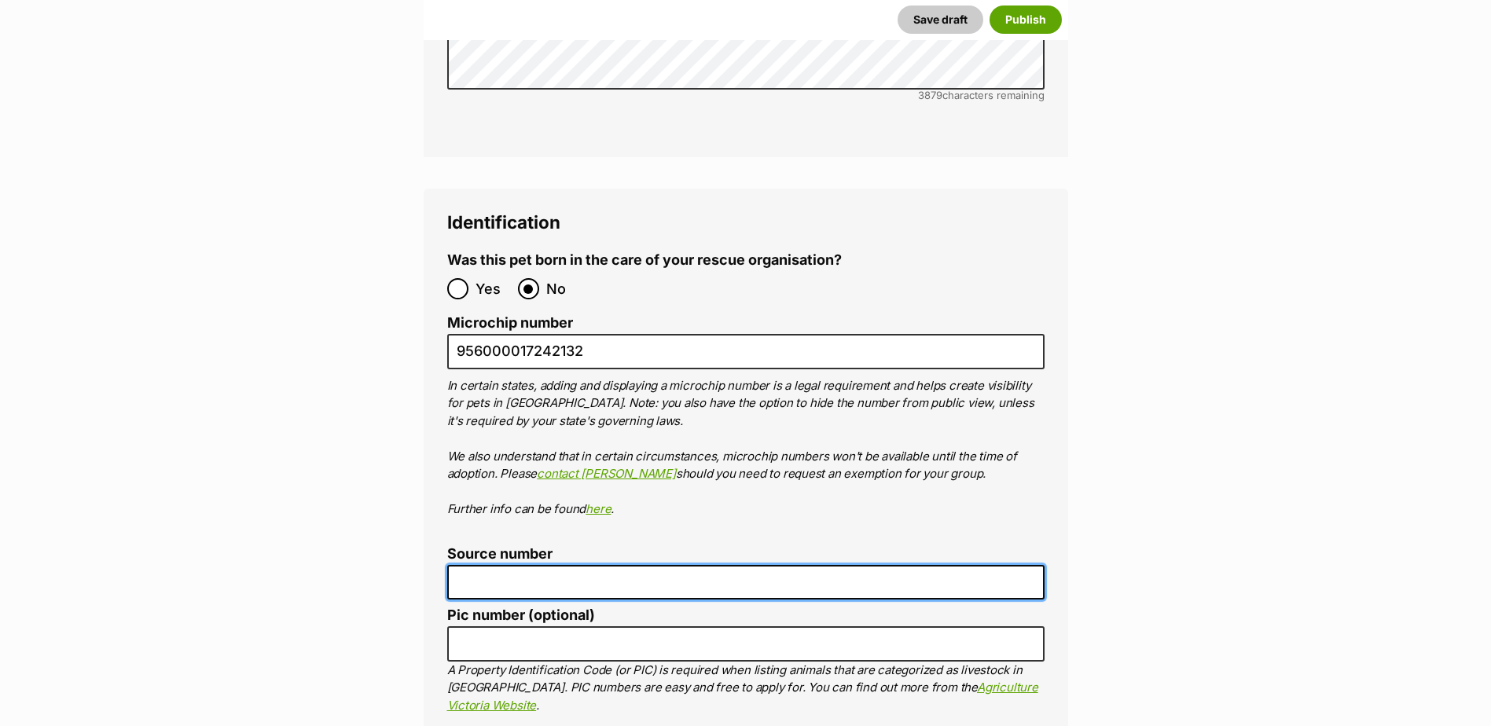
click at [714, 565] on input "Source number" at bounding box center [745, 582] width 597 height 35
click at [591, 565] on input "Source number" at bounding box center [745, 582] width 597 height 35
type input "FC201464"
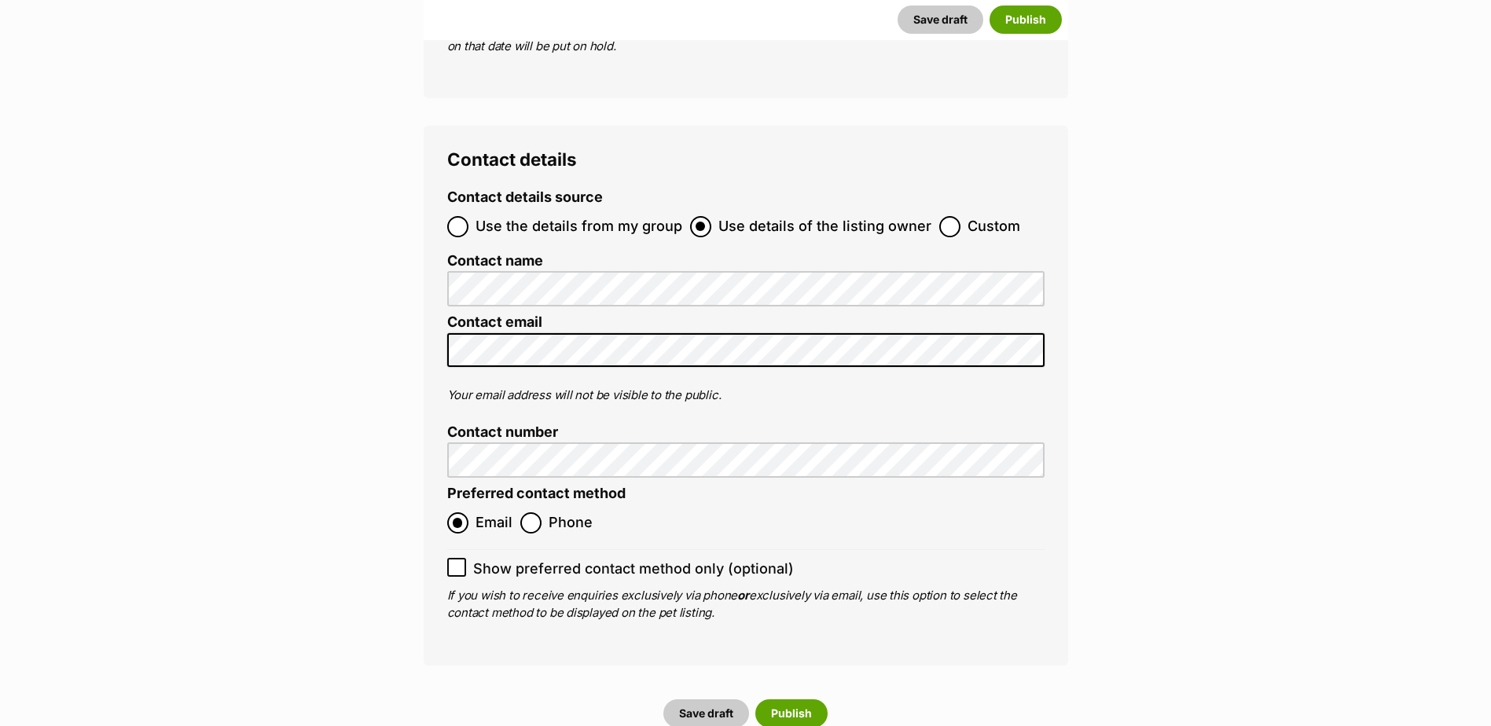
scroll to position [6149, 0]
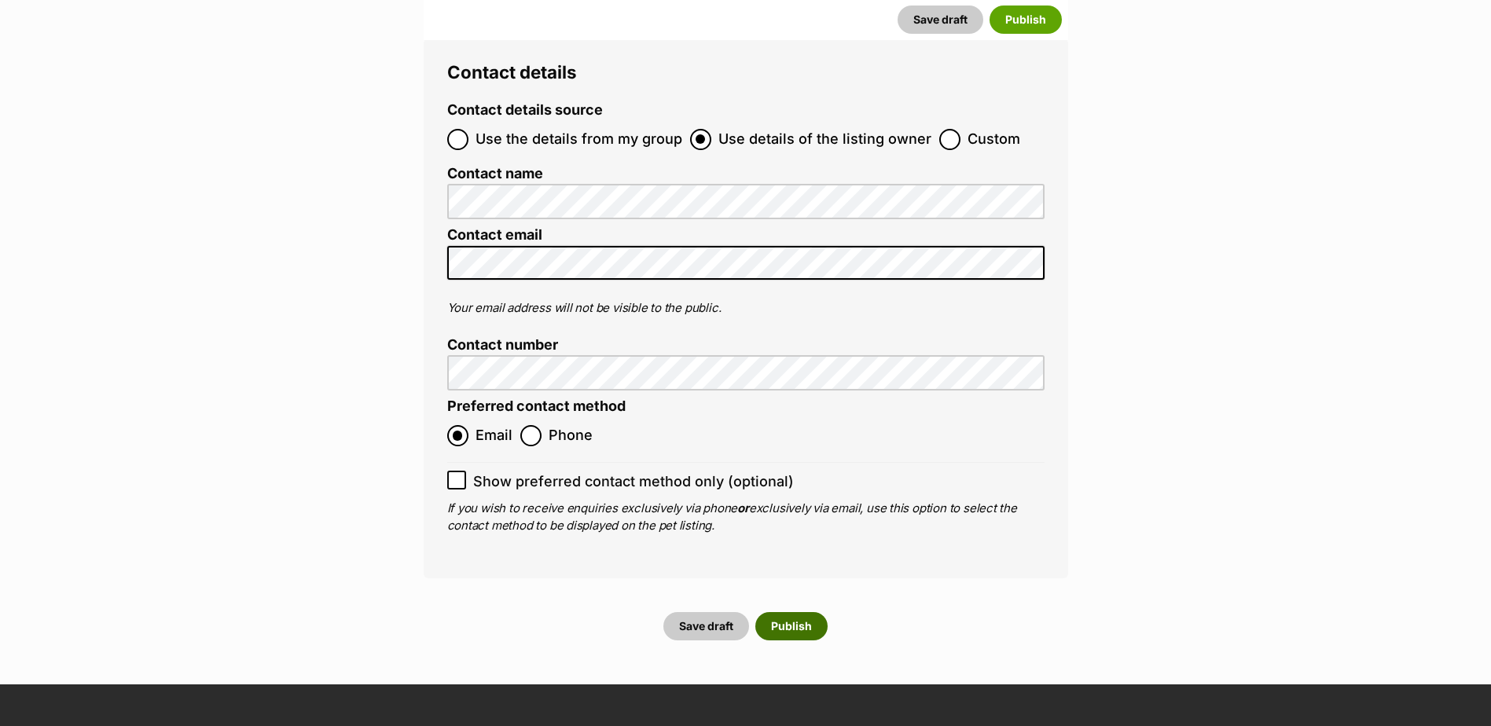
click at [817, 612] on button "Publish" at bounding box center [791, 626] width 72 height 28
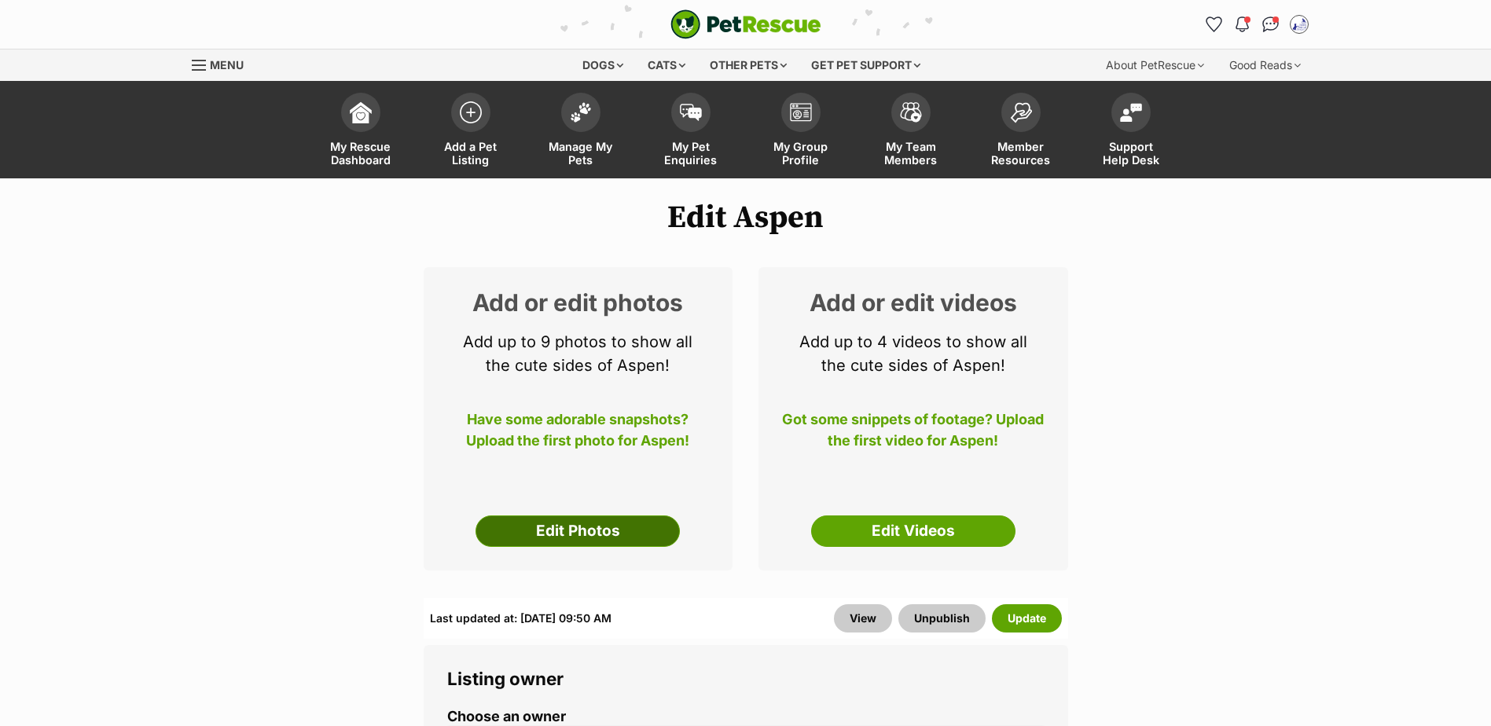
click at [560, 534] on link "Edit Photos" at bounding box center [577, 531] width 204 height 31
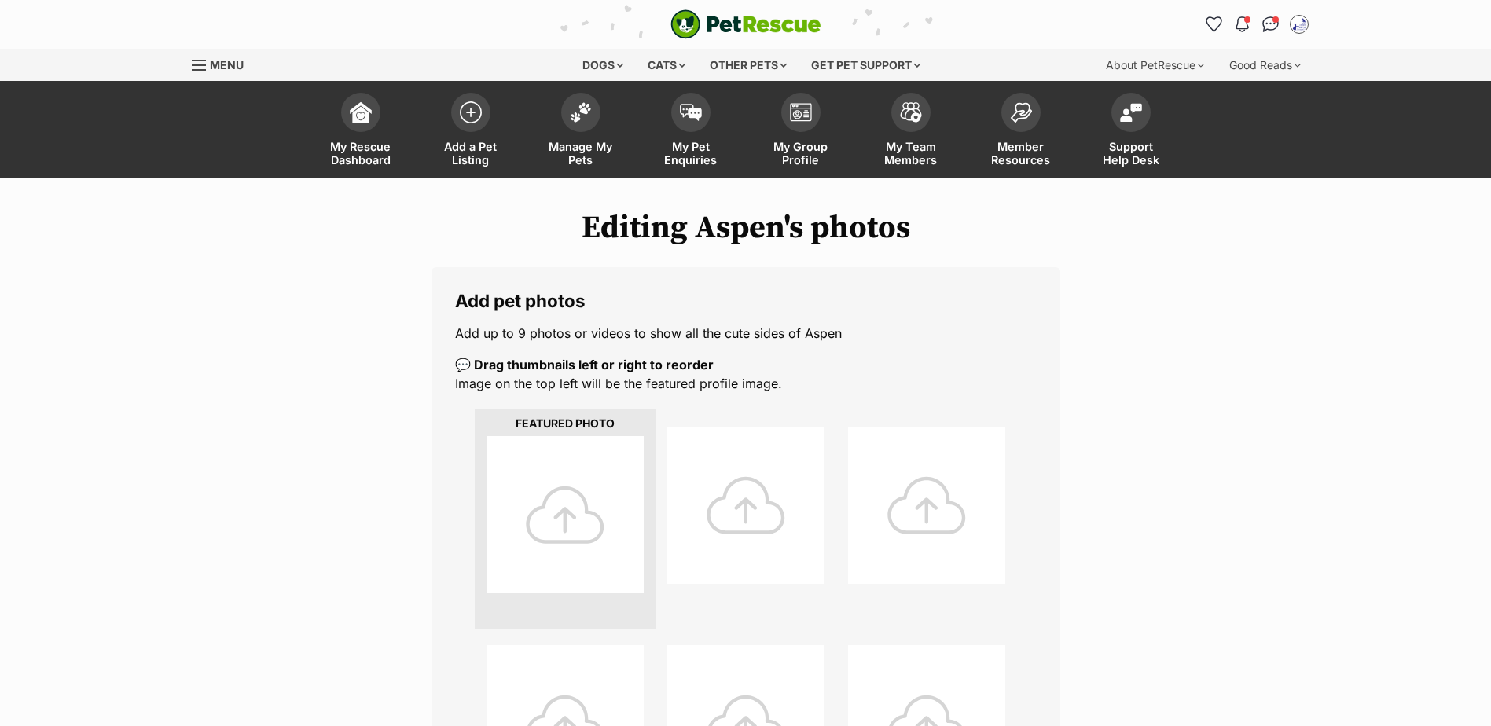
click at [571, 527] on div at bounding box center [564, 514] width 157 height 157
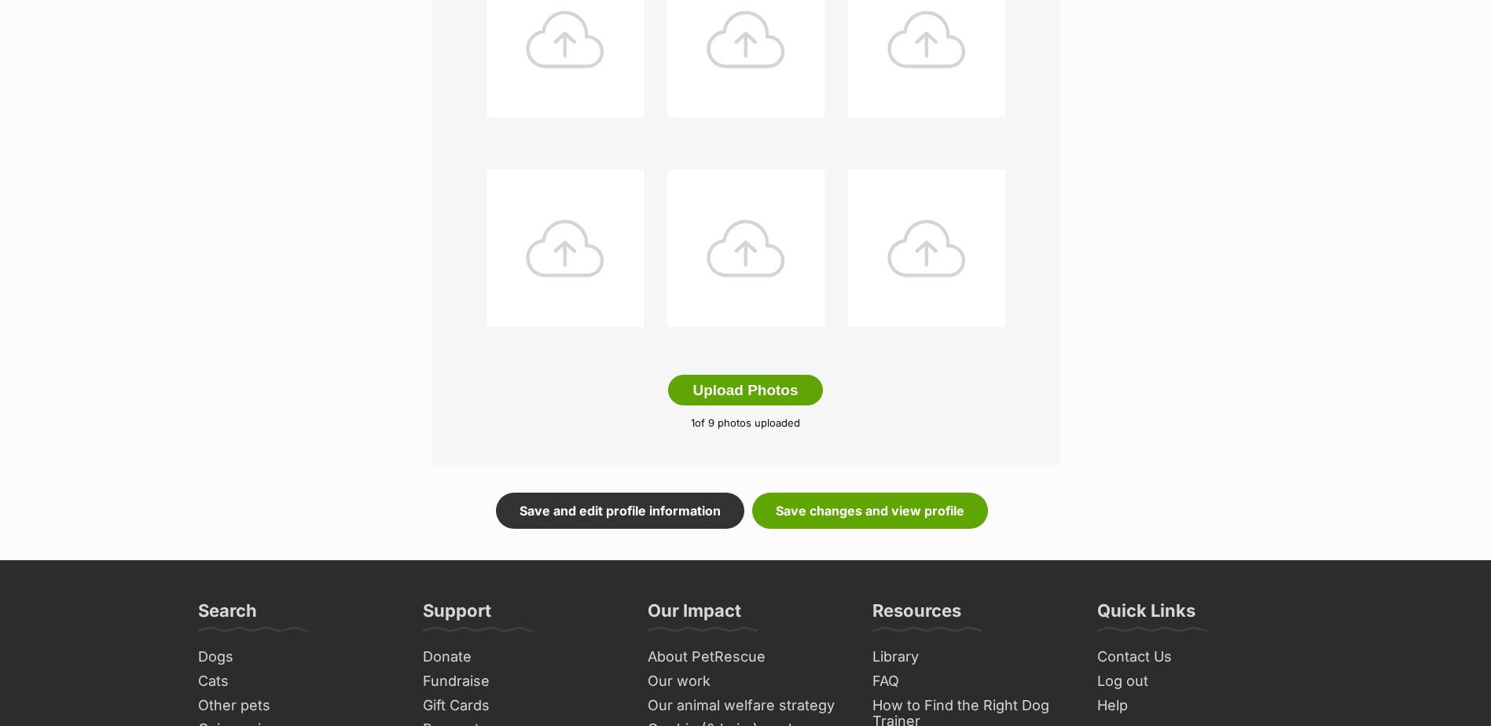
scroll to position [707, 0]
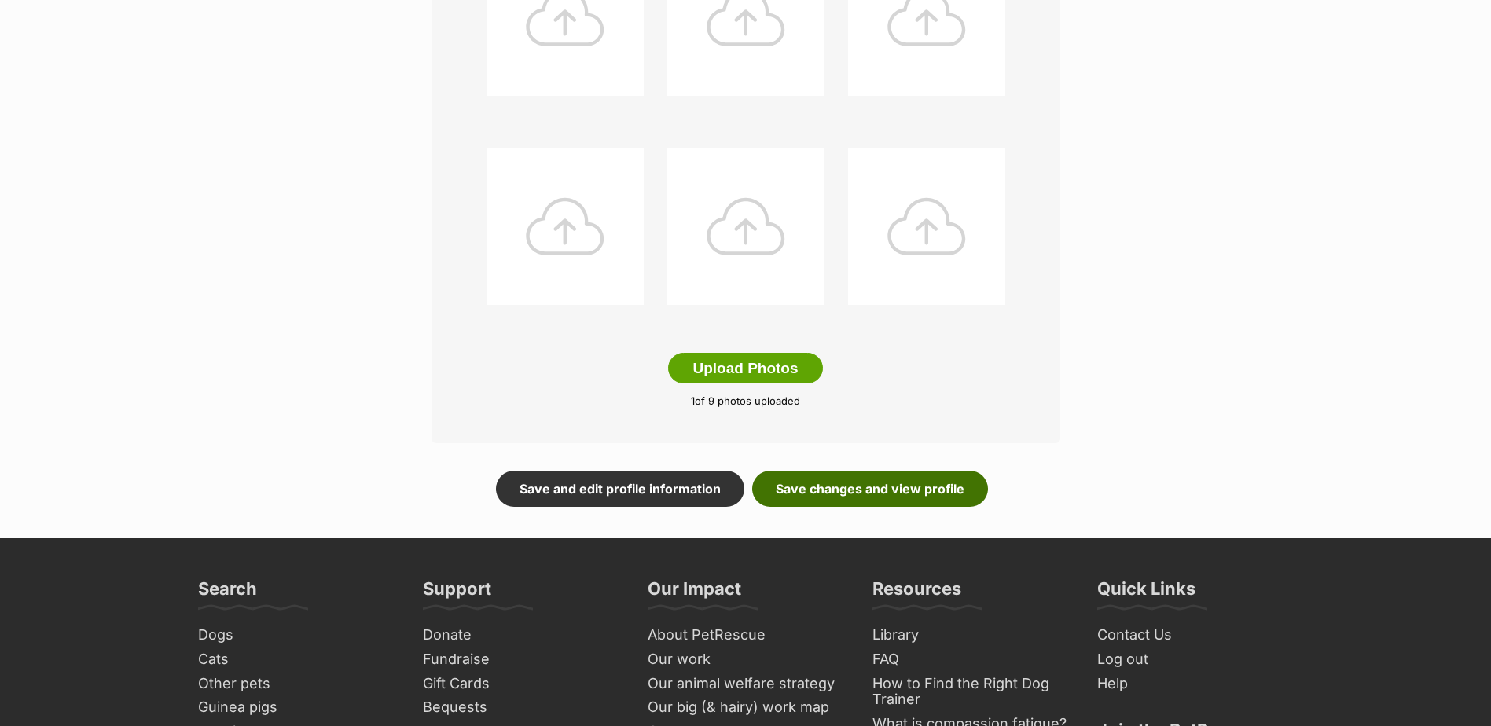
click at [846, 491] on link "Save changes and view profile" at bounding box center [870, 489] width 236 height 36
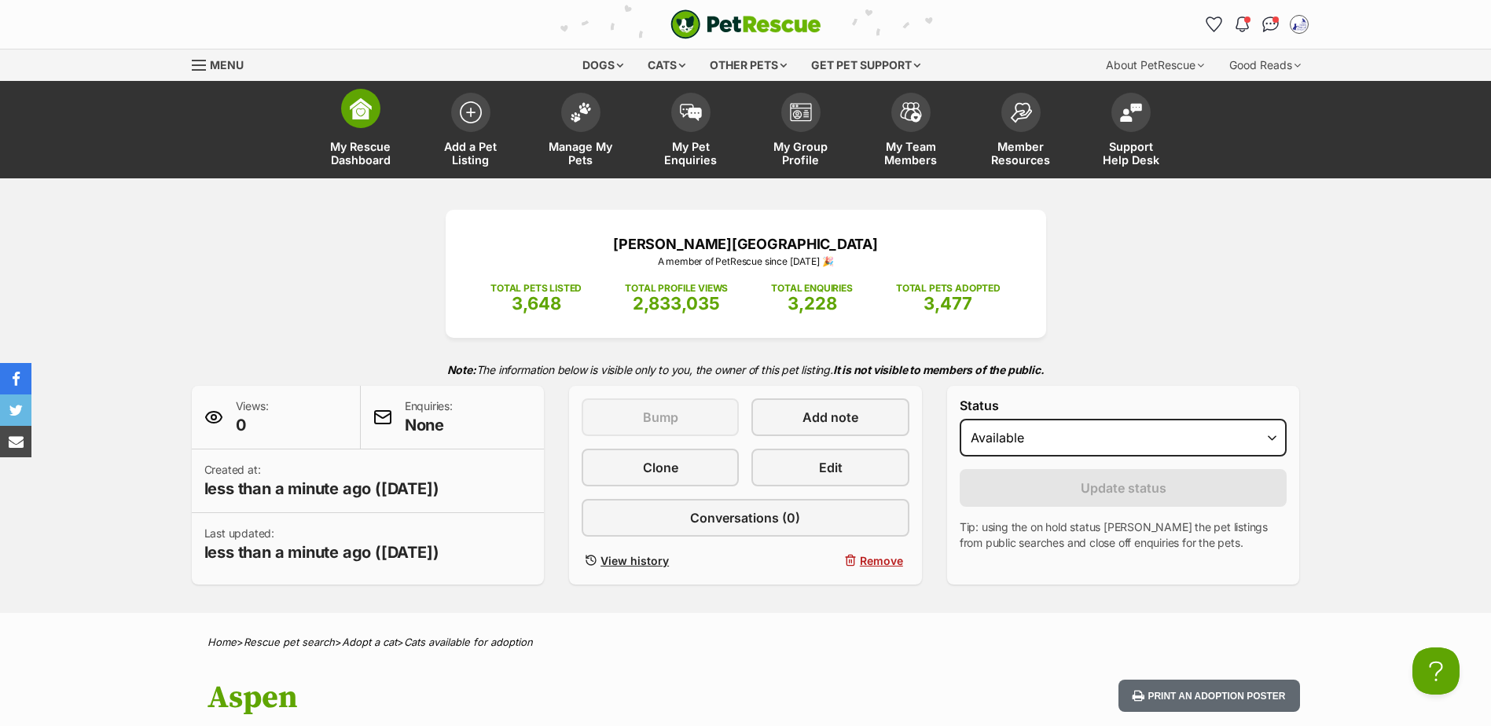
click at [358, 106] on img at bounding box center [361, 108] width 22 height 22
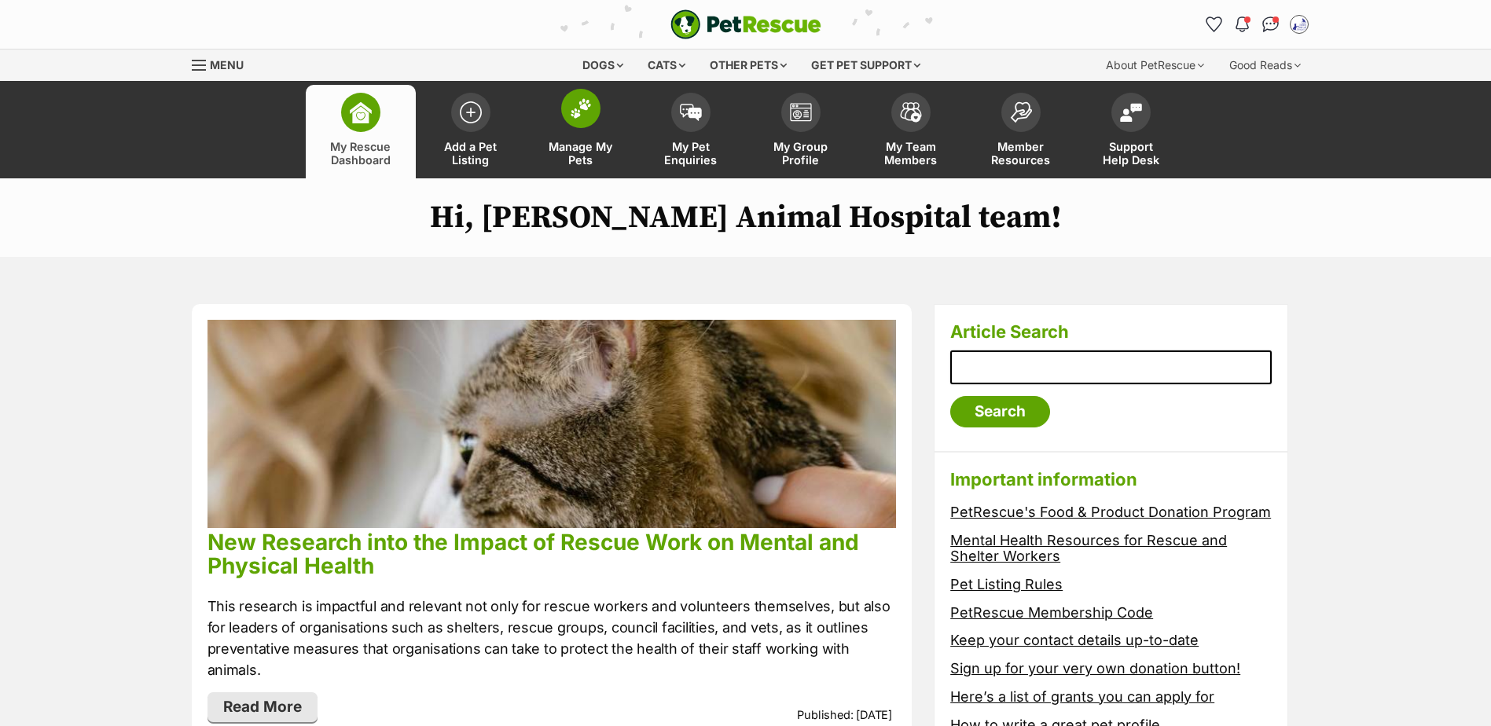
click at [589, 119] on span at bounding box center [580, 108] width 39 height 39
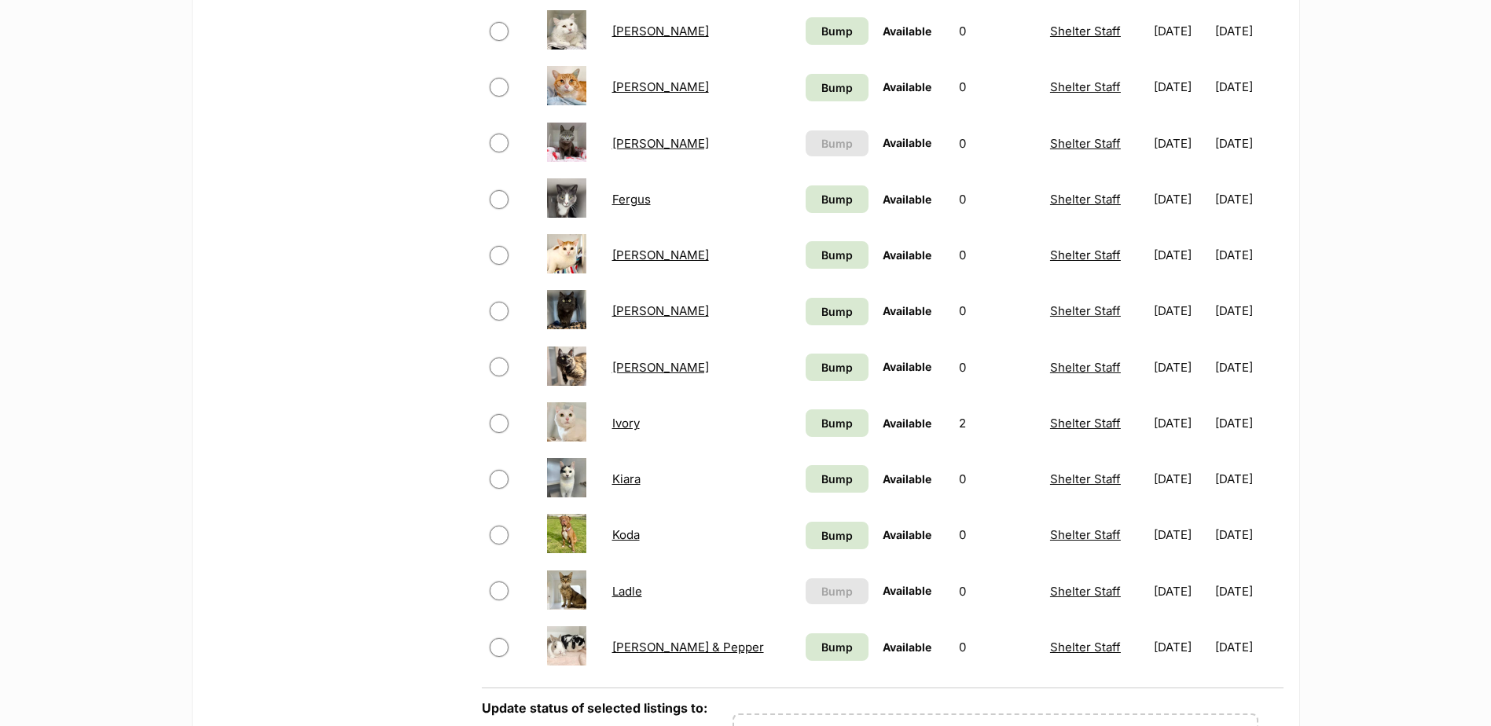
scroll to position [864, 0]
click at [632, 591] on link "Ladle" at bounding box center [627, 590] width 30 height 15
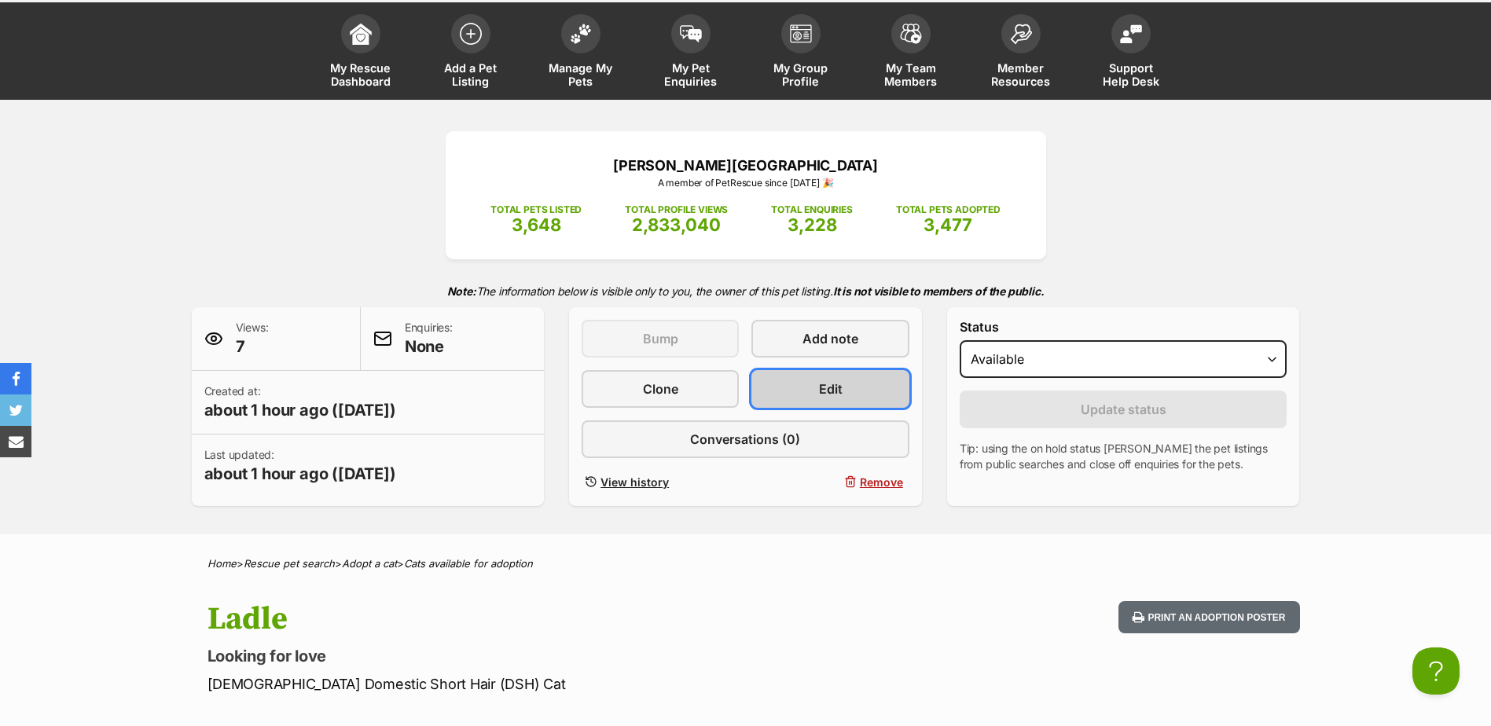
click at [845, 383] on link "Edit" at bounding box center [829, 389] width 157 height 38
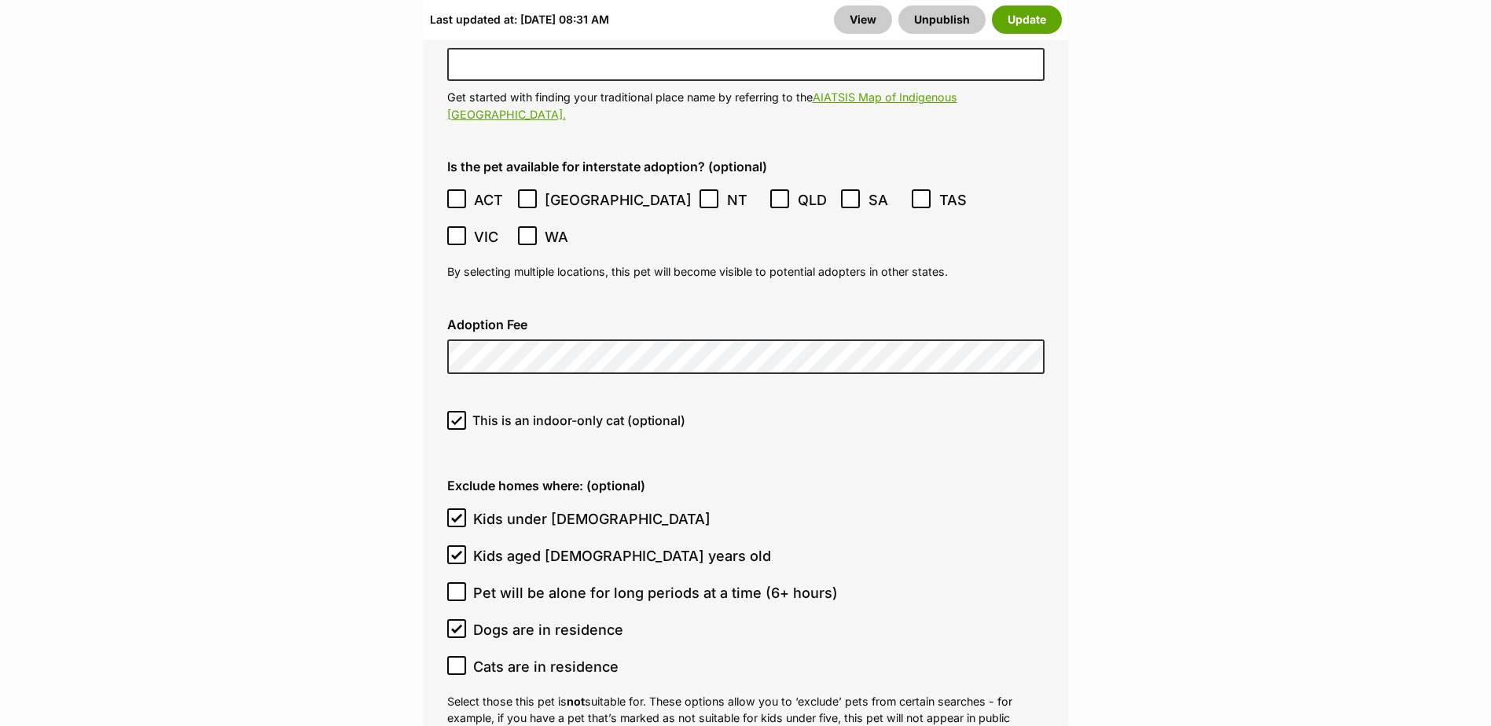
scroll to position [4479, 0]
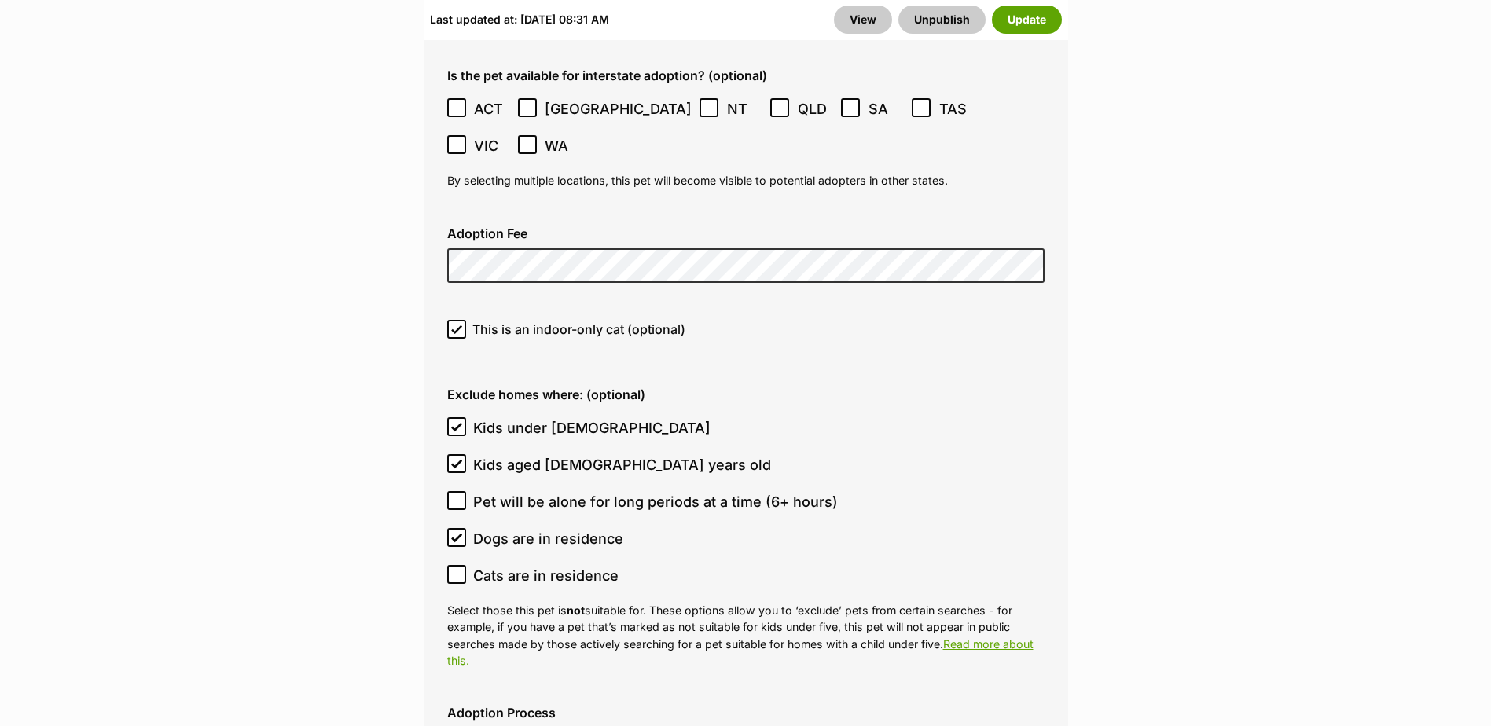
click at [453, 569] on icon at bounding box center [456, 574] width 11 height 11
click at [453, 565] on input "Cats are in residence" at bounding box center [456, 574] width 19 height 19
checkbox input "true"
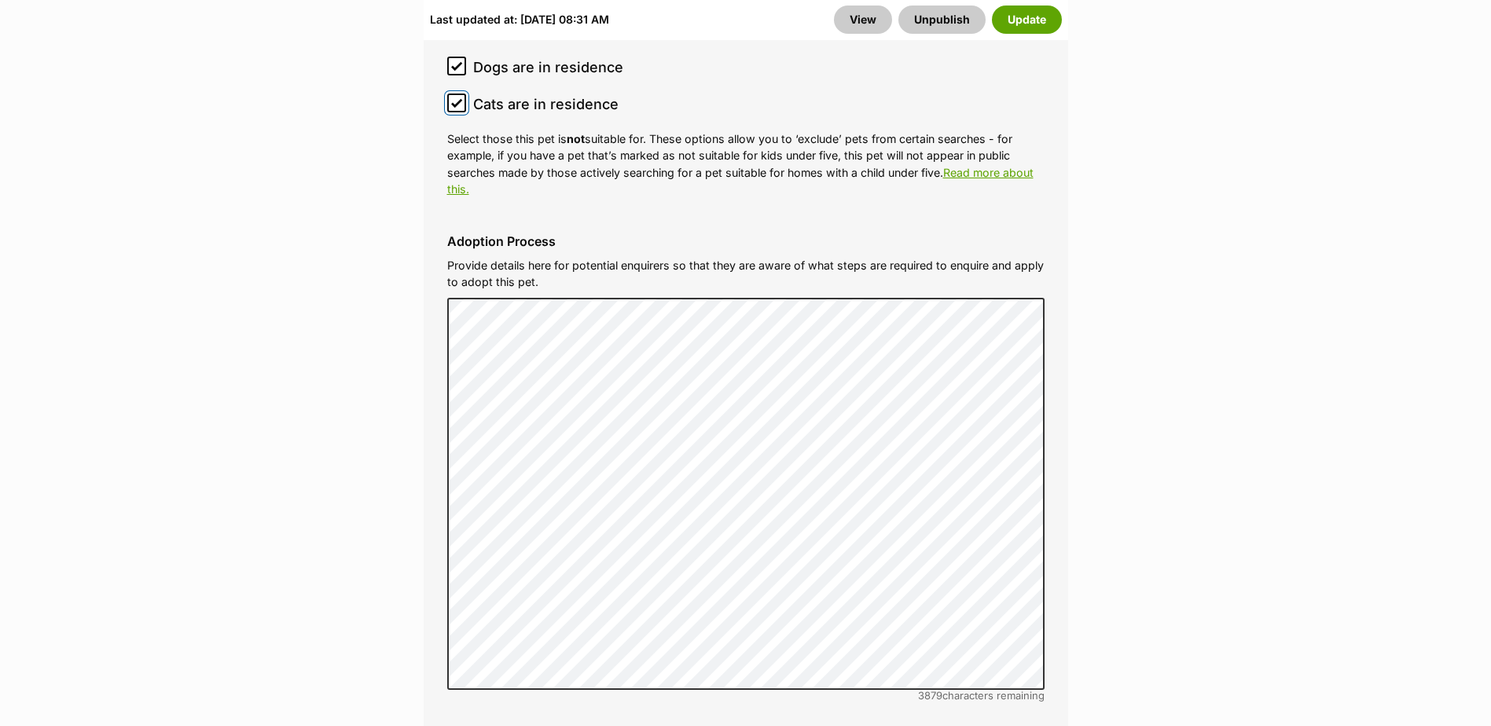
scroll to position [5344, 0]
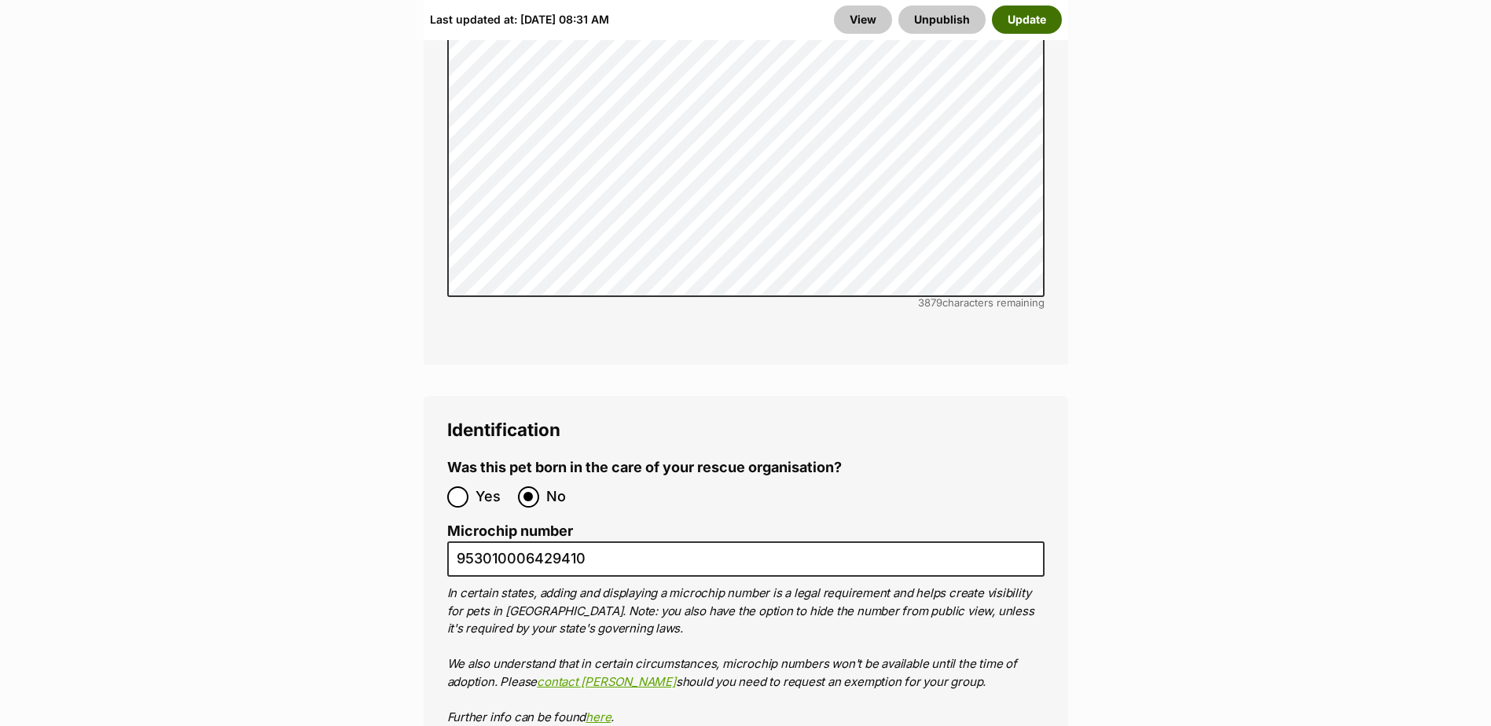
click at [1032, 22] on button "Update" at bounding box center [1027, 20] width 70 height 28
